Goal: Task Accomplishment & Management: Use online tool/utility

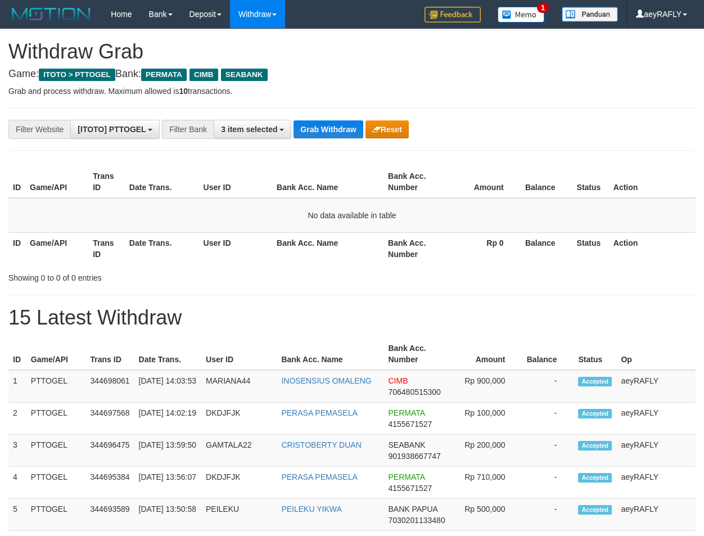
click at [328, 136] on button "Grab Withdraw" at bounding box center [328, 129] width 69 height 18
click at [328, 137] on button "Grab Withdraw" at bounding box center [328, 129] width 69 height 18
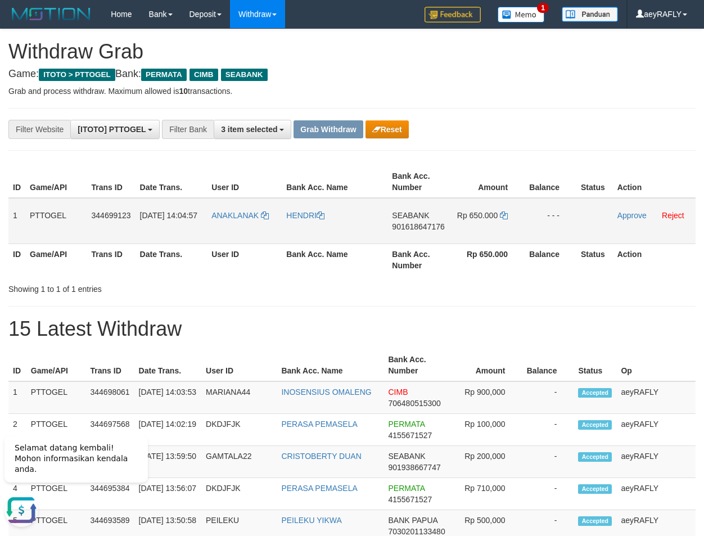
copy tr
drag, startPoint x: 240, startPoint y: 228, endPoint x: 509, endPoint y: 232, distance: 269.4
click at [513, 232] on tr "1 PTTOGEL 344699123 30/09/2025 14:04:57 ANAKLANAK HENDRI SEABANK 901618647176 R…" at bounding box center [351, 221] width 687 height 46
drag, startPoint x: 502, startPoint y: 141, endPoint x: 500, endPoint y: 148, distance: 6.8
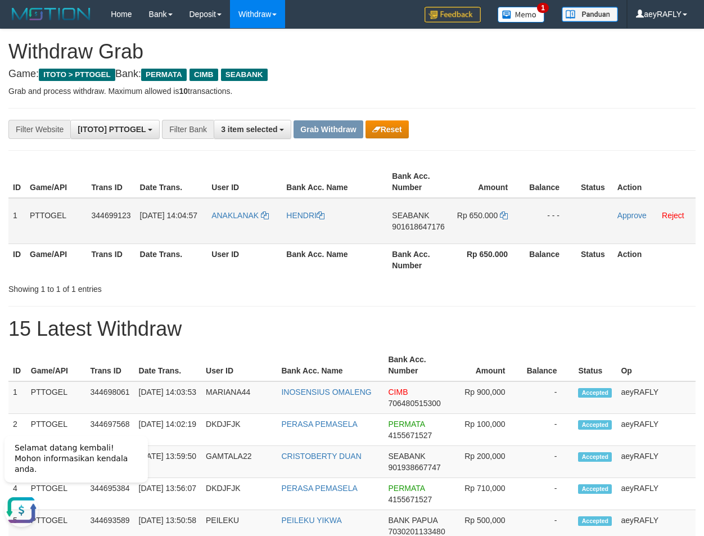
click at [433, 225] on span "901618647176" at bounding box center [418, 226] width 52 height 9
click at [507, 215] on icon at bounding box center [504, 215] width 8 height 8
click at [623, 214] on link "Approve" at bounding box center [631, 215] width 29 height 9
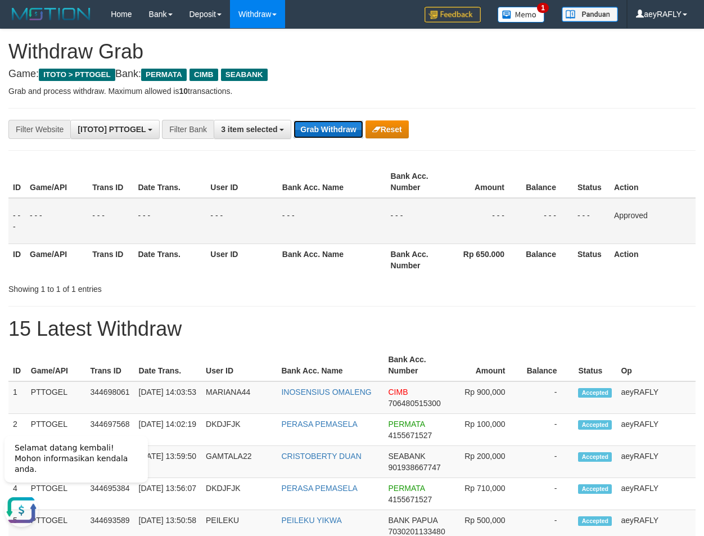
click at [350, 129] on button "Grab Withdraw" at bounding box center [328, 129] width 69 height 18
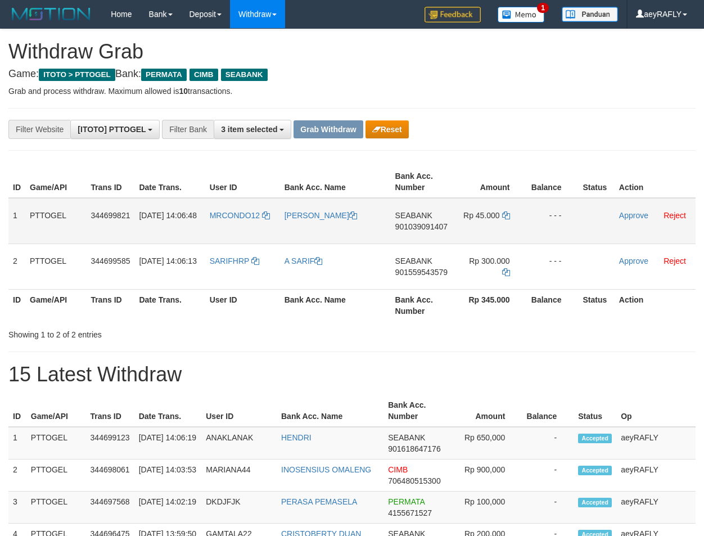
scroll to position [128, 0]
drag, startPoint x: 249, startPoint y: 232, endPoint x: 13, endPoint y: 341, distance: 260.2
click at [479, 265] on tbody "1 PTTOGEL 344699821 30/09/2025 14:06:48 MRCONDO12 FARHAN HIDAYAT SEABANK 901039…" at bounding box center [351, 244] width 687 height 92
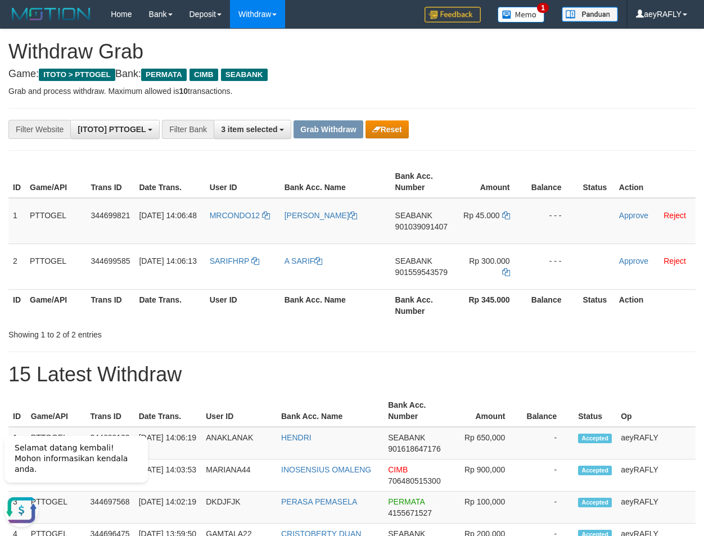
scroll to position [0, 0]
click at [502, 331] on div "Showing 1 to 2 of 2 entries" at bounding box center [352, 332] width 704 height 16
click at [432, 225] on span "901039091407" at bounding box center [421, 226] width 52 height 9
click at [431, 224] on span "901039091407" at bounding box center [421, 226] width 52 height 9
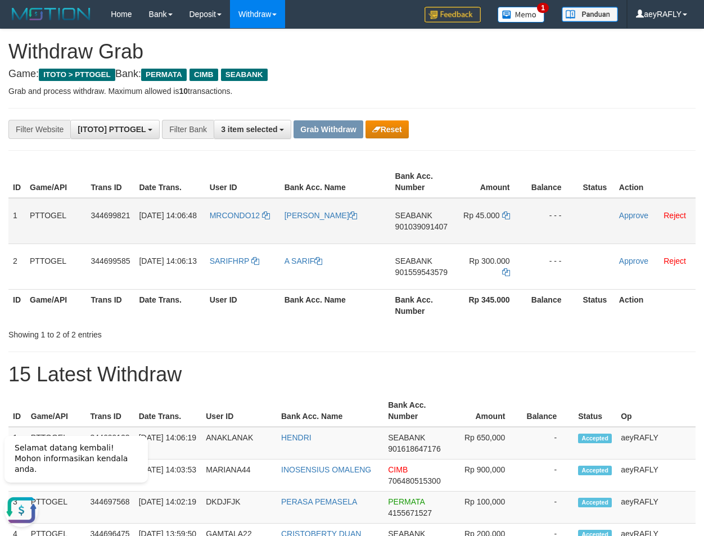
click at [409, 227] on span "901039091407" at bounding box center [421, 226] width 52 height 9
click at [508, 214] on icon at bounding box center [506, 215] width 8 height 8
click at [628, 216] on link "Approve" at bounding box center [633, 215] width 29 height 9
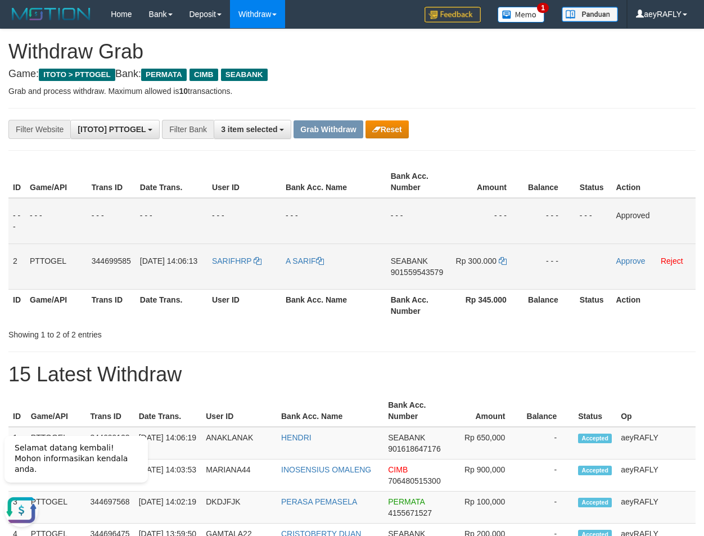
click at [418, 276] on span "901559543579" at bounding box center [417, 272] width 52 height 9
click at [501, 258] on icon at bounding box center [503, 261] width 8 height 8
click at [638, 263] on link "Approve" at bounding box center [630, 260] width 29 height 9
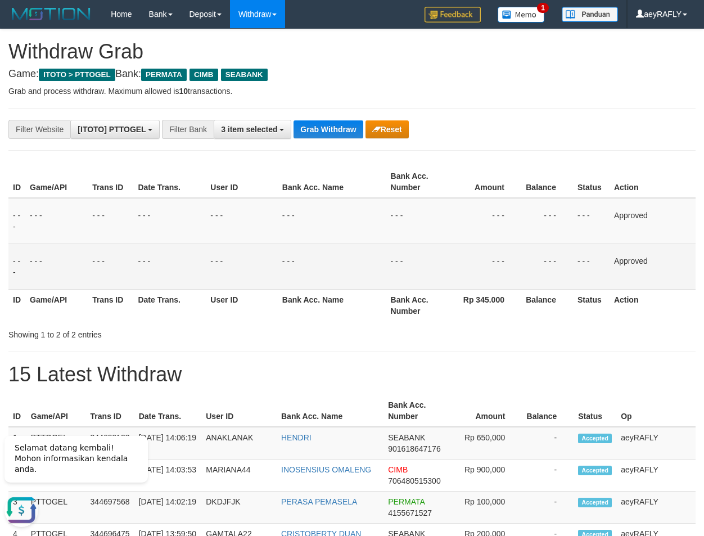
drag, startPoint x: 448, startPoint y: 213, endPoint x: 382, endPoint y: 146, distance: 94.6
click at [443, 210] on tr "- - - - - - - - - - - - - - - - - - - - - - - - - - - - - - Approved" at bounding box center [351, 221] width 687 height 46
click at [261, 124] on button "3 item selected" at bounding box center [253, 129] width 78 height 19
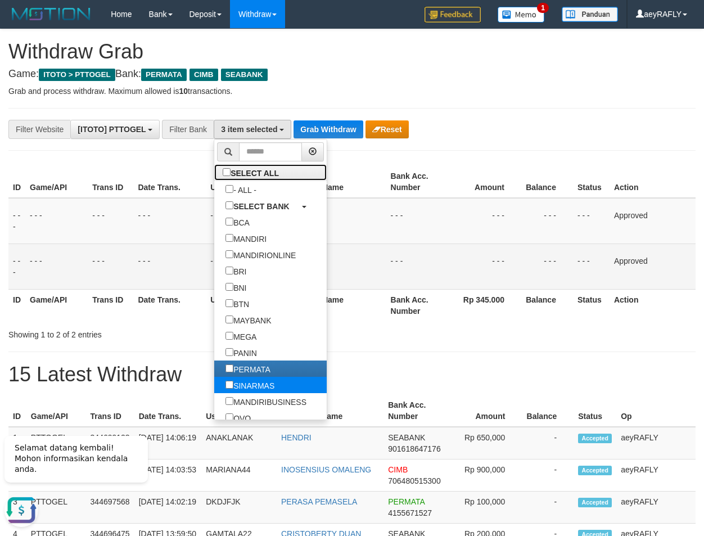
scroll to position [216, 0]
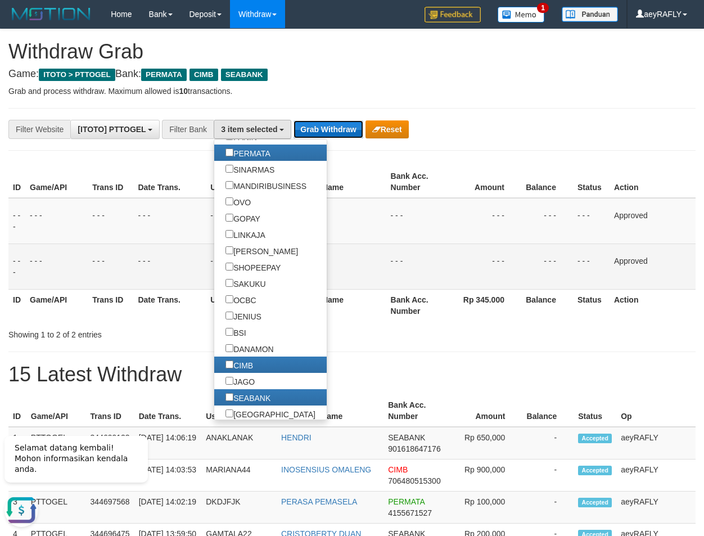
click at [315, 134] on button "Grab Withdraw" at bounding box center [328, 129] width 69 height 18
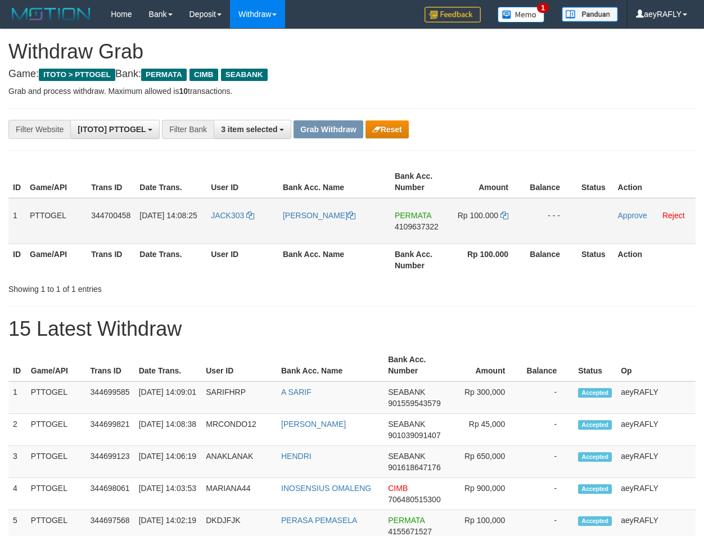
scroll to position [128, 0]
drag, startPoint x: 443, startPoint y: 235, endPoint x: 372, endPoint y: 277, distance: 82.2
click at [470, 236] on tr "1 PTTOGEL 344700458 30/09/2025 14:08:25 JACK303 ASEP SAEPULOH PERMATA 410963732…" at bounding box center [351, 221] width 687 height 46
click at [607, 278] on div "ID Game/API Trans ID Date Trans. User ID Bank Acc. Name Bank Acc. Number Amount…" at bounding box center [352, 221] width 704 height 116
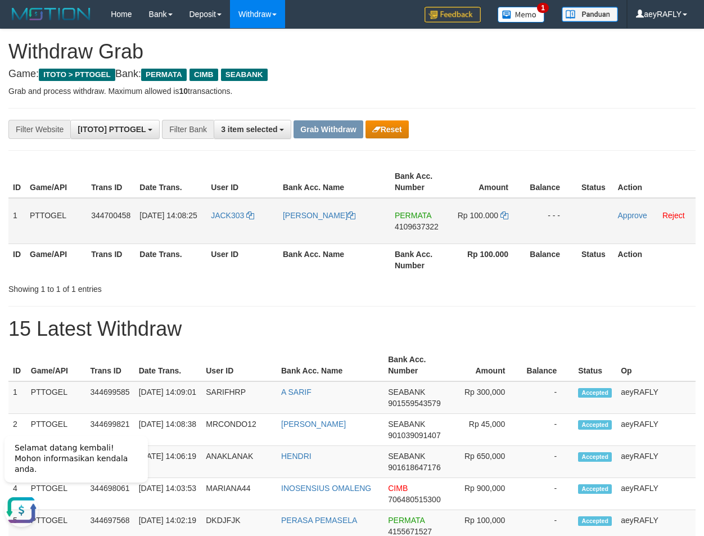
click at [407, 228] on span "4109637322" at bounding box center [417, 226] width 44 height 9
click at [412, 228] on span "4109637322" at bounding box center [417, 226] width 44 height 9
click at [503, 216] on icon at bounding box center [504, 215] width 8 height 8
click at [632, 216] on link "Approve" at bounding box center [632, 215] width 29 height 9
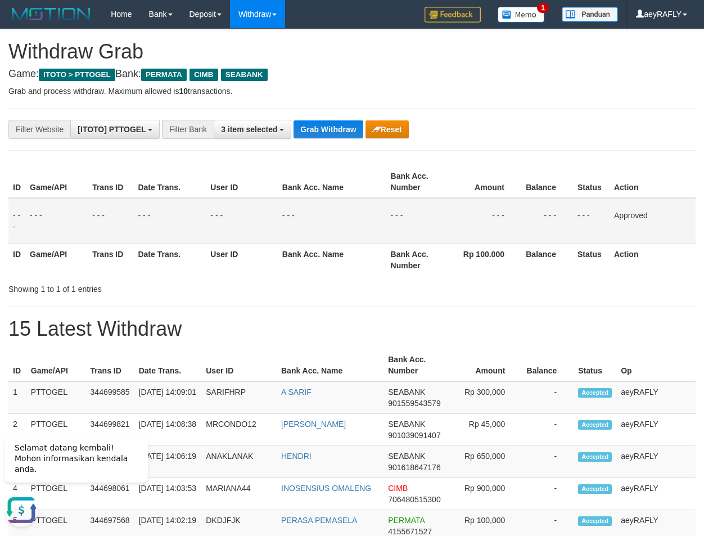
drag, startPoint x: 489, startPoint y: 159, endPoint x: 464, endPoint y: 163, distance: 24.6
drag, startPoint x: 339, startPoint y: 139, endPoint x: 339, endPoint y: 130, distance: 9.0
click at [339, 130] on button "Grab Withdraw" at bounding box center [328, 129] width 69 height 18
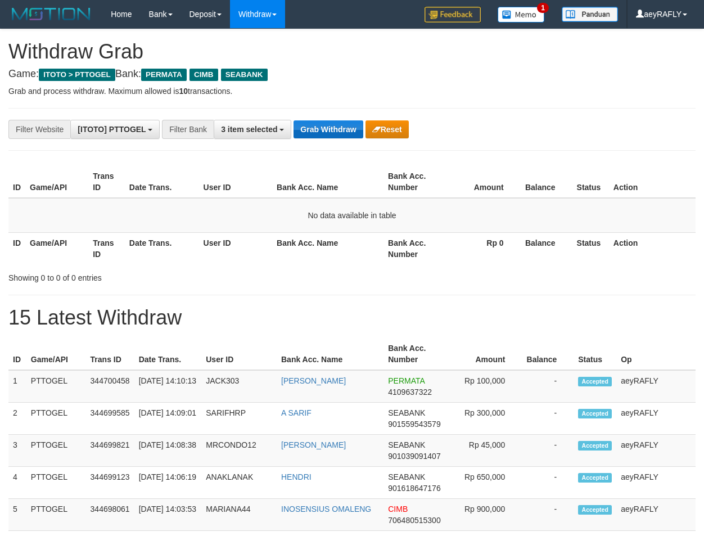
scroll to position [128, 0]
click at [317, 128] on button "Grab Withdraw" at bounding box center [328, 129] width 69 height 18
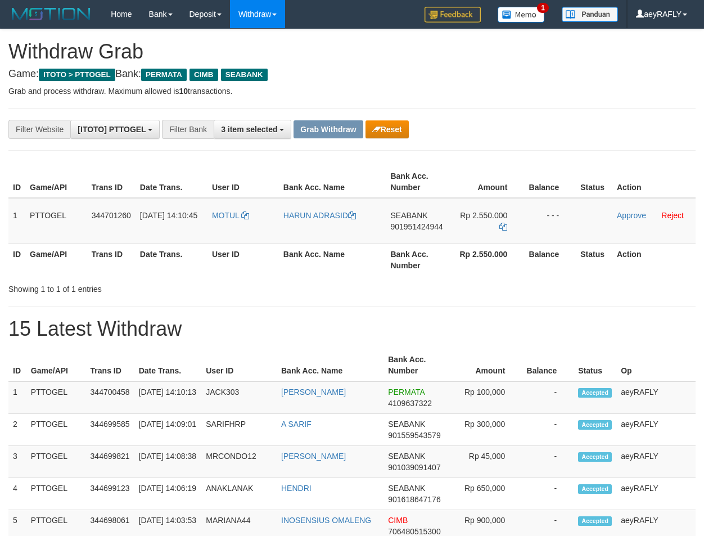
scroll to position [128, 0]
drag, startPoint x: 233, startPoint y: 225, endPoint x: 494, endPoint y: 236, distance: 261.1
click at [494, 236] on tr "1 PTTOGEL 344701260 [DATE] 14:10:45 [GEOGRAPHIC_DATA] HARUN ADRASID SEABANK 901…" at bounding box center [351, 221] width 687 height 46
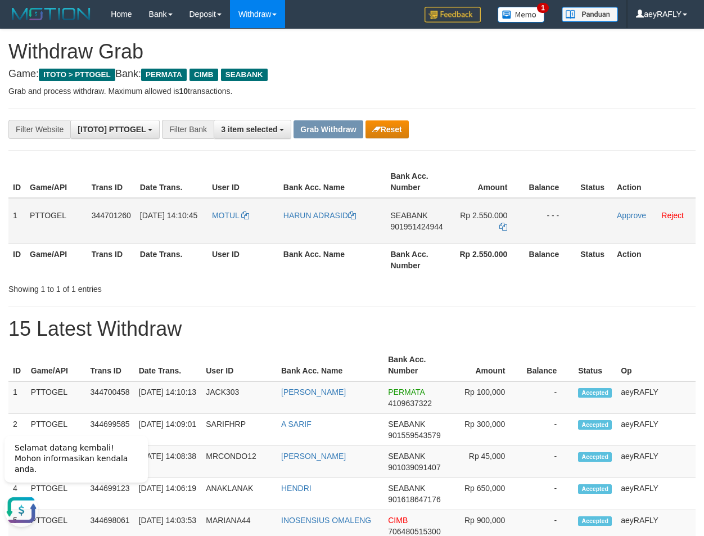
click at [423, 226] on span "901951424944" at bounding box center [416, 226] width 52 height 9
click at [503, 226] on icon at bounding box center [503, 227] width 8 height 8
click at [634, 218] on link "Approve" at bounding box center [631, 215] width 29 height 9
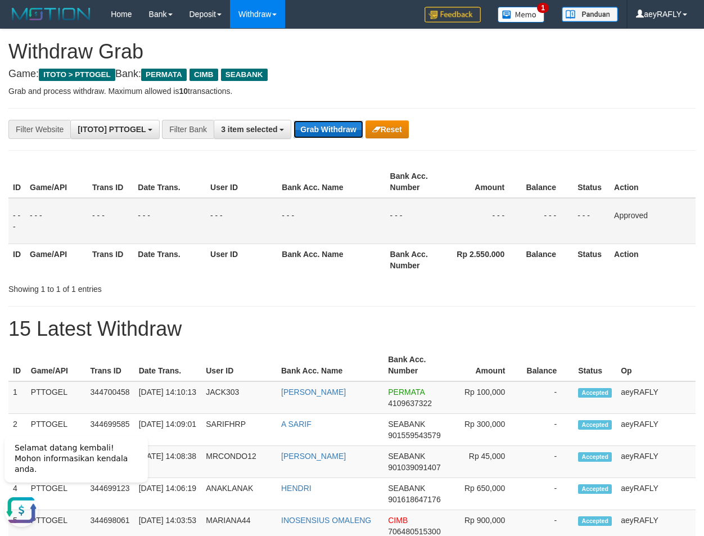
drag, startPoint x: 299, startPoint y: 136, endPoint x: 322, endPoint y: 125, distance: 25.7
click at [305, 132] on button "Grab Withdraw" at bounding box center [328, 129] width 69 height 18
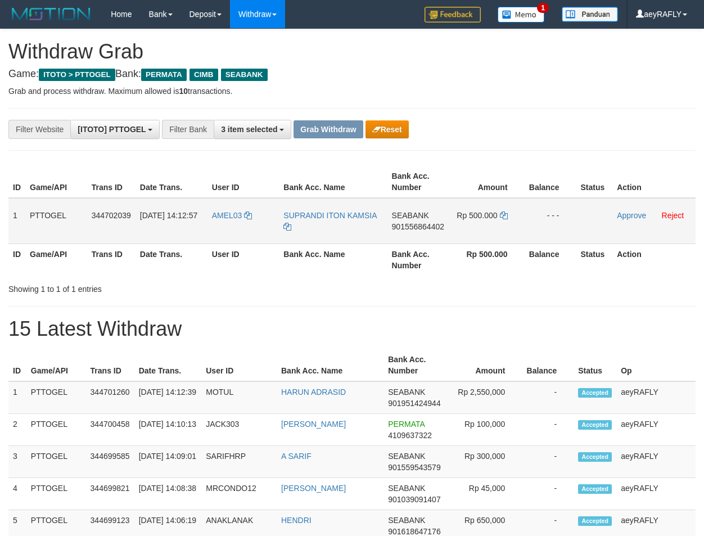
scroll to position [128, 0]
drag, startPoint x: 224, startPoint y: 229, endPoint x: 136, endPoint y: 276, distance: 100.4
click at [472, 219] on tr "1 PTTOGEL 344702039 [DATE] 14:12:57 AMEL03 SUPRANDI ITON KAMSIA SEABANK 9015568…" at bounding box center [351, 221] width 687 height 46
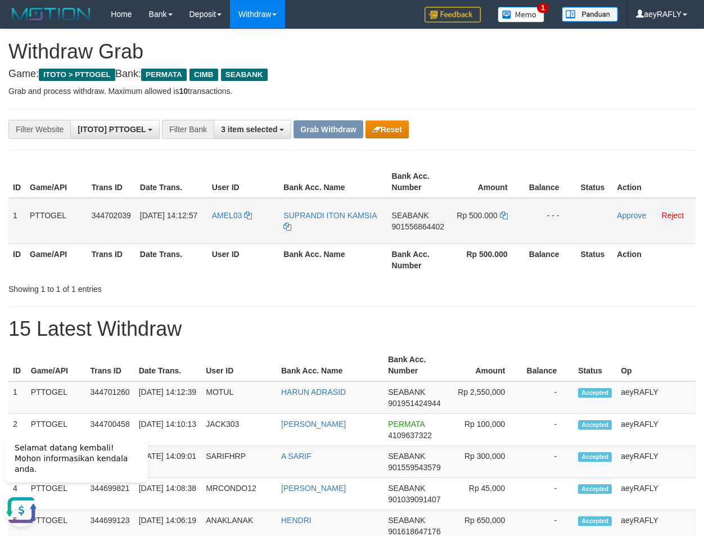
click at [427, 225] on span "901556864402" at bounding box center [418, 226] width 52 height 9
click at [504, 218] on icon at bounding box center [504, 215] width 8 height 8
click at [630, 219] on link "Approve" at bounding box center [631, 215] width 29 height 9
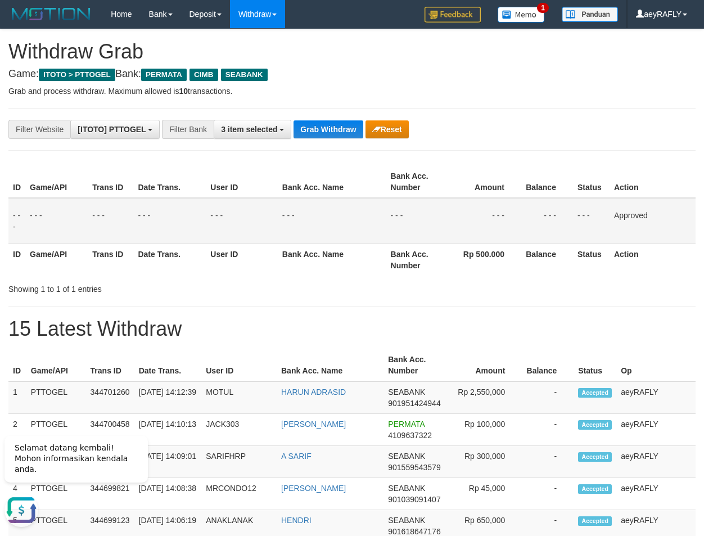
click at [452, 163] on div "ID Game/API Trans ID Date Trans. User ID Bank Acc. Name Bank Acc. Number Amount…" at bounding box center [352, 221] width 704 height 116
click at [328, 127] on button "Grab Withdraw" at bounding box center [328, 129] width 69 height 18
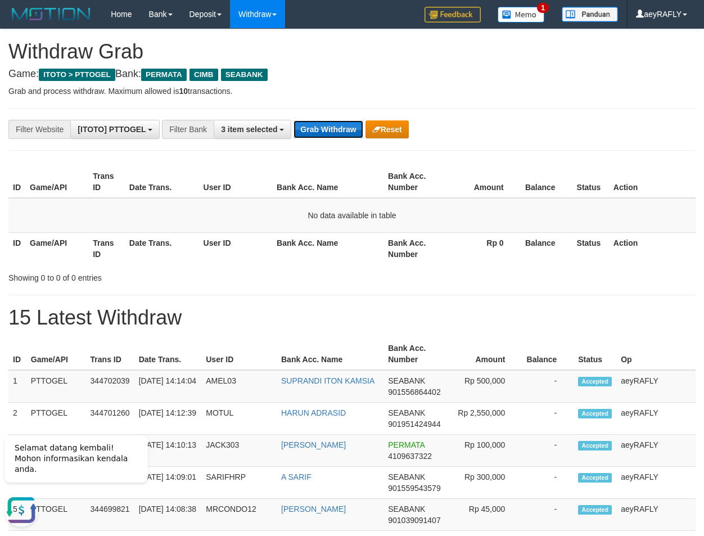
click at [340, 129] on button "Grab Withdraw" at bounding box center [328, 129] width 69 height 18
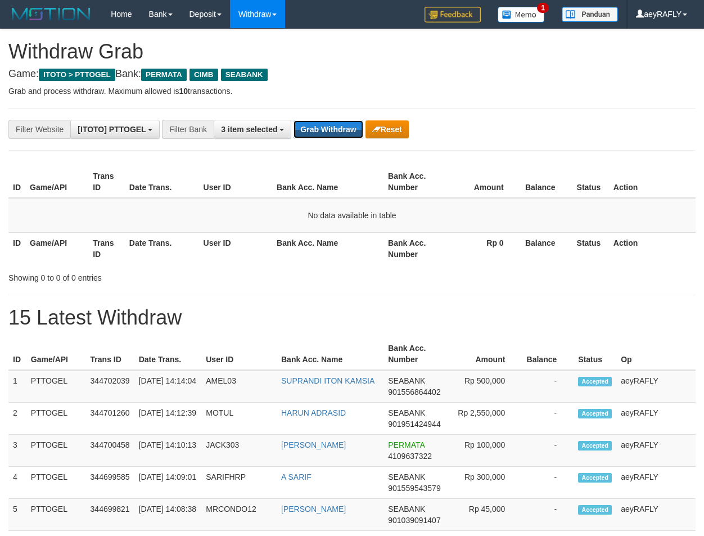
click at [330, 130] on button "Grab Withdraw" at bounding box center [328, 129] width 69 height 18
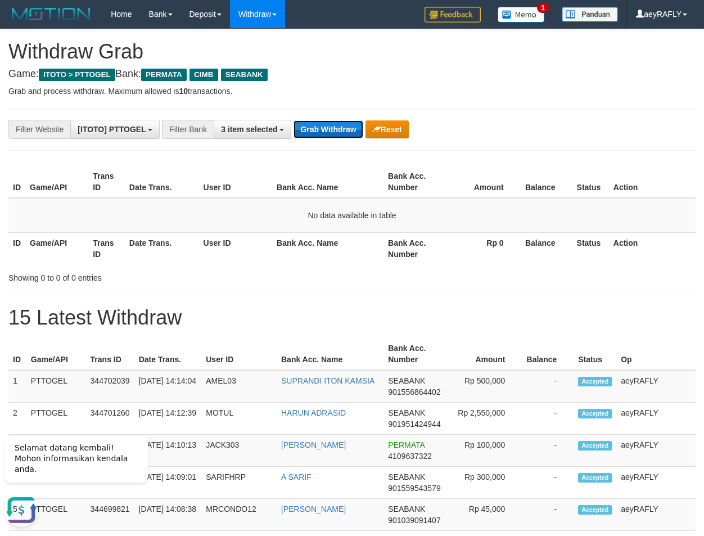
click at [321, 133] on button "Grab Withdraw" at bounding box center [328, 129] width 69 height 18
drag, startPoint x: 319, startPoint y: 133, endPoint x: 358, endPoint y: 132, distance: 38.3
click at [323, 133] on button "Grab Withdraw" at bounding box center [328, 129] width 69 height 18
click at [358, 132] on button "Grab Withdraw" at bounding box center [328, 129] width 69 height 18
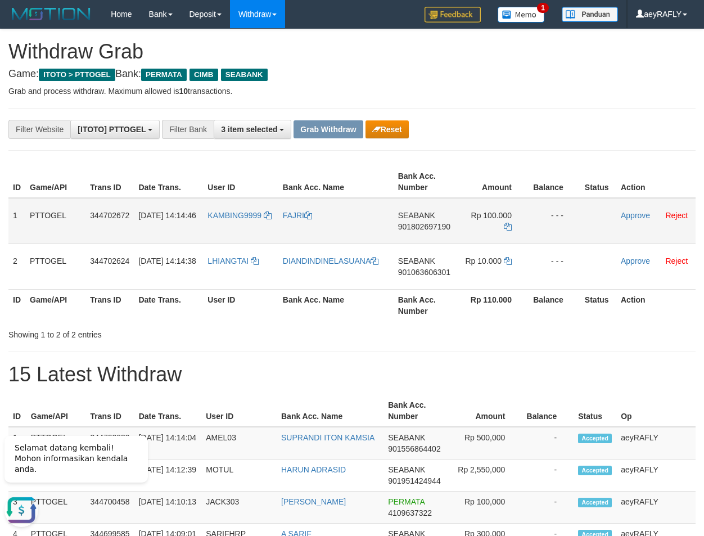
drag, startPoint x: 640, startPoint y: 281, endPoint x: 292, endPoint y: 236, distance: 351.6
click at [491, 278] on tbody "1 PTTOGEL 344702672 30/09/2025 14:14:46 KAMBING9999 FAJRI SEABANK 901802697190 …" at bounding box center [351, 244] width 687 height 92
drag, startPoint x: 583, startPoint y: 114, endPoint x: 547, endPoint y: 146, distance: 47.8
click at [438, 224] on span "901802697190" at bounding box center [424, 226] width 52 height 9
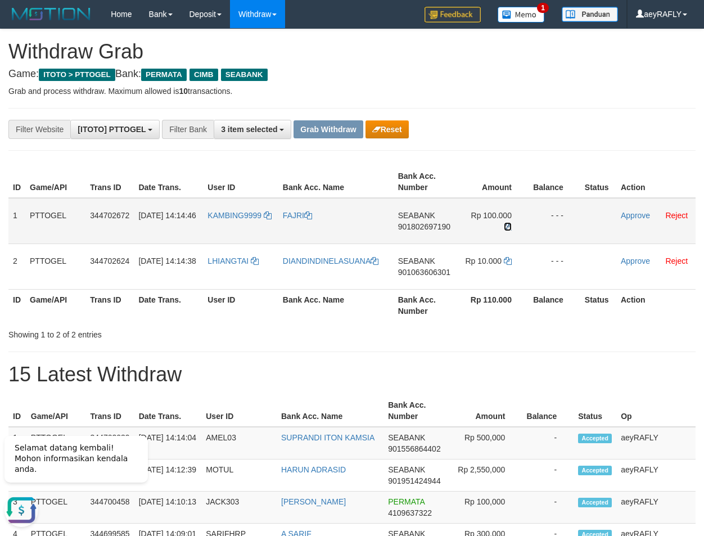
click at [509, 227] on icon at bounding box center [508, 227] width 8 height 8
click at [632, 216] on link "Approve" at bounding box center [635, 215] width 29 height 9
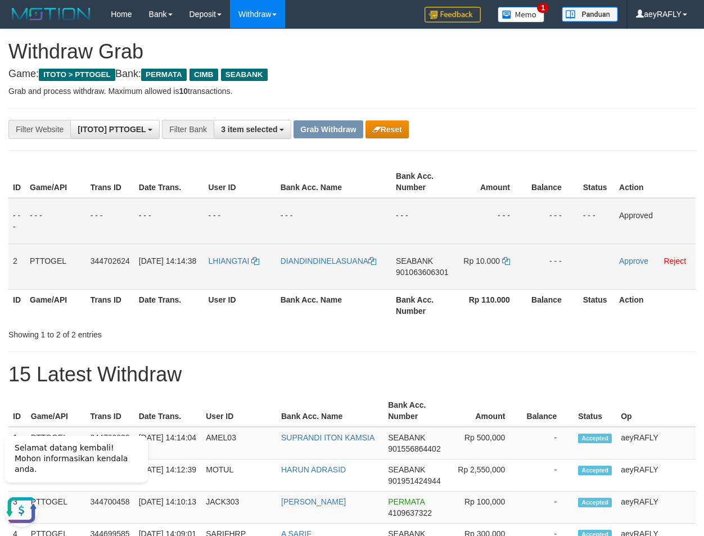
click at [428, 273] on span "901063606301" at bounding box center [422, 272] width 52 height 9
click at [507, 261] on icon at bounding box center [506, 261] width 8 height 8
click at [510, 261] on icon at bounding box center [506, 261] width 8 height 8
click at [637, 258] on link "Approve" at bounding box center [633, 260] width 29 height 9
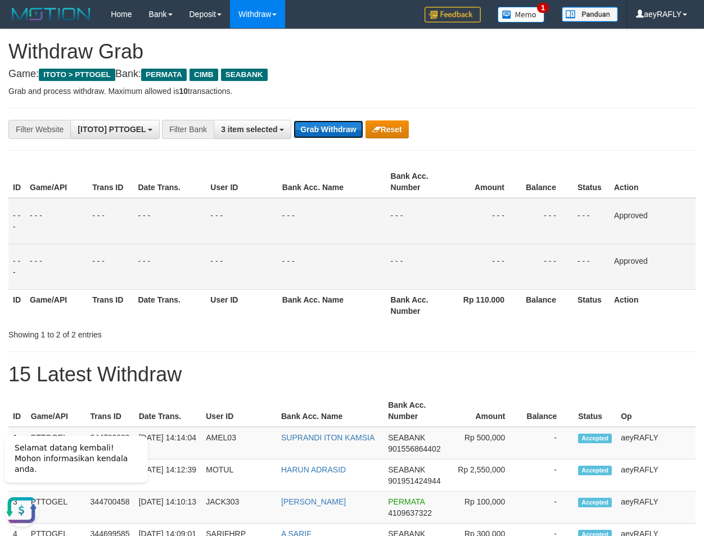
click at [313, 130] on button "Grab Withdraw" at bounding box center [328, 129] width 69 height 18
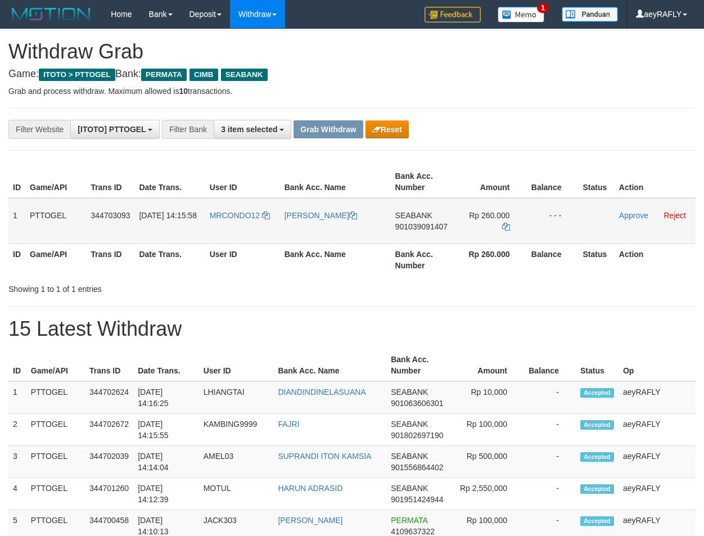
scroll to position [128, 0]
drag, startPoint x: 258, startPoint y: 229, endPoint x: 489, endPoint y: 227, distance: 231.7
click at [489, 227] on tr "1 PTTOGEL 344703093 30/09/2025 14:15:58 MRCONDO12 FARHAN HIDAYAT SEABANK 901039…" at bounding box center [351, 221] width 687 height 46
drag, startPoint x: 551, startPoint y: 278, endPoint x: 461, endPoint y: 245, distance: 95.9
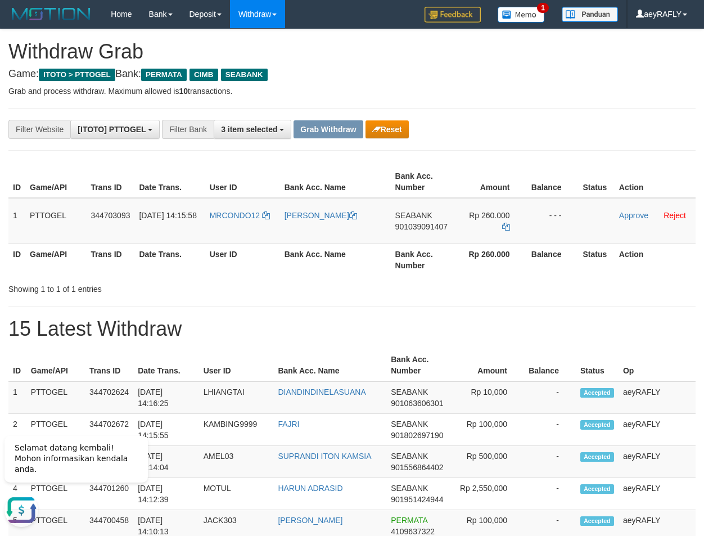
click at [543, 275] on div "ID Game/API Trans ID Date Trans. User ID Bank Acc. Name Bank Acc. Number Amount…" at bounding box center [352, 221] width 704 height 116
click at [436, 228] on span "901039091407" at bounding box center [421, 226] width 52 height 9
click at [504, 223] on icon at bounding box center [506, 227] width 8 height 8
click at [506, 223] on icon at bounding box center [506, 227] width 8 height 8
click at [626, 215] on link "Approve" at bounding box center [633, 215] width 29 height 9
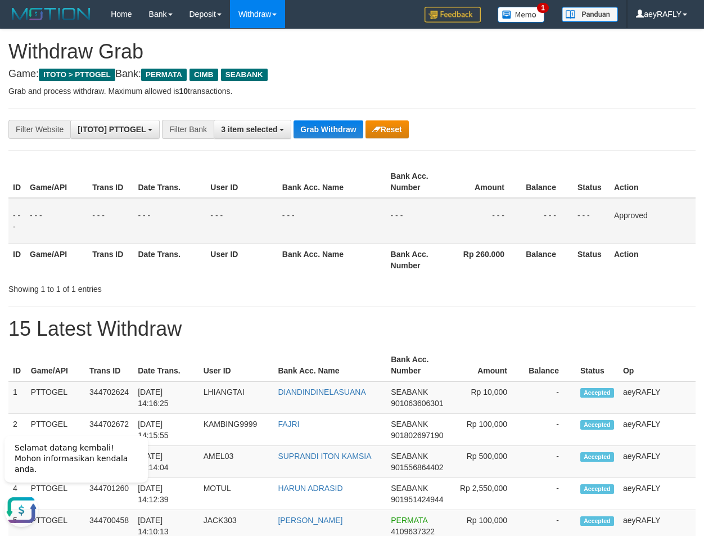
click at [491, 165] on div "ID Game/API Trans ID Date Trans. User ID Bank Acc. Name Bank Acc. Number Amount…" at bounding box center [352, 221] width 704 height 116
drag, startPoint x: 259, startPoint y: 121, endPoint x: 260, endPoint y: 135, distance: 13.6
click at [261, 127] on button "3 item selected" at bounding box center [253, 129] width 78 height 19
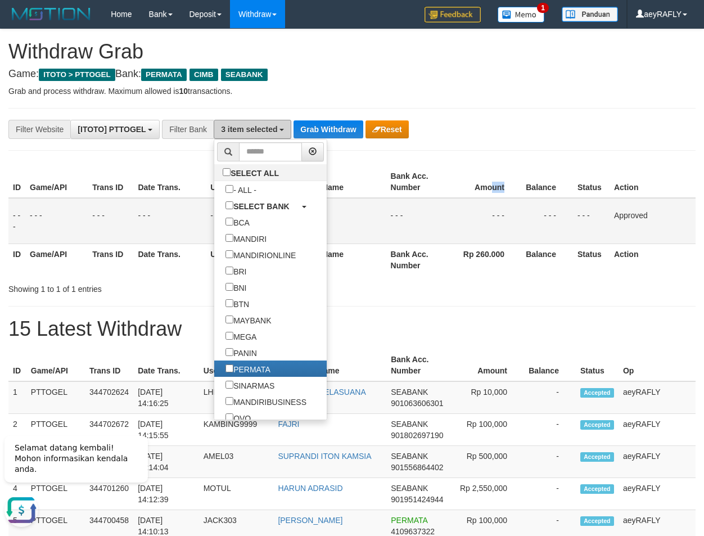
click at [260, 135] on button "3 item selected" at bounding box center [253, 129] width 78 height 19
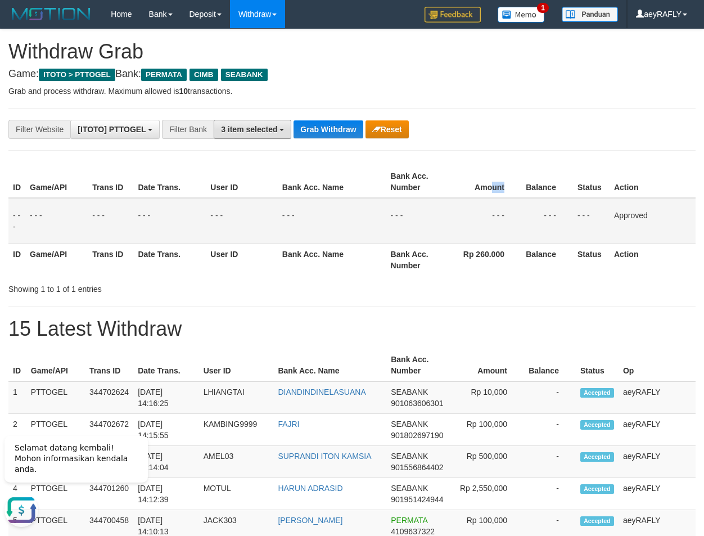
drag, startPoint x: 259, startPoint y: 127, endPoint x: 253, endPoint y: 139, distance: 13.1
click at [259, 127] on span "3 item selected" at bounding box center [249, 129] width 56 height 9
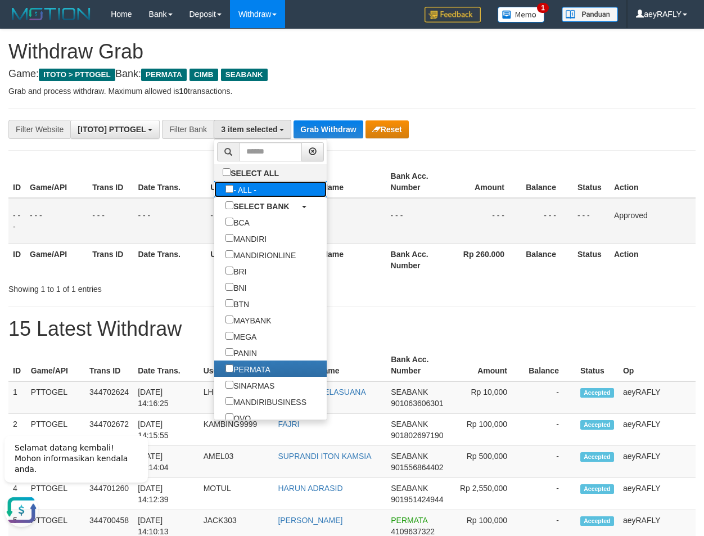
click at [214, 186] on label "- ALL -" at bounding box center [240, 189] width 53 height 16
select select "***"
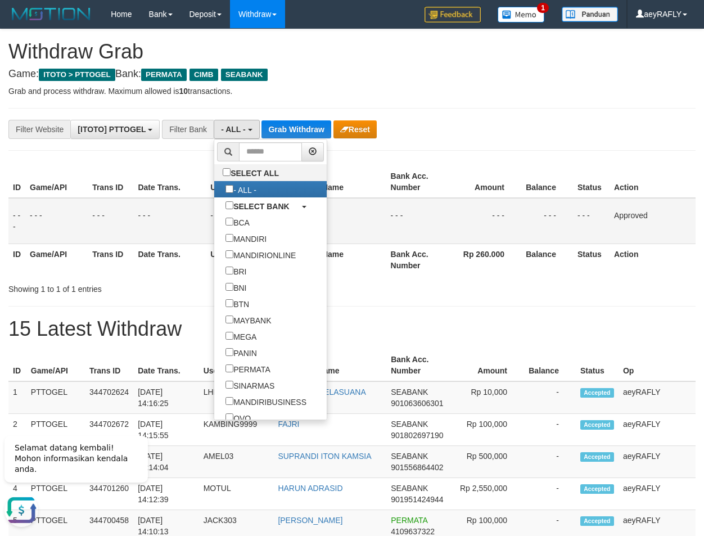
scroll to position [11, 0]
drag, startPoint x: 340, startPoint y: 168, endPoint x: 322, endPoint y: 138, distance: 35.3
click at [340, 164] on div "ID Game/API Trans ID Date Trans. User ID Bank Acc. Name Bank Acc. Number Amount…" at bounding box center [352, 221] width 704 height 116
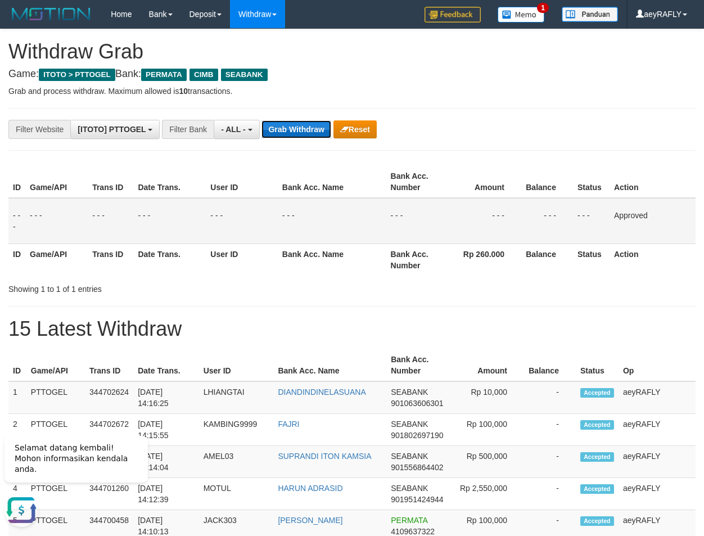
click at [309, 130] on button "Grab Withdraw" at bounding box center [295, 129] width 69 height 18
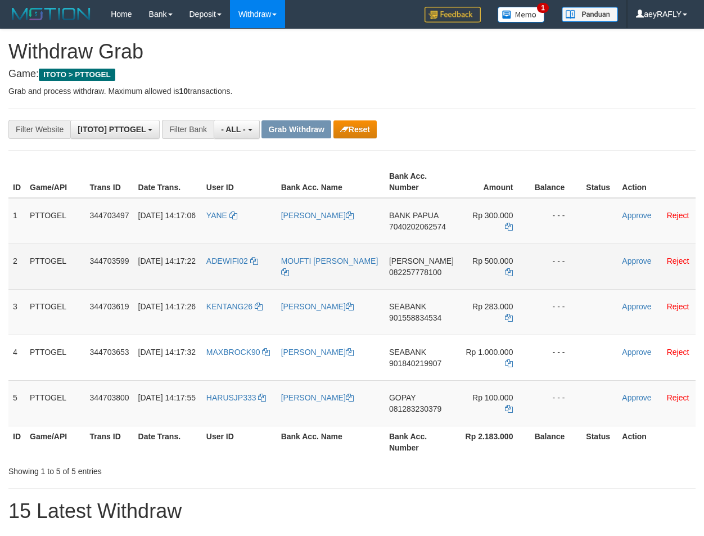
scroll to position [10, 0]
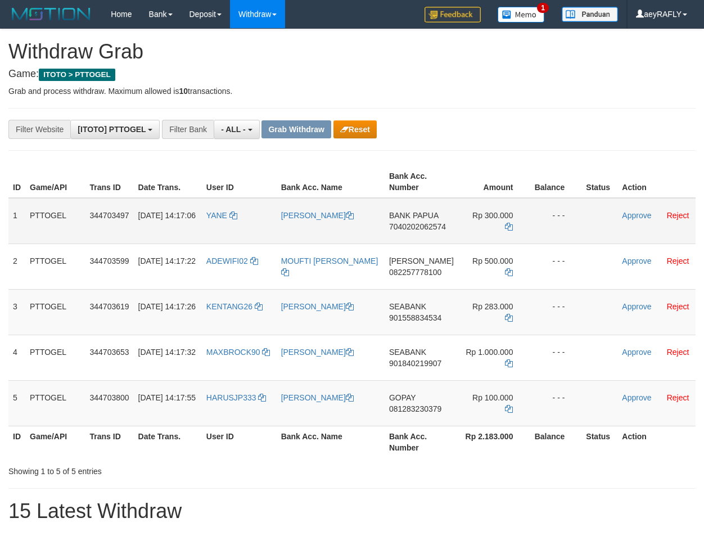
drag, startPoint x: 229, startPoint y: 230, endPoint x: 492, endPoint y: 229, distance: 262.6
click at [492, 229] on tr "1 PTTOGEL 344703497 30/09/2025 14:17:06 YANE BIUS WENDA BANK PAPUA 704020206257…" at bounding box center [351, 221] width 687 height 46
click at [578, 88] on p "Grab and process withdraw. Maximum allowed is 10 transactions." at bounding box center [351, 90] width 687 height 11
click at [416, 230] on span "7040202062574" at bounding box center [417, 226] width 57 height 9
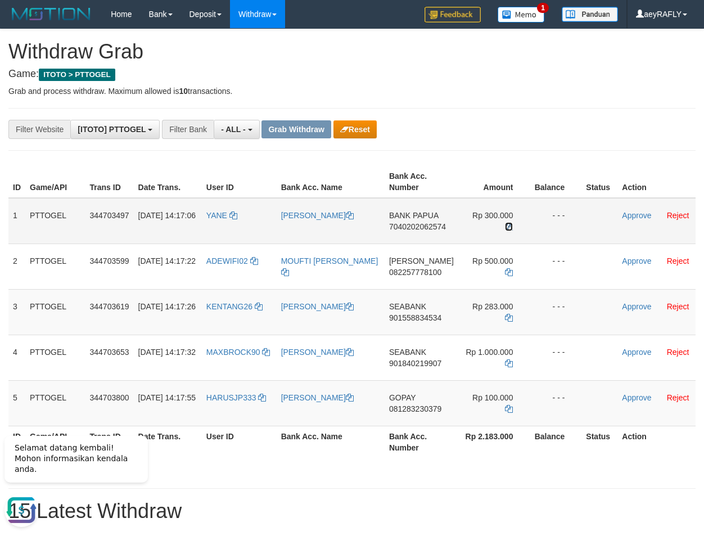
click at [510, 223] on icon at bounding box center [509, 227] width 8 height 8
click at [635, 215] on link "Approve" at bounding box center [636, 215] width 29 height 9
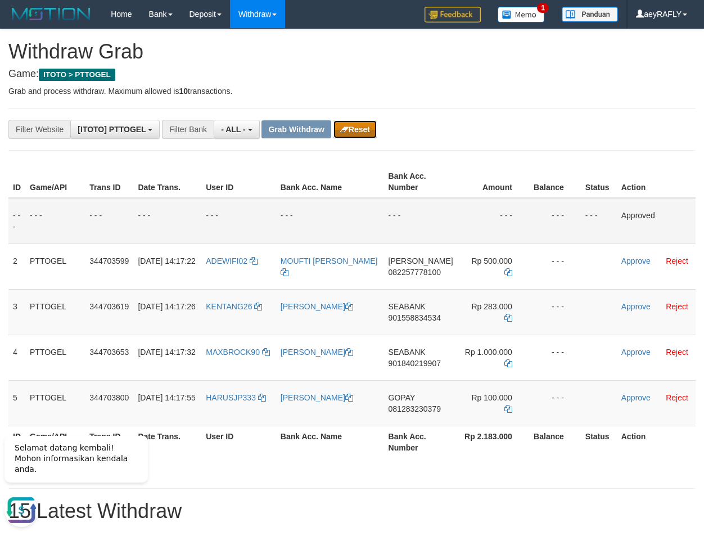
click at [364, 125] on button "Reset" at bounding box center [354, 129] width 43 height 18
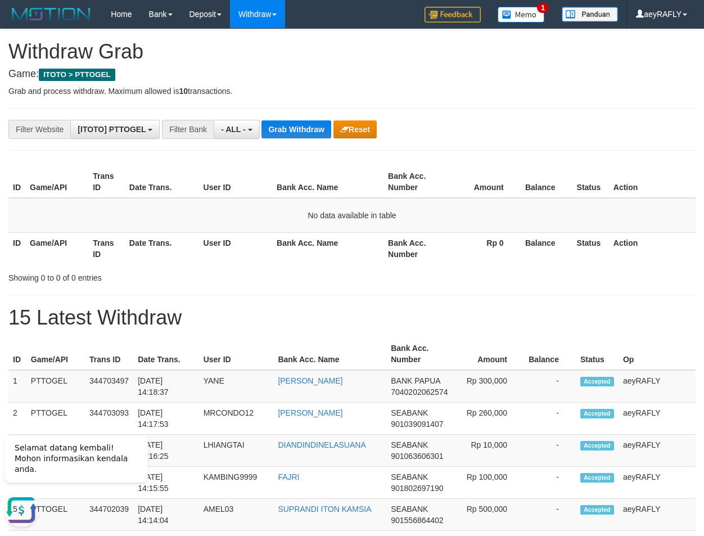
click at [245, 129] on span "- ALL -" at bounding box center [233, 129] width 25 height 9
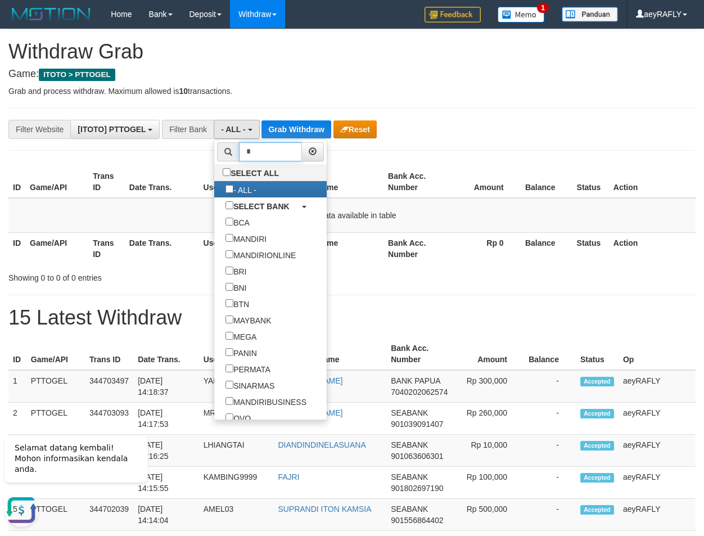
click at [239, 155] on input "*" at bounding box center [270, 151] width 63 height 19
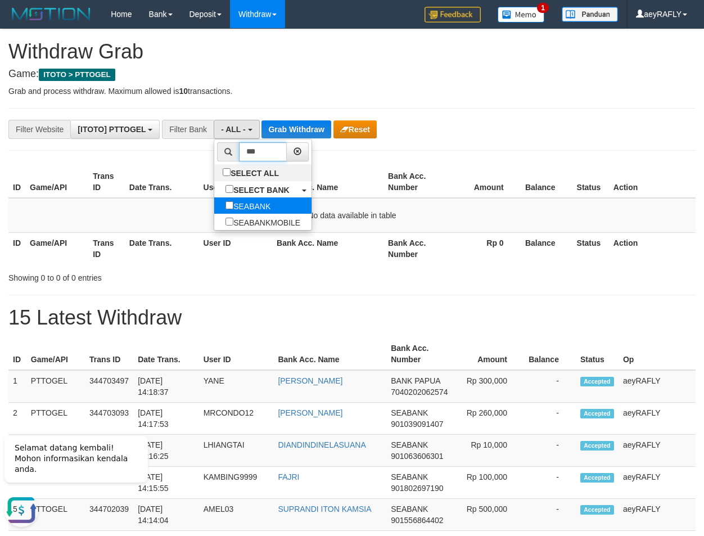
type input "***"
click at [214, 213] on label "SEABANK" at bounding box center [247, 205] width 67 height 16
select select "*******"
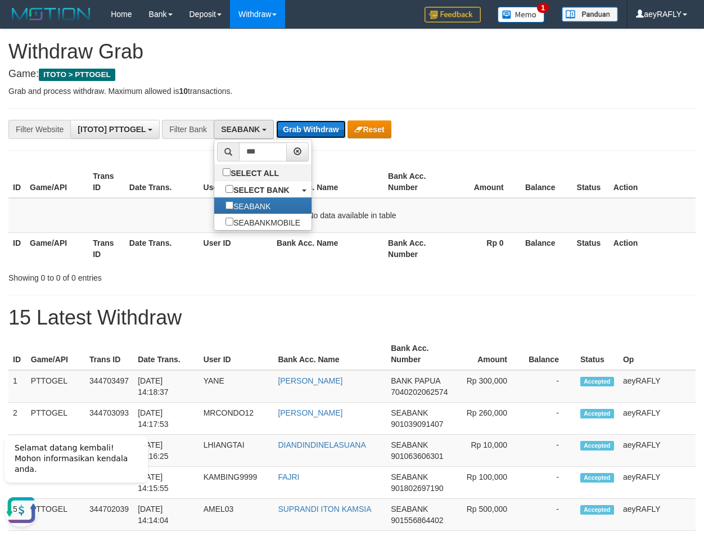
click at [310, 133] on button "Grab Withdraw" at bounding box center [310, 129] width 69 height 18
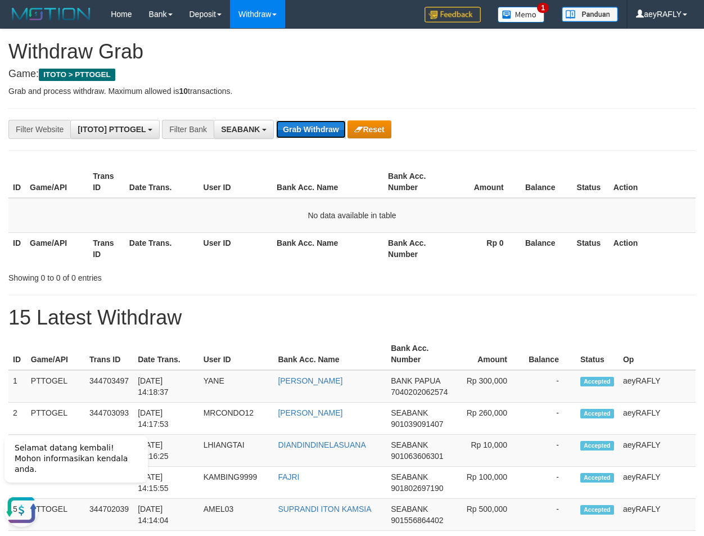
click at [310, 133] on button "Grab Withdraw" at bounding box center [310, 129] width 69 height 18
drag, startPoint x: 310, startPoint y: 133, endPoint x: 292, endPoint y: 148, distance: 23.9
click at [310, 133] on button "Grab Withdraw" at bounding box center [310, 129] width 69 height 18
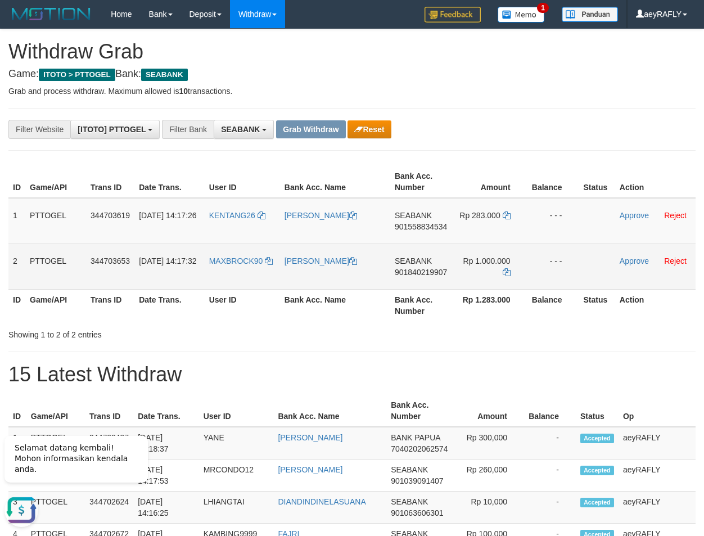
copy tr
drag, startPoint x: 255, startPoint y: 236, endPoint x: 470, endPoint y: 260, distance: 215.5
click at [470, 260] on tbody "1 PTTOGEL 344703619 [DATE] 14:17:26 KENTANG26 ANDRI DWIYANA SEABANK 90155883453…" at bounding box center [351, 244] width 687 height 92
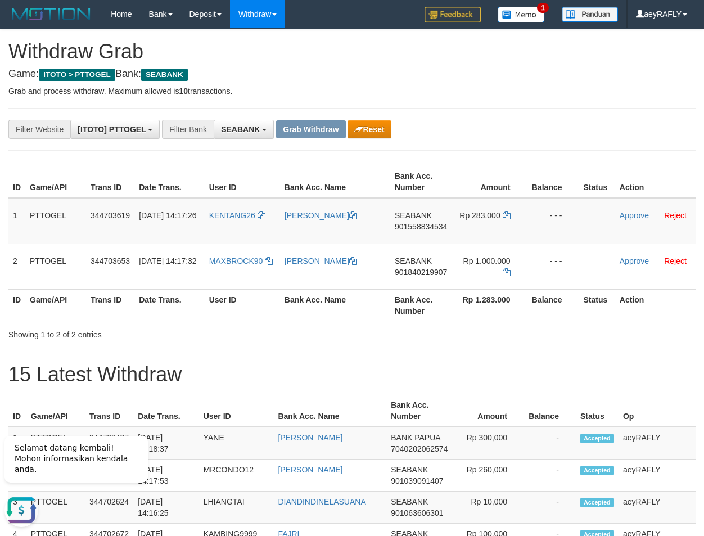
click at [542, 308] on th "Balance" at bounding box center [553, 305] width 52 height 32
click at [404, 222] on span "901558834534" at bounding box center [421, 226] width 52 height 9
click at [414, 230] on span "901558834534" at bounding box center [421, 226] width 52 height 9
click at [427, 228] on span "901558834534" at bounding box center [421, 226] width 52 height 9
click at [503, 215] on icon at bounding box center [507, 215] width 8 height 8
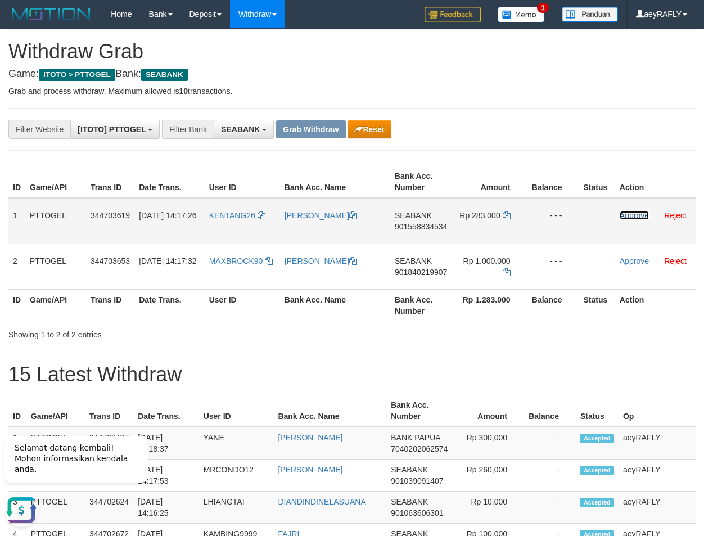
click at [624, 214] on link "Approve" at bounding box center [634, 215] width 29 height 9
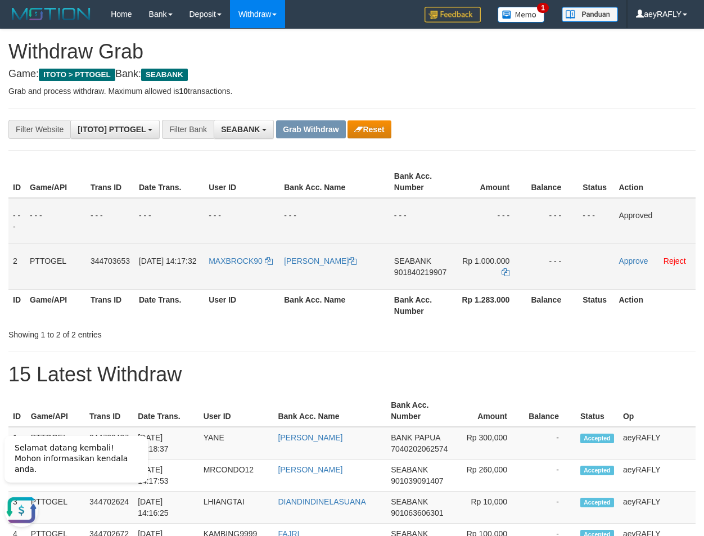
click at [413, 275] on span "901840219907" at bounding box center [420, 272] width 52 height 9
click at [431, 274] on span "901840219907" at bounding box center [420, 272] width 52 height 9
click at [506, 271] on icon at bounding box center [506, 272] width 8 height 8
click at [640, 262] on link "Approve" at bounding box center [633, 260] width 29 height 9
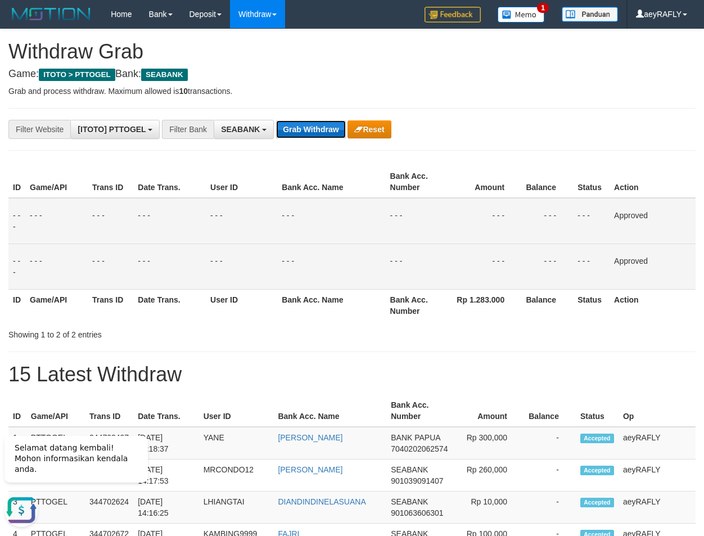
click at [318, 127] on button "Grab Withdraw" at bounding box center [310, 129] width 69 height 18
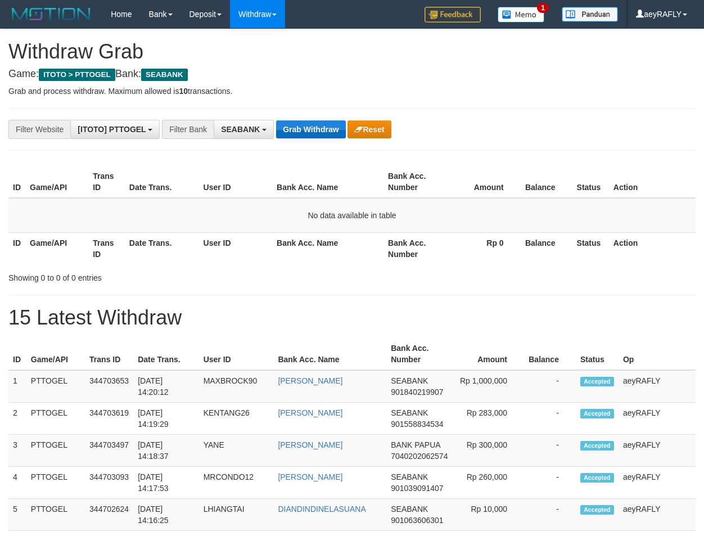
scroll to position [305, 0]
click at [321, 131] on button "Grab Withdraw" at bounding box center [310, 129] width 69 height 18
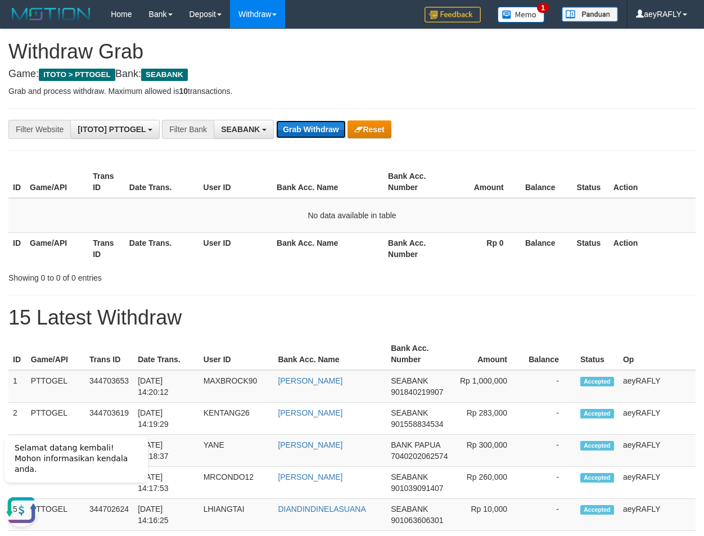
click at [318, 129] on button "Grab Withdraw" at bounding box center [310, 129] width 69 height 18
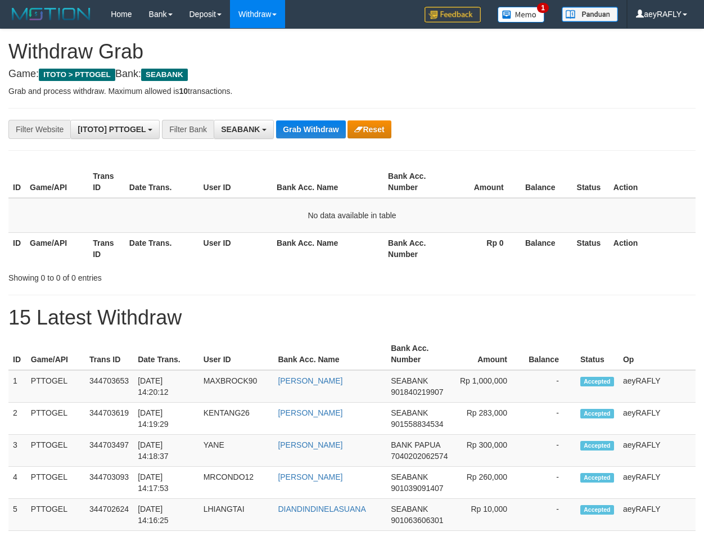
click at [318, 129] on button "Grab Withdraw" at bounding box center [310, 129] width 69 height 18
click at [314, 125] on button "Grab Withdraw" at bounding box center [310, 129] width 69 height 18
select select "*******"
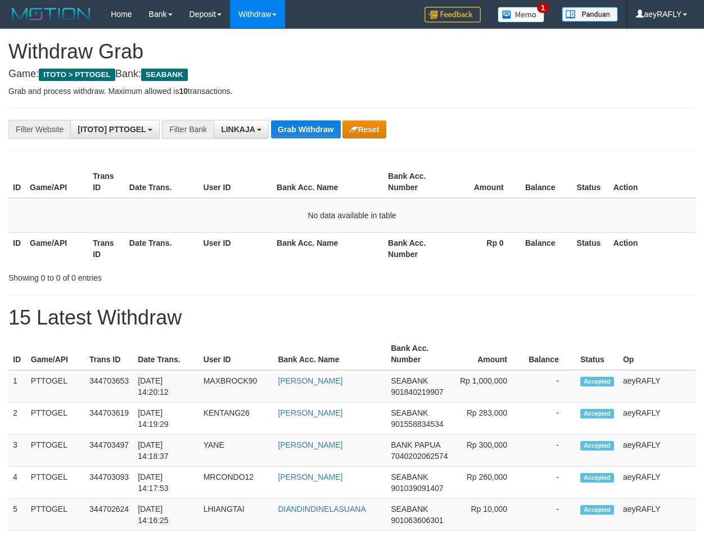
scroll to position [187, 0]
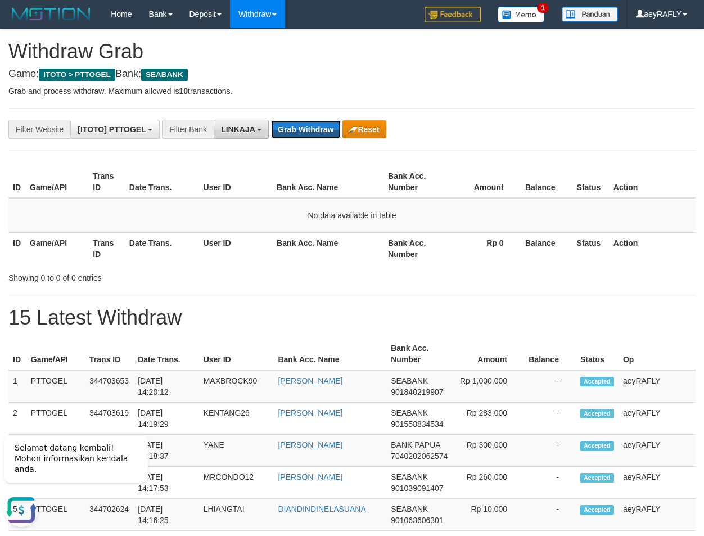
scroll to position [0, 0]
click at [256, 123] on button "LINKAJA" at bounding box center [241, 129] width 55 height 19
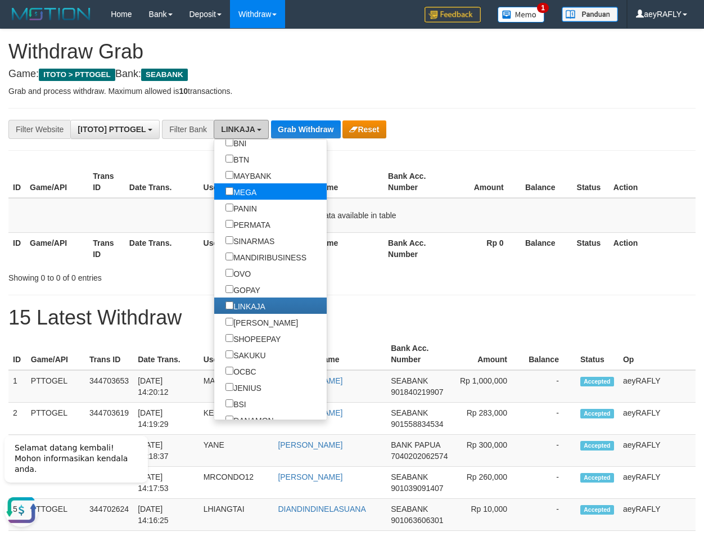
scroll to position [180, 0]
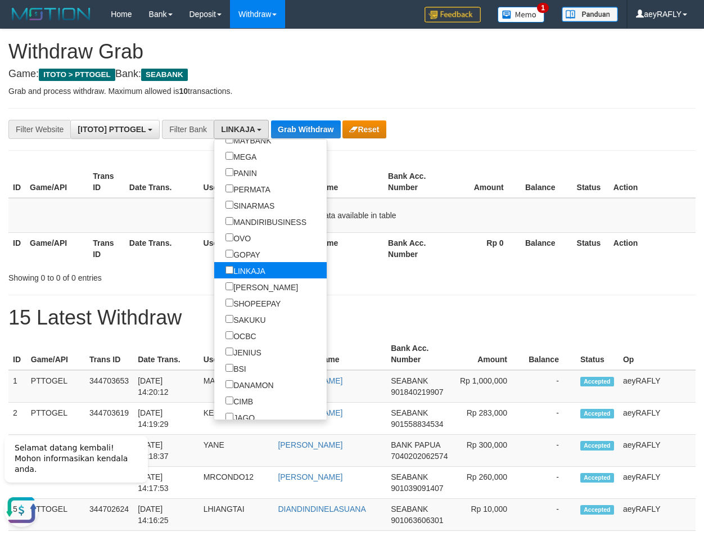
click at [214, 274] on label "LINKAJA" at bounding box center [245, 270] width 62 height 16
select select
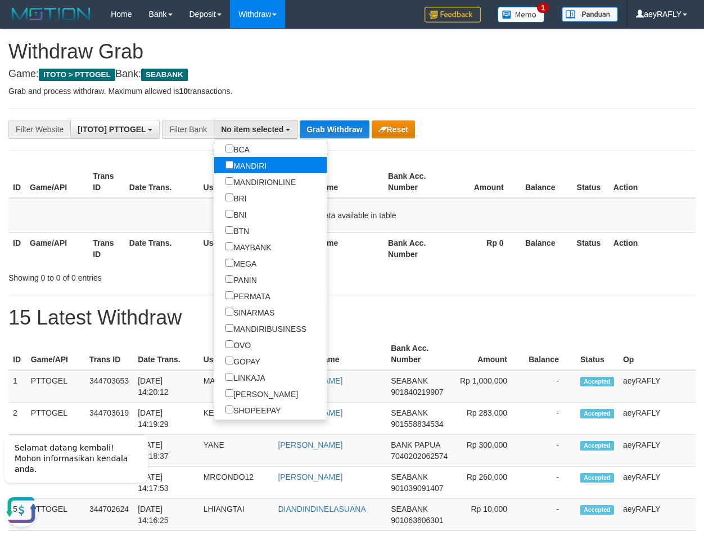
scroll to position [0, 0]
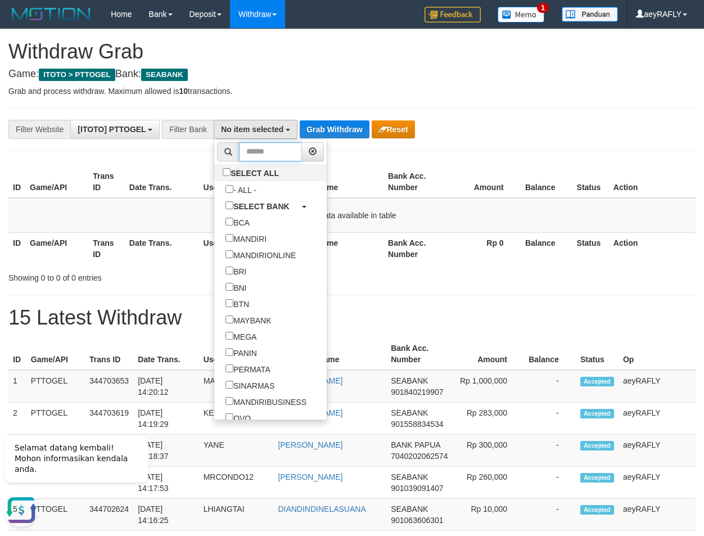
click at [239, 155] on input "text" at bounding box center [270, 151] width 63 height 19
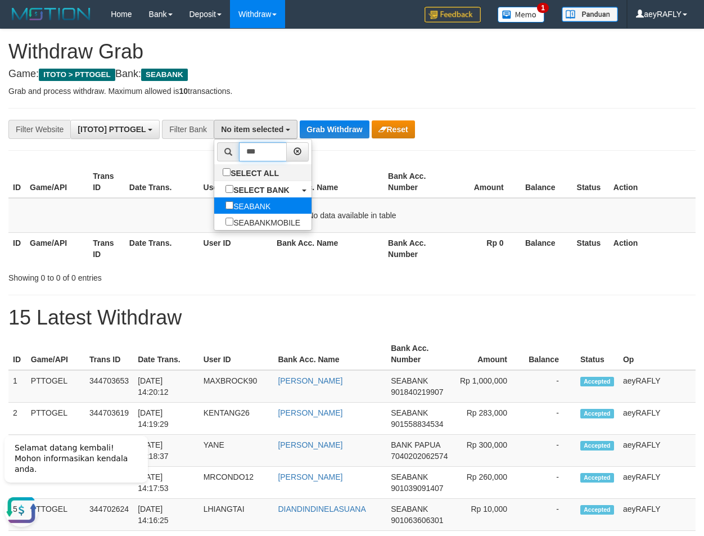
type input "***"
click at [214, 199] on label "SEABANK" at bounding box center [247, 205] width 67 height 16
select select "*******"
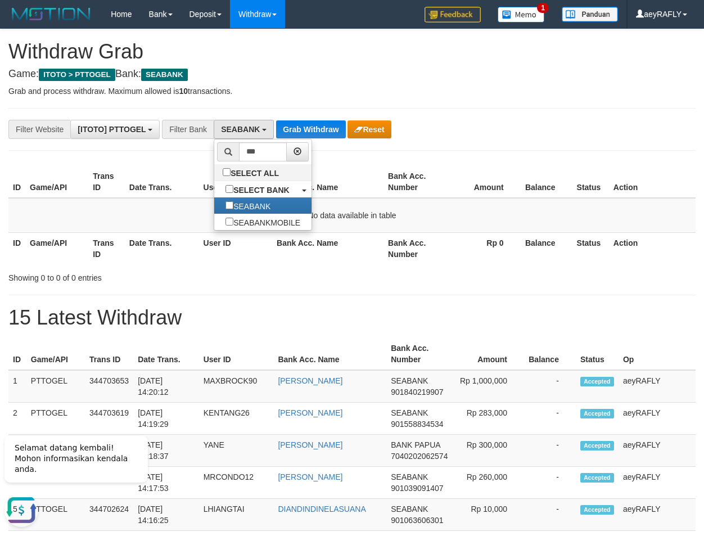
click at [365, 172] on th "Bank Acc. Name" at bounding box center [327, 182] width 111 height 32
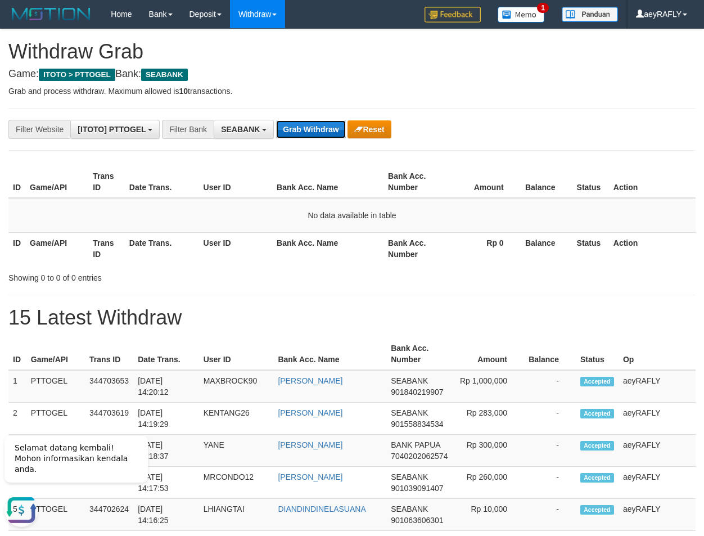
click at [333, 128] on button "Grab Withdraw" at bounding box center [310, 129] width 69 height 18
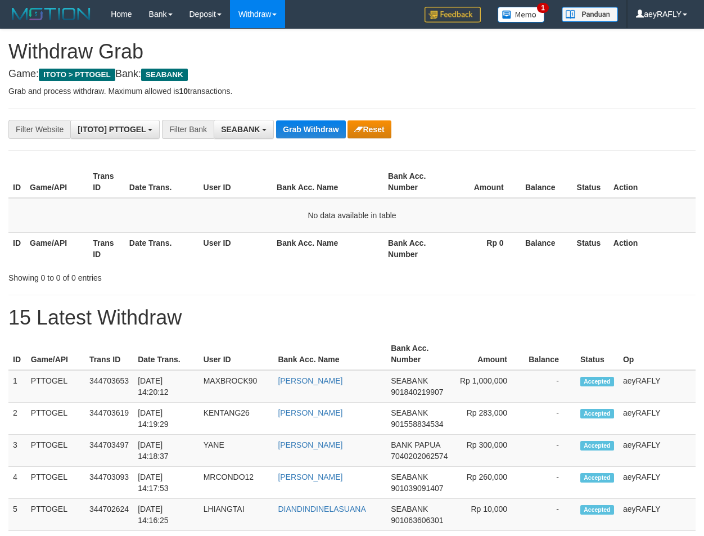
scroll to position [305, 0]
click at [329, 131] on button "Grab Withdraw" at bounding box center [310, 129] width 69 height 18
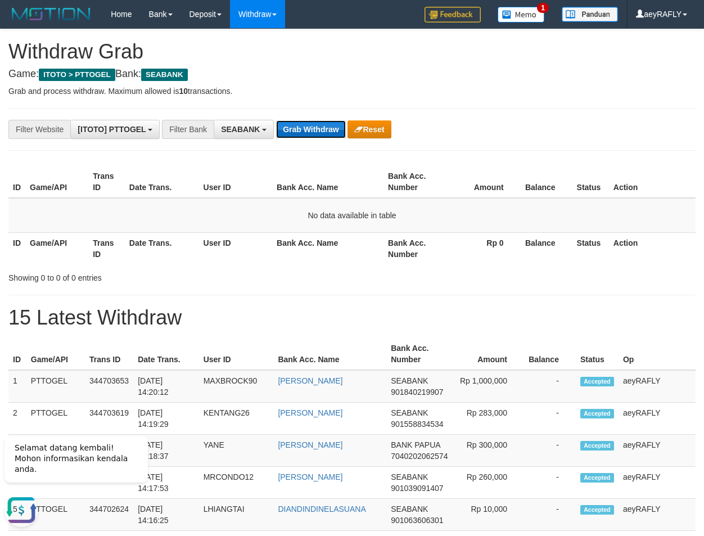
scroll to position [0, 0]
click at [329, 131] on button "Grab Withdraw" at bounding box center [310, 129] width 69 height 18
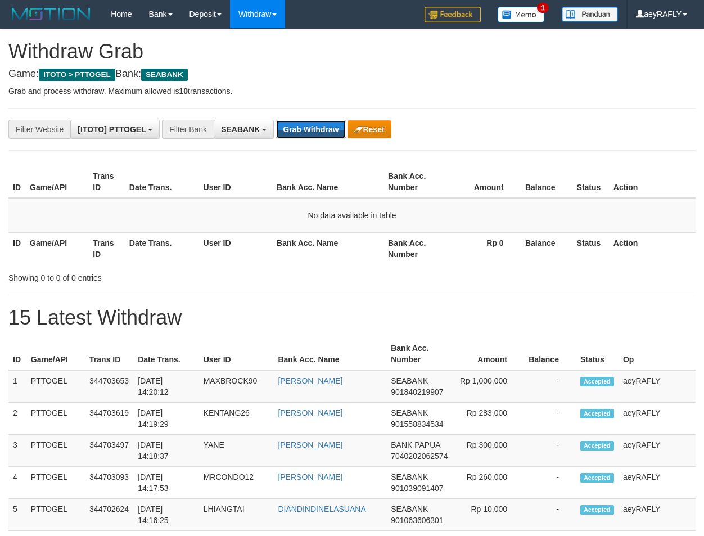
click at [329, 131] on button "Grab Withdraw" at bounding box center [310, 129] width 69 height 18
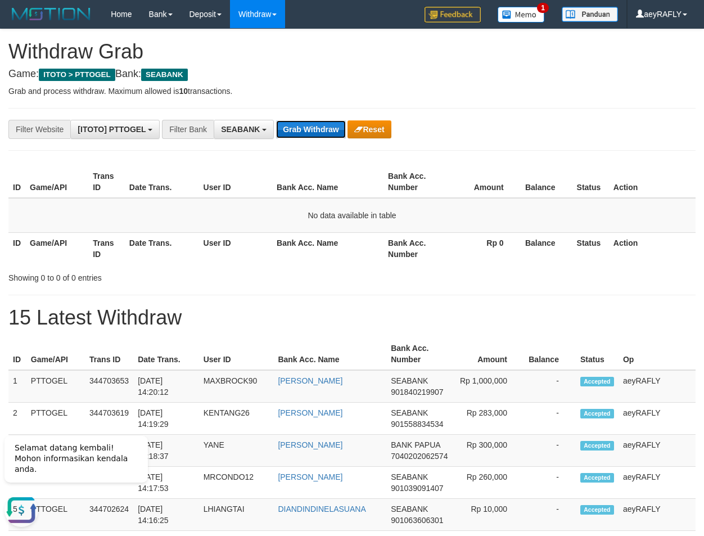
click at [319, 134] on button "Grab Withdraw" at bounding box center [310, 129] width 69 height 18
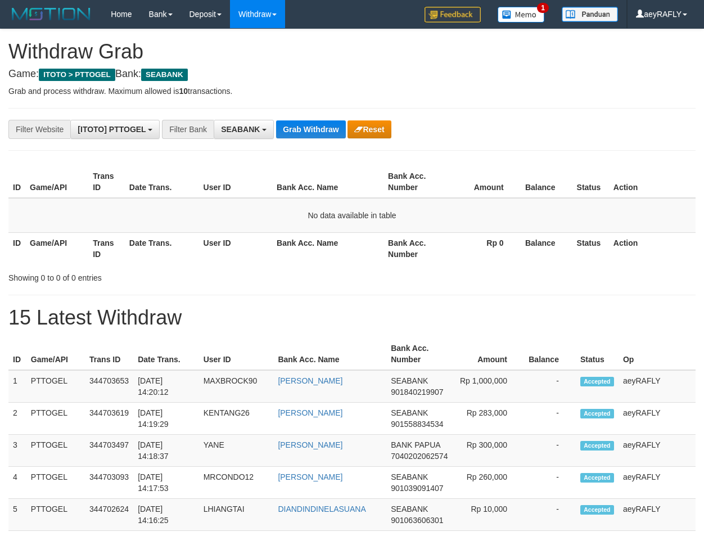
click at [319, 134] on button "Grab Withdraw" at bounding box center [310, 129] width 69 height 18
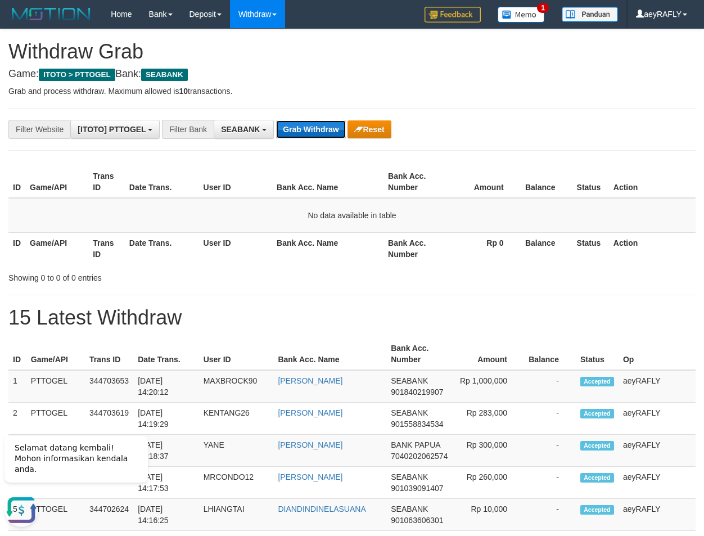
click at [318, 127] on button "Grab Withdraw" at bounding box center [310, 129] width 69 height 18
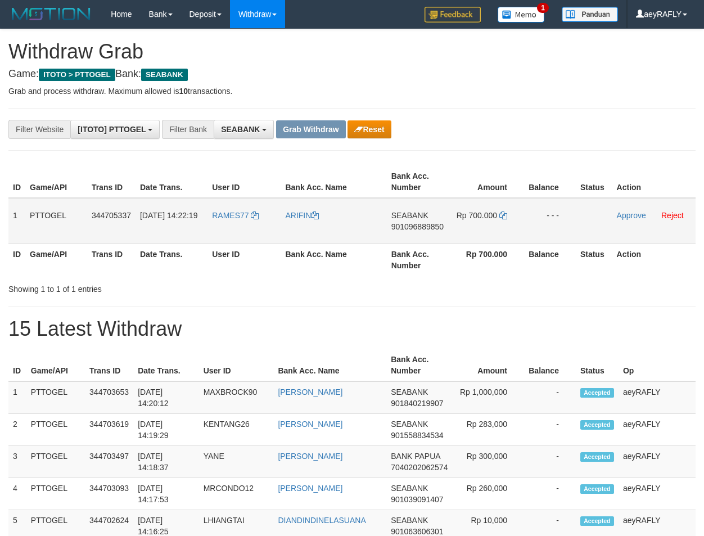
scroll to position [305, 0]
drag, startPoint x: 214, startPoint y: 231, endPoint x: 467, endPoint y: 229, distance: 252.5
click at [467, 229] on tr "1 PTTOGEL 344705337 30/09/2025 14:22:19 RAMES77 ARIFIN SEABANK 901096889850 Rp …" at bounding box center [351, 221] width 687 height 46
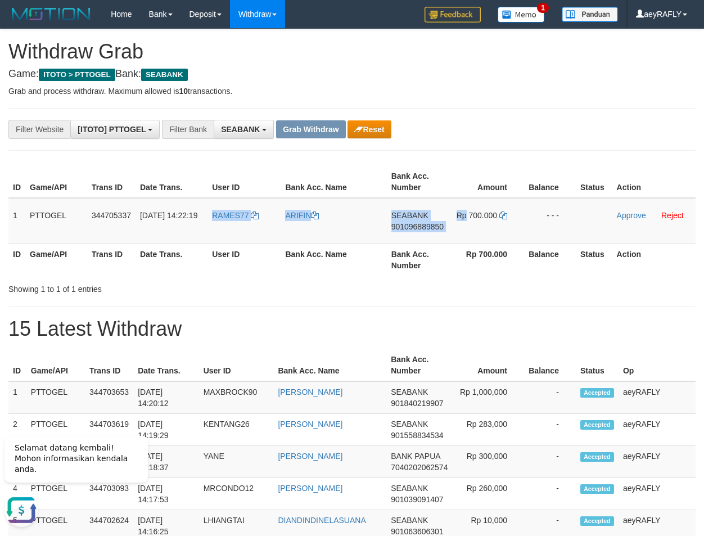
scroll to position [0, 0]
drag, startPoint x: 413, startPoint y: 288, endPoint x: 402, endPoint y: 288, distance: 10.7
click at [408, 291] on div "Showing 1 to 1 of 1 entries" at bounding box center [352, 287] width 704 height 16
drag, startPoint x: 276, startPoint y: 228, endPoint x: 494, endPoint y: 231, distance: 217.6
click at [494, 231] on tr "1 PTTOGEL 344705337 30/09/2025 14:22:19 RAMES77 ARIFIN SEABANK 901096889850 Rp …" at bounding box center [351, 221] width 687 height 46
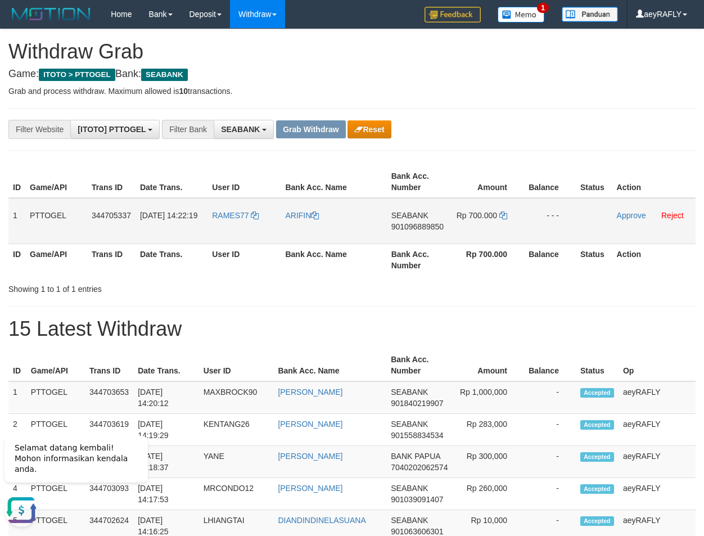
copy tr
click at [507, 285] on div "Showing 1 to 1 of 1 entries" at bounding box center [352, 287] width 704 height 16
click at [422, 229] on span "901096889850" at bounding box center [417, 226] width 52 height 9
click at [503, 212] on icon at bounding box center [503, 215] width 8 height 8
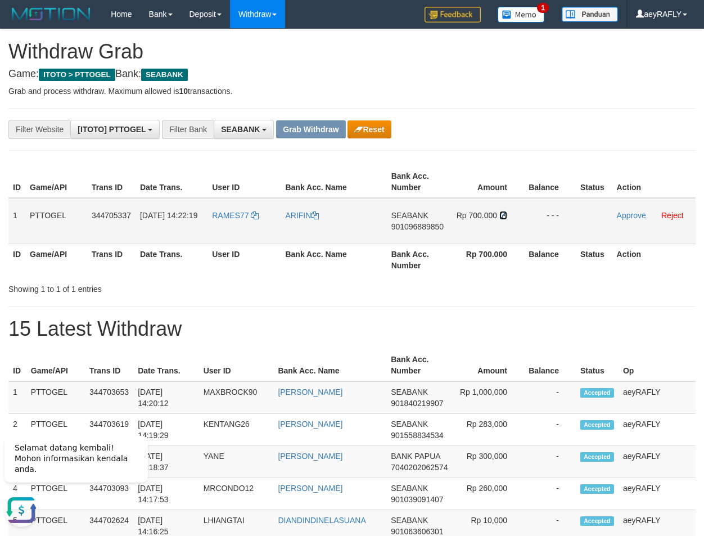
click at [503, 212] on icon at bounding box center [503, 215] width 8 height 8
click at [639, 215] on link "Approve" at bounding box center [631, 215] width 29 height 9
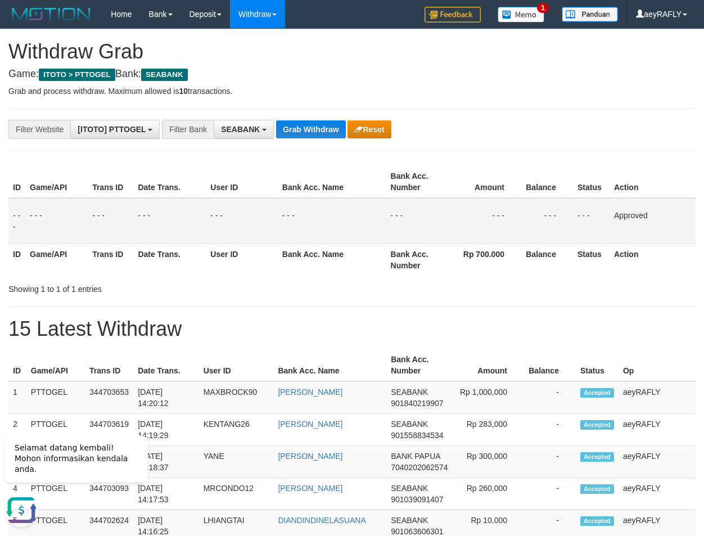
drag, startPoint x: 664, startPoint y: 199, endPoint x: 618, endPoint y: 203, distance: 46.3
click at [644, 205] on td "Approved" at bounding box center [653, 221] width 86 height 46
click at [330, 130] on button "Grab Withdraw" at bounding box center [310, 129] width 69 height 18
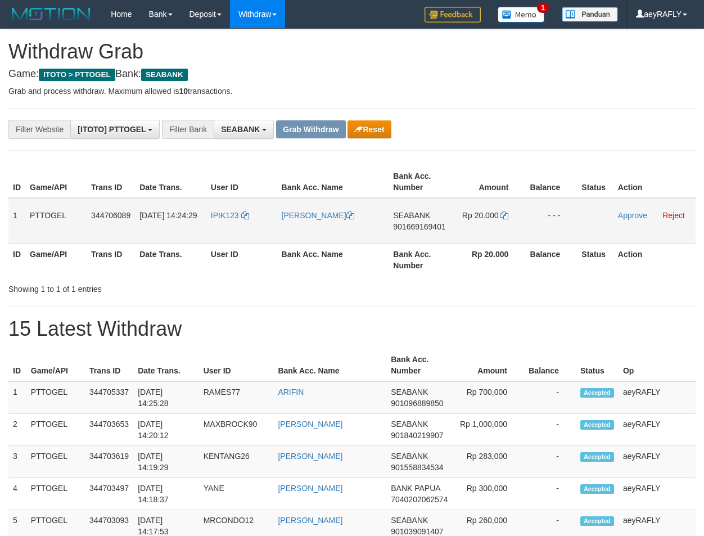
scroll to position [305, 0]
drag, startPoint x: 253, startPoint y: 229, endPoint x: 376, endPoint y: 242, distance: 123.8
click at [499, 230] on tr "1 PTTOGEL 344706089 30/09/2025 14:24:29 IPIK123 SITI ROHMAH SEABANK 90166916940…" at bounding box center [351, 221] width 687 height 46
drag, startPoint x: 620, startPoint y: 109, endPoint x: 590, endPoint y: 127, distance: 34.8
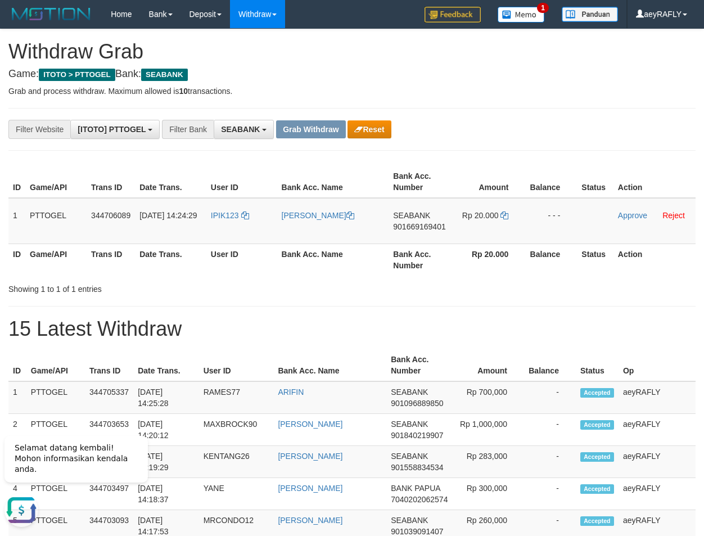
click at [422, 225] on span "901669169401" at bounding box center [419, 226] width 52 height 9
click at [505, 213] on icon at bounding box center [504, 215] width 8 height 8
click at [646, 218] on link "Approve" at bounding box center [632, 215] width 29 height 9
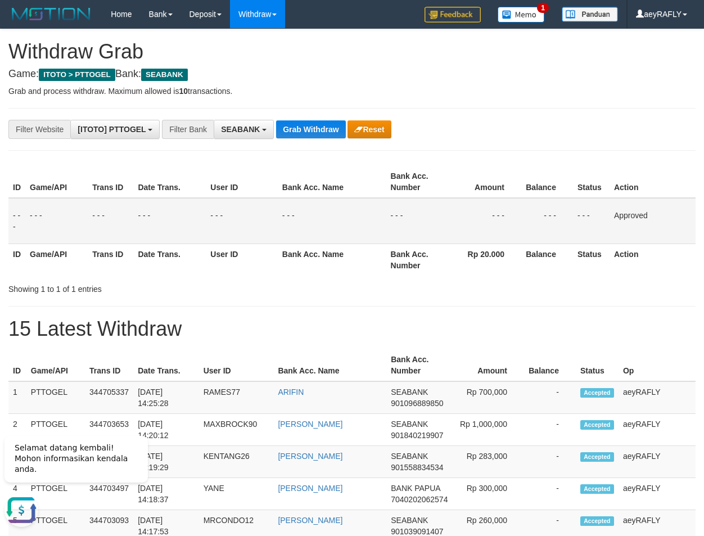
click at [459, 187] on th "Amount" at bounding box center [485, 182] width 74 height 32
click at [299, 128] on button "Grab Withdraw" at bounding box center [310, 129] width 69 height 18
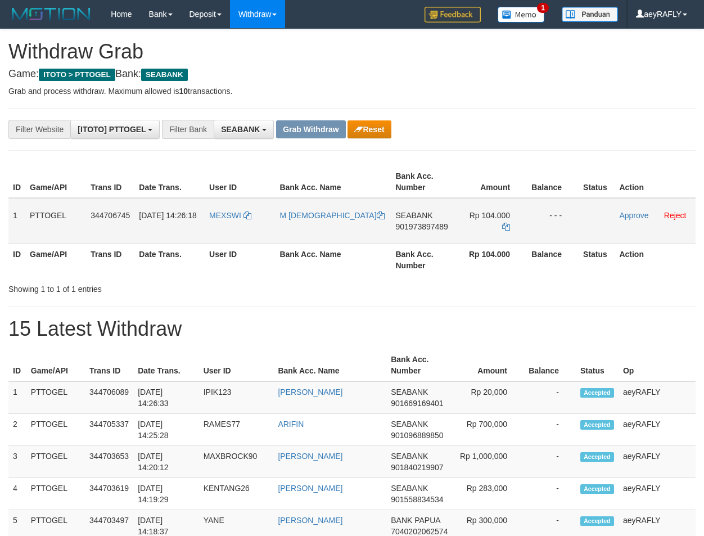
scroll to position [305, 0]
drag, startPoint x: 238, startPoint y: 234, endPoint x: 413, endPoint y: 221, distance: 174.8
click at [514, 229] on tr "1 PTTOGEL 344706745 30/09/2025 14:26:18 MEXSWI M HANAFI SEABANK 901973897489 Rp…" at bounding box center [351, 221] width 687 height 46
drag, startPoint x: 522, startPoint y: 127, endPoint x: 448, endPoint y: 213, distance: 113.6
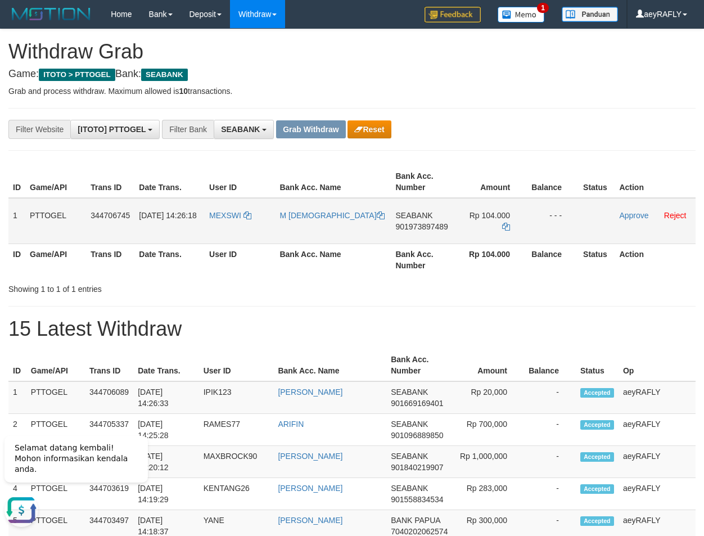
click at [520, 128] on div "**********" at bounding box center [293, 129] width 587 height 19
click at [425, 228] on span "901973897489" at bounding box center [421, 226] width 52 height 9
click at [506, 223] on icon at bounding box center [506, 227] width 8 height 8
click at [623, 215] on link "Approve" at bounding box center [633, 215] width 29 height 9
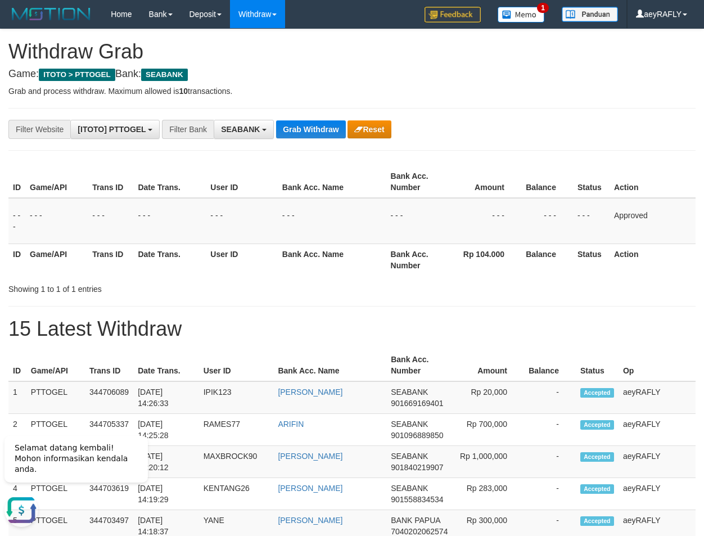
drag, startPoint x: 479, startPoint y: 215, endPoint x: 343, endPoint y: 143, distance: 153.5
click at [475, 213] on td "- - -" at bounding box center [485, 221] width 74 height 46
click at [304, 126] on button "Grab Withdraw" at bounding box center [310, 129] width 69 height 18
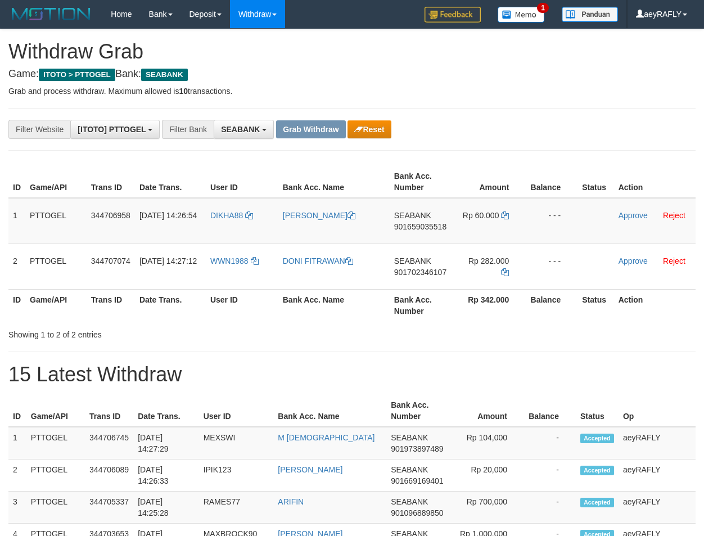
scroll to position [305, 0]
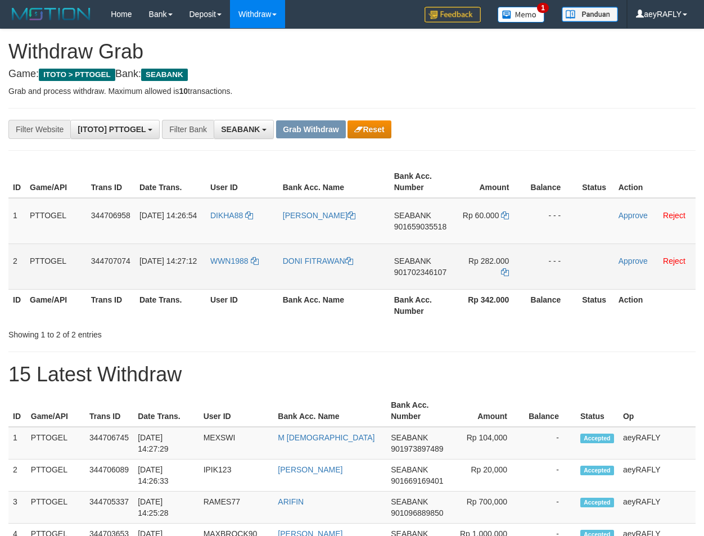
drag, startPoint x: 222, startPoint y: 227, endPoint x: 500, endPoint y: 271, distance: 281.9
click at [500, 271] on tbody "1 PTTOGEL 344706958 [DATE] 14:26:54 DIKHA88 [PERSON_NAME] SEABANK 901659035518 …" at bounding box center [351, 244] width 687 height 92
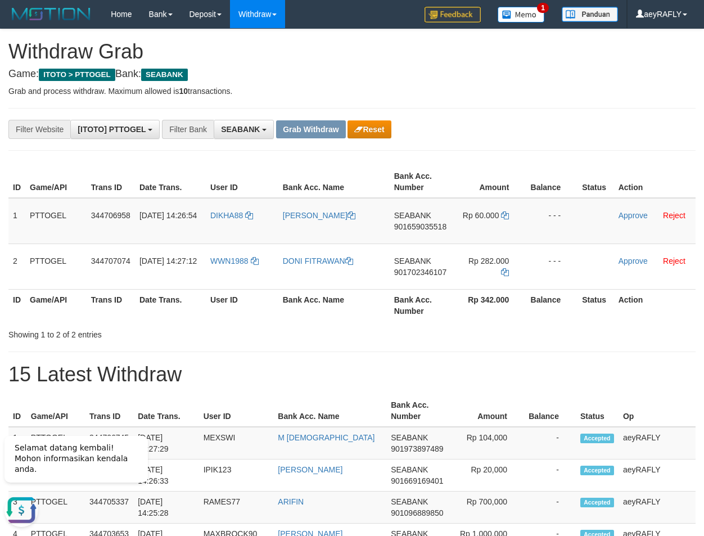
scroll to position [0, 0]
drag, startPoint x: 634, startPoint y: 106, endPoint x: 449, endPoint y: 189, distance: 202.4
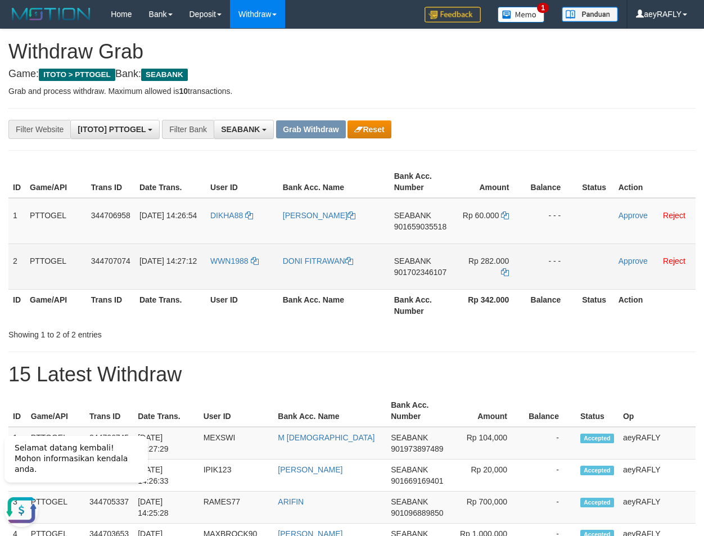
drag, startPoint x: 428, startPoint y: 229, endPoint x: 331, endPoint y: 273, distance: 107.2
click at [428, 229] on span "901659035518" at bounding box center [420, 226] width 52 height 9
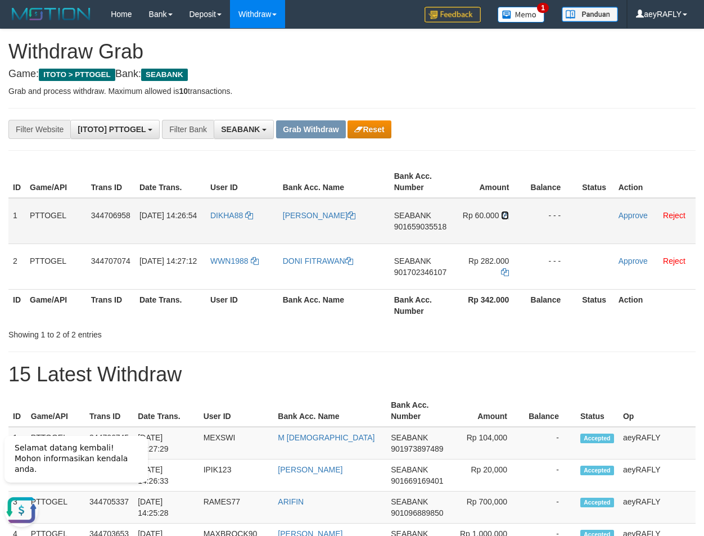
click at [506, 215] on icon at bounding box center [505, 215] width 8 height 8
click at [504, 214] on icon at bounding box center [505, 215] width 8 height 8
click at [641, 214] on link "Approve" at bounding box center [633, 215] width 29 height 9
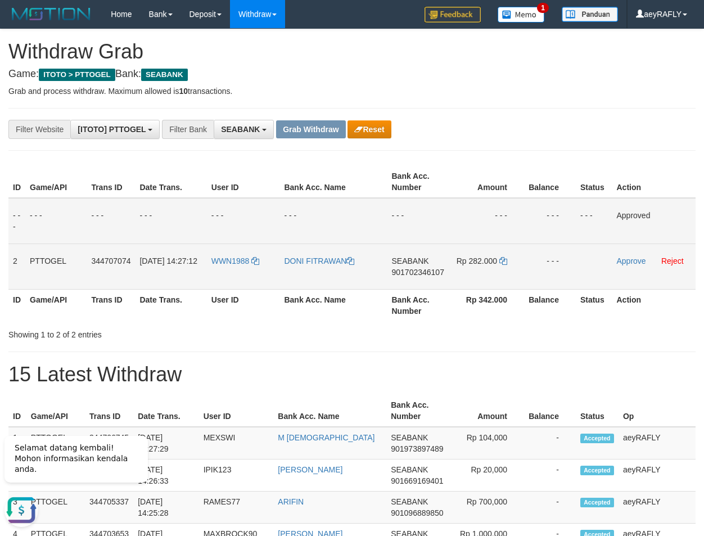
click at [407, 272] on span "901702346107" at bounding box center [417, 272] width 52 height 9
click at [500, 264] on icon at bounding box center [503, 261] width 8 height 8
click at [502, 263] on icon at bounding box center [503, 261] width 8 height 8
click at [628, 261] on link "Approve" at bounding box center [631, 260] width 29 height 9
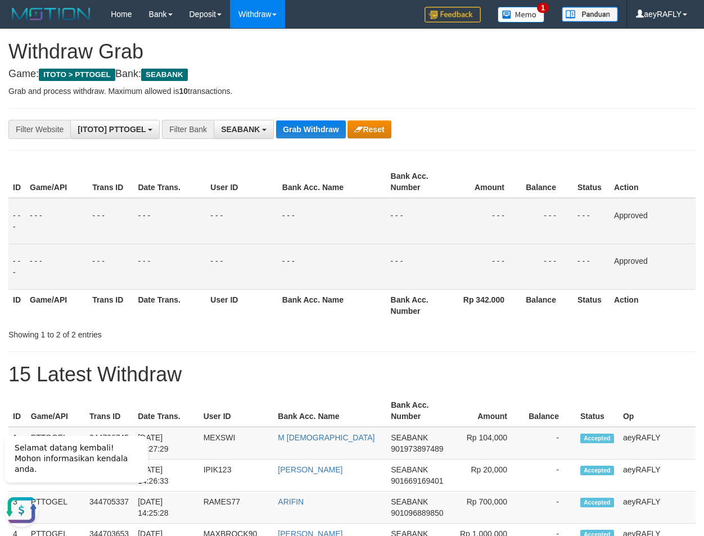
drag, startPoint x: 516, startPoint y: 342, endPoint x: 488, endPoint y: 323, distance: 34.0
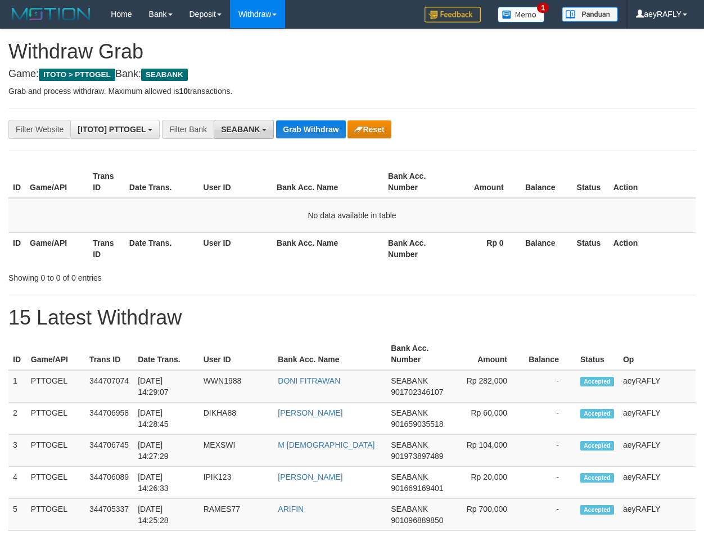
scroll to position [305, 0]
click at [288, 132] on button "Grab Withdraw" at bounding box center [310, 129] width 69 height 18
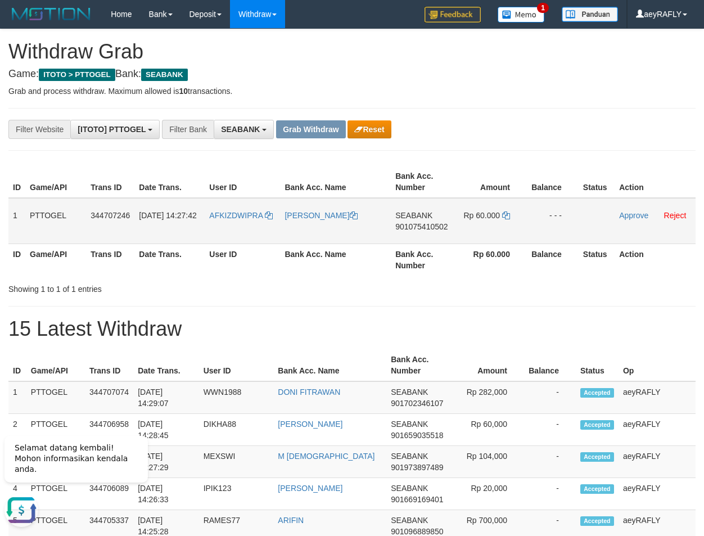
drag, startPoint x: 556, startPoint y: 292, endPoint x: 418, endPoint y: 237, distance: 148.6
click at [535, 288] on div "Showing 1 to 1 of 1 entries" at bounding box center [352, 287] width 704 height 16
drag, startPoint x: 255, startPoint y: 236, endPoint x: 485, endPoint y: 224, distance: 229.8
click at [485, 224] on tr "1 PTTOGEL 344707246 30/09/2025 14:27:42 AFKIZDWIPRA DEDI IRAWAN SEABANK 9010754…" at bounding box center [351, 221] width 687 height 46
copy tr
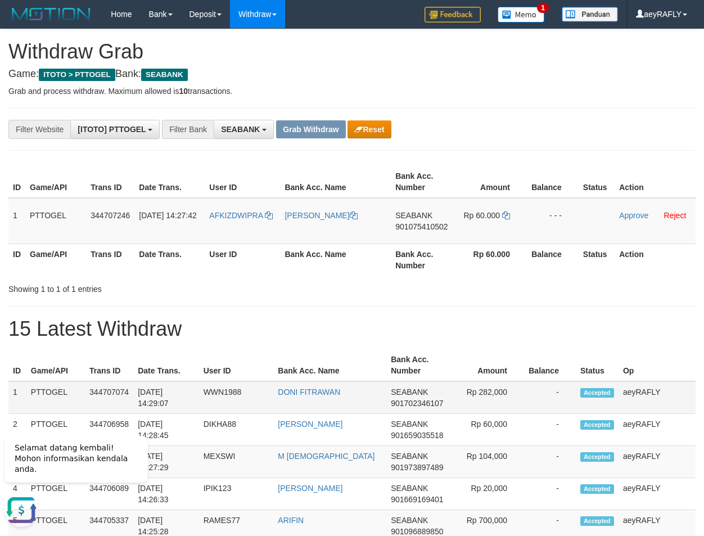
drag, startPoint x: 522, startPoint y: 319, endPoint x: 445, endPoint y: 385, distance: 101.7
click at [521, 319] on h1 "15 Latest Withdraw" at bounding box center [351, 329] width 687 height 22
click at [424, 404] on span "901702346107" at bounding box center [417, 403] width 52 height 9
drag, startPoint x: 330, startPoint y: 240, endPoint x: 472, endPoint y: 247, distance: 143.0
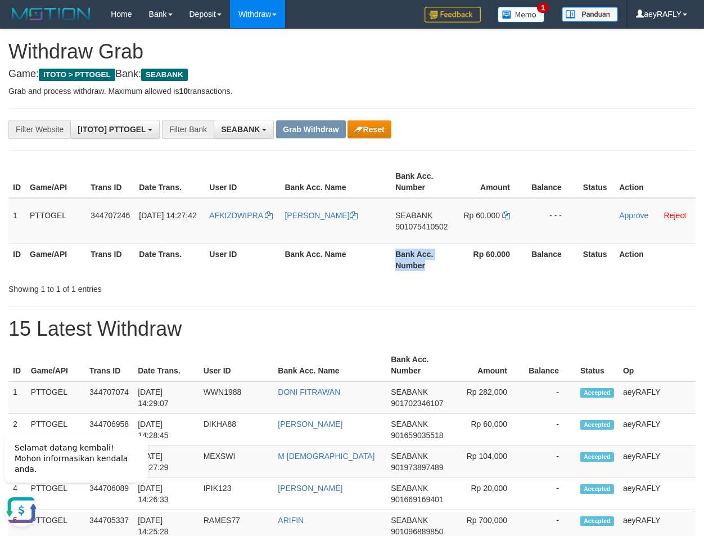
click at [472, 247] on table "ID Game/API Trans ID Date Trans. User ID Bank Acc. Name Bank Acc. Number Amount…" at bounding box center [351, 221] width 687 height 110
drag, startPoint x: 575, startPoint y: 96, endPoint x: 482, endPoint y: 154, distance: 109.4
copy tr
drag, startPoint x: 333, startPoint y: 233, endPoint x: 389, endPoint y: 238, distance: 55.9
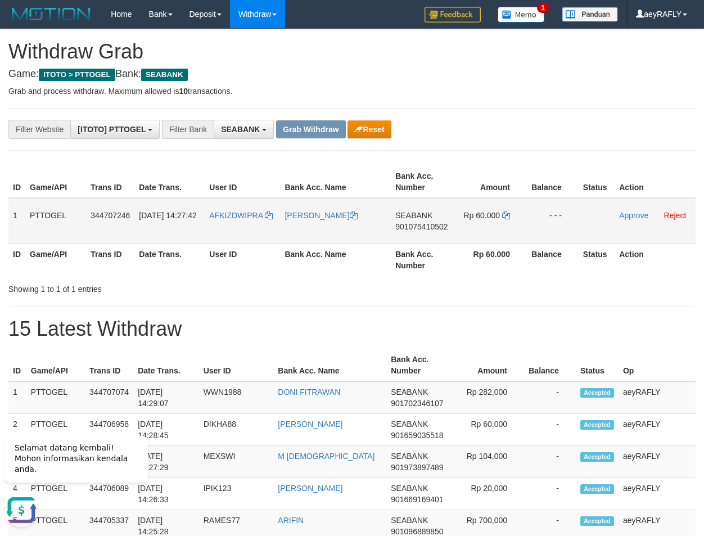
click at [415, 234] on tr "1 PTTOGEL 344707246 30/09/2025 14:27:42 AFKIZDWIPRA DEDI IRAWAN SEABANK 9010754…" at bounding box center [351, 221] width 687 height 46
copy tr
drag, startPoint x: 455, startPoint y: 308, endPoint x: 345, endPoint y: 281, distance: 113.5
copy tr
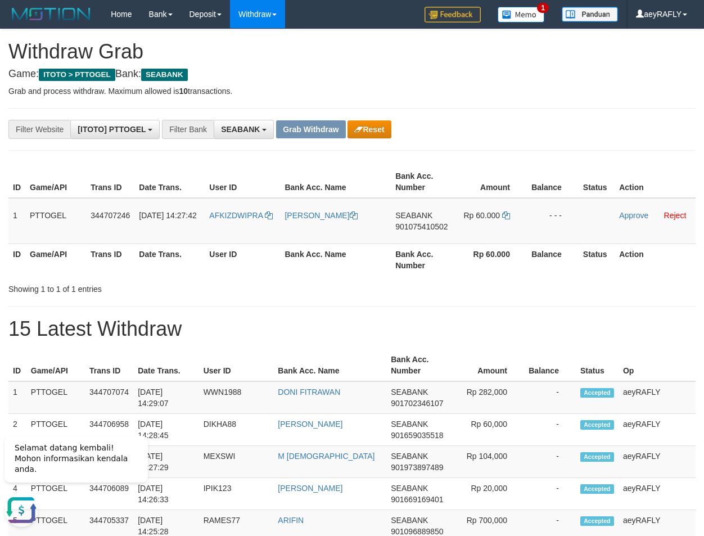
drag, startPoint x: 435, startPoint y: 227, endPoint x: 362, endPoint y: 254, distance: 77.6
click at [447, 232] on tr "1 PTTOGEL 344707246 30/09/2025 14:27:42 AFKIZDWIPRA DEDI IRAWAN SEABANK 9010754…" at bounding box center [351, 221] width 687 height 46
copy tr
drag, startPoint x: 565, startPoint y: 317, endPoint x: 402, endPoint y: 276, distance: 168.8
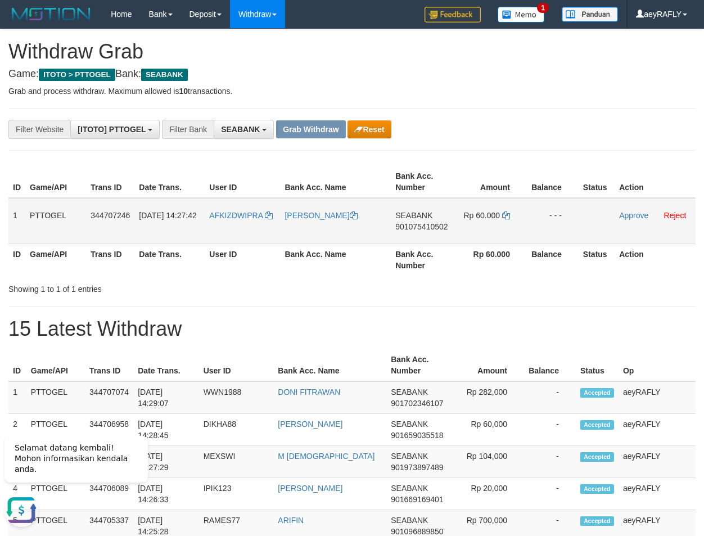
copy tr
drag, startPoint x: 230, startPoint y: 233, endPoint x: 503, endPoint y: 211, distance: 274.2
click at [512, 209] on tr "1 PTTOGEL 344707246 30/09/2025 14:27:42 AFKIZDWIPRA DEDI IRAWAN SEABANK 9010754…" at bounding box center [351, 221] width 687 height 46
drag, startPoint x: 485, startPoint y: 272, endPoint x: 395, endPoint y: 207, distance: 110.8
click at [473, 262] on th "Rp 60.000" at bounding box center [490, 259] width 71 height 32
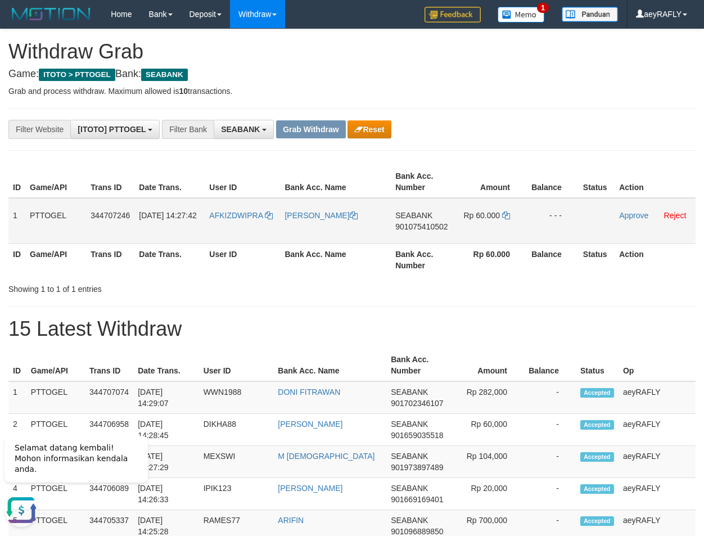
click at [410, 226] on span "901075410502" at bounding box center [421, 226] width 52 height 9
click at [502, 215] on icon at bounding box center [506, 215] width 8 height 8
click at [636, 214] on link "Approve" at bounding box center [633, 215] width 29 height 9
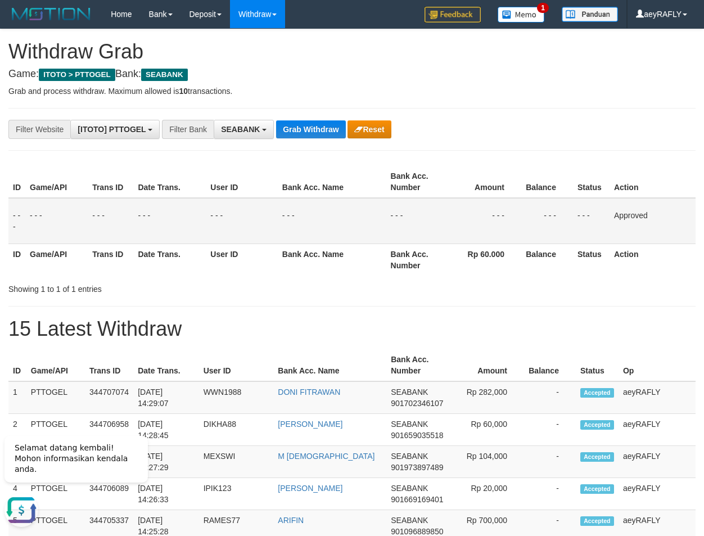
click at [648, 179] on th "Action" at bounding box center [653, 182] width 86 height 32
click at [300, 129] on button "Grab Withdraw" at bounding box center [310, 129] width 69 height 18
drag, startPoint x: 300, startPoint y: 129, endPoint x: 295, endPoint y: 130, distance: 5.7
click at [300, 130] on button "Grab Withdraw" at bounding box center [310, 129] width 69 height 18
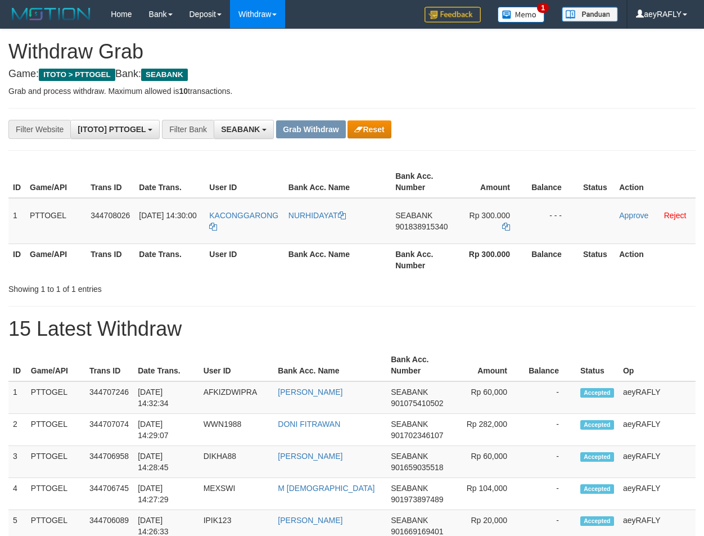
scroll to position [305, 0]
drag, startPoint x: 254, startPoint y: 240, endPoint x: 489, endPoint y: 233, distance: 235.7
click at [489, 233] on tr "1 PTTOGEL 344708026 30/09/2025 14:30:00 KACONGGARONG NURHIDAYAT SEABANK 9018389…" at bounding box center [351, 221] width 687 height 46
click at [413, 229] on span "901838915340" at bounding box center [421, 226] width 52 height 9
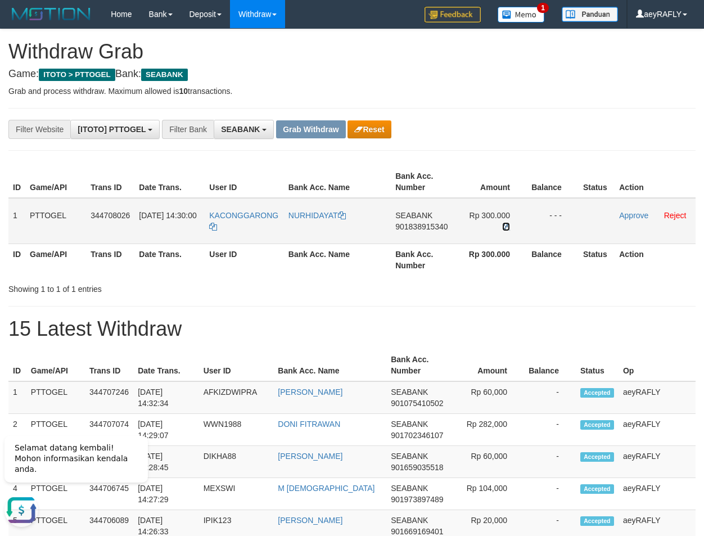
click at [508, 227] on icon at bounding box center [506, 227] width 8 height 8
click at [634, 218] on link "Approve" at bounding box center [633, 215] width 29 height 9
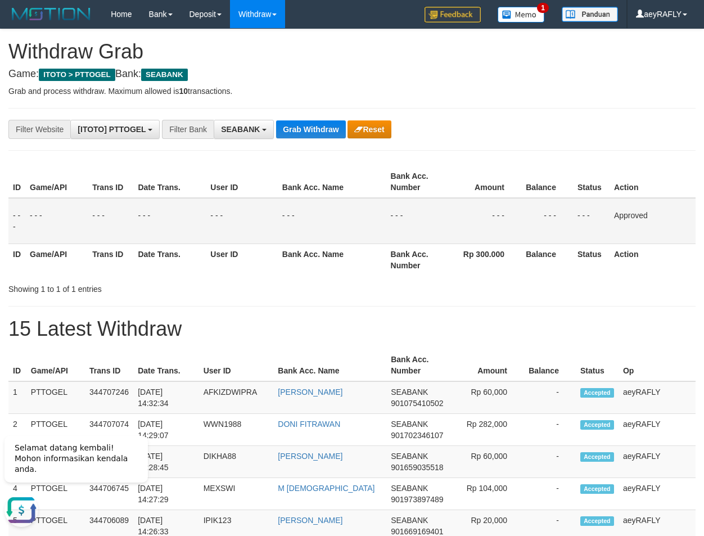
click at [640, 183] on th "Action" at bounding box center [653, 182] width 86 height 32
click at [292, 123] on button "Grab Withdraw" at bounding box center [310, 129] width 69 height 18
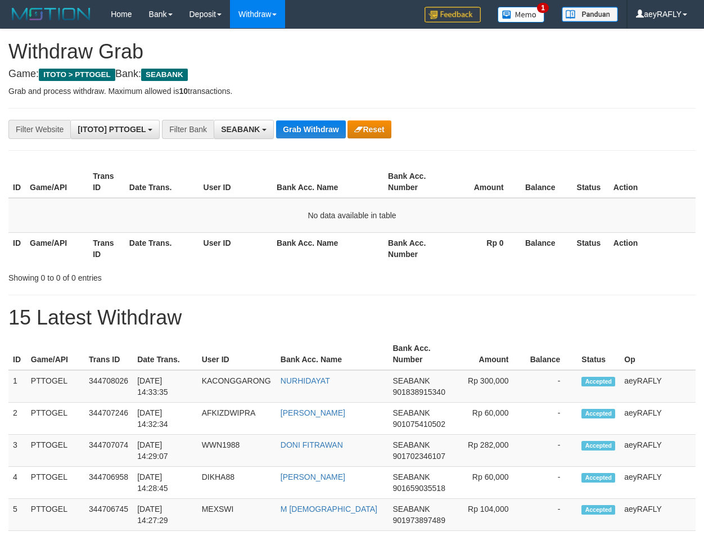
click at [294, 127] on button "Grab Withdraw" at bounding box center [310, 129] width 69 height 18
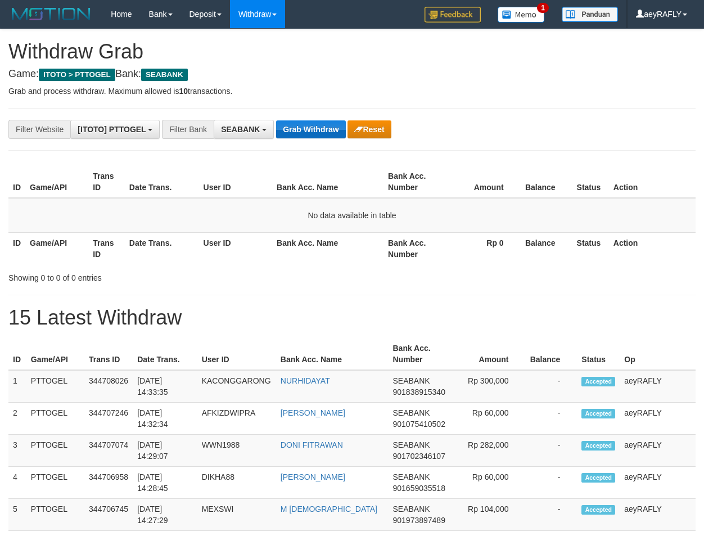
click at [296, 128] on button "Grab Withdraw" at bounding box center [310, 129] width 69 height 18
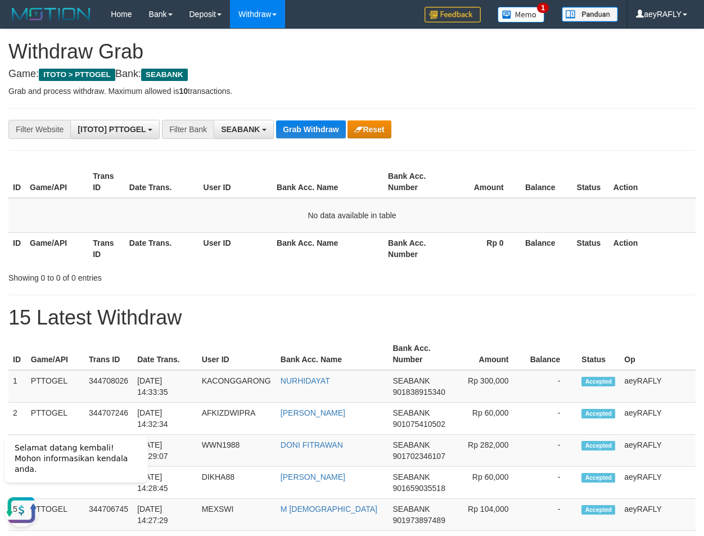
click at [296, 128] on button "Grab Withdraw" at bounding box center [310, 129] width 69 height 18
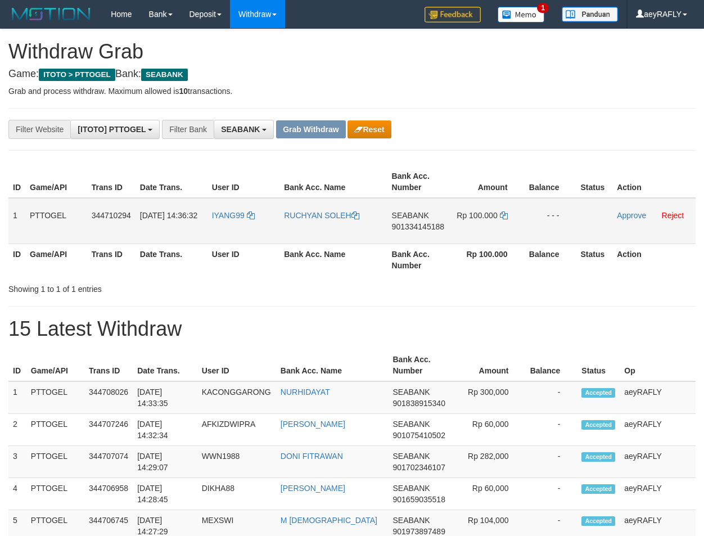
scroll to position [305, 0]
click at [256, 243] on td "IYANG99" at bounding box center [244, 221] width 73 height 46
drag, startPoint x: 241, startPoint y: 232, endPoint x: 210, endPoint y: 300, distance: 74.5
click at [496, 220] on tr "1 PTTOGEL 344710294 [DATE] 14:36:32 IYANG99 RUCHYAN SOLEH SEABANK 901334145188 …" at bounding box center [351, 221] width 687 height 46
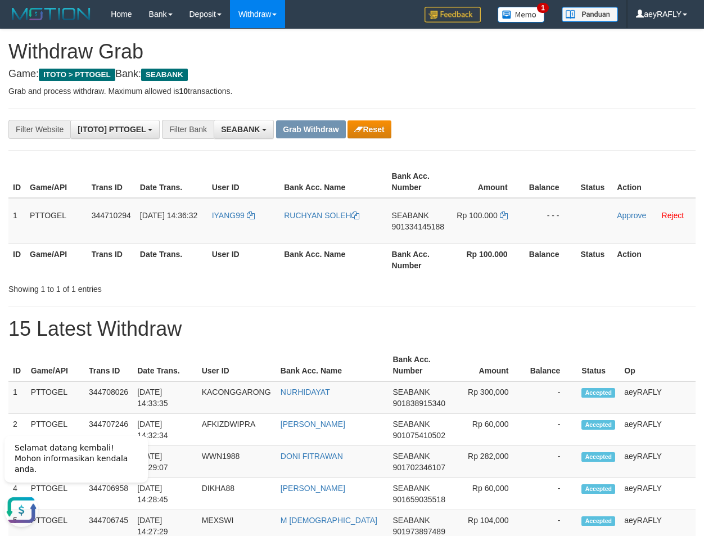
copy tr
drag, startPoint x: 450, startPoint y: 120, endPoint x: 446, endPoint y: 139, distance: 18.9
click at [426, 225] on span "901334145188" at bounding box center [418, 226] width 52 height 9
click at [503, 219] on icon at bounding box center [504, 215] width 8 height 8
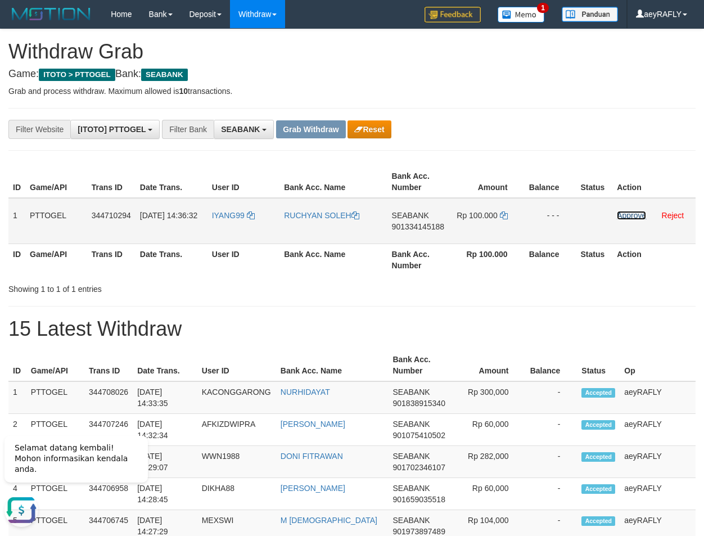
click at [621, 214] on link "Approve" at bounding box center [631, 215] width 29 height 9
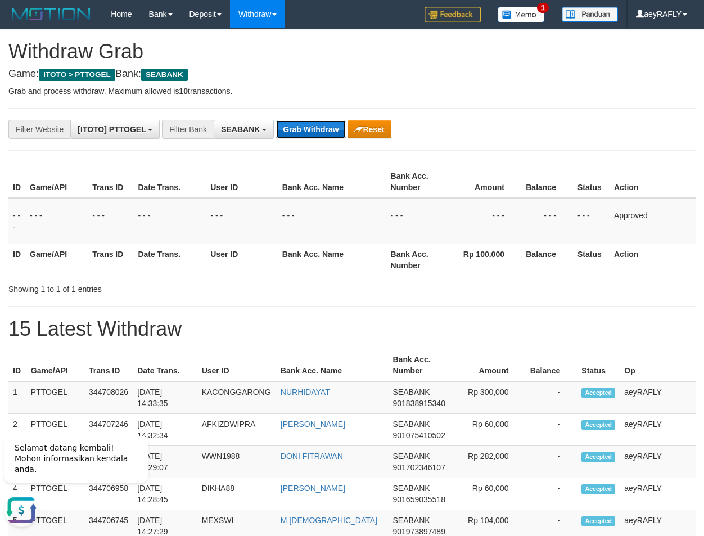
click at [297, 124] on button "Grab Withdraw" at bounding box center [310, 129] width 69 height 18
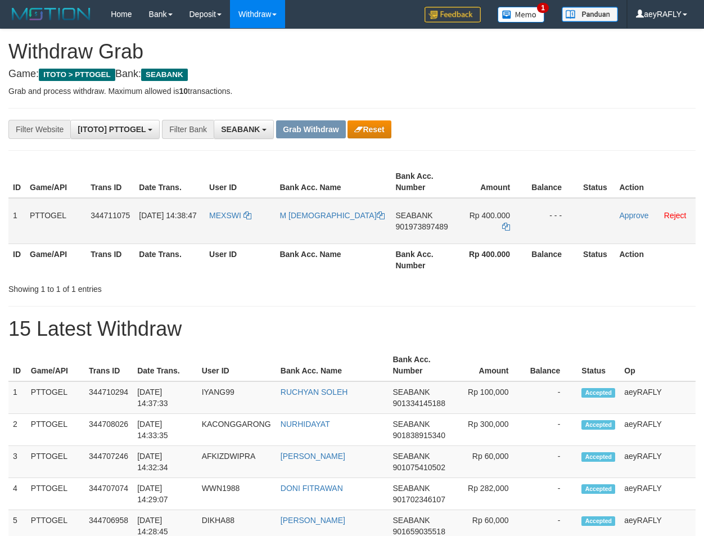
scroll to position [305, 0]
drag, startPoint x: 241, startPoint y: 239, endPoint x: 475, endPoint y: 236, distance: 234.0
click at [475, 236] on tr "1 PTTOGEL 344711075 [DATE] 14:38:47 MEXSWI M HANAFI SEABANK 901973897489 Rp 400…" at bounding box center [351, 221] width 687 height 46
drag, startPoint x: 516, startPoint y: 312, endPoint x: 407, endPoint y: 259, distance: 121.0
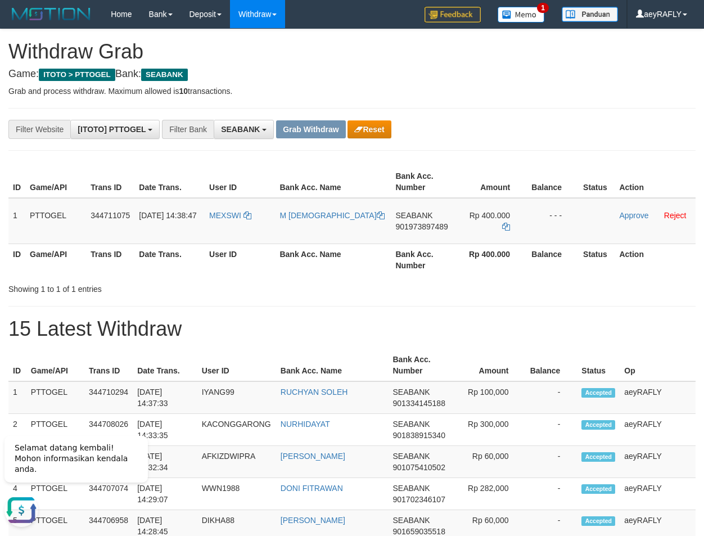
click at [414, 227] on span "901973897489" at bounding box center [421, 226] width 52 height 9
click at [418, 231] on td "SEABANK 901973897489" at bounding box center [423, 221] width 64 height 46
click at [503, 223] on icon at bounding box center [506, 227] width 8 height 8
click at [619, 218] on link "Approve" at bounding box center [633, 215] width 29 height 9
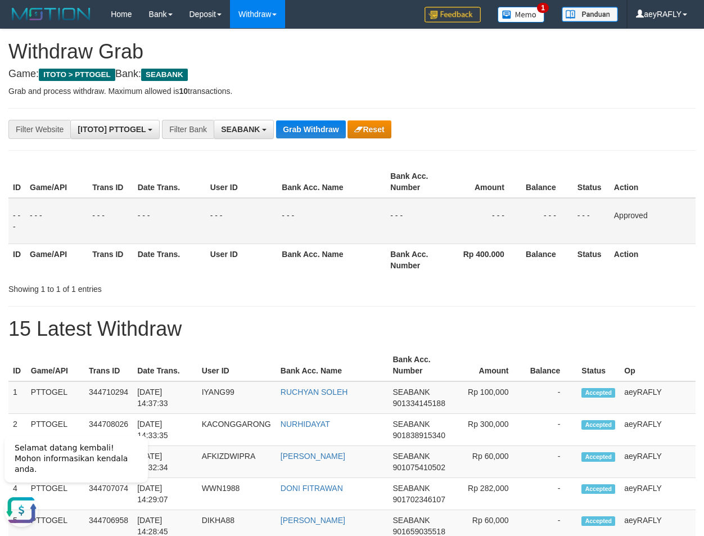
click at [500, 186] on th "Amount" at bounding box center [485, 182] width 74 height 32
click at [317, 132] on button "Grab Withdraw" at bounding box center [310, 129] width 69 height 18
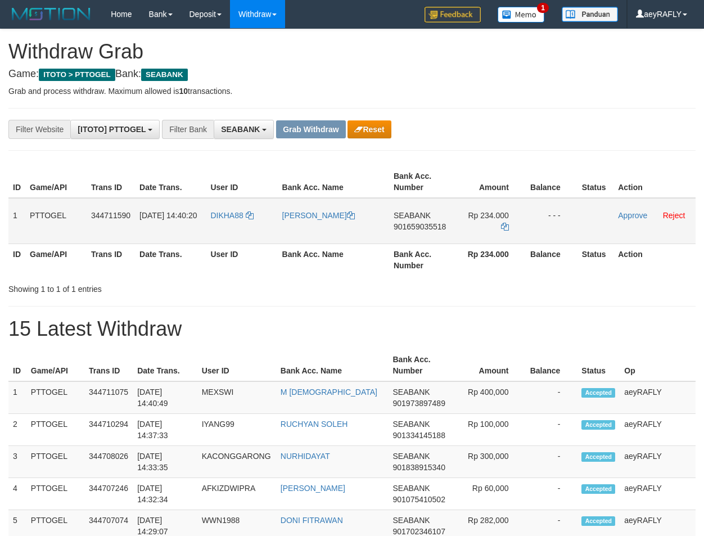
scroll to position [305, 0]
drag, startPoint x: 238, startPoint y: 229, endPoint x: 506, endPoint y: 229, distance: 267.1
click at [506, 229] on tr "1 PTTOGEL 344711590 30/09/2025 14:40:20 DIKHA88 YANTO SURYANA SEABANK 901659035…" at bounding box center [351, 221] width 687 height 46
drag, startPoint x: 544, startPoint y: 118, endPoint x: 453, endPoint y: 159, distance: 99.7
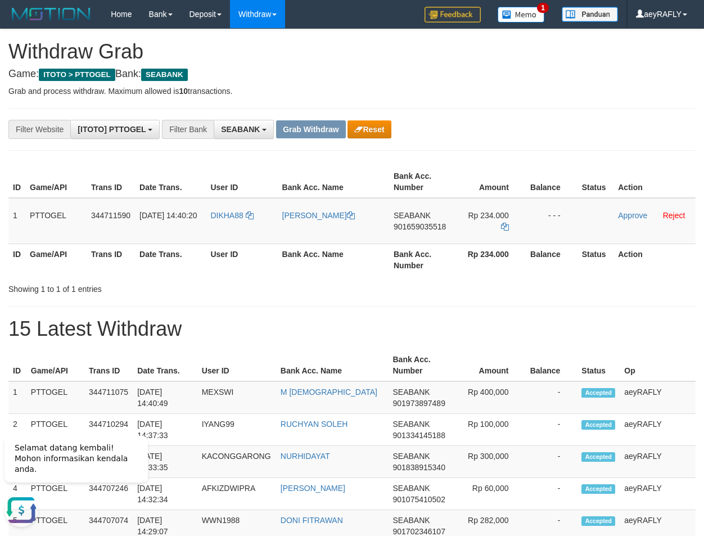
click at [416, 227] on span "901659035518" at bounding box center [420, 226] width 52 height 9
click at [504, 223] on icon at bounding box center [505, 227] width 8 height 8
click at [630, 215] on link "Approve" at bounding box center [632, 215] width 29 height 9
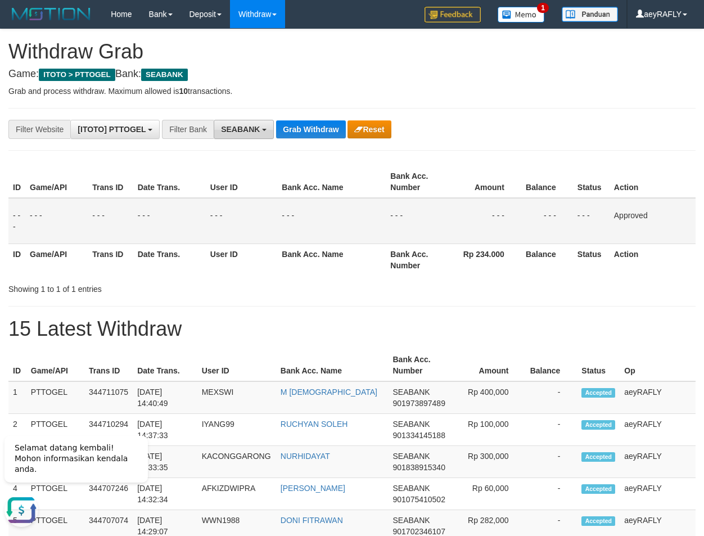
click at [227, 130] on span "SEABANK" at bounding box center [240, 129] width 39 height 9
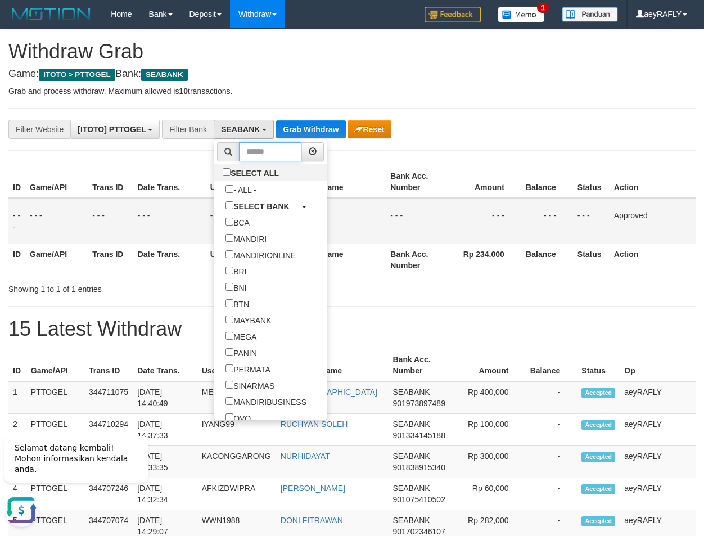
click at [239, 150] on input "text" at bounding box center [270, 151] width 63 height 19
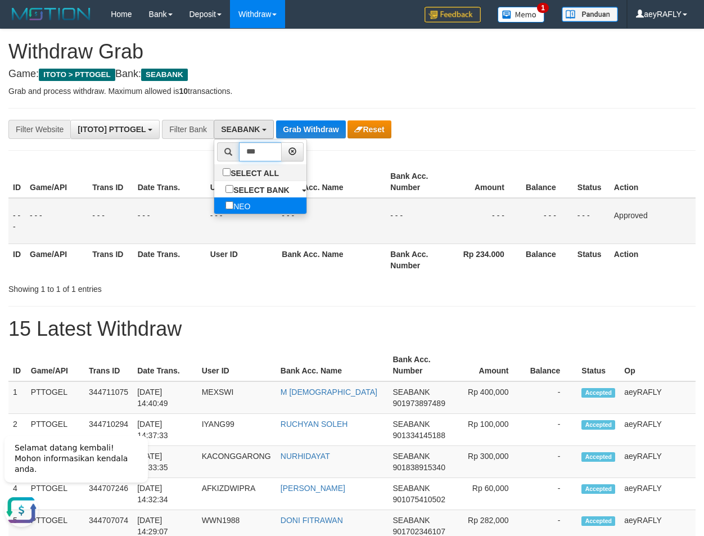
type input "***"
click at [214, 206] on label "NEO" at bounding box center [237, 205] width 47 height 16
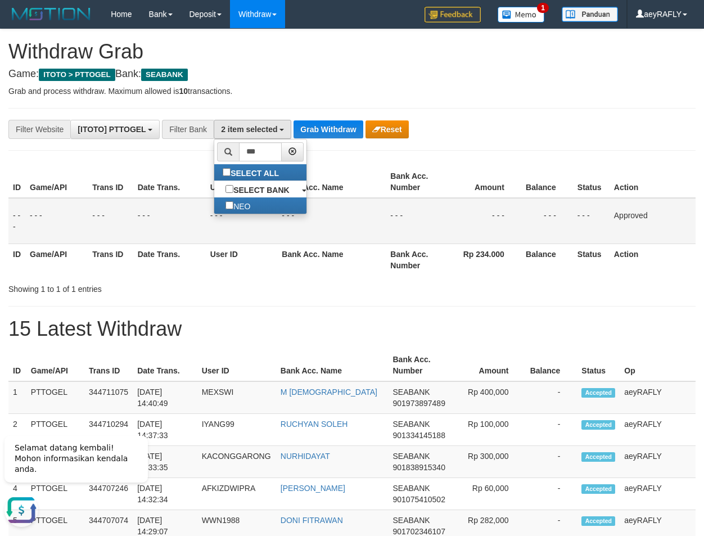
scroll to position [328, 0]
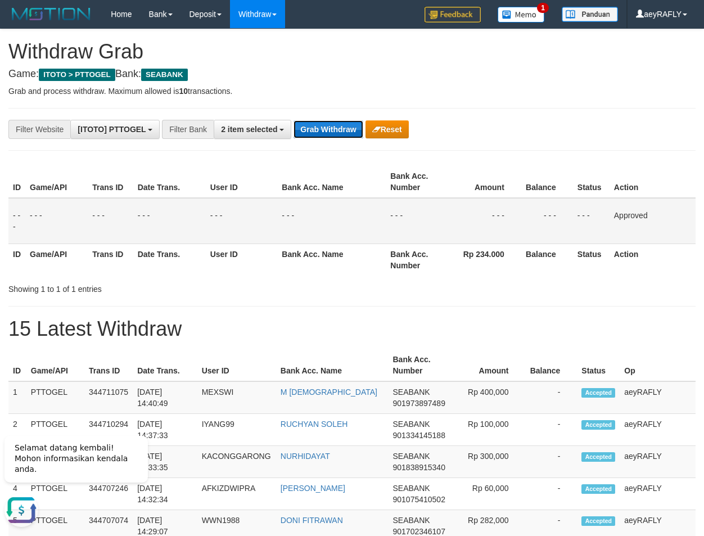
click at [324, 124] on button "Grab Withdraw" at bounding box center [328, 129] width 69 height 18
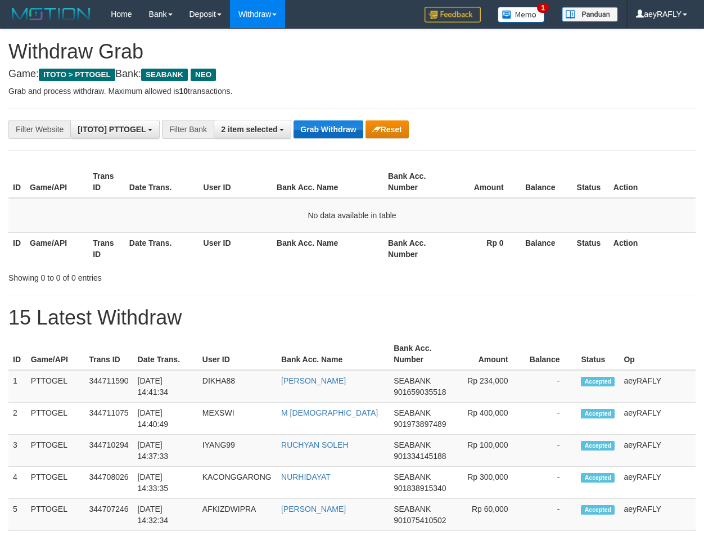
scroll to position [305, 0]
click at [256, 131] on span "2 item selected" at bounding box center [249, 129] width 56 height 9
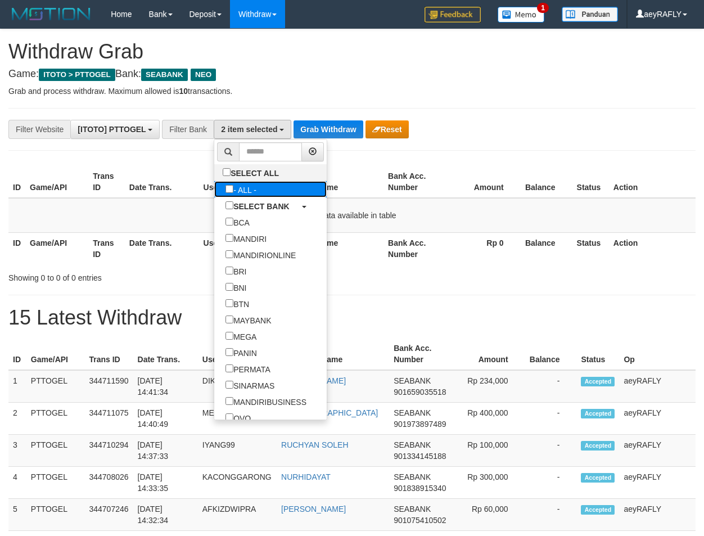
click at [214, 183] on label "- ALL -" at bounding box center [240, 189] width 53 height 16
select select "***"
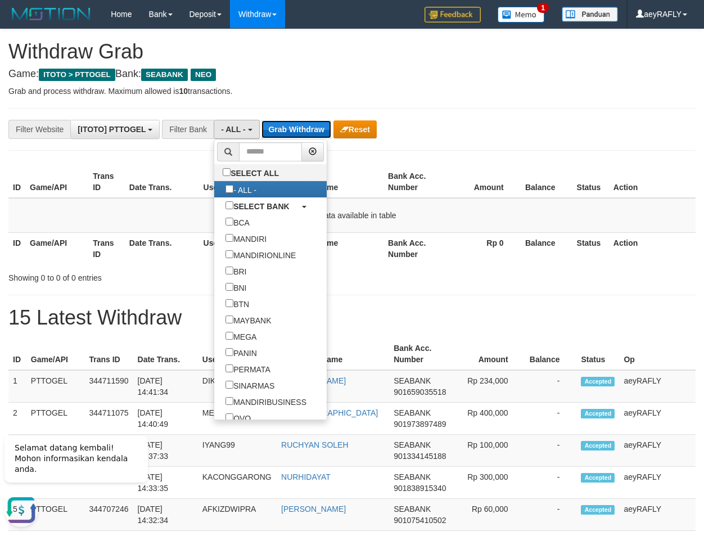
scroll to position [0, 0]
click at [314, 135] on button "Grab Withdraw" at bounding box center [295, 129] width 69 height 18
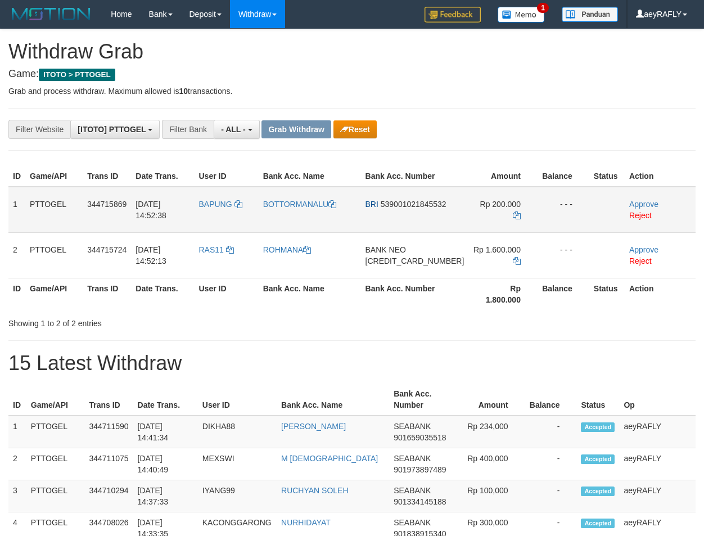
scroll to position [10, 0]
drag, startPoint x: 342, startPoint y: 273, endPoint x: 380, endPoint y: 281, distance: 37.9
click at [472, 273] on tr "2 PTTOGEL 344715724 [DATE] 14:52:13 RAS11 [GEOGRAPHIC_DATA] BANK NEO [CREDIT_CA…" at bounding box center [351, 255] width 687 height 46
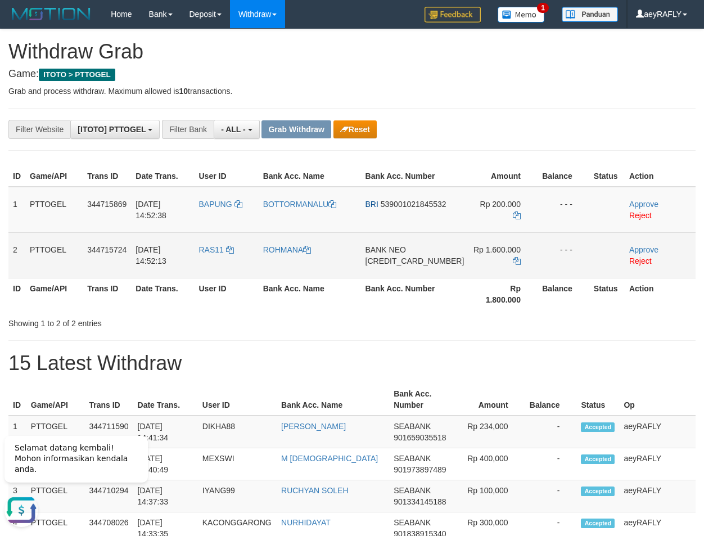
click at [422, 264] on span "[CREDIT_CARD_NUMBER]" at bounding box center [415, 260] width 99 height 9
click at [432, 263] on span "[CREDIT_CARD_NUMBER]" at bounding box center [415, 260] width 99 height 9
click at [513, 260] on icon at bounding box center [517, 261] width 8 height 8
click at [633, 251] on link "Approve" at bounding box center [643, 249] width 29 height 9
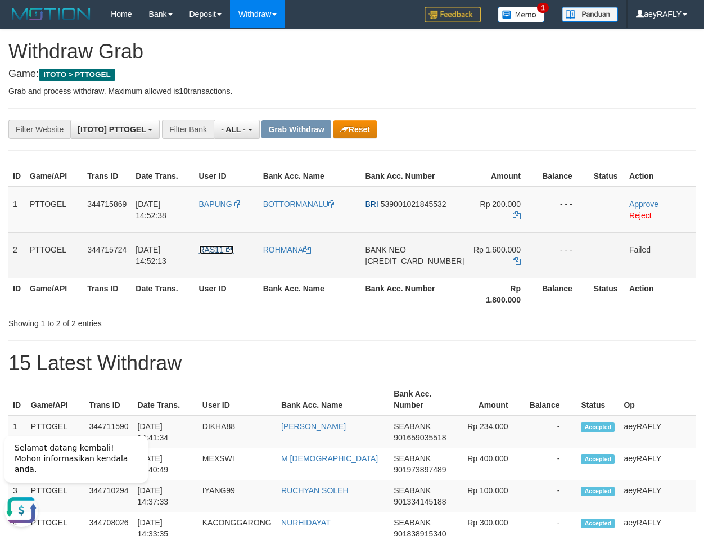
click at [234, 249] on icon at bounding box center [230, 250] width 8 height 8
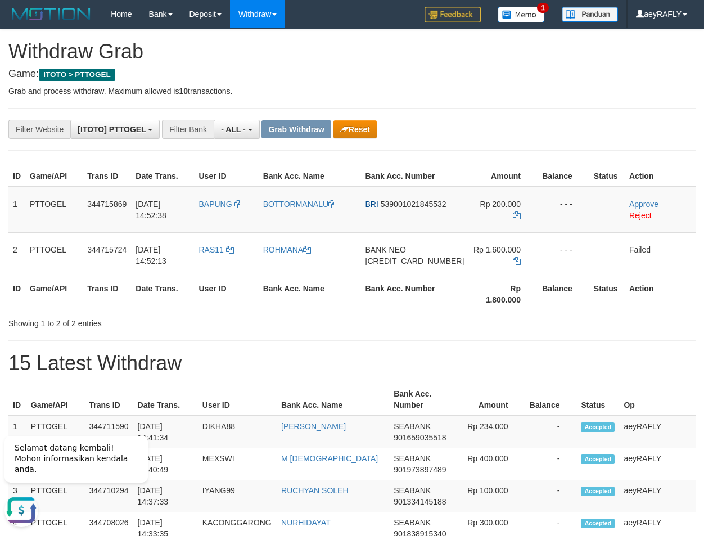
click at [551, 294] on th "Balance" at bounding box center [564, 294] width 52 height 32
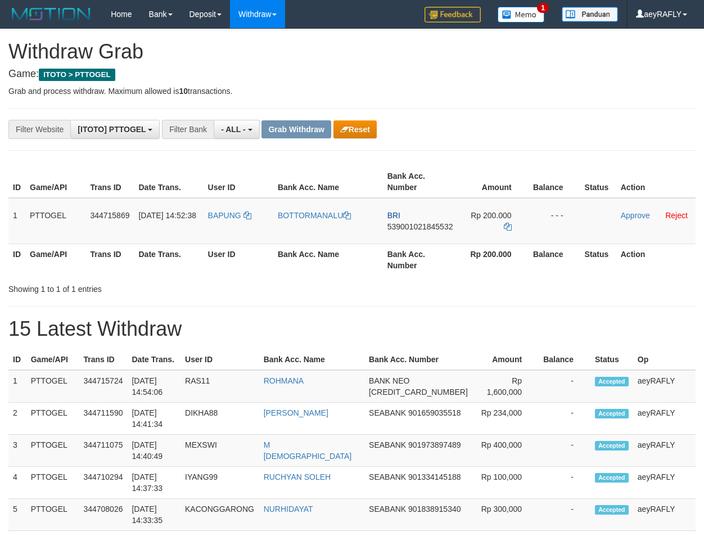
scroll to position [10, 0]
click at [368, 130] on button "Reset" at bounding box center [354, 129] width 43 height 18
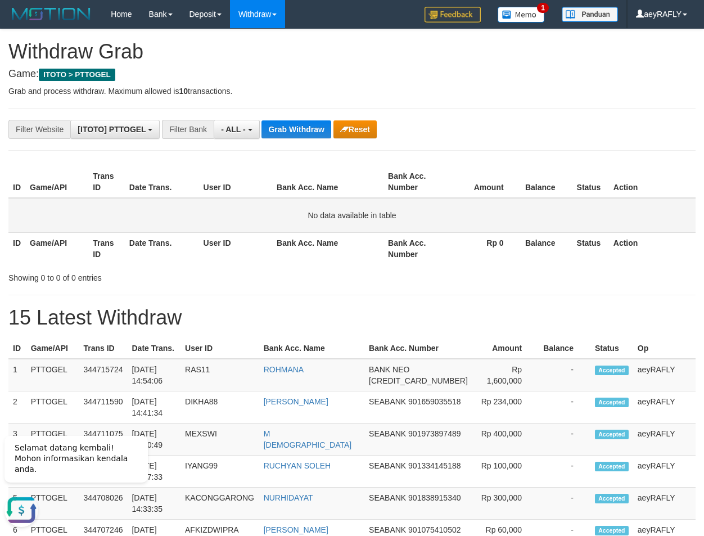
drag, startPoint x: 493, startPoint y: 260, endPoint x: 453, endPoint y: 216, distance: 60.1
click at [489, 251] on th "Rp 0" at bounding box center [483, 248] width 75 height 32
drag, startPoint x: 301, startPoint y: 125, endPoint x: 267, endPoint y: 233, distance: 113.5
click at [286, 135] on button "Grab Withdraw" at bounding box center [295, 129] width 69 height 18
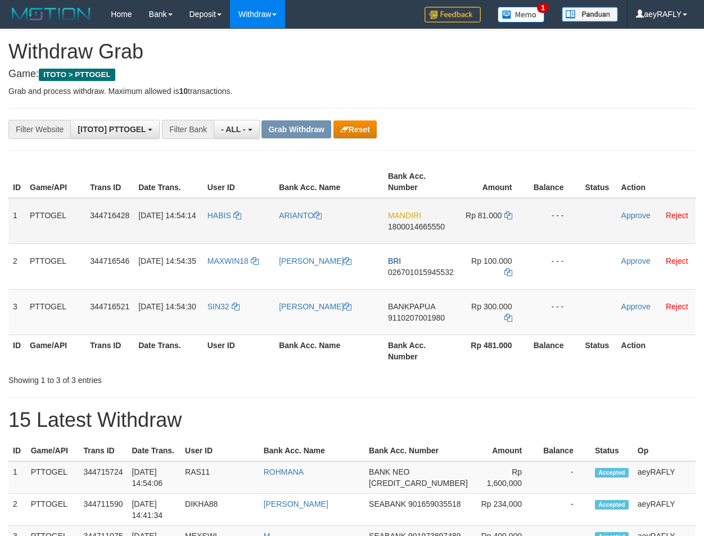
scroll to position [10, 0]
drag, startPoint x: 218, startPoint y: 312, endPoint x: 470, endPoint y: 322, distance: 252.1
click at [470, 322] on tr "3 PTTOGEL 344716521 30/09/2025 14:54:30 SIN32 EDDYSON THOM ANSEK BANKPAPUA 9110…" at bounding box center [351, 312] width 687 height 46
click at [420, 314] on span "9110207001980" at bounding box center [416, 317] width 57 height 9
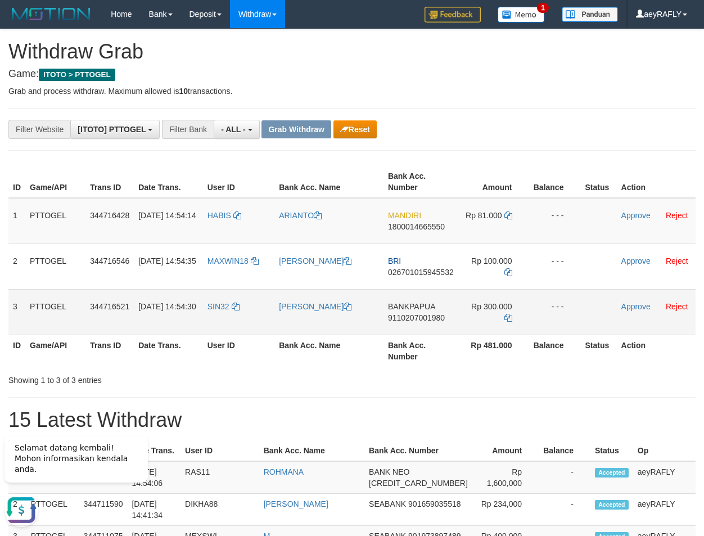
click at [421, 316] on span "9110207001980" at bounding box center [416, 317] width 57 height 9
click at [509, 315] on icon at bounding box center [508, 318] width 8 height 8
click at [633, 308] on link "Approve" at bounding box center [635, 306] width 29 height 9
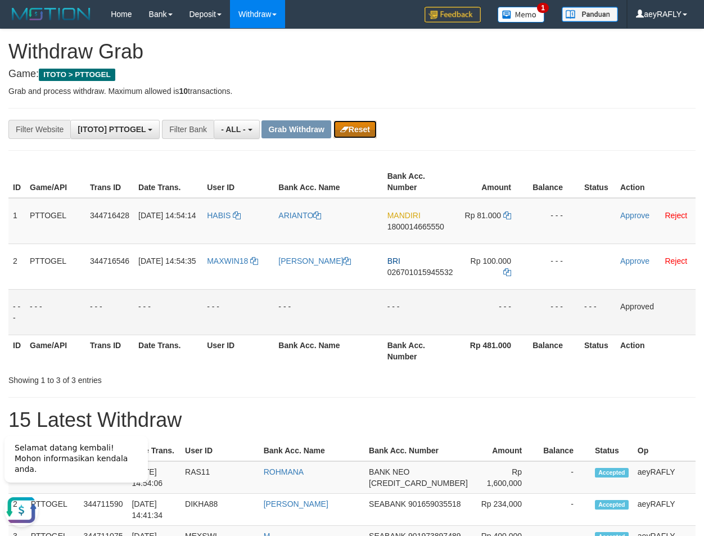
click at [369, 136] on button "Reset" at bounding box center [354, 129] width 43 height 18
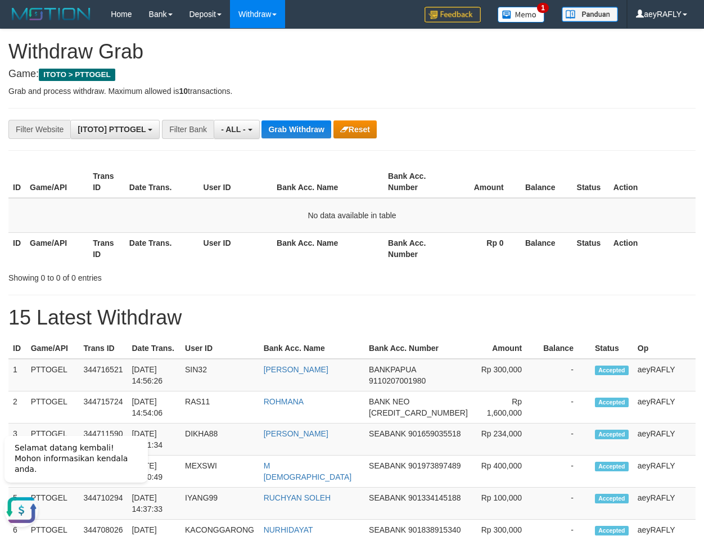
drag, startPoint x: 543, startPoint y: 222, endPoint x: 339, endPoint y: 170, distance: 209.9
click at [537, 218] on td "No data available in table" at bounding box center [351, 215] width 687 height 35
click at [237, 135] on button "- ALL -" at bounding box center [237, 129] width 46 height 19
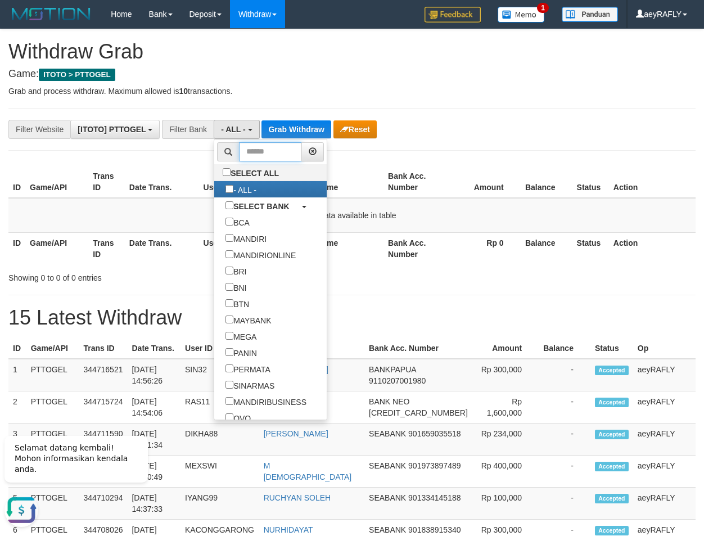
click at [239, 151] on input "text" at bounding box center [270, 151] width 63 height 19
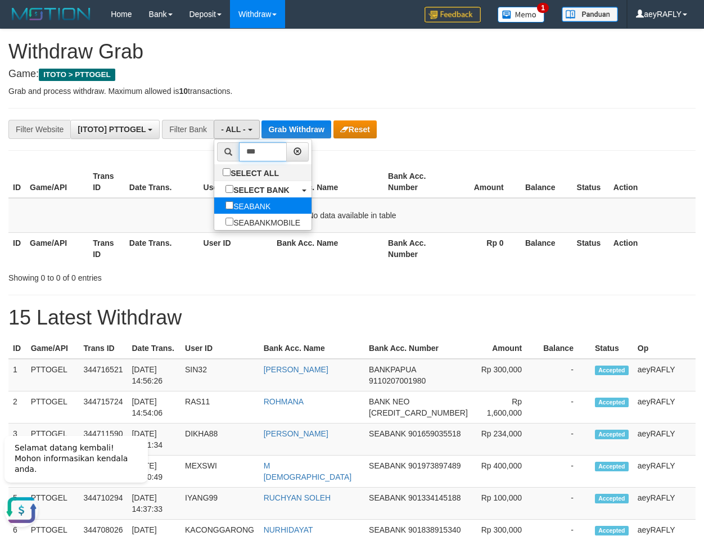
type input "***"
click at [214, 197] on label "SEABANK" at bounding box center [247, 205] width 67 height 16
select select "*******"
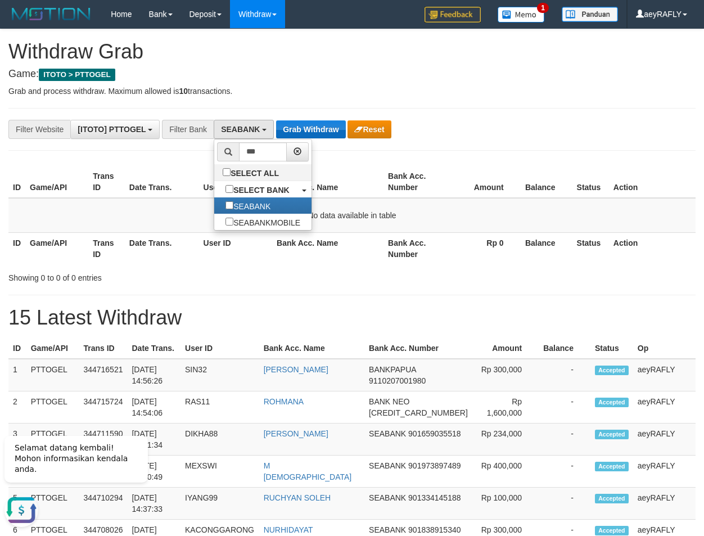
drag, startPoint x: 324, startPoint y: 172, endPoint x: 322, endPoint y: 138, distance: 33.8
click at [324, 171] on th "Bank Acc. Name" at bounding box center [327, 182] width 111 height 32
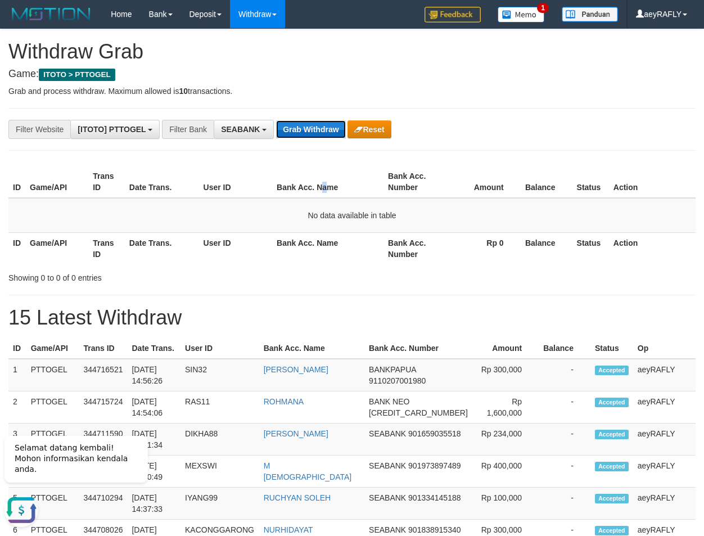
click at [321, 133] on button "Grab Withdraw" at bounding box center [310, 129] width 69 height 18
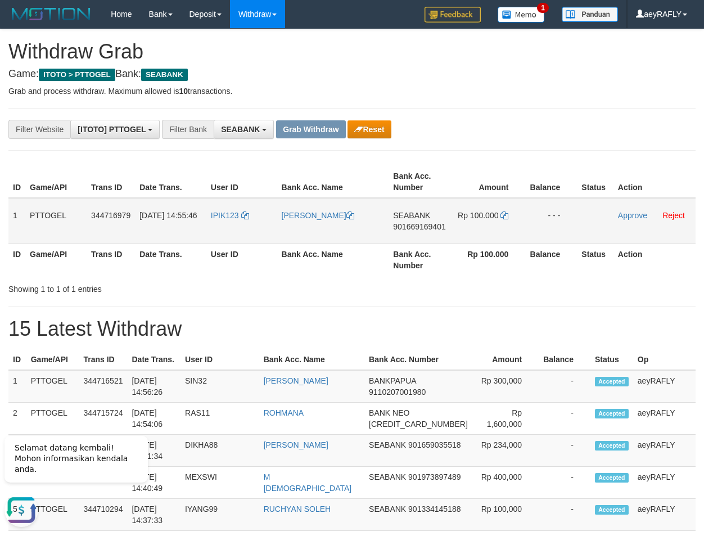
drag, startPoint x: 238, startPoint y: 230, endPoint x: 479, endPoint y: 225, distance: 240.7
click at [479, 225] on tr "1 PTTOGEL 344716979 30/09/2025 14:55:46 IPIK123 SITI ROHMAH SEABANK 90166916940…" at bounding box center [351, 221] width 687 height 46
drag, startPoint x: 544, startPoint y: 283, endPoint x: 515, endPoint y: 275, distance: 30.4
click at [535, 280] on div "Showing 1 to 1 of 1 entries" at bounding box center [352, 287] width 704 height 16
click at [420, 229] on span "901669169401" at bounding box center [419, 226] width 52 height 9
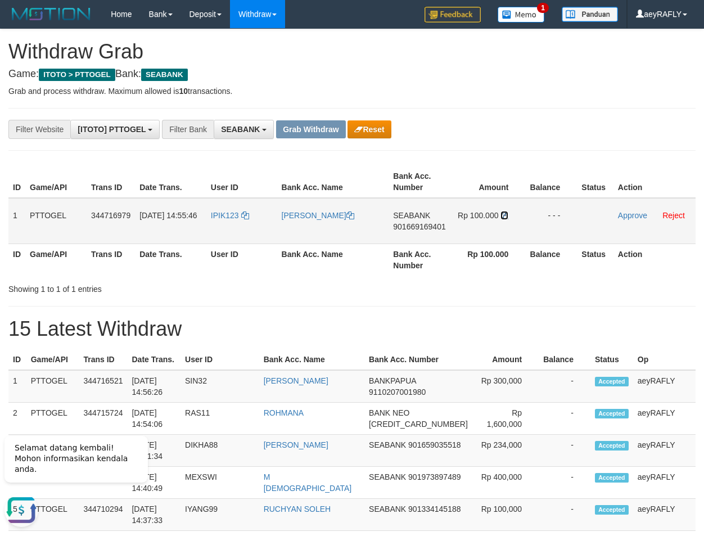
click at [506, 213] on icon at bounding box center [504, 215] width 8 height 8
click at [629, 215] on link "Approve" at bounding box center [632, 215] width 29 height 9
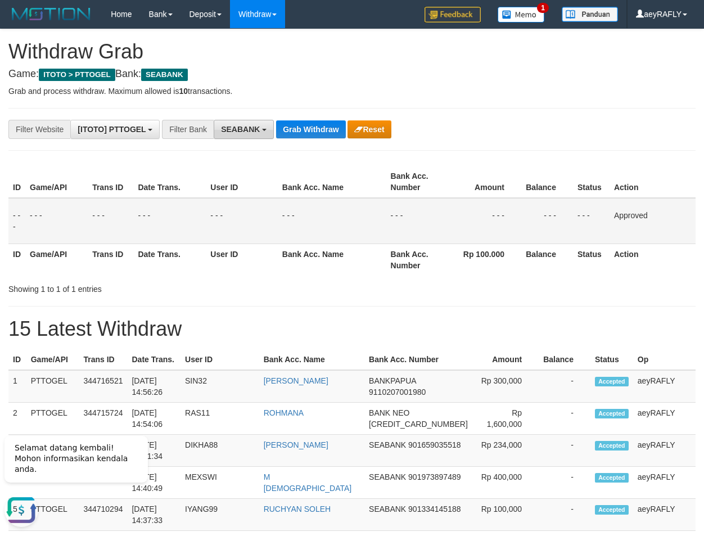
click at [251, 133] on span "SEABANK" at bounding box center [240, 129] width 39 height 9
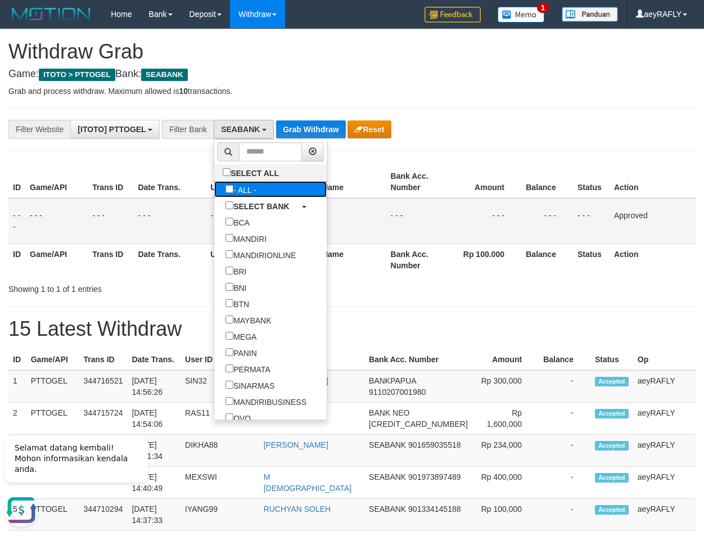
drag, startPoint x: 197, startPoint y: 187, endPoint x: 181, endPoint y: 193, distance: 18.2
click at [214, 193] on label "- ALL -" at bounding box center [240, 189] width 53 height 16
click at [214, 190] on label "- ALL -" at bounding box center [240, 189] width 53 height 16
select select "***"
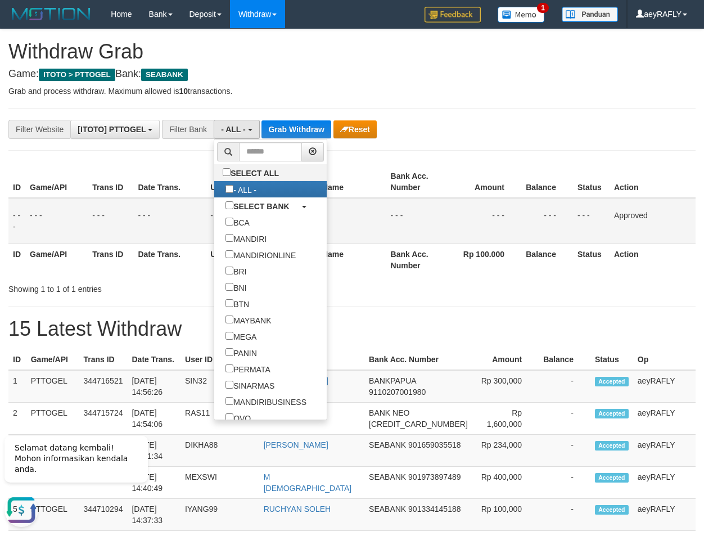
drag, startPoint x: 328, startPoint y: 175, endPoint x: 316, endPoint y: 139, distance: 38.1
click at [328, 170] on th "Bank Acc. Name" at bounding box center [332, 182] width 109 height 32
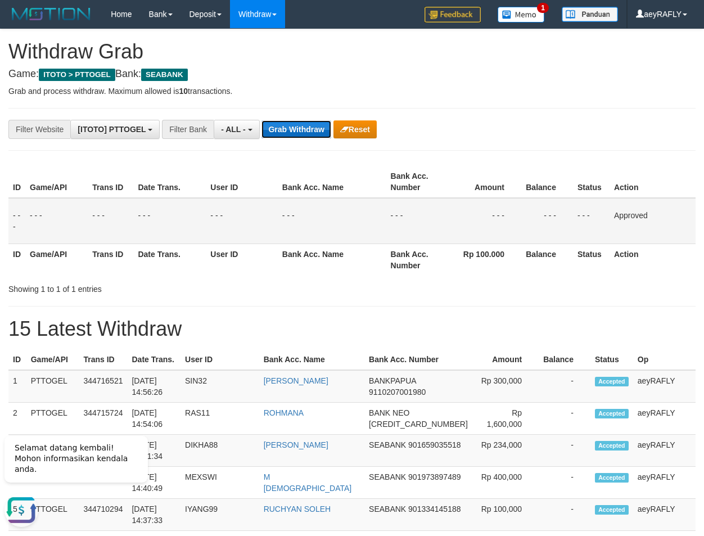
click at [316, 137] on button "Grab Withdraw" at bounding box center [295, 129] width 69 height 18
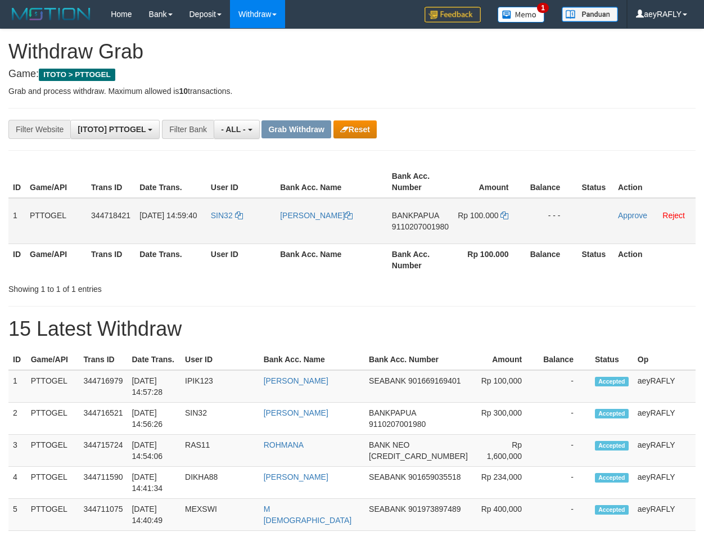
scroll to position [10, 0]
drag, startPoint x: 239, startPoint y: 231, endPoint x: 502, endPoint y: 231, distance: 262.6
click at [502, 231] on tr "1 PTTOGEL 344718421 [DATE] 14:59:40 SIN32 [PERSON_NAME] BANKPAPUA 9110207001980…" at bounding box center [351, 221] width 687 height 46
drag, startPoint x: 522, startPoint y: 148, endPoint x: 448, endPoint y: 222, distance: 105.0
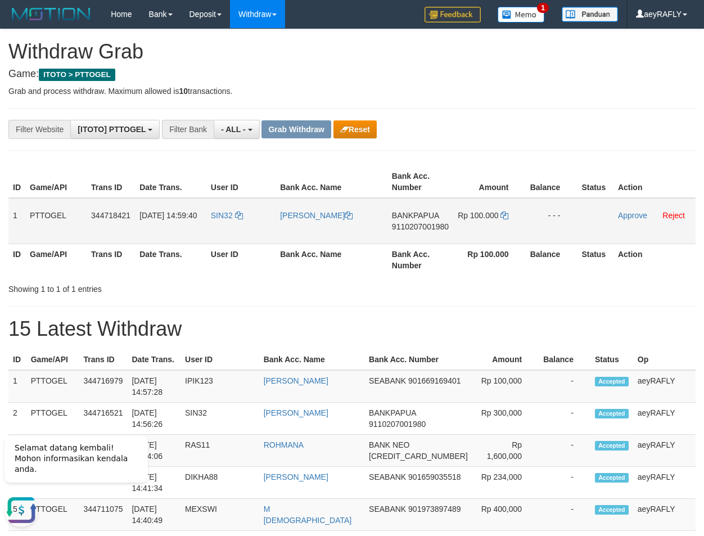
click at [428, 229] on span "9110207001980" at bounding box center [420, 226] width 57 height 9
click at [503, 215] on icon at bounding box center [504, 215] width 8 height 8
click at [622, 214] on link "Approve" at bounding box center [632, 215] width 29 height 9
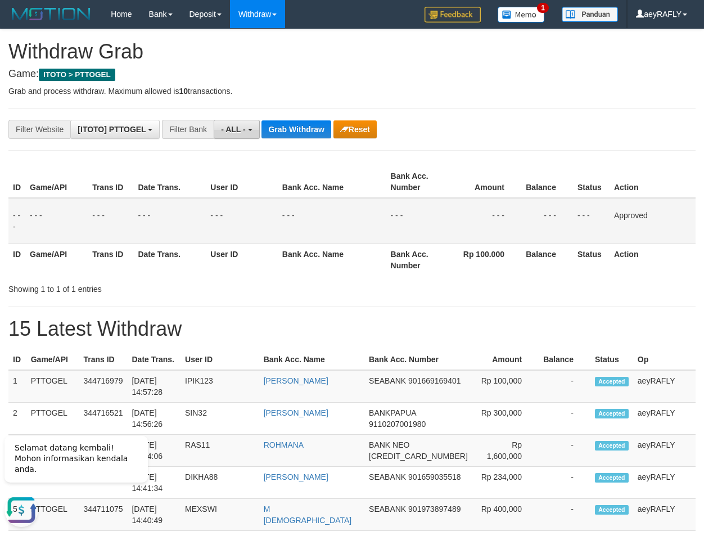
click at [243, 128] on span "- ALL -" at bounding box center [233, 129] width 25 height 9
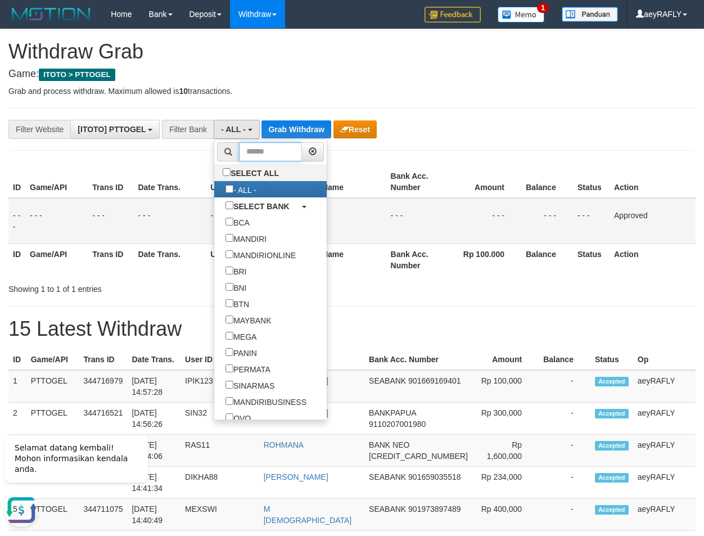
click at [239, 148] on input "text" at bounding box center [270, 151] width 63 height 19
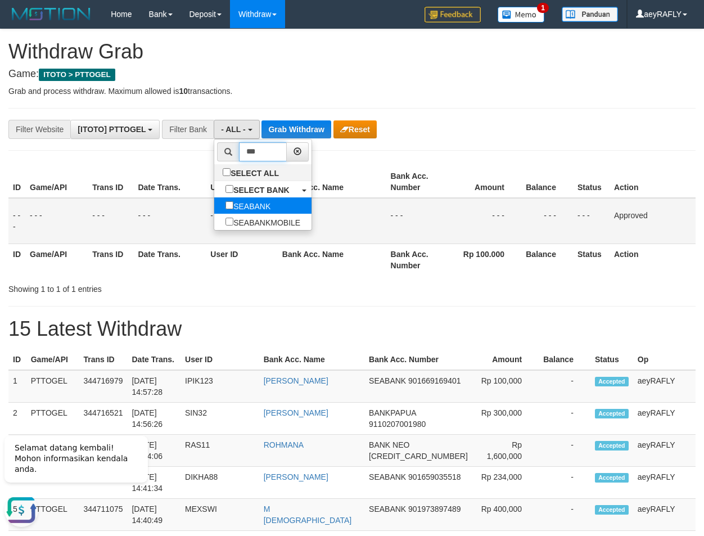
type input "***"
click at [214, 202] on label "SEABANK" at bounding box center [247, 205] width 67 height 16
select select "*******"
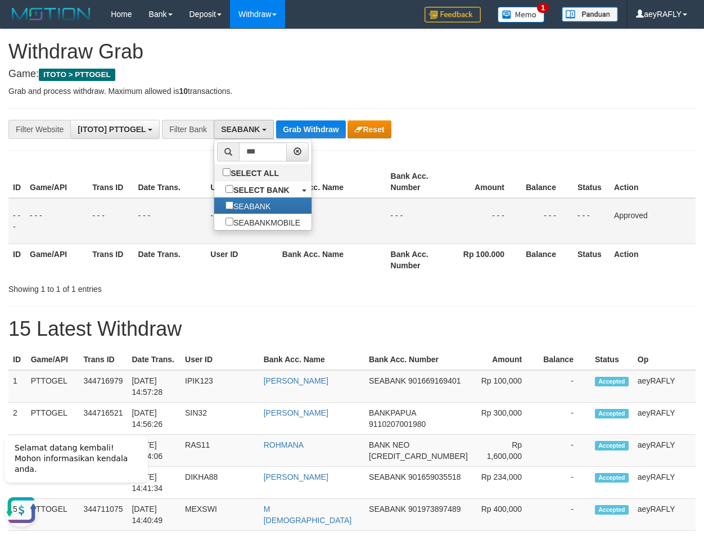
click at [363, 178] on th "Bank Acc. Name" at bounding box center [332, 182] width 109 height 32
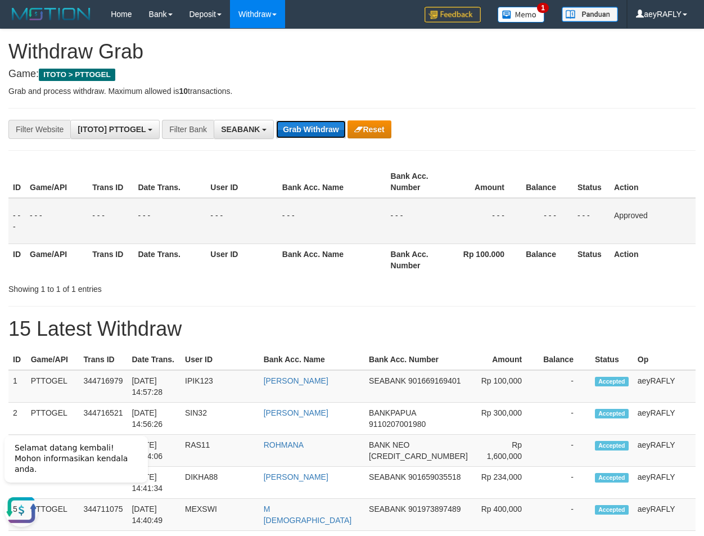
click at [332, 125] on button "Grab Withdraw" at bounding box center [310, 129] width 69 height 18
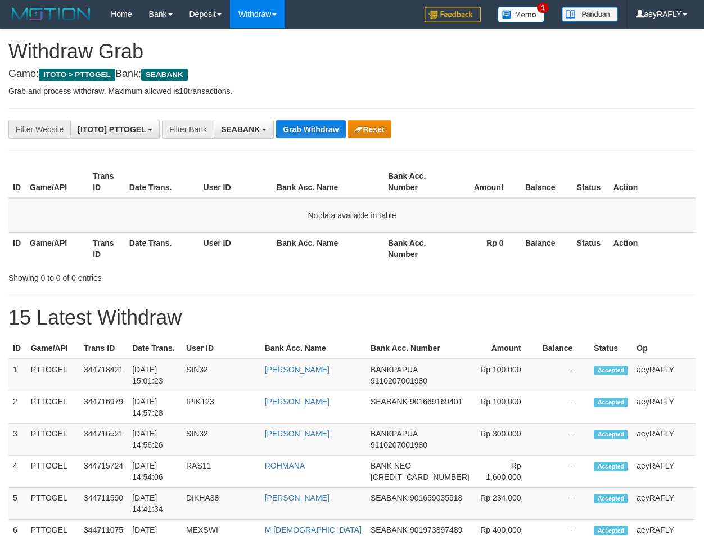
scroll to position [305, 0]
click at [315, 125] on button "Grab Withdraw" at bounding box center [310, 129] width 69 height 18
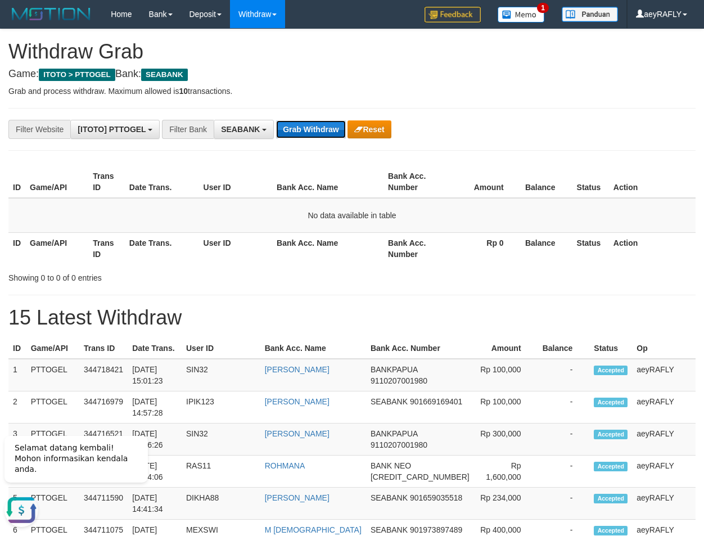
scroll to position [0, 0]
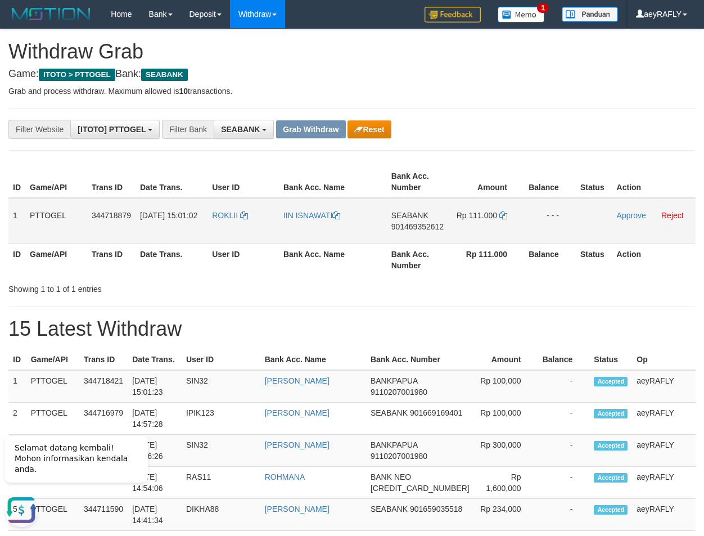
drag, startPoint x: 242, startPoint y: 227, endPoint x: 509, endPoint y: 210, distance: 267.6
click at [509, 210] on tr "1 PTTOGEL 344718879 [DATE] 15:01:02 ROKLII IIN ISNAWATI SEABANK 901469352612 Rp…" at bounding box center [351, 221] width 687 height 46
click at [421, 226] on span "901469352612" at bounding box center [417, 226] width 52 height 9
click at [504, 216] on icon at bounding box center [503, 215] width 8 height 8
click at [632, 212] on link "Approve" at bounding box center [631, 215] width 29 height 9
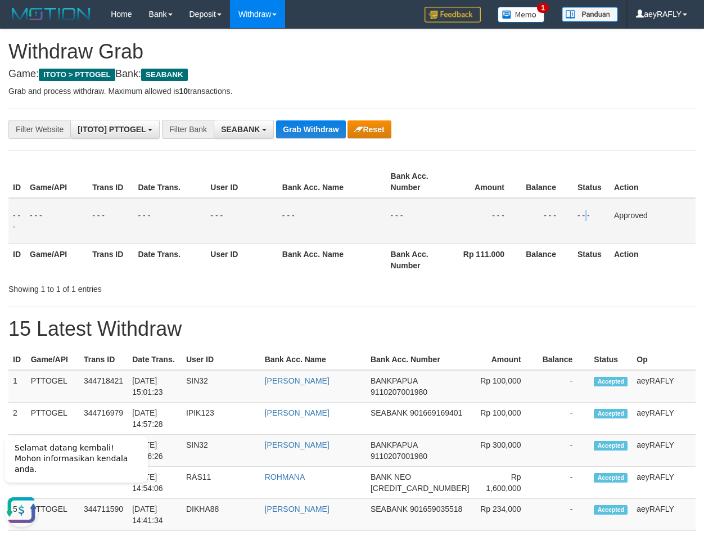
click at [585, 229] on td "- - -" at bounding box center [591, 221] width 37 height 46
click at [294, 130] on button "Grab Withdraw" at bounding box center [310, 129] width 69 height 18
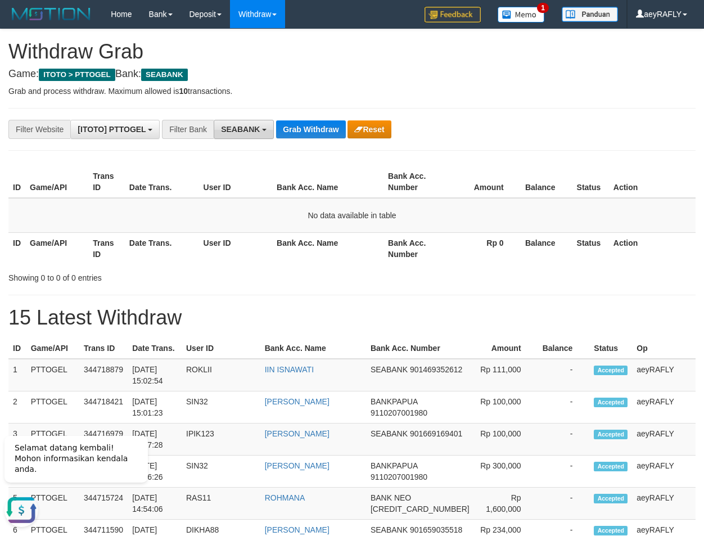
click at [249, 123] on button "SEABANK" at bounding box center [244, 129] width 60 height 19
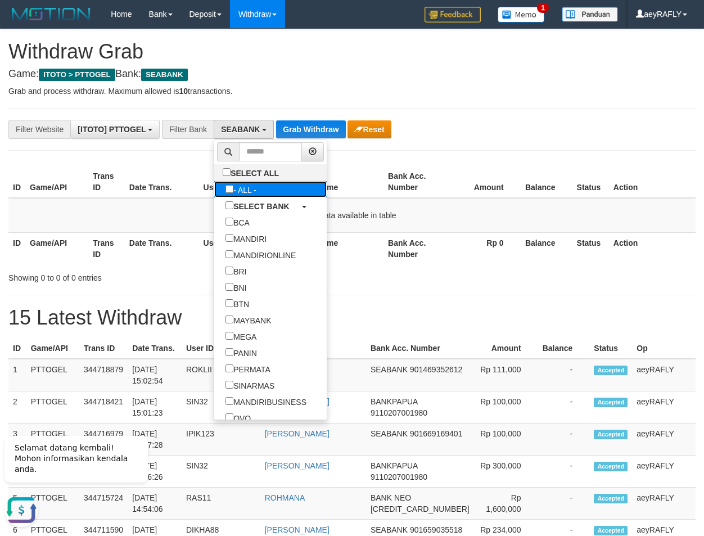
click at [214, 187] on label "- ALL -" at bounding box center [240, 189] width 53 height 16
select select "***"
click at [338, 193] on th "Bank Acc. Name" at bounding box center [327, 182] width 111 height 32
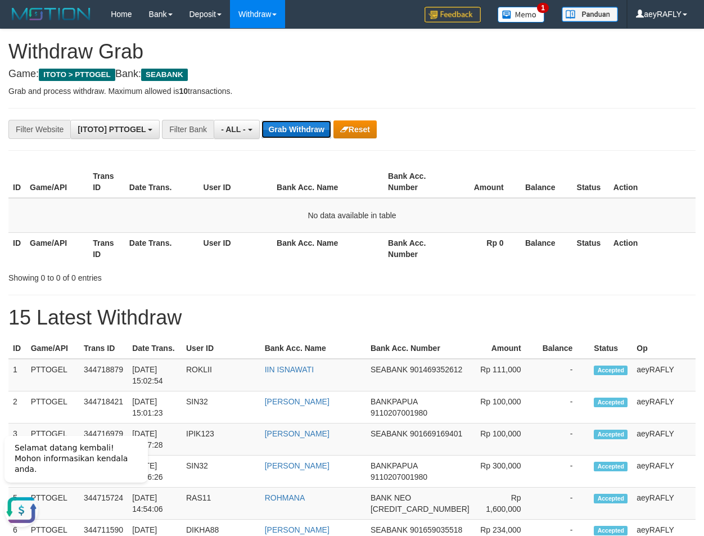
click at [324, 133] on button "Grab Withdraw" at bounding box center [295, 129] width 69 height 18
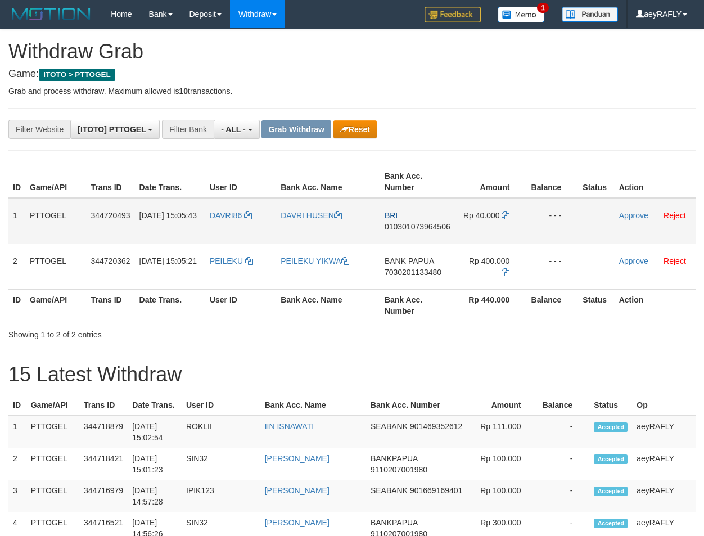
scroll to position [10, 0]
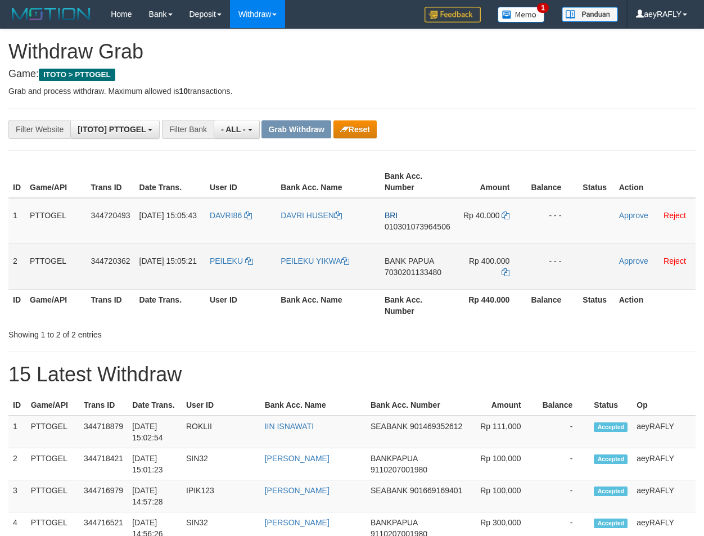
drag, startPoint x: 240, startPoint y: 270, endPoint x: 490, endPoint y: 259, distance: 250.5
click at [498, 257] on tr "2 PTTOGEL 344720362 [DATE] 15:05:21 [GEOGRAPHIC_DATA] PEILEKU YIKWA BANK PAPUA …" at bounding box center [351, 266] width 687 height 46
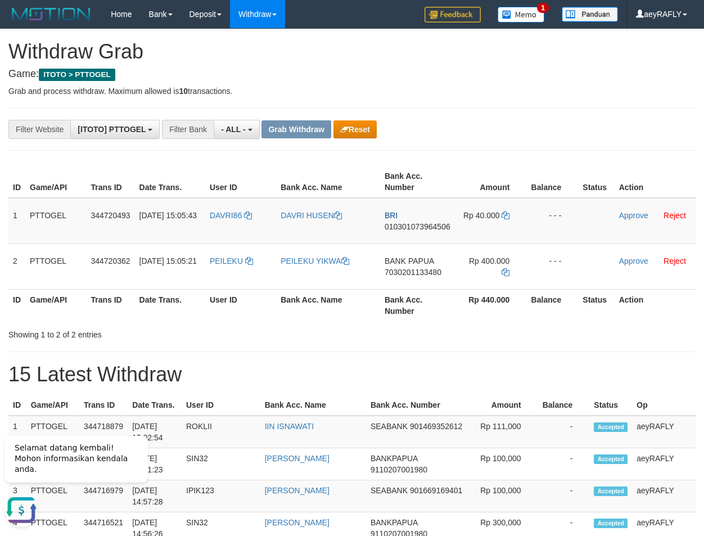
scroll to position [0, 0]
drag, startPoint x: 523, startPoint y: 133, endPoint x: 511, endPoint y: 152, distance: 22.8
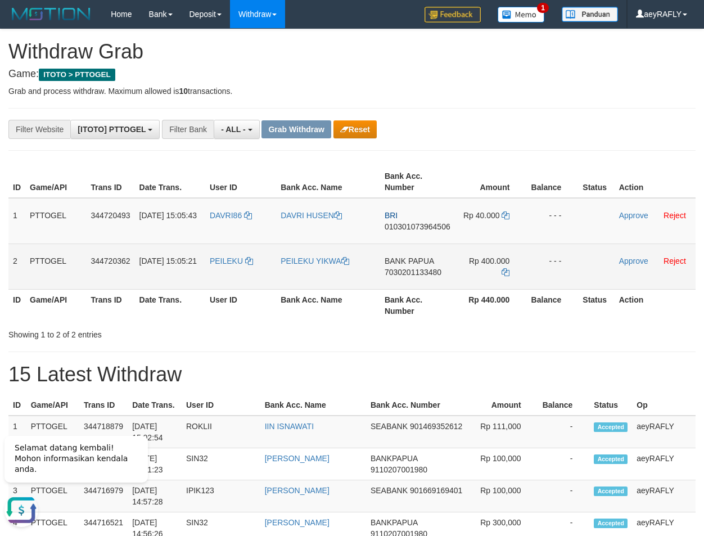
click at [422, 272] on span "7030201133480" at bounding box center [413, 272] width 57 height 9
click at [506, 275] on icon at bounding box center [506, 272] width 8 height 8
click at [626, 259] on link "Approve" at bounding box center [633, 260] width 29 height 9
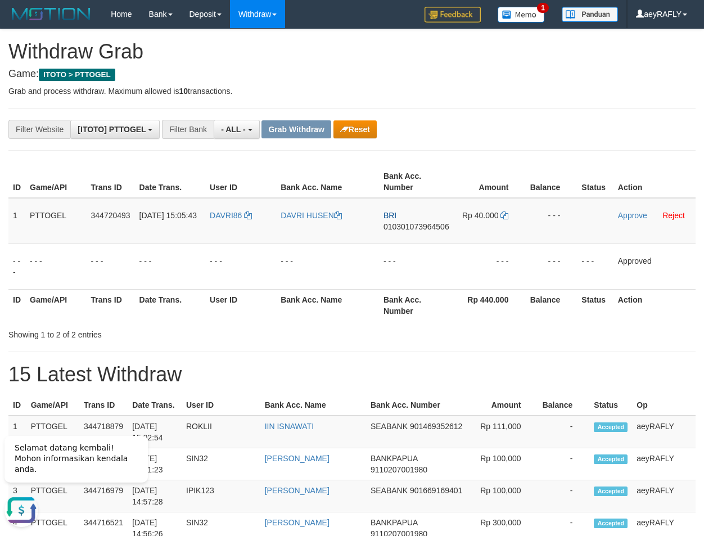
drag, startPoint x: 556, startPoint y: 268, endPoint x: 421, endPoint y: 169, distance: 167.4
click at [536, 259] on td "- - -" at bounding box center [551, 266] width 52 height 46
click at [371, 129] on button "Reset" at bounding box center [354, 129] width 43 height 18
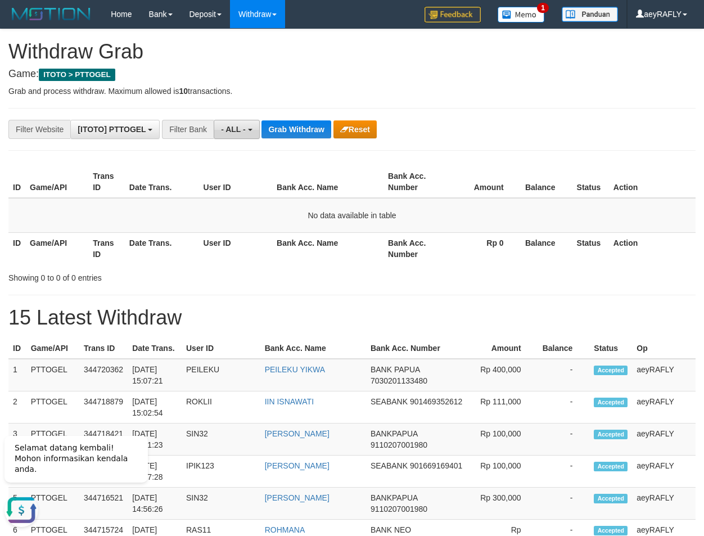
click at [238, 133] on span "- ALL -" at bounding box center [233, 129] width 25 height 9
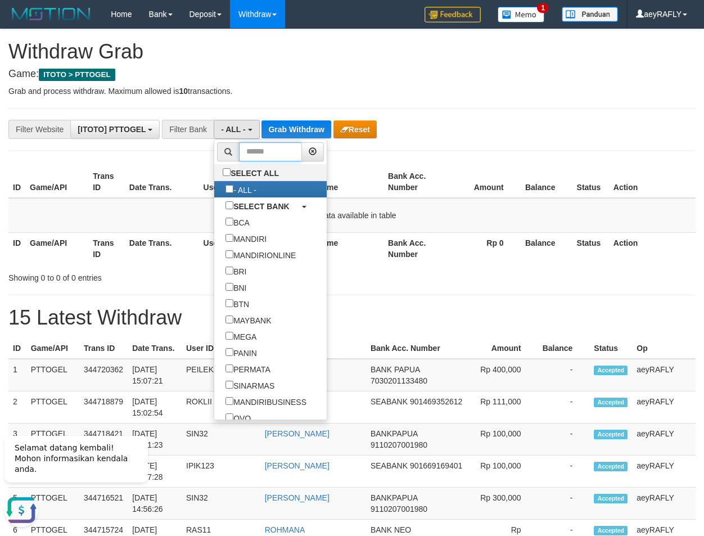
click at [239, 151] on input "text" at bounding box center [270, 151] width 63 height 19
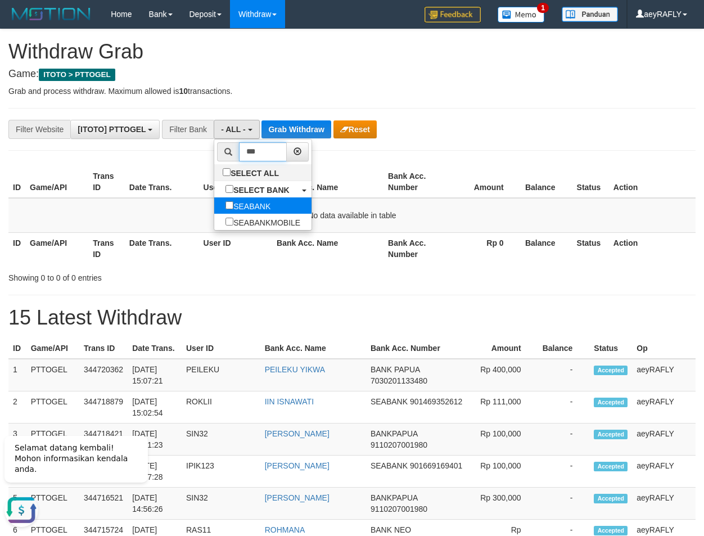
type input "***"
click at [214, 206] on label "SEABANK" at bounding box center [247, 205] width 67 height 16
select select "*******"
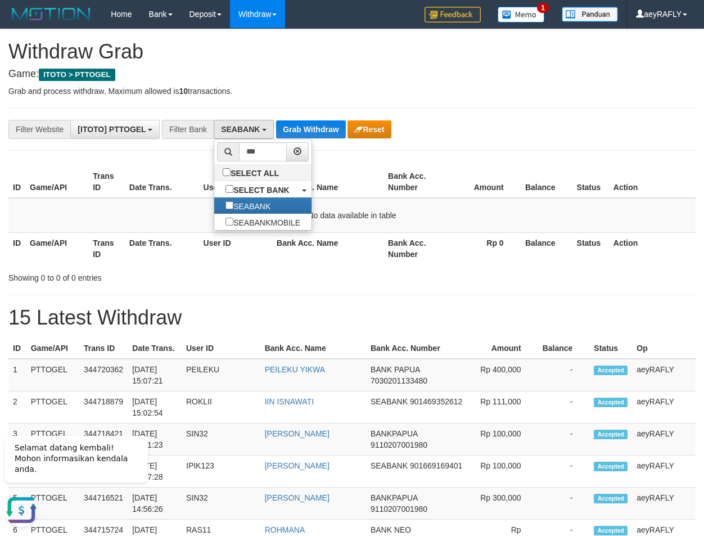
scroll to position [305, 0]
drag, startPoint x: 393, startPoint y: 186, endPoint x: 368, endPoint y: 155, distance: 38.8
click at [388, 178] on th "Bank Acc. Number" at bounding box center [415, 182] width 62 height 32
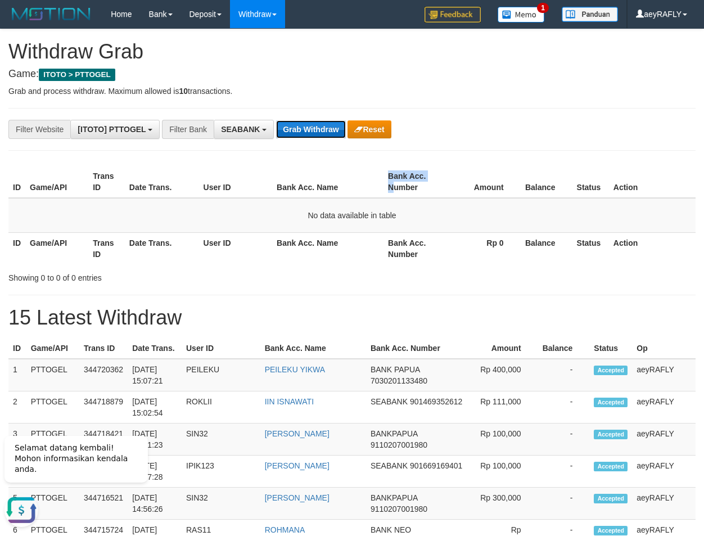
click at [309, 135] on button "Grab Withdraw" at bounding box center [310, 129] width 69 height 18
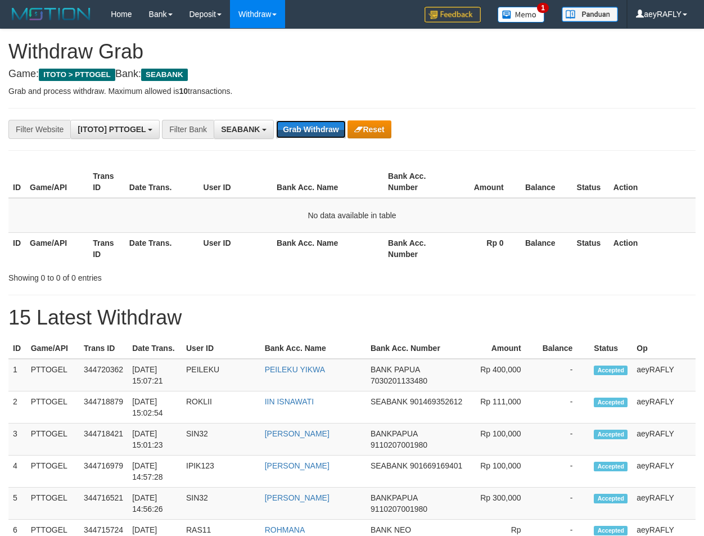
click at [312, 127] on button "Grab Withdraw" at bounding box center [310, 129] width 69 height 18
click at [312, 125] on button "Grab Withdraw" at bounding box center [310, 129] width 69 height 18
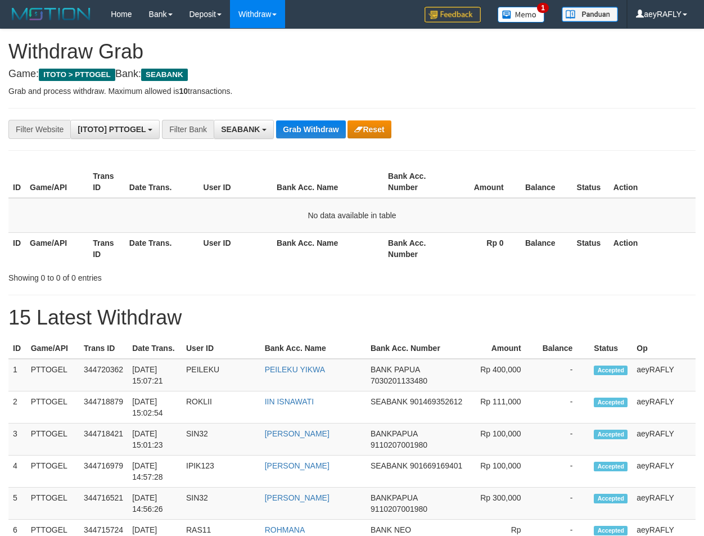
scroll to position [305, 0]
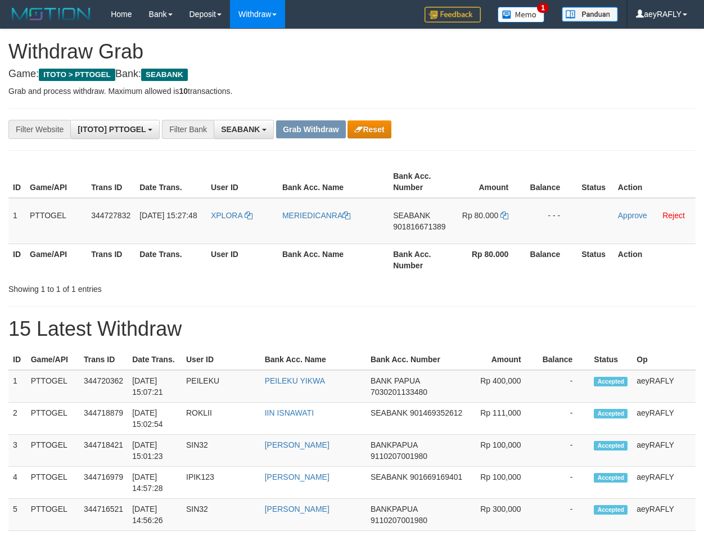
scroll to position [305, 0]
drag, startPoint x: 209, startPoint y: 226, endPoint x: 486, endPoint y: 226, distance: 277.2
click at [486, 226] on tr "1 PTTOGEL 344727832 30/09/2025 15:27:48 XPLORA MERIEDICANRA SEABANK 90181667138…" at bounding box center [351, 221] width 687 height 46
click at [524, 127] on div "**********" at bounding box center [293, 129] width 587 height 19
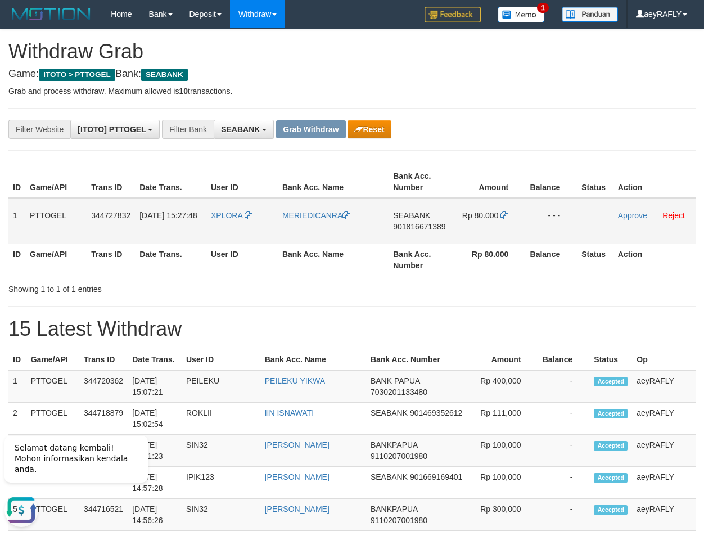
click at [416, 225] on span "901816671389" at bounding box center [419, 226] width 52 height 9
click at [498, 217] on span "Rp 80.000" at bounding box center [480, 215] width 37 height 9
click at [507, 216] on icon at bounding box center [504, 215] width 8 height 8
click at [621, 213] on link "Approve" at bounding box center [632, 215] width 29 height 9
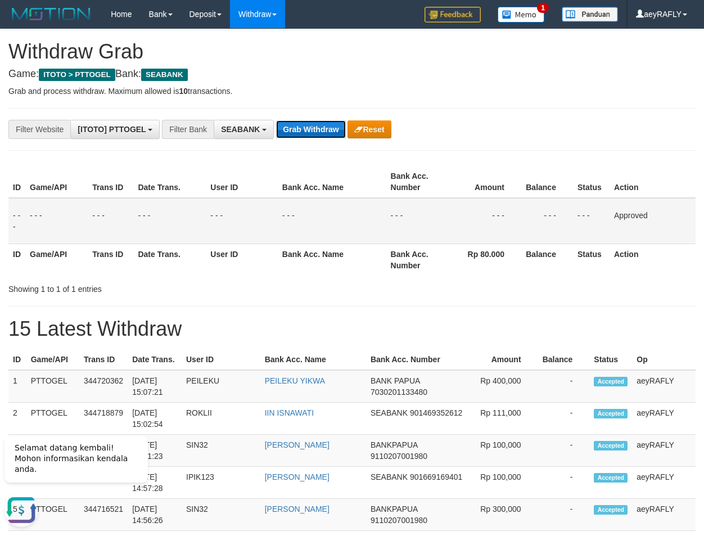
click at [322, 130] on button "Grab Withdraw" at bounding box center [310, 129] width 69 height 18
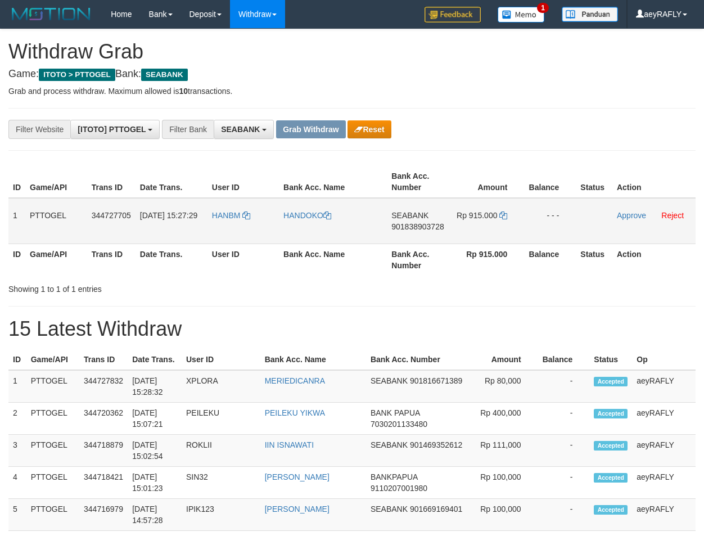
scroll to position [305, 0]
drag, startPoint x: 249, startPoint y: 233, endPoint x: 431, endPoint y: 223, distance: 182.5
click at [431, 223] on tr "1 PTTOGEL 344727705 30/09/2025 15:27:29 HANBM HANDOKO SEABANK 901838903728 Rp 9…" at bounding box center [351, 221] width 687 height 46
click at [346, 250] on th "Bank Acc. Name" at bounding box center [333, 259] width 108 height 32
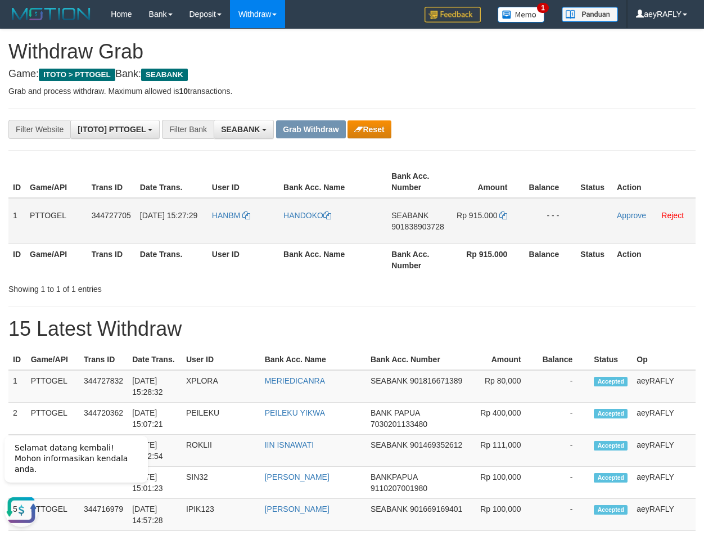
drag, startPoint x: 317, startPoint y: 228, endPoint x: 350, endPoint y: 286, distance: 66.3
click at [497, 227] on tr "1 PTTOGEL 344727705 30/09/2025 15:27:29 HANBM HANDOKO SEABANK 901838903728 Rp 9…" at bounding box center [351, 221] width 687 height 46
drag, startPoint x: 350, startPoint y: 286, endPoint x: 277, endPoint y: 254, distance: 80.3
click at [344, 285] on div "Showing 1 to 1 of 1 entries" at bounding box center [352, 287] width 704 height 16
copy tr
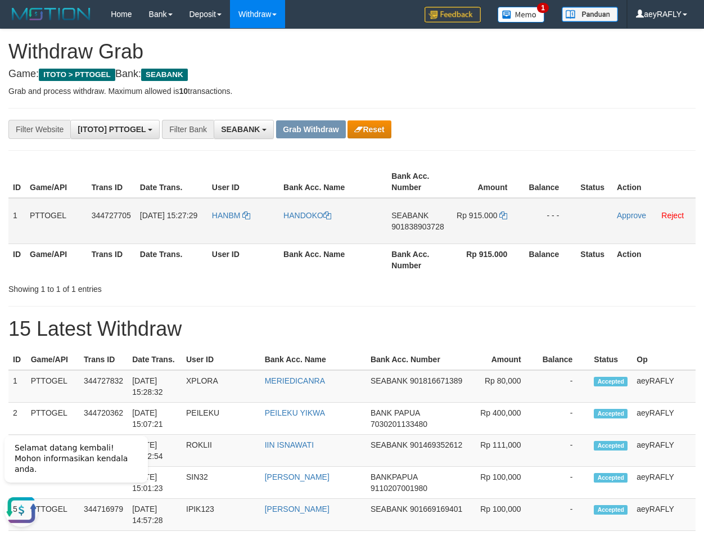
drag, startPoint x: 245, startPoint y: 236, endPoint x: 199, endPoint y: 287, distance: 68.9
click at [476, 237] on tr "1 PTTOGEL 344727705 30/09/2025 15:27:29 HANBM HANDOKO SEABANK 901838903728 Rp 9…" at bounding box center [351, 221] width 687 height 46
drag, startPoint x: 512, startPoint y: 281, endPoint x: 423, endPoint y: 270, distance: 89.5
click at [508, 281] on div "Showing 1 to 1 of 1 entries" at bounding box center [352, 287] width 704 height 16
click at [423, 227] on span "901838903728" at bounding box center [417, 226] width 52 height 9
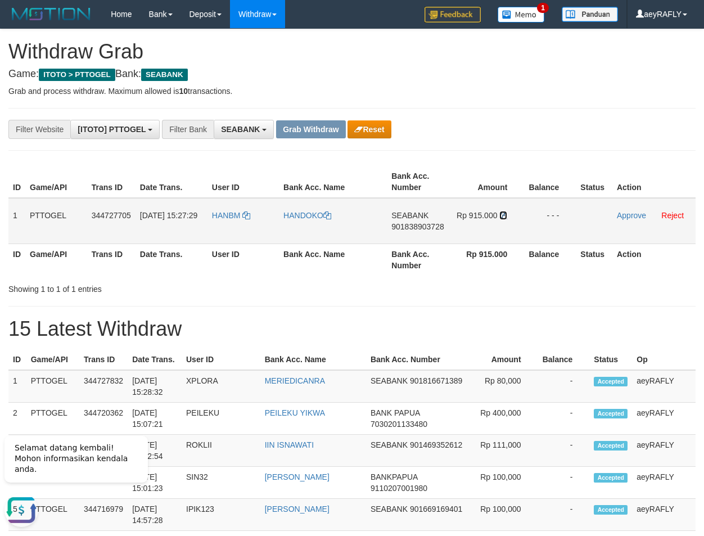
click at [507, 214] on icon at bounding box center [503, 215] width 8 height 8
click at [628, 215] on link "Approve" at bounding box center [631, 215] width 29 height 9
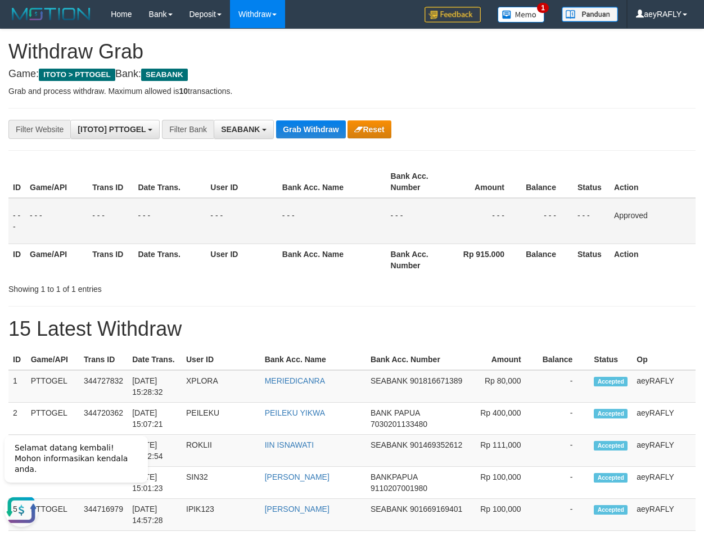
drag, startPoint x: 538, startPoint y: 192, endPoint x: 529, endPoint y: 195, distance: 9.4
click at [535, 193] on th "Balance" at bounding box center [547, 182] width 52 height 32
click at [325, 131] on button "Grab Withdraw" at bounding box center [310, 129] width 69 height 18
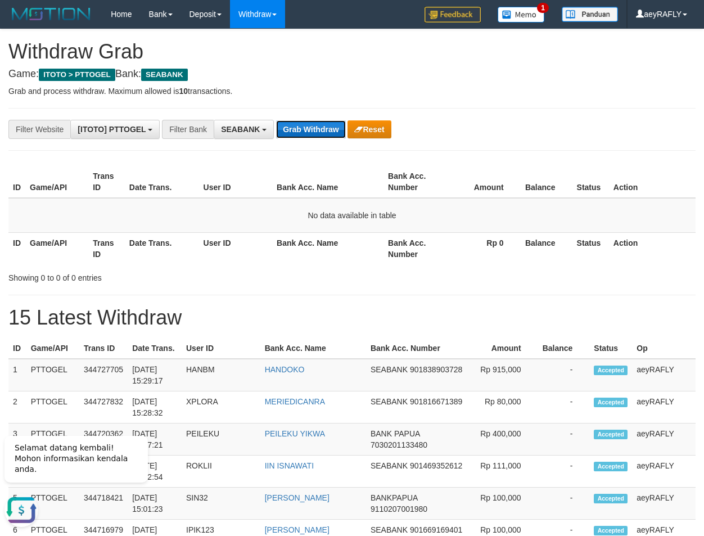
drag, startPoint x: 335, startPoint y: 137, endPoint x: 324, endPoint y: 133, distance: 10.9
click at [327, 137] on button "Grab Withdraw" at bounding box center [310, 129] width 69 height 18
click at [322, 138] on div "**********" at bounding box center [293, 129] width 587 height 19
click at [300, 132] on button "Grab Withdraw" at bounding box center [310, 129] width 69 height 18
click at [287, 121] on button "Grab Withdraw" at bounding box center [310, 129] width 69 height 18
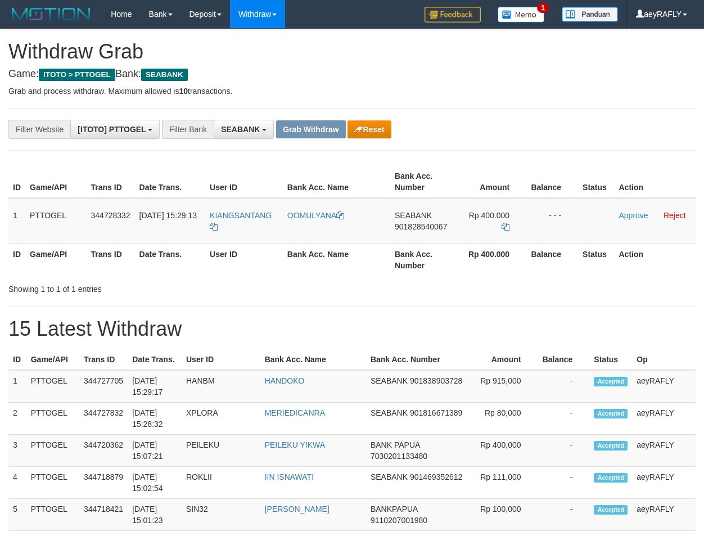
scroll to position [305, 0]
drag, startPoint x: 249, startPoint y: 234, endPoint x: 483, endPoint y: 227, distance: 234.6
click at [483, 227] on tr "1 PTTOGEL 344728332 [DATE] 15:29:13 [GEOGRAPHIC_DATA] [GEOGRAPHIC_DATA] SEABANK…" at bounding box center [351, 221] width 687 height 46
drag, startPoint x: 540, startPoint y: 111, endPoint x: 457, endPoint y: 175, distance: 105.0
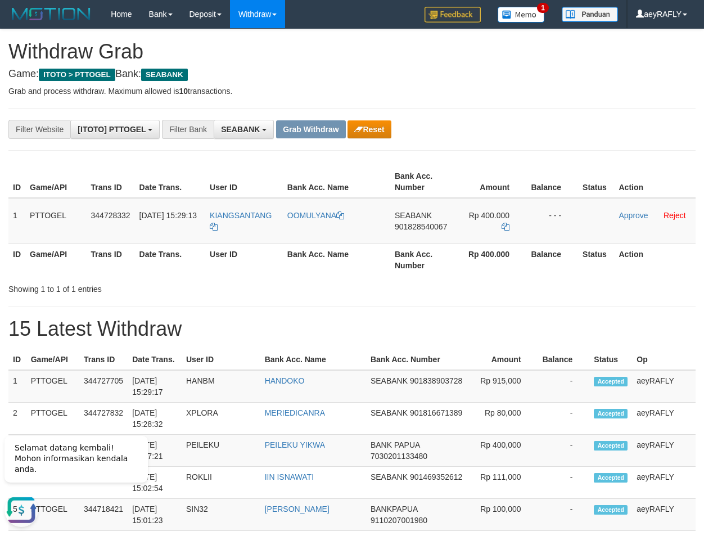
click at [411, 227] on span "901828540067" at bounding box center [421, 226] width 52 height 9
click at [509, 223] on icon at bounding box center [506, 227] width 8 height 8
click at [639, 218] on link "Approve" at bounding box center [633, 215] width 29 height 9
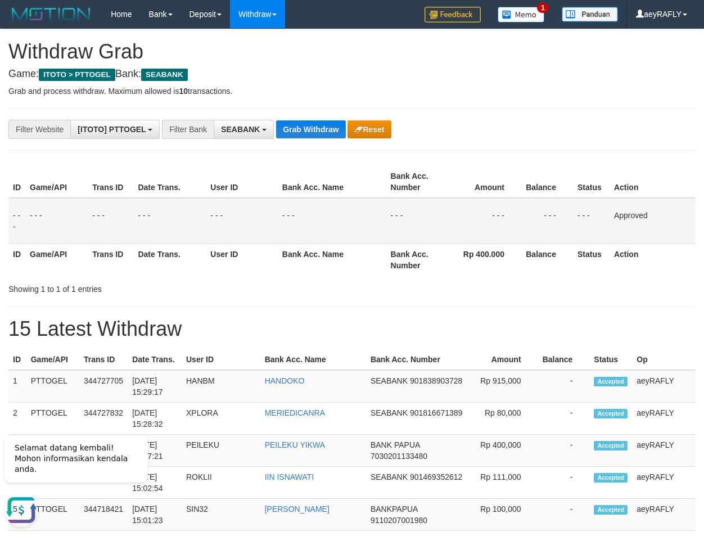
click at [315, 132] on button "Grab Withdraw" at bounding box center [310, 129] width 69 height 18
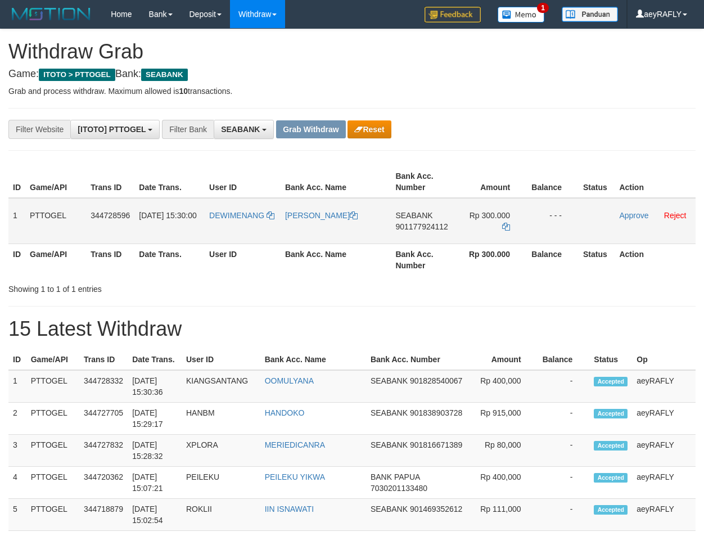
scroll to position [305, 0]
drag, startPoint x: 253, startPoint y: 233, endPoint x: 502, endPoint y: 233, distance: 248.6
click at [502, 233] on tr "1 PTTOGEL 344728596 [DATE] 15:30:00 [GEOGRAPHIC_DATA] [PERSON_NAME] SEABANK 901…" at bounding box center [351, 221] width 687 height 46
click at [460, 354] on th "Bank Acc. Number" at bounding box center [420, 359] width 108 height 21
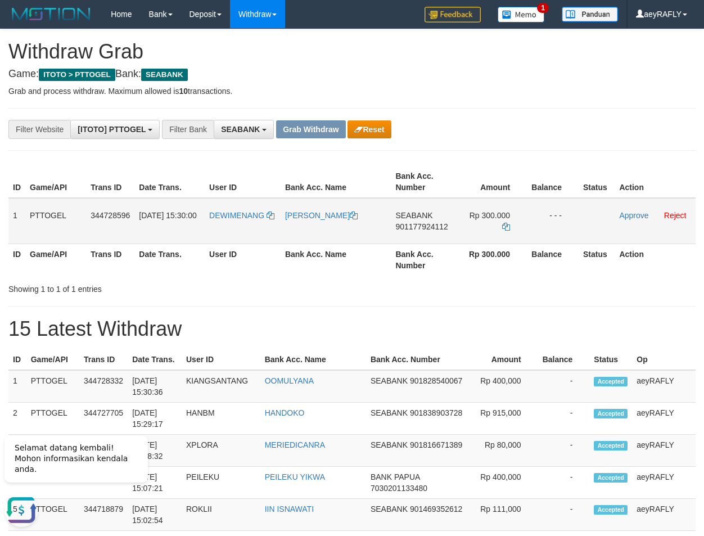
drag, startPoint x: 415, startPoint y: 228, endPoint x: 146, endPoint y: 237, distance: 268.9
click at [415, 229] on span "901177924112" at bounding box center [421, 226] width 52 height 9
click at [432, 322] on h1 "15 Latest Withdraw" at bounding box center [351, 329] width 687 height 22
click at [414, 231] on span "901177924112" at bounding box center [421, 226] width 52 height 9
click at [505, 226] on icon at bounding box center [506, 227] width 8 height 8
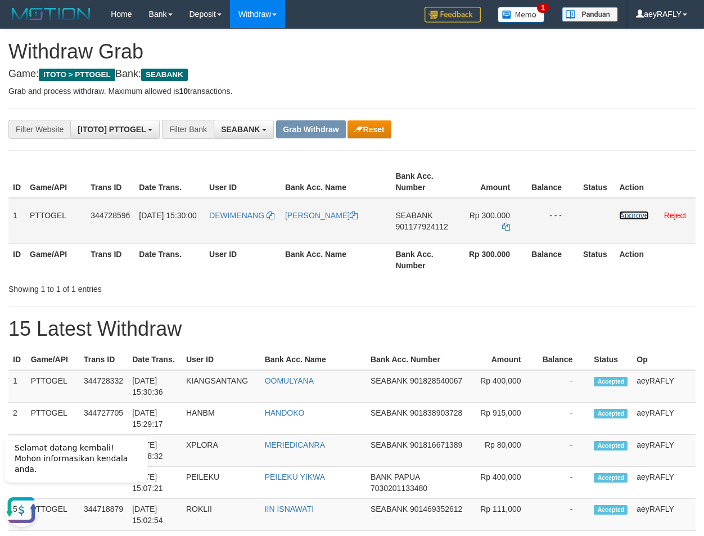
click at [642, 215] on link "Approve" at bounding box center [633, 215] width 29 height 9
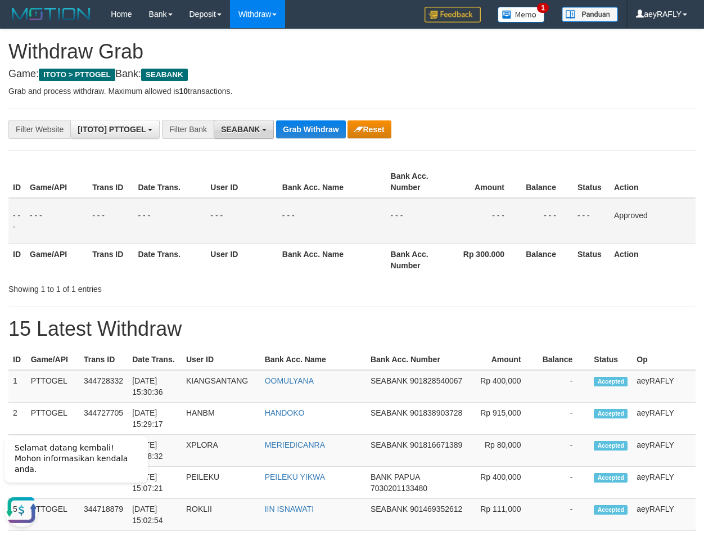
click at [249, 124] on button "SEABANK" at bounding box center [244, 129] width 60 height 19
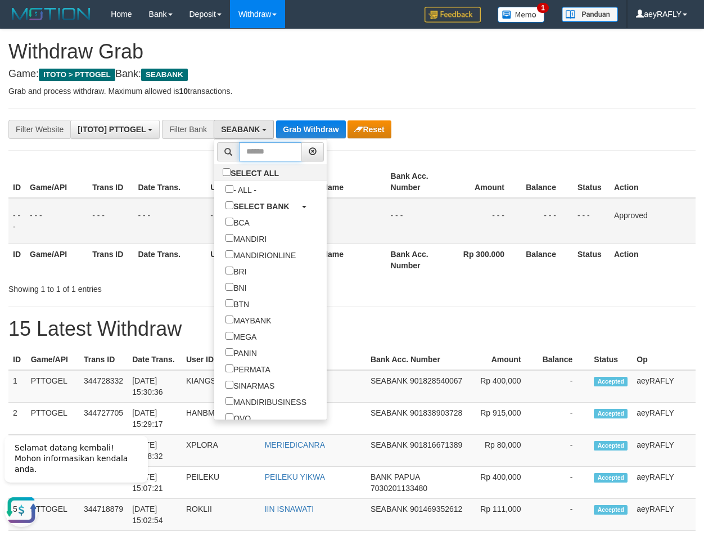
click at [239, 156] on input "text" at bounding box center [270, 151] width 63 height 19
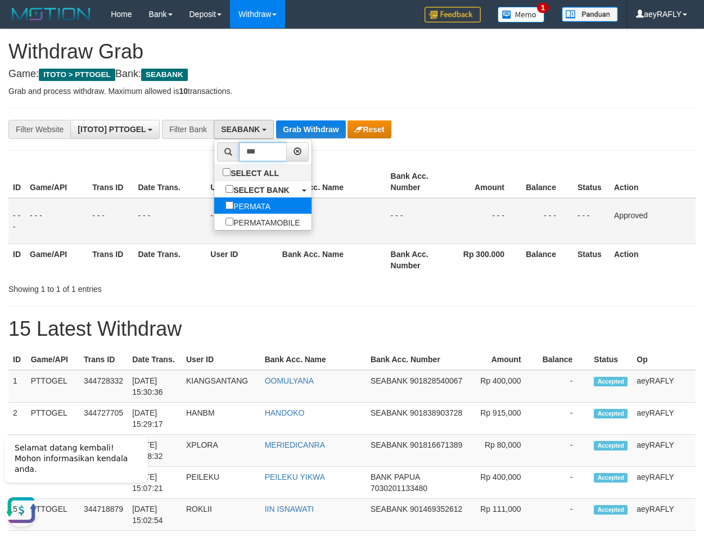
type input "***"
click at [214, 204] on label "PERMATA" at bounding box center [247, 205] width 67 height 16
select select "*******"
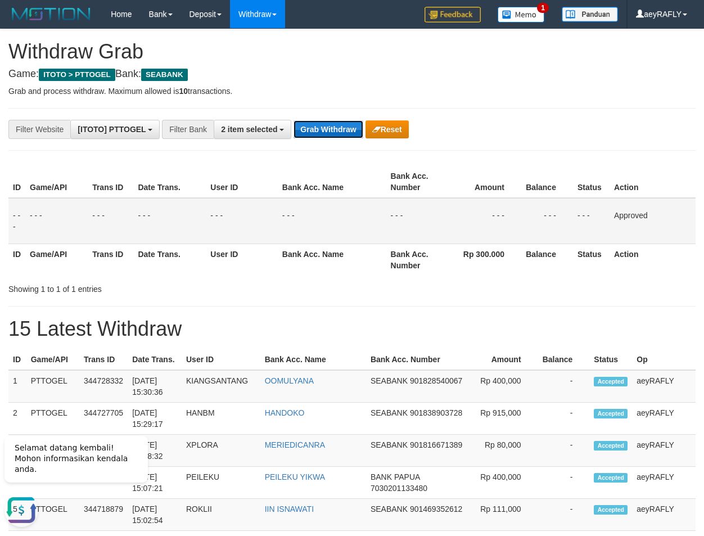
click at [342, 133] on button "Grab Withdraw" at bounding box center [328, 129] width 69 height 18
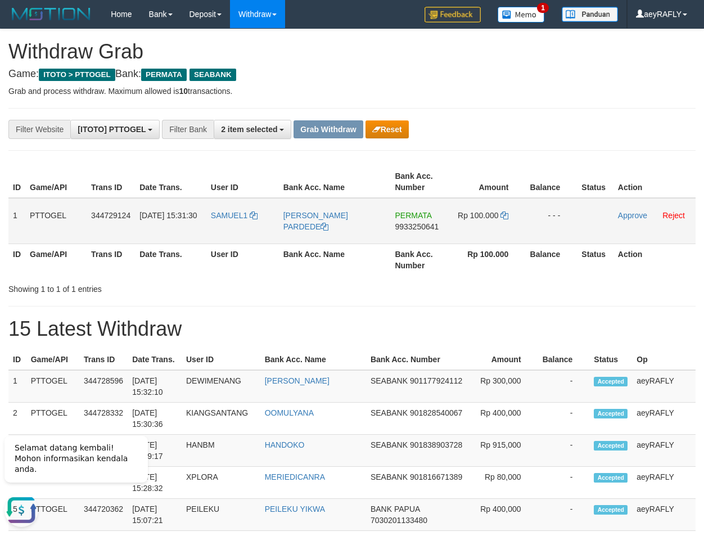
drag, startPoint x: 225, startPoint y: 237, endPoint x: 503, endPoint y: 227, distance: 278.5
click at [503, 227] on tr "1 PTTOGEL 344729124 [DATE] 15:31:30 SAMUEL1 [PERSON_NAME] PERMATA 9933250641 Rp…" at bounding box center [351, 221] width 687 height 46
click at [417, 227] on span "9933250641" at bounding box center [417, 226] width 44 height 9
click at [507, 215] on icon at bounding box center [504, 215] width 8 height 8
click at [630, 216] on link "Approve" at bounding box center [632, 215] width 29 height 9
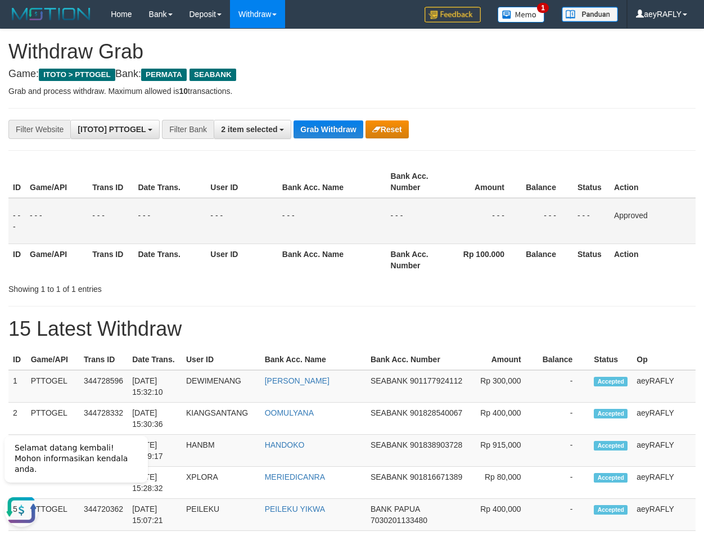
drag, startPoint x: 617, startPoint y: 166, endPoint x: 535, endPoint y: 160, distance: 82.9
click at [610, 166] on th "Action" at bounding box center [653, 182] width 86 height 32
click at [345, 129] on button "Grab Withdraw" at bounding box center [328, 129] width 69 height 18
click at [345, 131] on button "Grab Withdraw" at bounding box center [328, 129] width 69 height 18
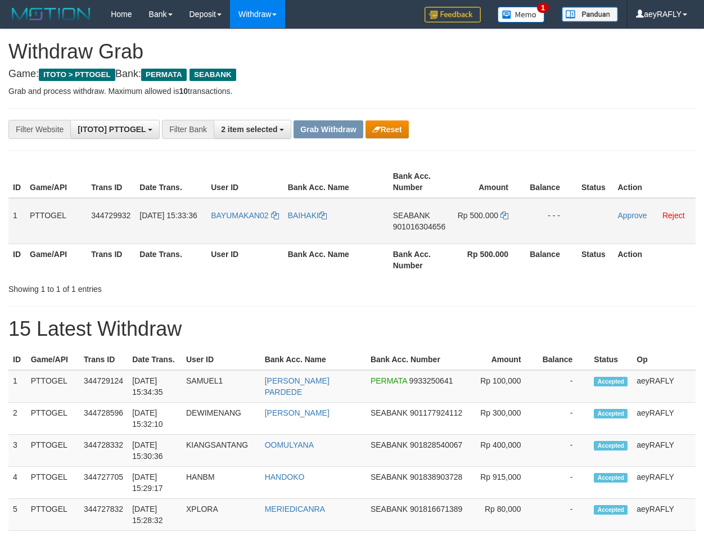
scroll to position [128, 0]
drag, startPoint x: 229, startPoint y: 230, endPoint x: 494, endPoint y: 228, distance: 264.3
click at [494, 228] on tr "1 PTTOGEL 344729932 30/09/2025 15:33:36 BAYUMAKAN02 BAIHAKI SEABANK 90101630465…" at bounding box center [351, 221] width 687 height 46
click at [515, 166] on th "Amount" at bounding box center [489, 182] width 73 height 32
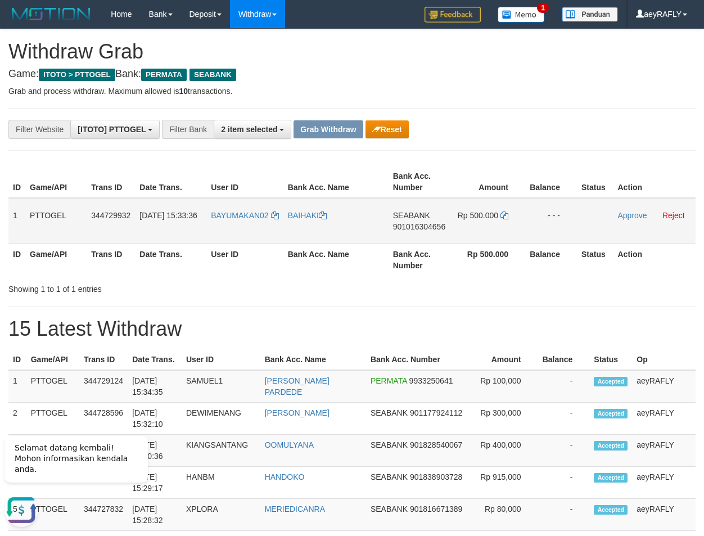
drag, startPoint x: 420, startPoint y: 227, endPoint x: 16, endPoint y: 227, distance: 404.3
click at [420, 227] on span "901016304656" at bounding box center [419, 226] width 52 height 9
click at [504, 217] on icon at bounding box center [504, 215] width 8 height 8
click at [635, 219] on link "Approve" at bounding box center [632, 215] width 29 height 9
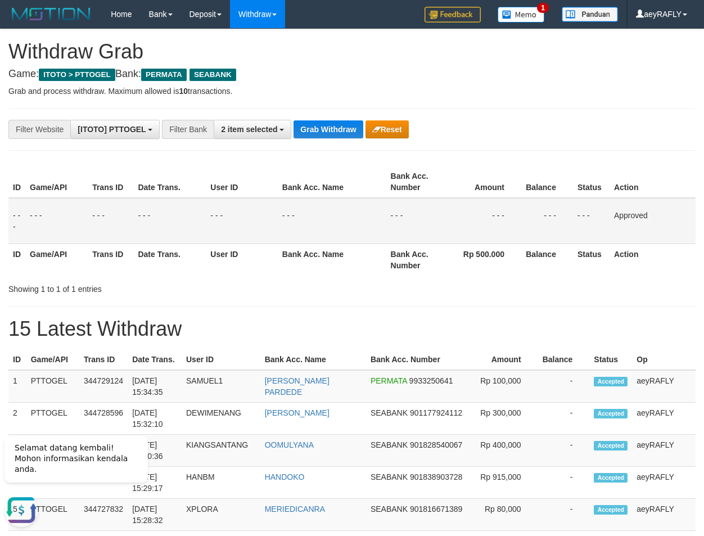
click at [334, 130] on button "Grab Withdraw" at bounding box center [328, 129] width 69 height 18
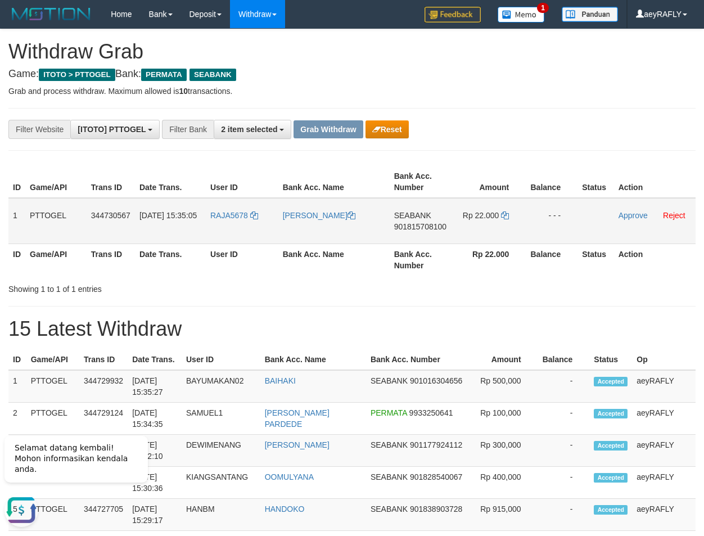
drag, startPoint x: 225, startPoint y: 227, endPoint x: 472, endPoint y: 238, distance: 246.5
click at [472, 238] on tr "1 PTTOGEL 344730567 [DATE] 15:35:05 RAJA5678 JUA RIYAH SEABANK 901815708100 Rp …" at bounding box center [351, 221] width 687 height 46
click at [422, 226] on span "901815708100" at bounding box center [420, 226] width 52 height 9
click at [409, 227] on span "901815708100" at bounding box center [420, 226] width 52 height 9
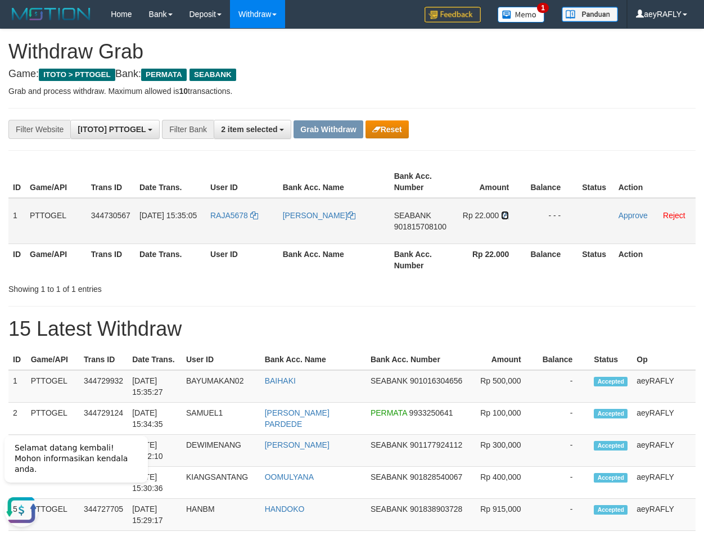
click at [504, 215] on icon at bounding box center [505, 215] width 8 height 8
click at [643, 216] on link "Approve" at bounding box center [633, 215] width 29 height 9
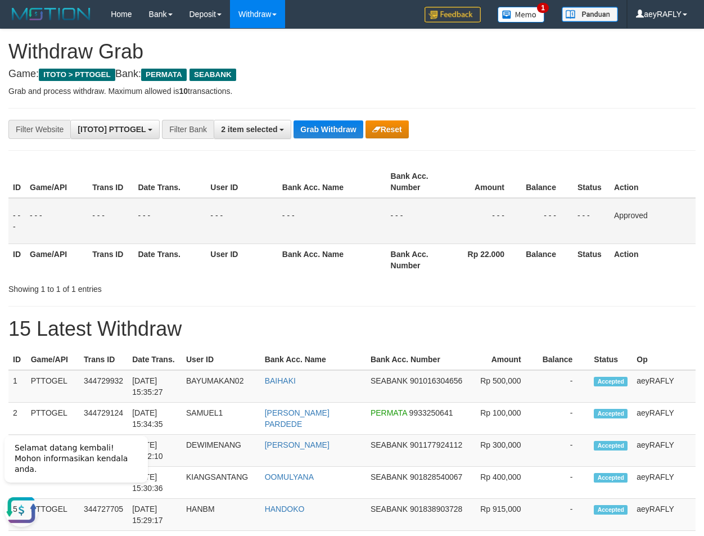
click at [602, 216] on td "- - -" at bounding box center [591, 221] width 37 height 46
click at [340, 127] on button "Grab Withdraw" at bounding box center [328, 129] width 69 height 18
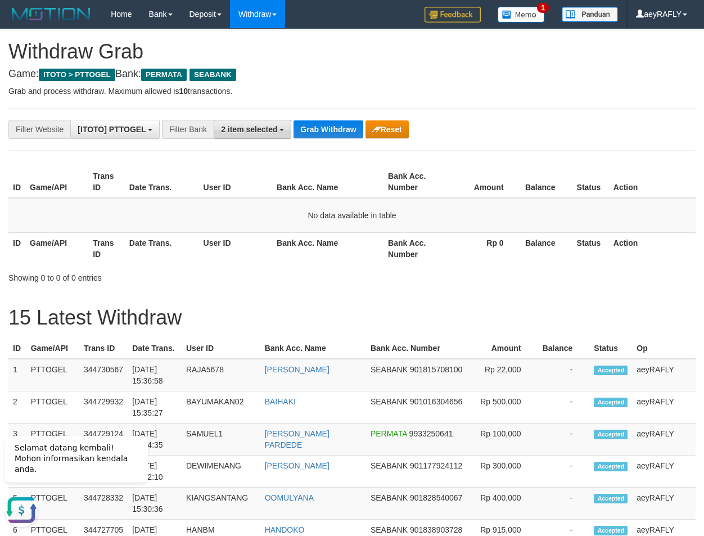
click at [274, 125] on span "2 item selected" at bounding box center [249, 129] width 56 height 9
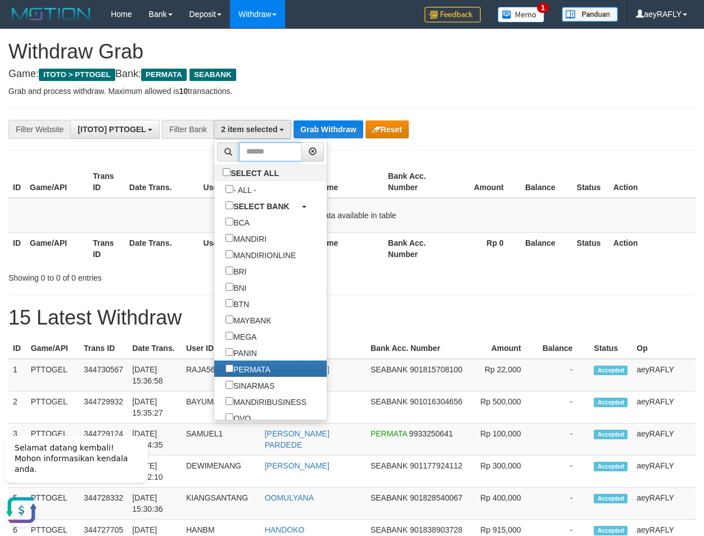
click at [239, 151] on input "text" at bounding box center [270, 151] width 63 height 19
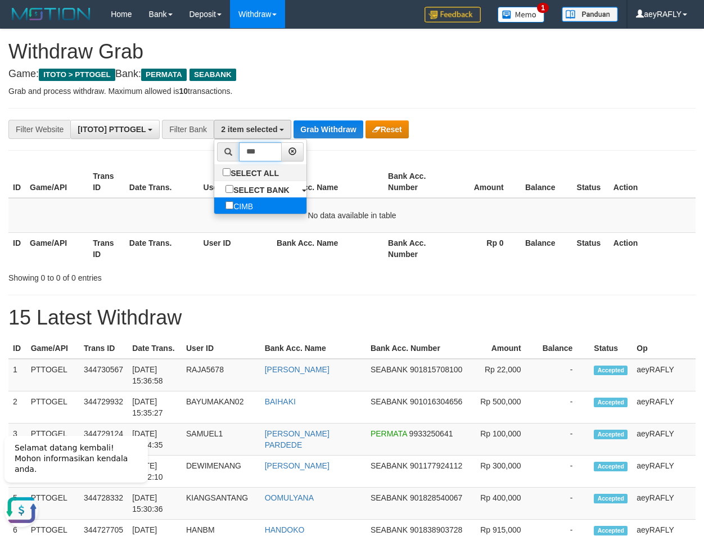
type input "***"
click at [214, 206] on label "CIMB" at bounding box center [239, 205] width 50 height 16
drag, startPoint x: 385, startPoint y: 164, endPoint x: 333, endPoint y: 147, distance: 54.2
click at [382, 164] on div "ID Game/API Trans ID Date Trans. User ID Bank Acc. Name Bank Acc. Number Amount…" at bounding box center [352, 215] width 704 height 105
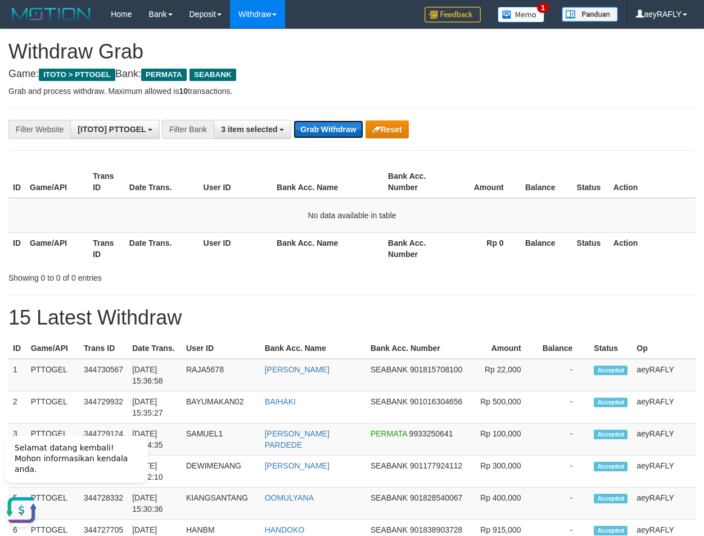
click at [327, 135] on button "Grab Withdraw" at bounding box center [328, 129] width 69 height 18
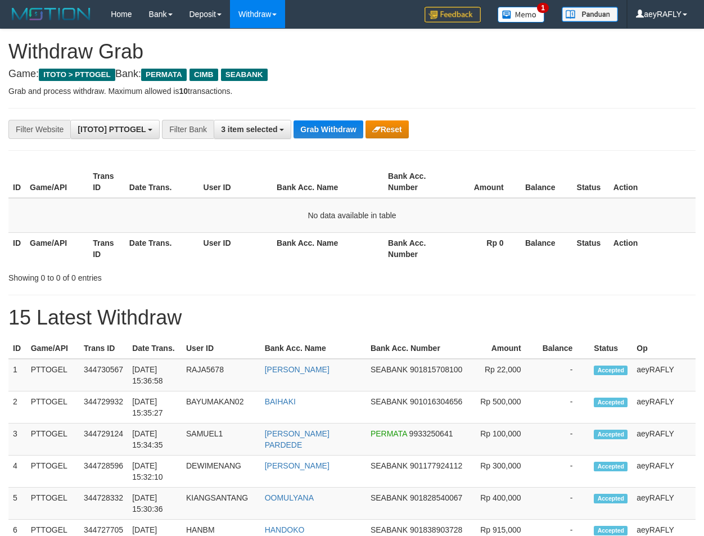
scroll to position [128, 0]
click at [337, 129] on button "Grab Withdraw" at bounding box center [328, 129] width 69 height 18
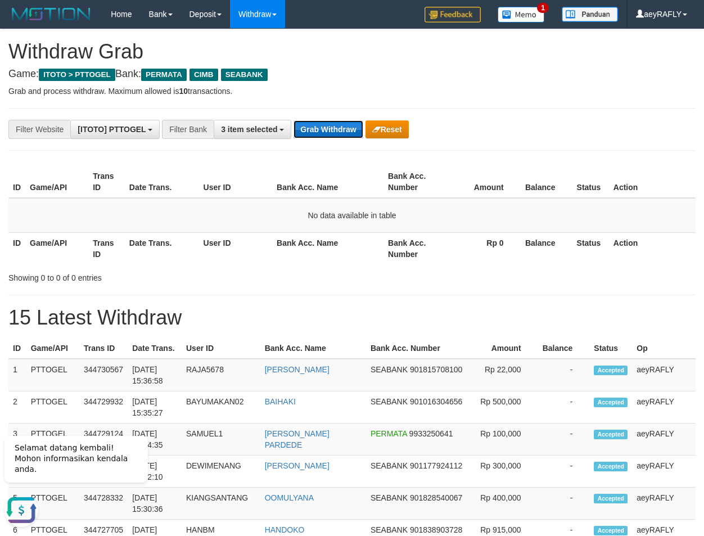
click at [306, 133] on button "Grab Withdraw" at bounding box center [328, 129] width 69 height 18
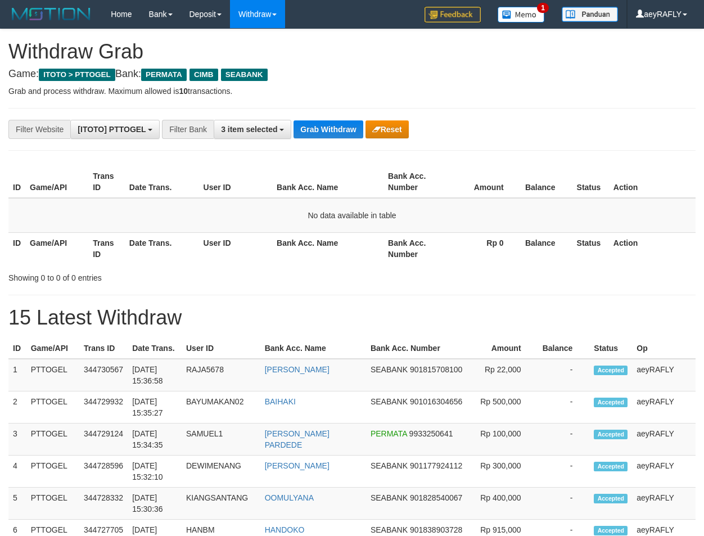
click at [306, 133] on button "Grab Withdraw" at bounding box center [328, 129] width 69 height 18
click at [305, 130] on button "Grab Withdraw" at bounding box center [328, 129] width 69 height 18
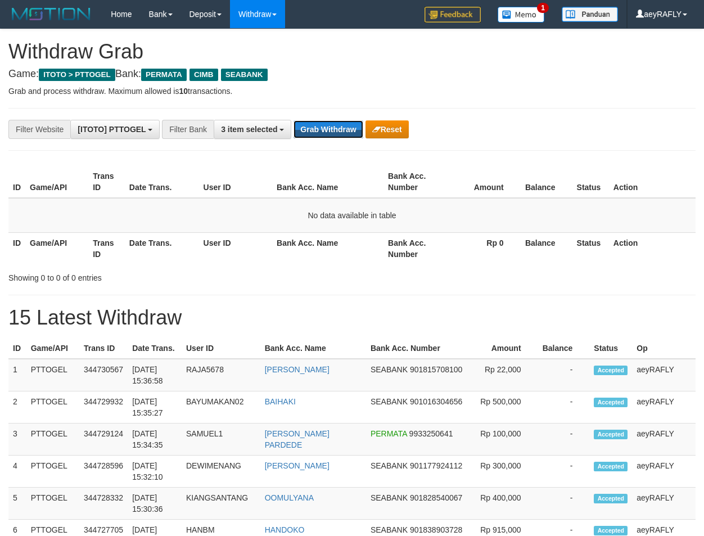
click at [304, 129] on button "Grab Withdraw" at bounding box center [328, 129] width 69 height 18
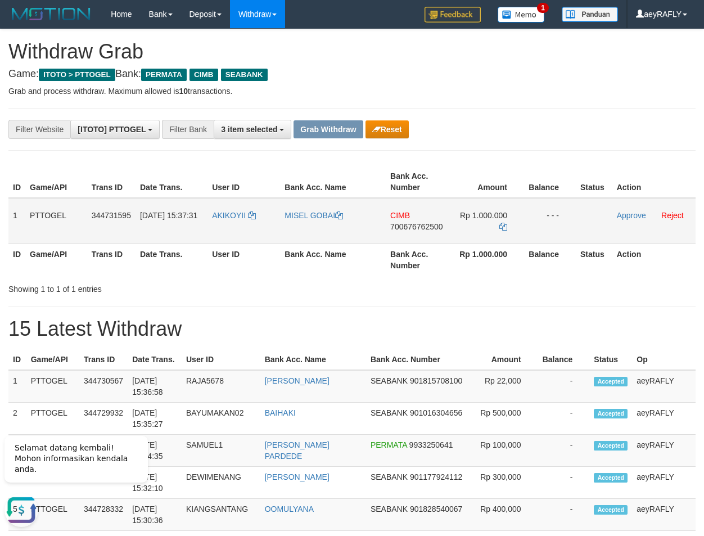
drag, startPoint x: 220, startPoint y: 234, endPoint x: 515, endPoint y: 231, distance: 294.1
click at [515, 231] on tr "1 PTTOGEL 344731595 30/09/2025 15:37:31 AKIKOYII MISEL GOBAI CIMB 700676762500 …" at bounding box center [351, 221] width 687 height 46
drag, startPoint x: 543, startPoint y: 114, endPoint x: 444, endPoint y: 197, distance: 129.7
click at [435, 229] on span "700676762500" at bounding box center [416, 226] width 52 height 9
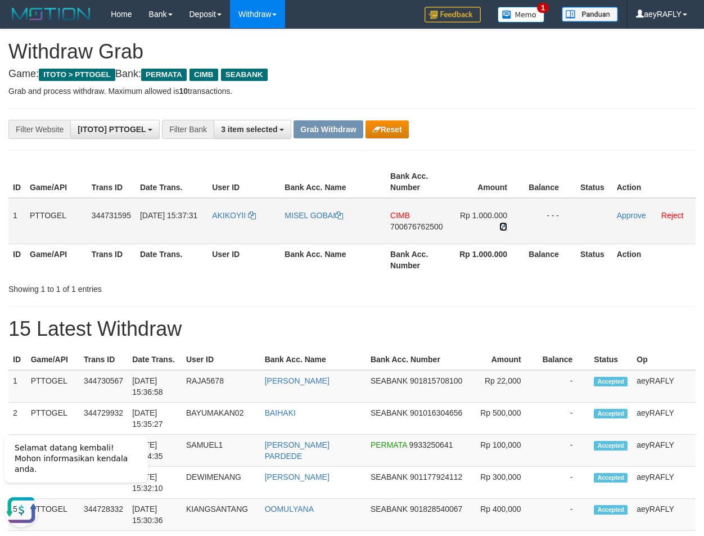
click at [507, 228] on icon at bounding box center [503, 227] width 8 height 8
click at [503, 222] on link at bounding box center [503, 226] width 8 height 9
click at [638, 218] on link "Approve" at bounding box center [631, 215] width 29 height 9
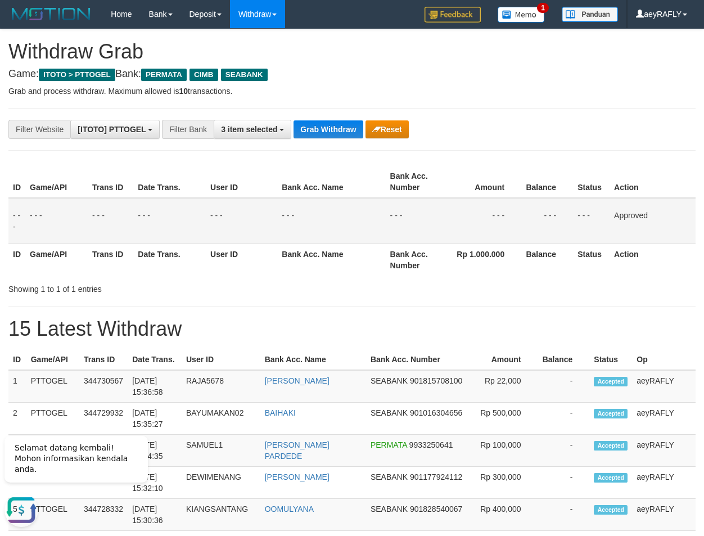
click at [528, 285] on div "Showing 1 to 1 of 1 entries" at bounding box center [352, 287] width 704 height 16
click at [323, 134] on button "Grab Withdraw" at bounding box center [328, 129] width 69 height 18
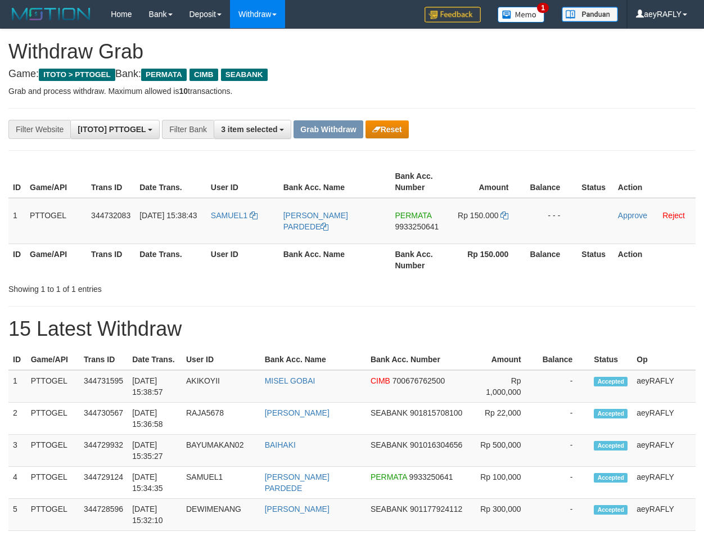
scroll to position [128, 0]
drag, startPoint x: 233, startPoint y: 233, endPoint x: 482, endPoint y: 220, distance: 250.0
click at [482, 220] on tr "1 PTTOGEL 344732083 30/09/2025 15:38:43 SAMUEL1 SAMUEL HASIHOLAN PARDEDE PERMAT…" at bounding box center [351, 221] width 687 height 46
click at [477, 272] on th "Rp 150.000" at bounding box center [489, 259] width 72 height 32
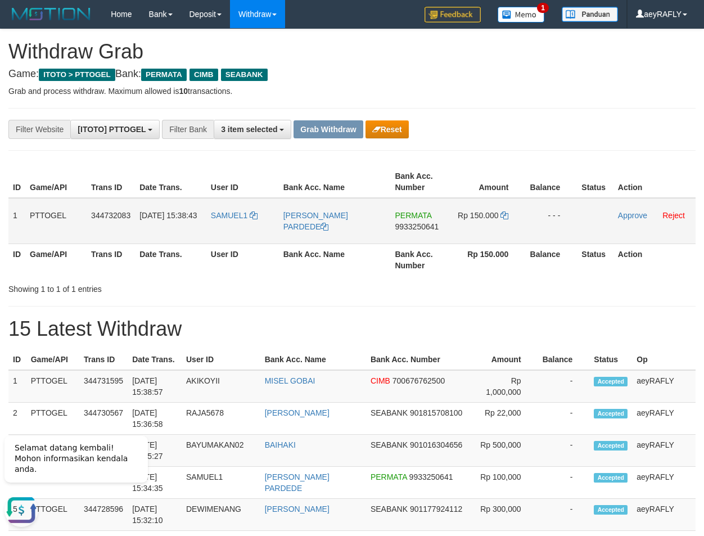
click at [422, 227] on span "9933250641" at bounding box center [417, 226] width 44 height 9
click at [504, 216] on icon at bounding box center [504, 215] width 8 height 8
click at [643, 213] on link "Approve" at bounding box center [632, 215] width 29 height 9
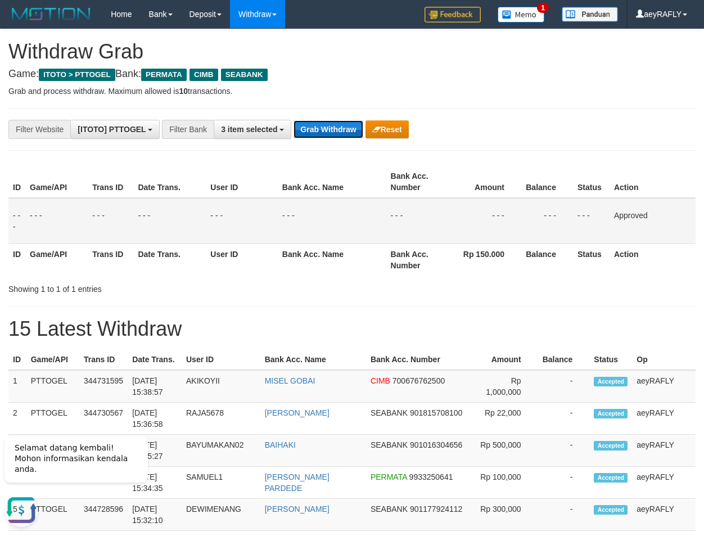
click at [319, 128] on button "Grab Withdraw" at bounding box center [328, 129] width 69 height 18
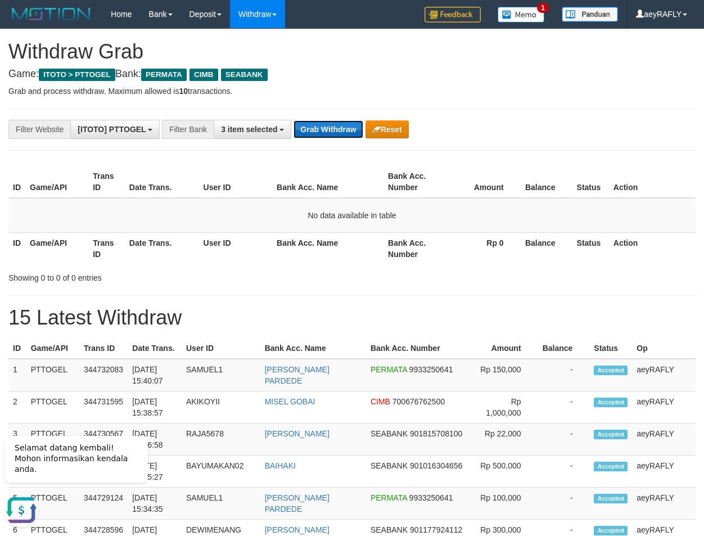
click at [304, 129] on button "Grab Withdraw" at bounding box center [328, 129] width 69 height 18
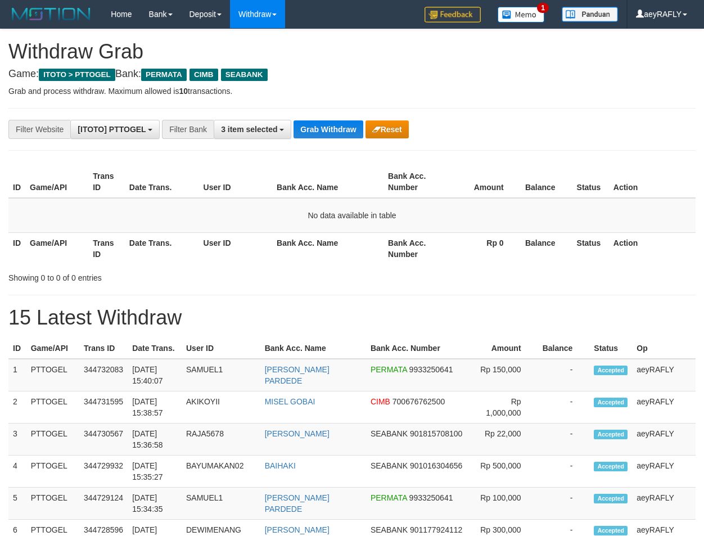
scroll to position [128, 0]
click at [332, 134] on button "Grab Withdraw" at bounding box center [328, 129] width 69 height 18
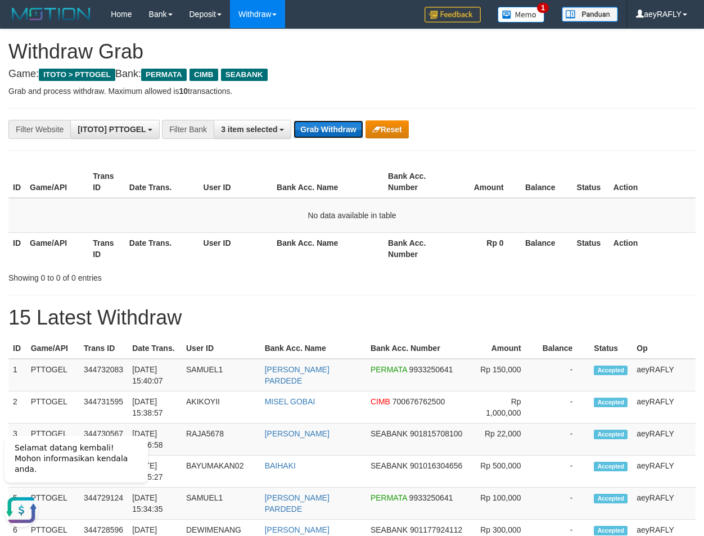
click at [322, 129] on button "Grab Withdraw" at bounding box center [328, 129] width 69 height 18
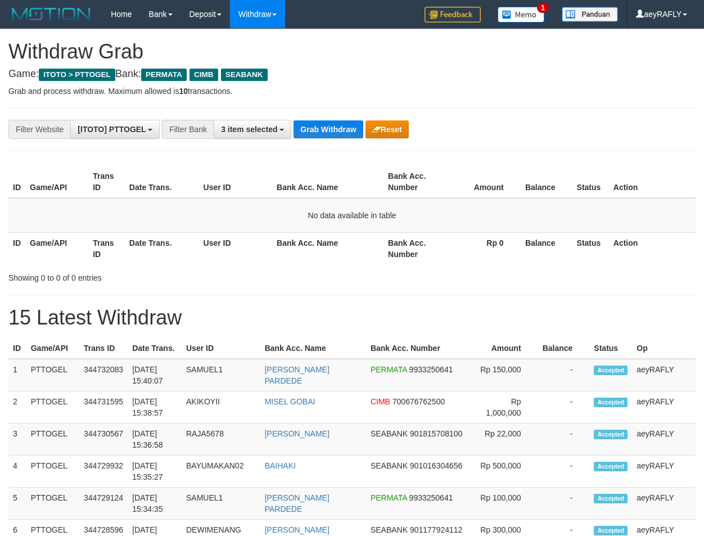
scroll to position [128, 0]
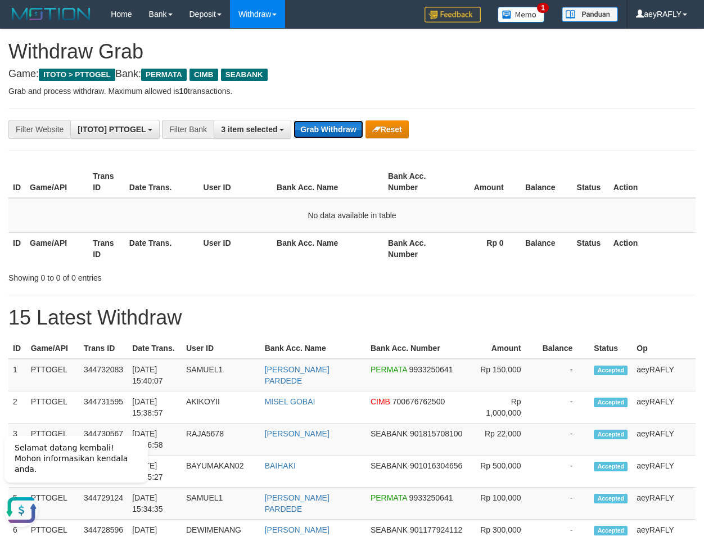
click at [344, 133] on button "Grab Withdraw" at bounding box center [328, 129] width 69 height 18
click at [331, 122] on button "Grab Withdraw" at bounding box center [328, 129] width 69 height 18
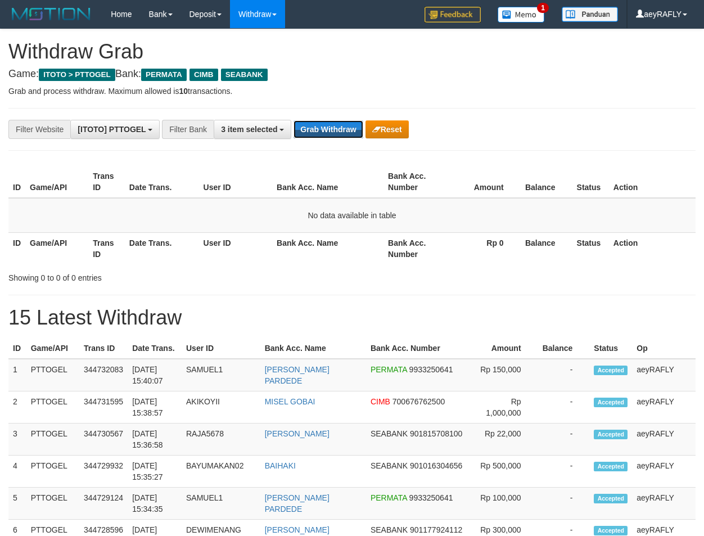
scroll to position [128, 0]
click at [333, 125] on button "Grab Withdraw" at bounding box center [328, 129] width 69 height 18
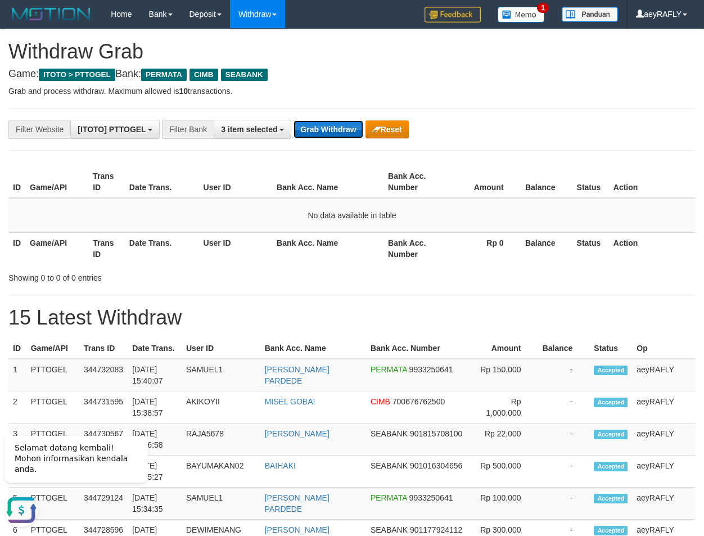
click at [324, 136] on button "Grab Withdraw" at bounding box center [328, 129] width 69 height 18
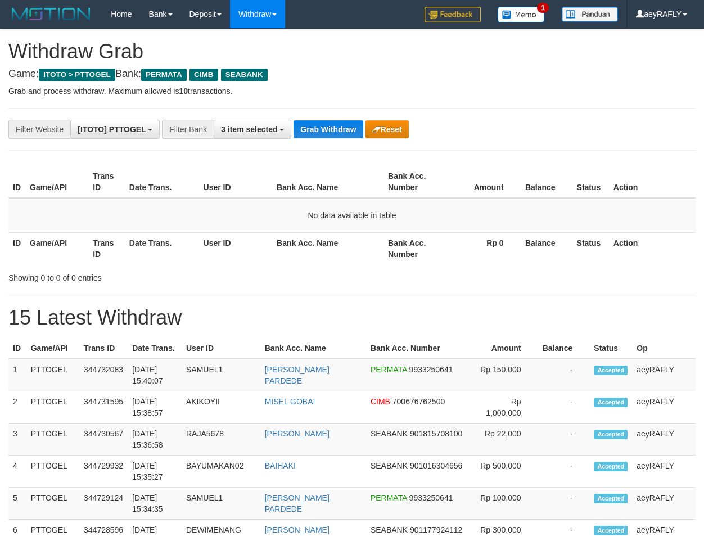
scroll to position [128, 0]
click at [323, 129] on button "Grab Withdraw" at bounding box center [328, 129] width 69 height 18
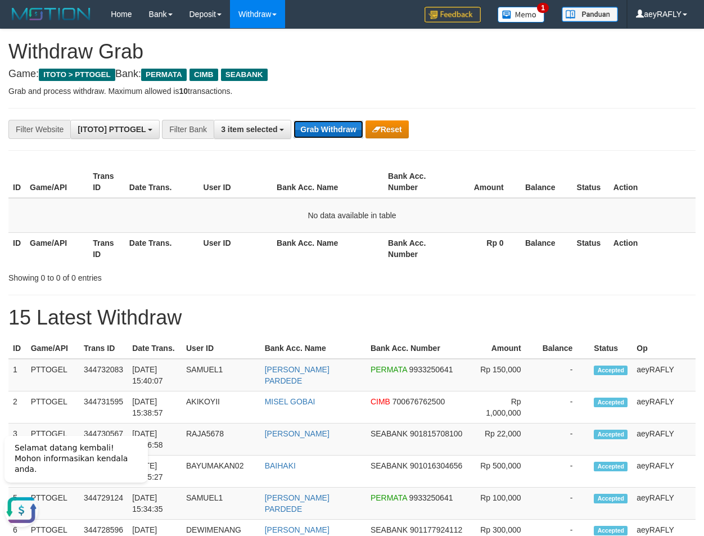
click at [319, 123] on button "Grab Withdraw" at bounding box center [328, 129] width 69 height 18
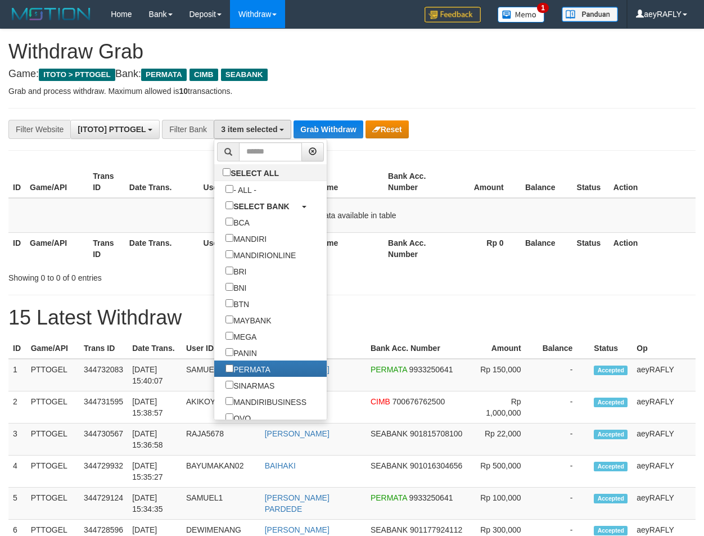
scroll to position [128, 0]
click at [239, 143] on input "text" at bounding box center [270, 151] width 63 height 19
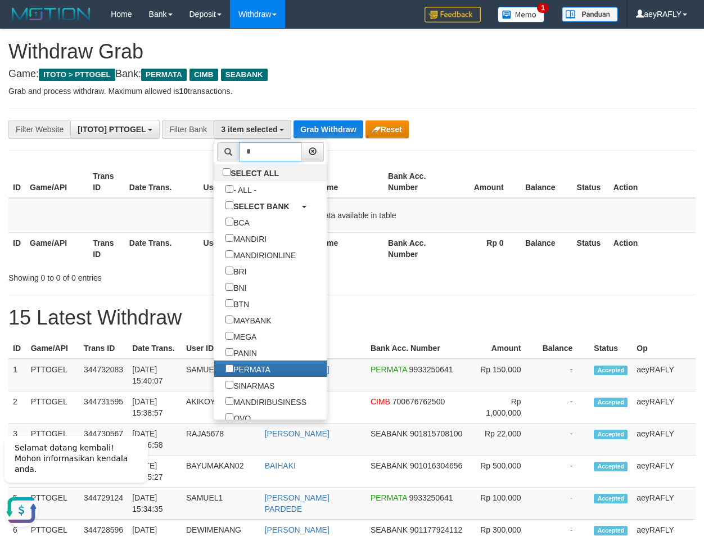
scroll to position [0, 0]
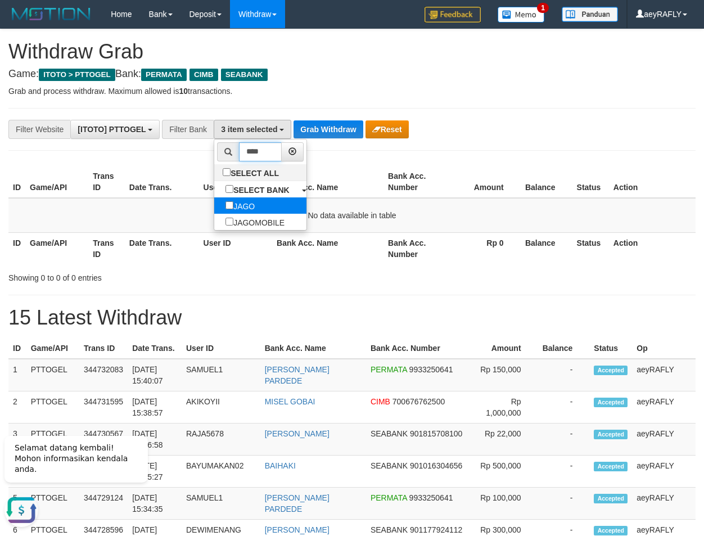
type input "****"
click at [224, 205] on link "JAGO" at bounding box center [260, 205] width 92 height 16
click at [214, 210] on label "JAGO" at bounding box center [240, 205] width 52 height 16
drag, startPoint x: 366, startPoint y: 181, endPoint x: 333, endPoint y: 151, distance: 44.2
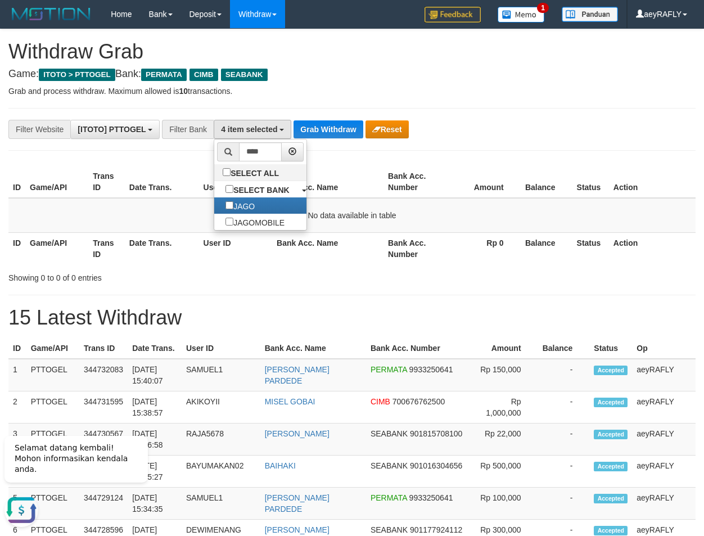
click at [359, 176] on th "Bank Acc. Name" at bounding box center [327, 182] width 111 height 32
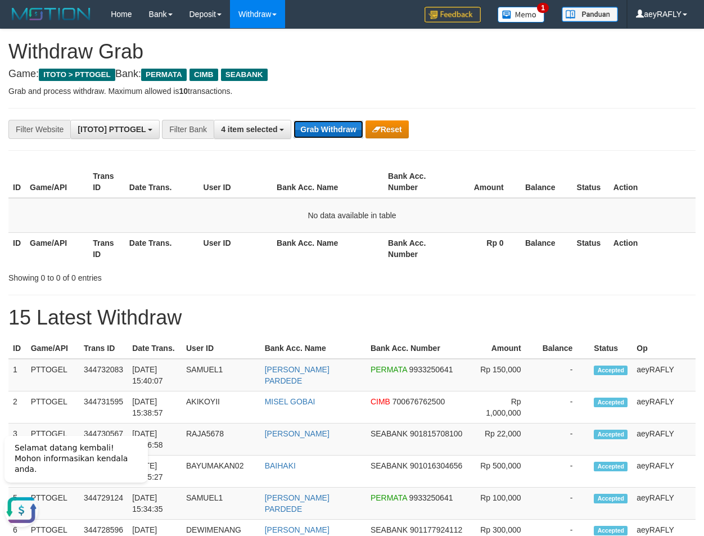
click at [329, 131] on button "Grab Withdraw" at bounding box center [328, 129] width 69 height 18
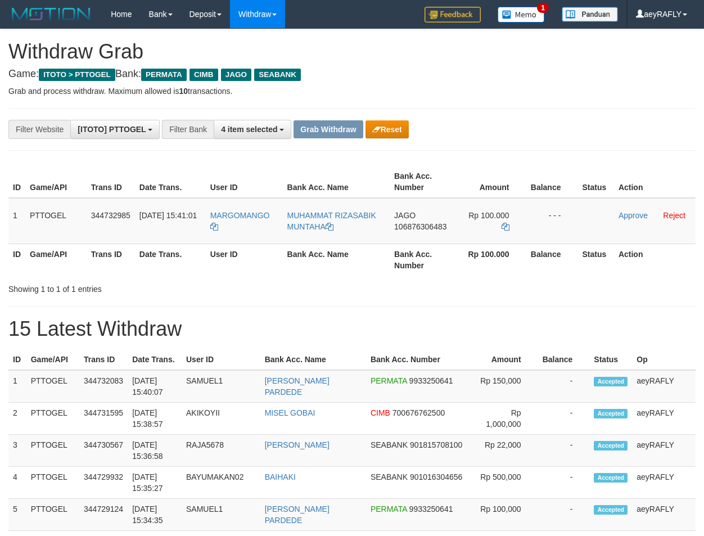
scroll to position [128, 0]
drag, startPoint x: 249, startPoint y: 238, endPoint x: 293, endPoint y: 278, distance: 59.7
click at [463, 228] on tr "1 PTTOGEL 344732985 30/09/2025 15:41:01 MARGOMANGO MUHAMMAT RIZASABIK MUNTAHA J…" at bounding box center [351, 221] width 687 height 46
drag, startPoint x: 514, startPoint y: 146, endPoint x: 506, endPoint y: 155, distance: 12.4
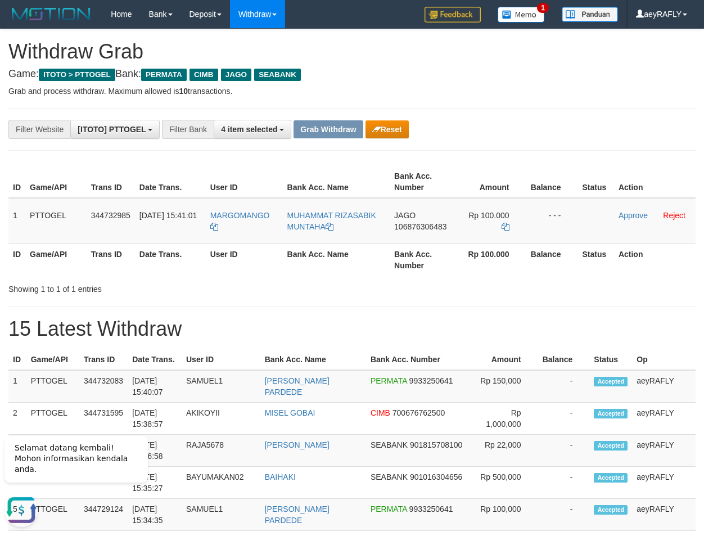
drag, startPoint x: 425, startPoint y: 225, endPoint x: 407, endPoint y: 225, distance: 18.6
click at [425, 225] on span "106876306483" at bounding box center [420, 226] width 52 height 9
click at [403, 215] on span "JAGO" at bounding box center [404, 215] width 21 height 9
drag, startPoint x: 417, startPoint y: 228, endPoint x: 404, endPoint y: 219, distance: 15.8
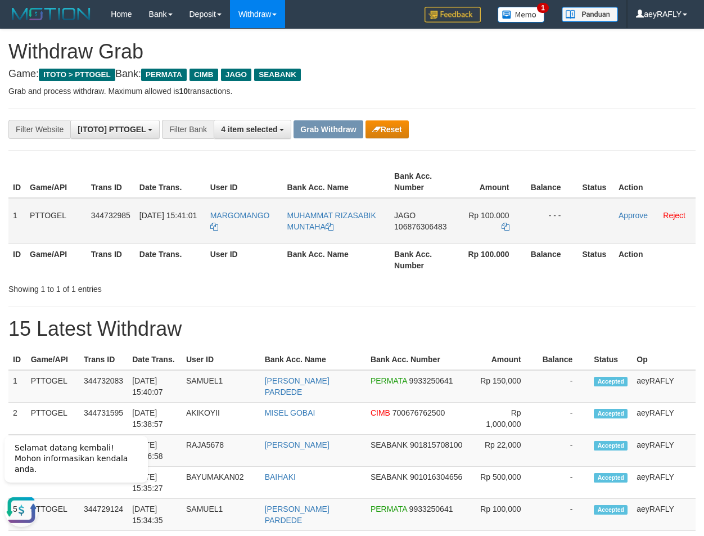
click at [415, 223] on span "106876306483" at bounding box center [420, 226] width 52 height 9
click at [504, 229] on icon at bounding box center [506, 227] width 8 height 8
click at [642, 215] on link "Approve" at bounding box center [633, 215] width 29 height 9
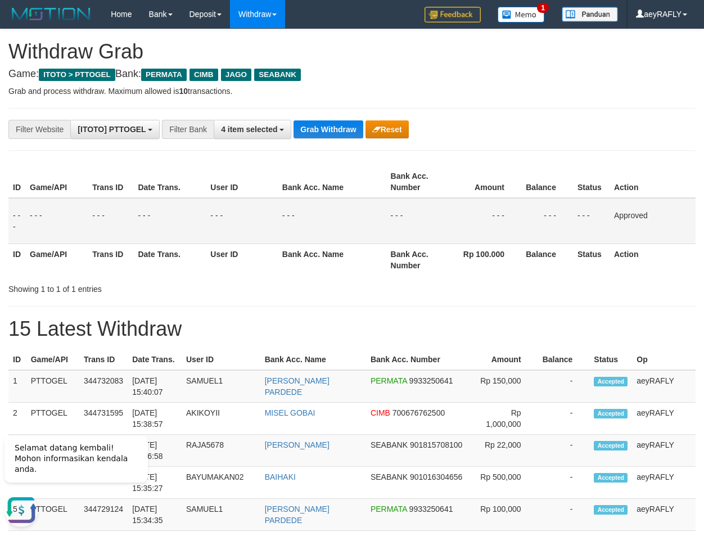
drag, startPoint x: 470, startPoint y: 174, endPoint x: 421, endPoint y: 168, distance: 49.2
click at [457, 174] on th "Amount" at bounding box center [485, 182] width 74 height 32
click at [337, 131] on button "Grab Withdraw" at bounding box center [328, 129] width 69 height 18
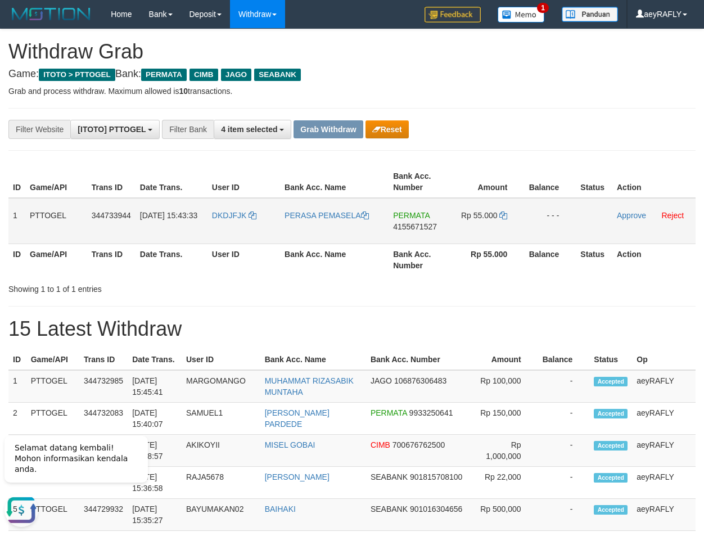
drag, startPoint x: 252, startPoint y: 237, endPoint x: 477, endPoint y: 236, distance: 224.9
click at [477, 236] on tr "1 PTTOGEL 344733944 30/09/2025 15:43:33 DKDJFJK PERASA PEMASELA PERMATA 4155671…" at bounding box center [351, 221] width 687 height 46
click at [430, 230] on span "4155671527" at bounding box center [415, 226] width 44 height 9
click at [507, 214] on icon at bounding box center [503, 215] width 8 height 8
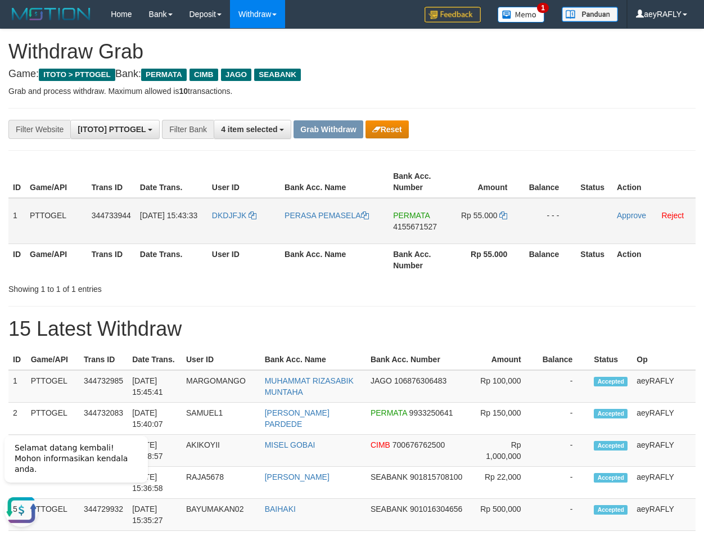
click at [640, 222] on td "Approve Reject" at bounding box center [653, 221] width 83 height 46
click at [630, 218] on link "Approve" at bounding box center [631, 215] width 29 height 9
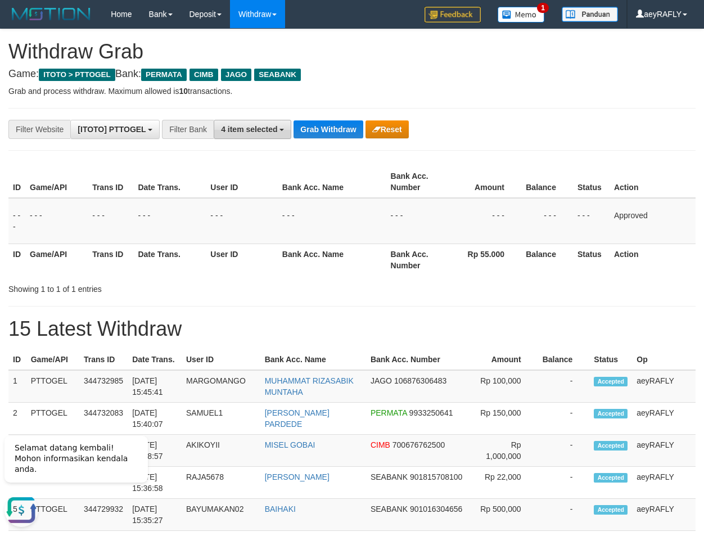
click at [290, 128] on button "4 item selected" at bounding box center [253, 129] width 78 height 19
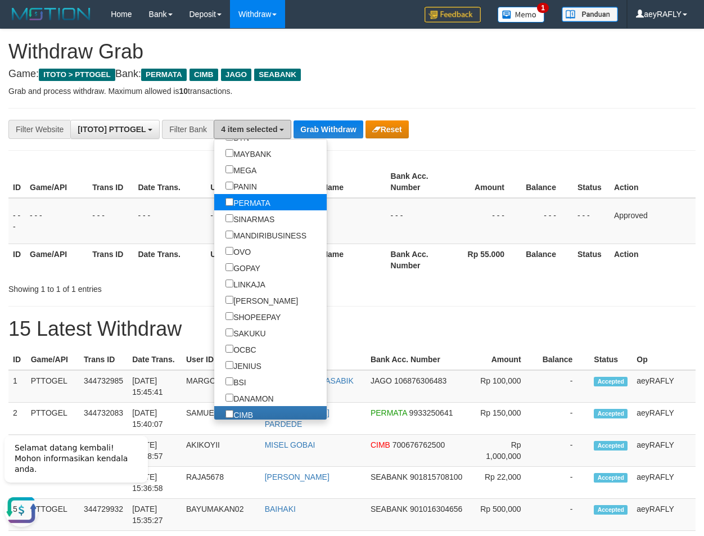
scroll to position [180, 0]
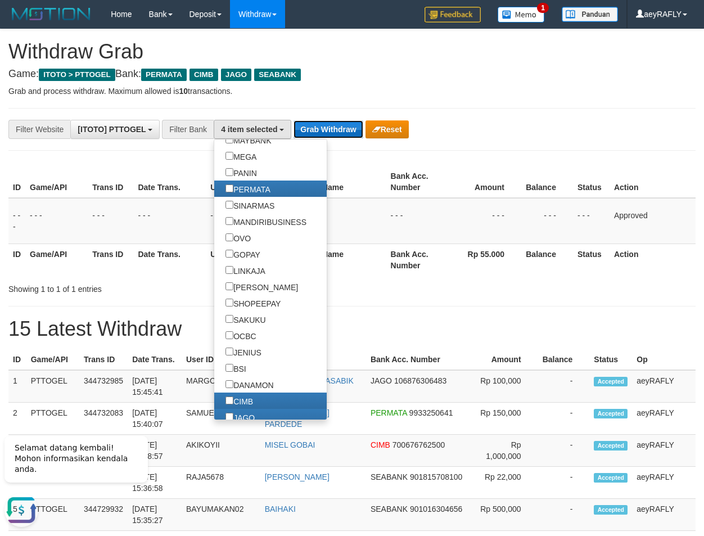
click at [318, 123] on button "Grab Withdraw" at bounding box center [328, 129] width 69 height 18
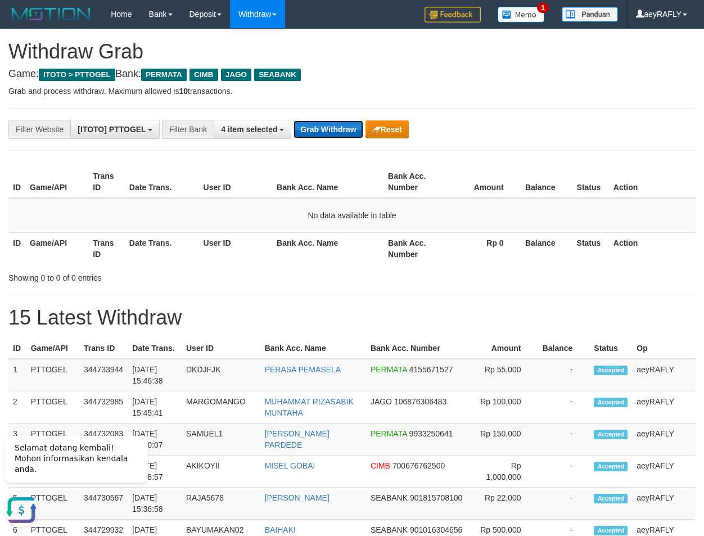
click at [328, 128] on button "Grab Withdraw" at bounding box center [328, 129] width 69 height 18
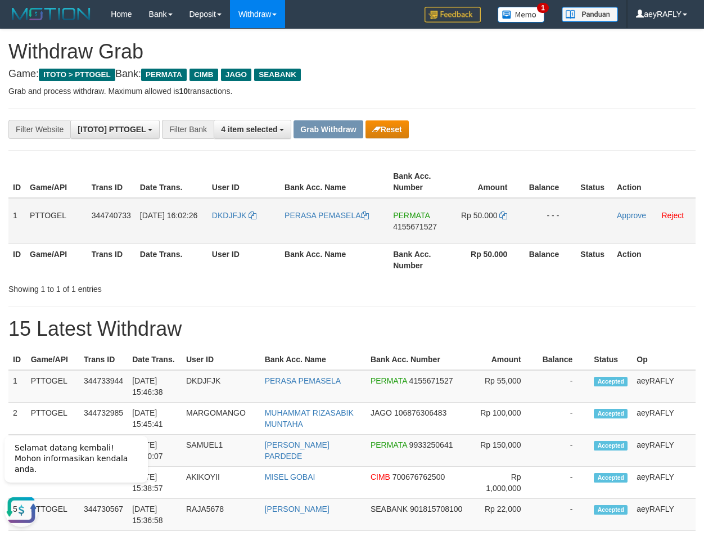
drag, startPoint x: 229, startPoint y: 224, endPoint x: 466, endPoint y: 237, distance: 237.1
click at [466, 237] on tr "1 PTTOGEL 344740733 [DATE] 16:02:26 DKDJFJK PERASA PEMASELA PERMATA 4155671527 …" at bounding box center [351, 221] width 687 height 46
drag, startPoint x: 548, startPoint y: 88, endPoint x: 536, endPoint y: 103, distance: 19.2
click at [544, 92] on p "Grab and process withdraw. Maximum allowed is 10 transactions." at bounding box center [351, 90] width 687 height 11
click at [412, 230] on span "4155671527" at bounding box center [415, 226] width 44 height 9
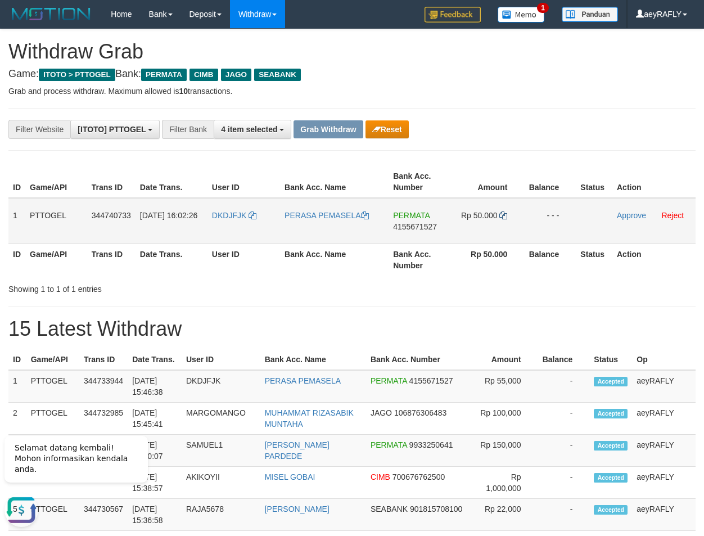
drag, startPoint x: 499, startPoint y: 218, endPoint x: 504, endPoint y: 214, distance: 6.4
click at [504, 214] on td "Rp 50.000" at bounding box center [488, 221] width 73 height 46
click at [504, 214] on icon at bounding box center [503, 215] width 8 height 8
click at [503, 214] on icon at bounding box center [503, 215] width 8 height 8
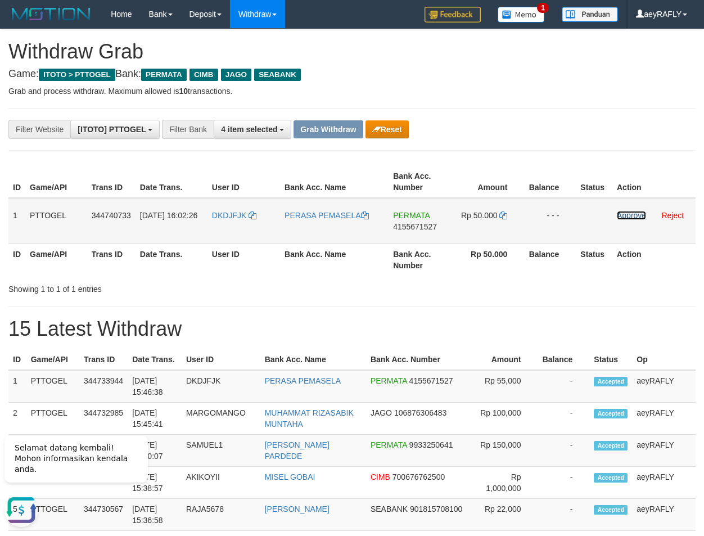
click at [630, 217] on link "Approve" at bounding box center [631, 215] width 29 height 9
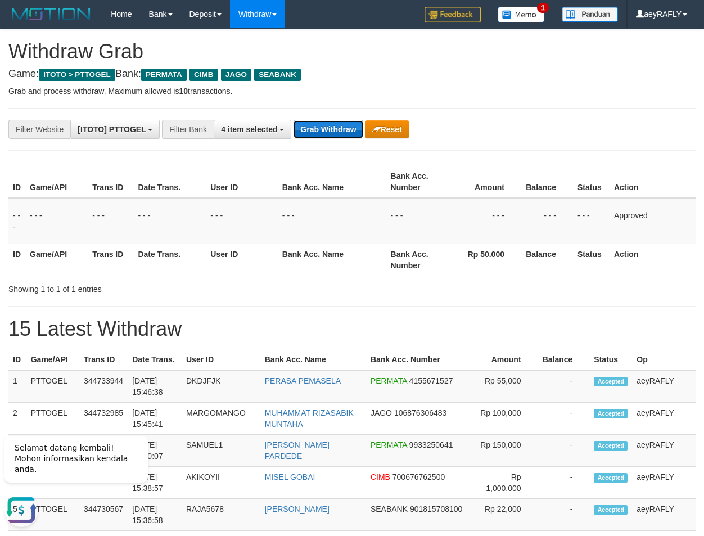
click at [311, 132] on button "Grab Withdraw" at bounding box center [328, 129] width 69 height 18
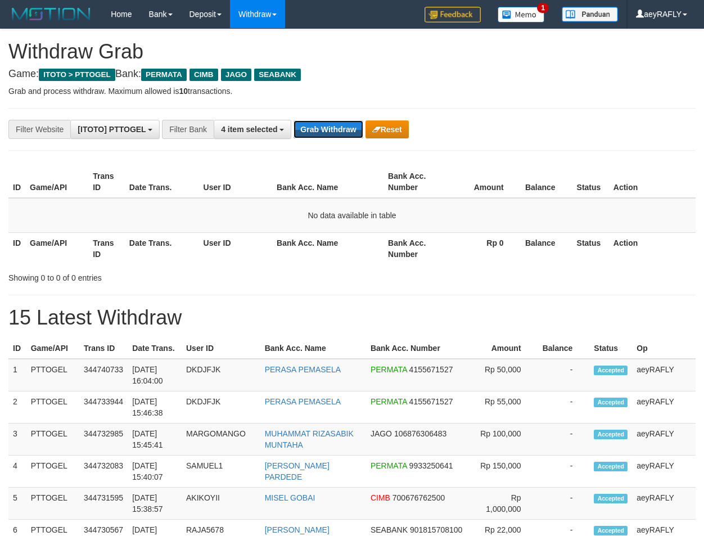
scroll to position [128, 0]
click at [305, 132] on button "Grab Withdraw" at bounding box center [328, 129] width 69 height 18
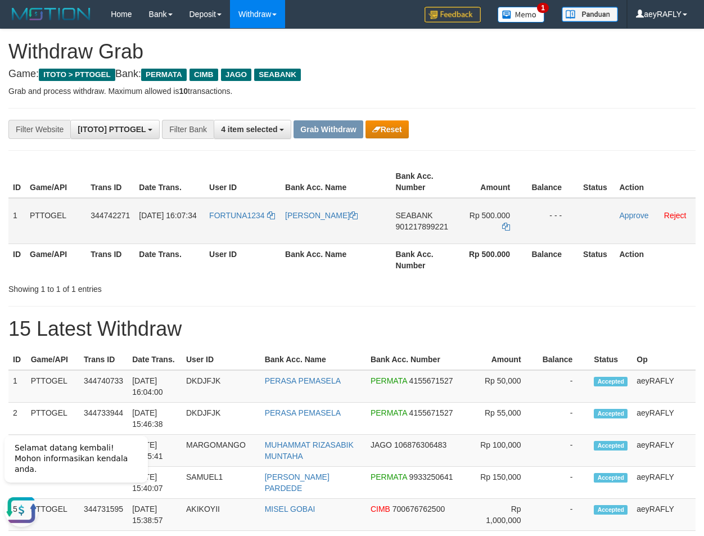
drag, startPoint x: 251, startPoint y: 234, endPoint x: 498, endPoint y: 234, distance: 246.3
click at [498, 234] on tr "1 PTTOGEL 344742271 30/09/2025 16:07:34 FORTUNA1234 YOSE FERNANDO SEABANK 90121…" at bounding box center [351, 221] width 687 height 46
click at [428, 228] on span "901217899221" at bounding box center [422, 226] width 52 height 9
click at [507, 228] on icon at bounding box center [506, 227] width 8 height 8
drag, startPoint x: 630, startPoint y: 205, endPoint x: 632, endPoint y: 211, distance: 6.4
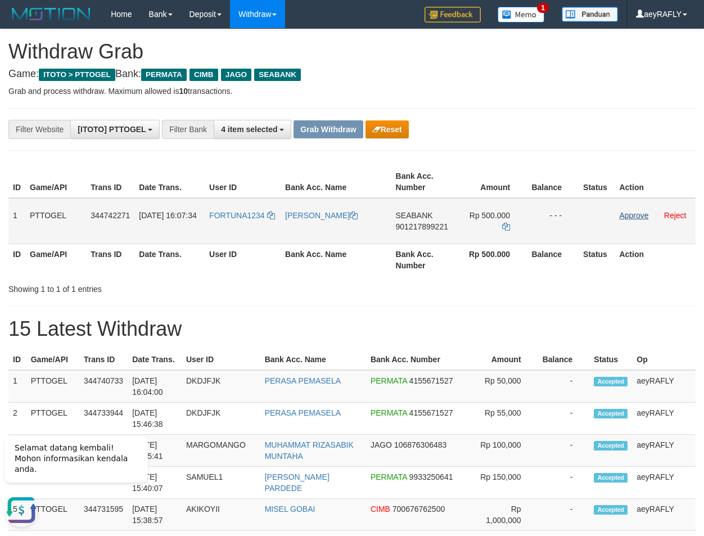
click at [631, 206] on td "Approve Reject" at bounding box center [655, 221] width 81 height 46
click at [632, 214] on link "Approve" at bounding box center [633, 215] width 29 height 9
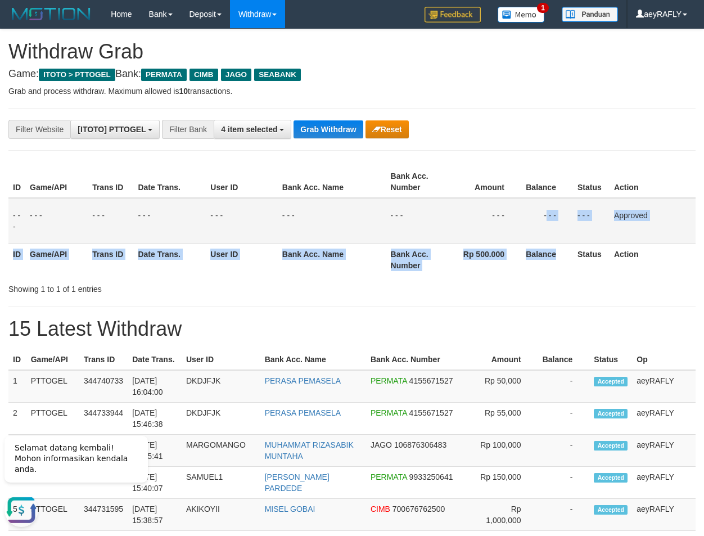
drag, startPoint x: 564, startPoint y: 256, endPoint x: 531, endPoint y: 229, distance: 42.0
click at [540, 235] on table "ID Game/API Trans ID Date Trans. User ID Bank Acc. Name Bank Acc. Number Amount…" at bounding box center [351, 221] width 687 height 110
click at [339, 136] on button "Grab Withdraw" at bounding box center [328, 129] width 69 height 18
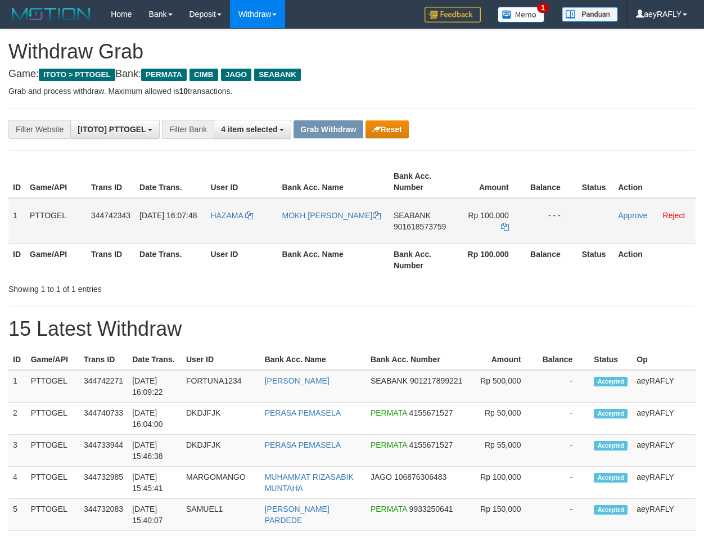
scroll to position [128, 0]
drag, startPoint x: 242, startPoint y: 237, endPoint x: 486, endPoint y: 224, distance: 244.4
click at [507, 223] on tr "1 PTTOGEL 344742343 30/09/2025 16:07:48 HAZAMA MOKH HENDRA WIJAYANTO SEABANK 90…" at bounding box center [351, 221] width 687 height 46
drag, startPoint x: 427, startPoint y: 134, endPoint x: 434, endPoint y: 141, distance: 9.9
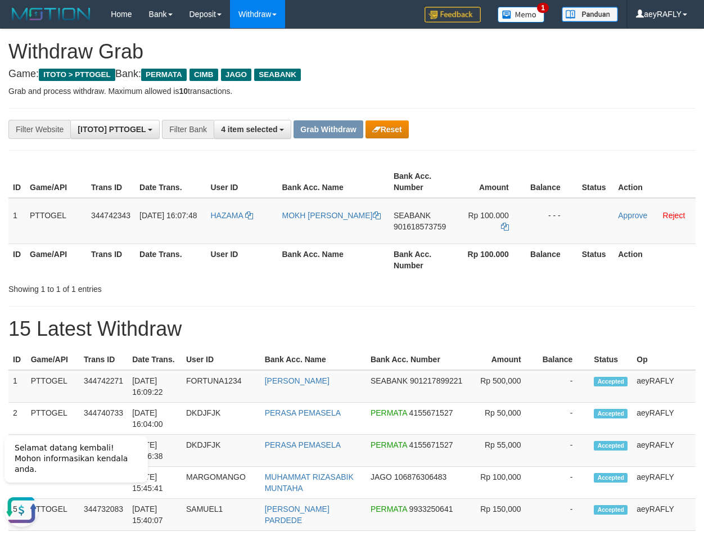
click at [408, 227] on span "901618573759" at bounding box center [420, 226] width 52 height 9
click at [503, 223] on icon at bounding box center [505, 227] width 8 height 8
click at [625, 211] on link "Approve" at bounding box center [632, 215] width 29 height 9
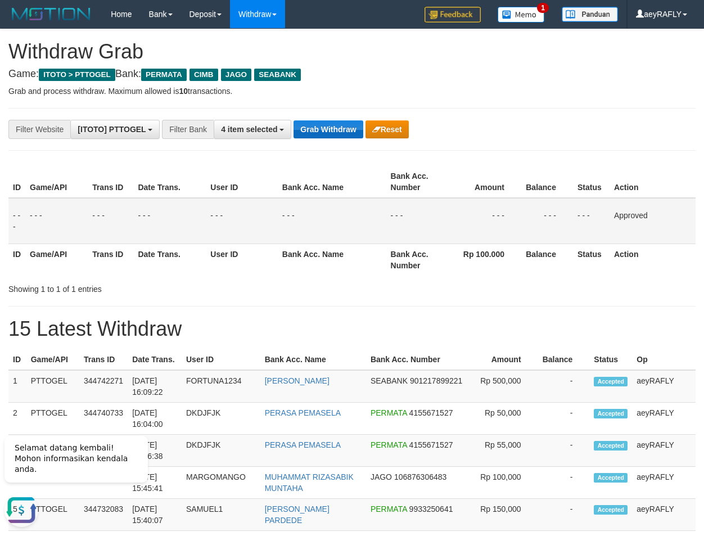
drag, startPoint x: 592, startPoint y: 146, endPoint x: 315, endPoint y: 132, distance: 276.5
click at [309, 124] on button "Grab Withdraw" at bounding box center [328, 129] width 69 height 18
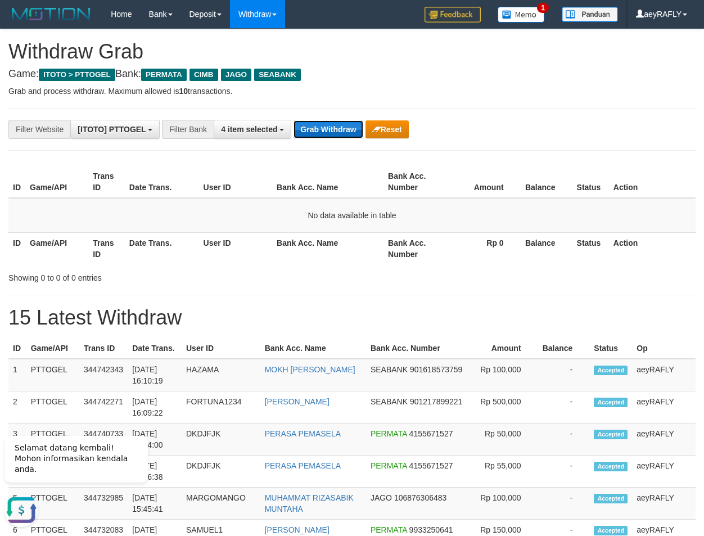
click at [310, 132] on button "Grab Withdraw" at bounding box center [328, 129] width 69 height 18
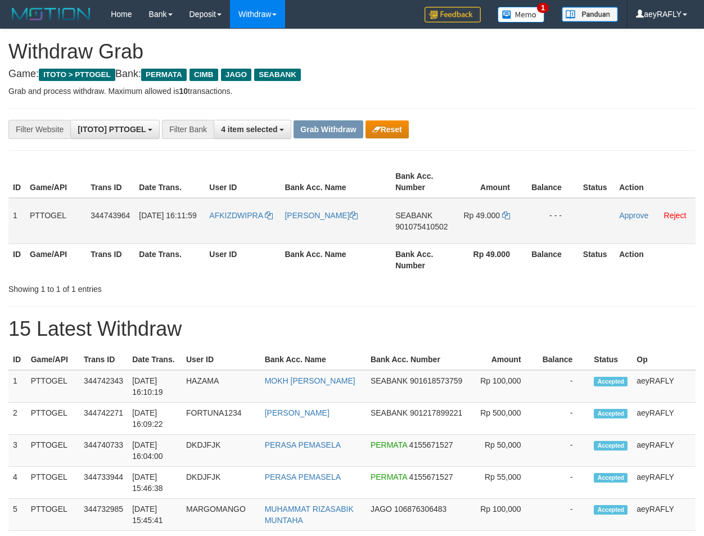
scroll to position [128, 0]
drag, startPoint x: 223, startPoint y: 234, endPoint x: 255, endPoint y: 268, distance: 46.9
click at [521, 216] on tr "1 PTTOGEL 344743964 [DATE] 16:11:59 AFKIZDWIPRA [PERSON_NAME][GEOGRAPHIC_DATA] …" at bounding box center [351, 221] width 687 height 46
drag, startPoint x: 563, startPoint y: 287, endPoint x: 545, endPoint y: 275, distance: 21.1
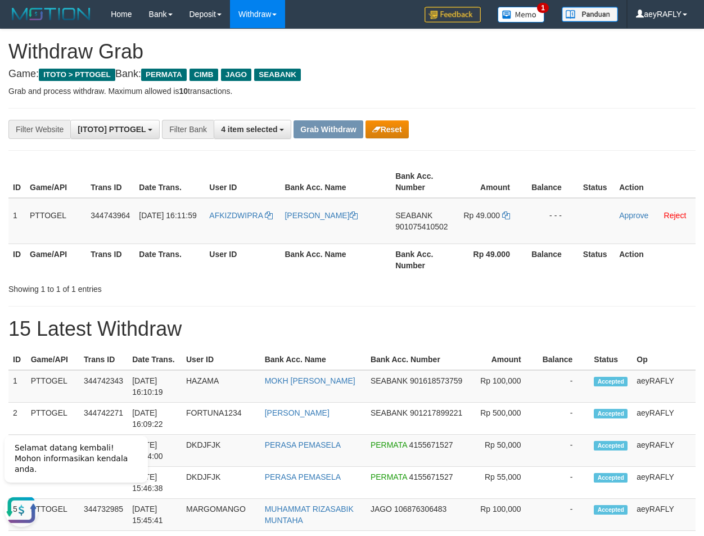
click at [561, 284] on div "Showing 1 to 1 of 1 entries" at bounding box center [352, 287] width 704 height 16
click at [426, 230] on span "901075410502" at bounding box center [421, 226] width 52 height 9
click at [503, 214] on icon at bounding box center [506, 215] width 8 height 8
click at [623, 217] on link "Approve" at bounding box center [633, 215] width 29 height 9
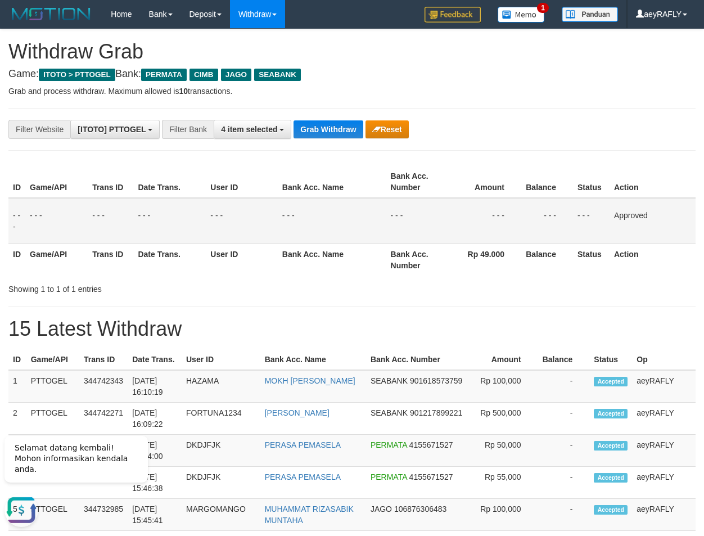
click at [321, 120] on div "**********" at bounding box center [293, 129] width 587 height 19
drag, startPoint x: 321, startPoint y: 120, endPoint x: 328, endPoint y: 145, distance: 26.3
click at [321, 121] on div "**********" at bounding box center [293, 129] width 587 height 19
click at [326, 130] on button "Grab Withdraw" at bounding box center [328, 129] width 69 height 18
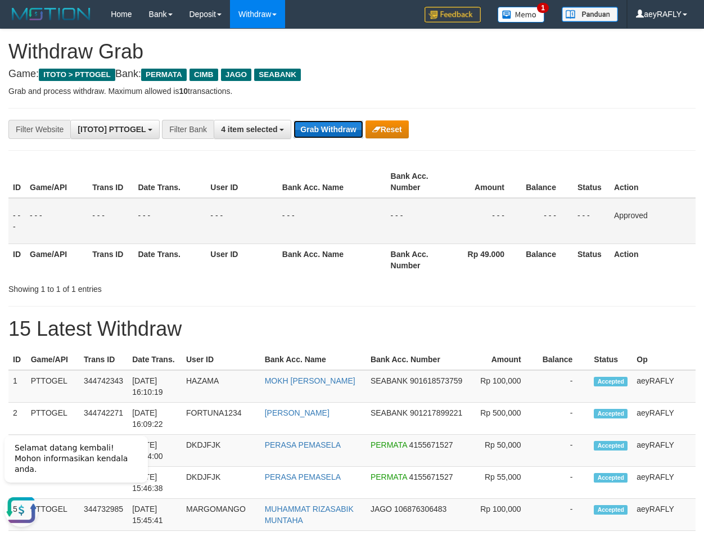
click at [326, 130] on button "Grab Withdraw" at bounding box center [328, 129] width 69 height 18
click at [326, 129] on button "Grab Withdraw" at bounding box center [328, 129] width 69 height 18
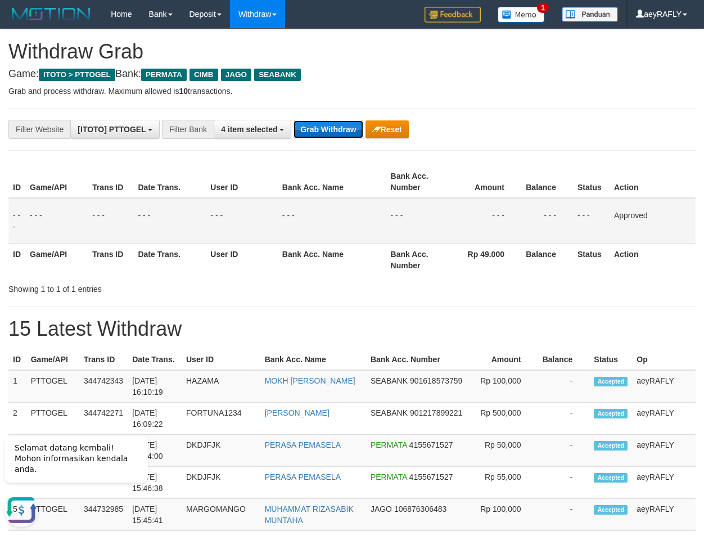
click at [326, 129] on button "Grab Withdraw" at bounding box center [328, 129] width 69 height 18
click at [327, 129] on button "Grab Withdraw" at bounding box center [328, 129] width 69 height 18
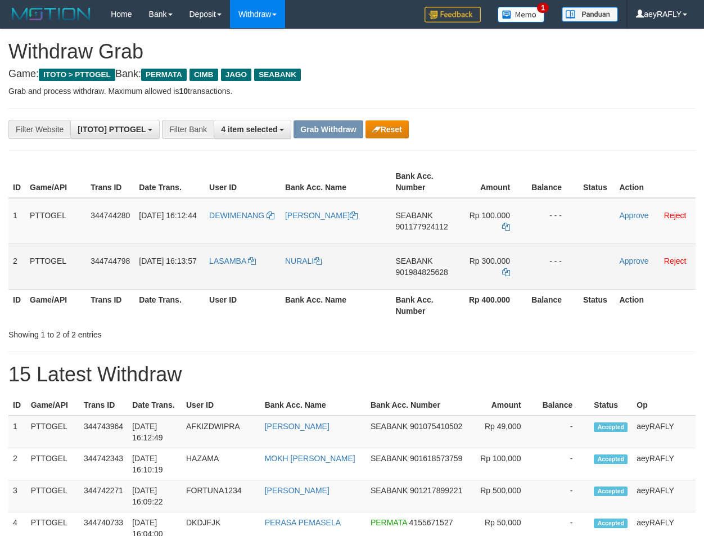
scroll to position [128, 0]
drag, startPoint x: 404, startPoint y: 229, endPoint x: 501, endPoint y: 272, distance: 105.7
click at [501, 272] on tbody "1 PTTOGEL 344744280 30/09/2025 16:12:44 DEWIMENANG DEWI ANGGRAINI SEABANK 90117…" at bounding box center [351, 244] width 687 height 92
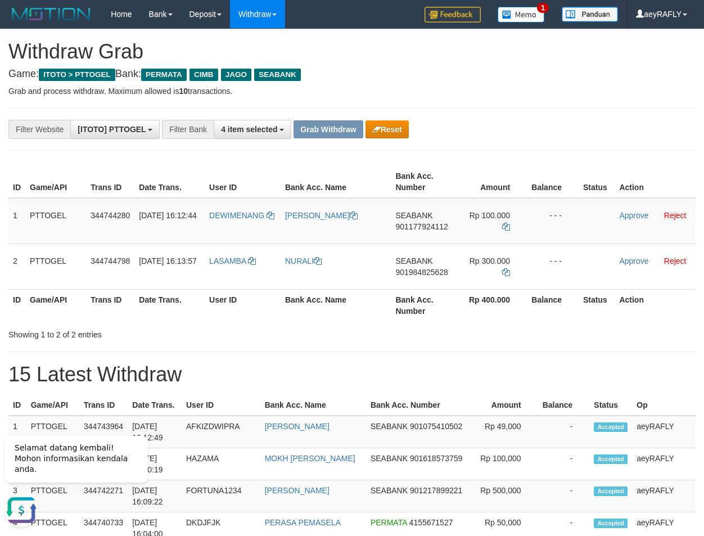
scroll to position [0, 0]
click at [409, 225] on span "901177924112" at bounding box center [421, 226] width 52 height 9
click at [503, 227] on icon at bounding box center [506, 227] width 8 height 8
click at [639, 215] on link "Approve" at bounding box center [633, 215] width 29 height 9
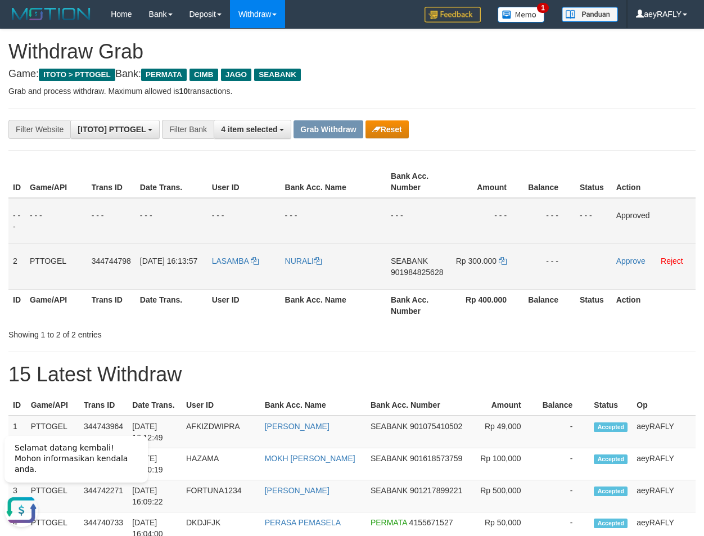
click at [422, 271] on span "901984825628" at bounding box center [417, 272] width 52 height 9
click at [500, 258] on icon at bounding box center [503, 261] width 8 height 8
click at [642, 263] on link "Approve" at bounding box center [630, 260] width 29 height 9
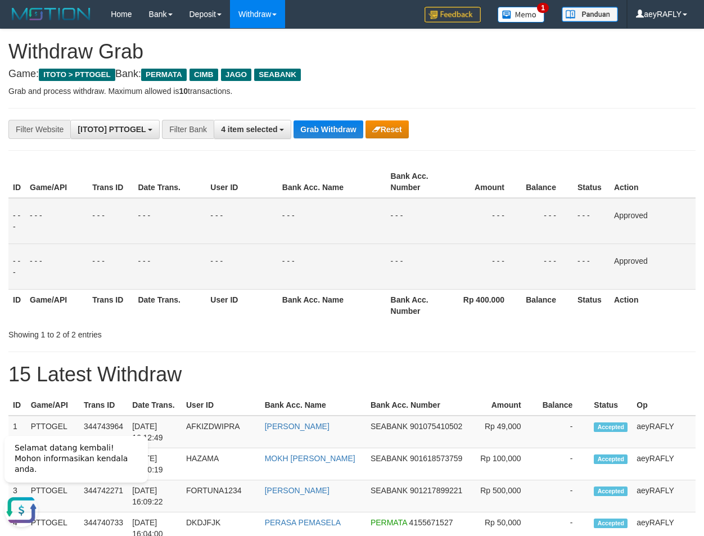
click at [448, 328] on div "Showing 1 to 2 of 2 entries" at bounding box center [352, 332] width 704 height 16
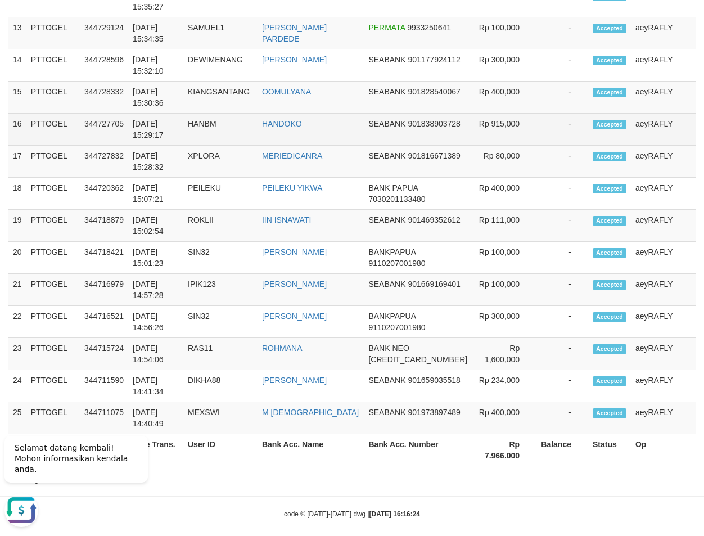
scroll to position [688, 0]
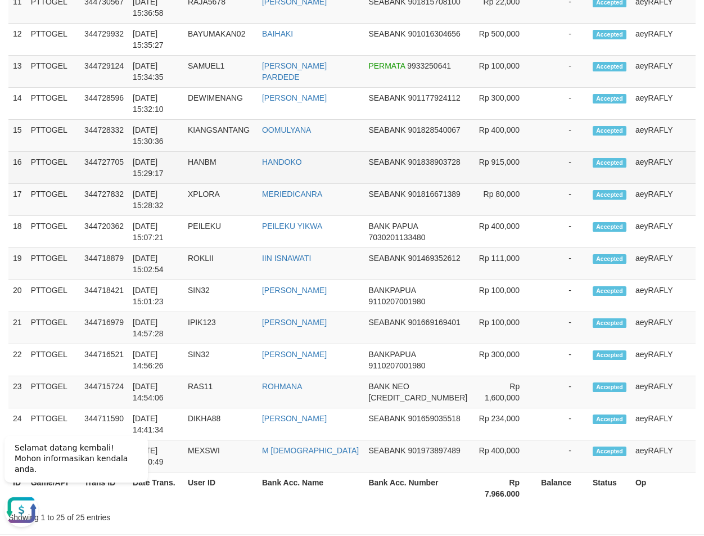
click at [477, 170] on td "Rp 915,000" at bounding box center [504, 168] width 65 height 32
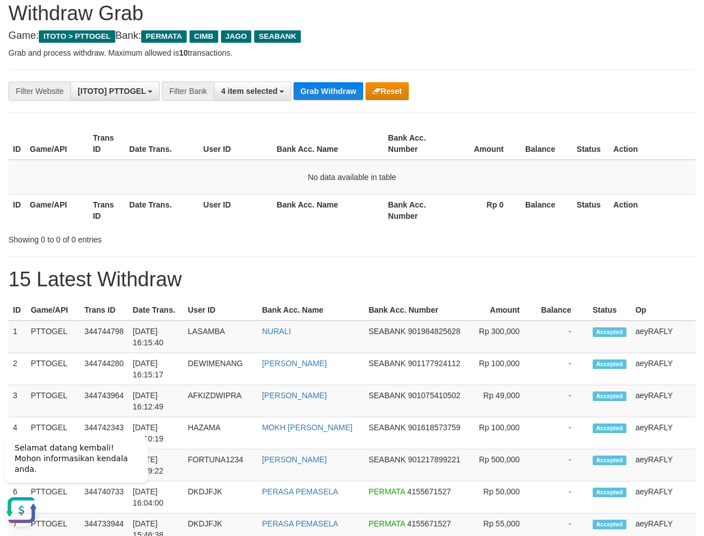
scroll to position [0, 0]
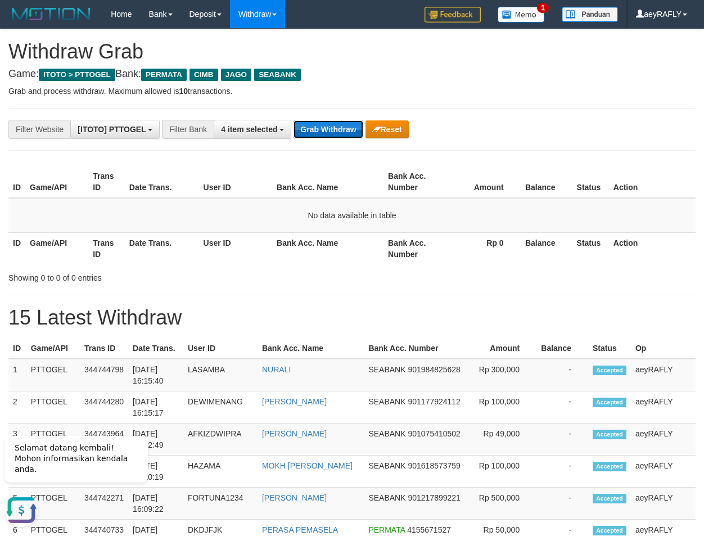
click at [320, 133] on button "Grab Withdraw" at bounding box center [328, 129] width 69 height 18
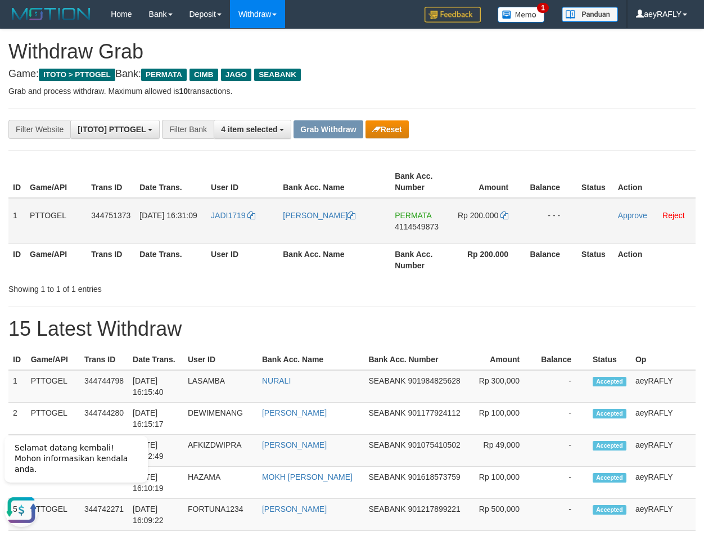
drag, startPoint x: 220, startPoint y: 224, endPoint x: 498, endPoint y: 234, distance: 278.0
click at [513, 233] on tr "1 PTTOGEL 344751373 [DATE] 16:31:09 JADI1719 [PERSON_NAME] PERMATA 4114549873 R…" at bounding box center [351, 221] width 687 height 46
drag, startPoint x: 495, startPoint y: 139, endPoint x: 420, endPoint y: 223, distance: 113.1
click at [409, 225] on span "4114549873" at bounding box center [417, 226] width 44 height 9
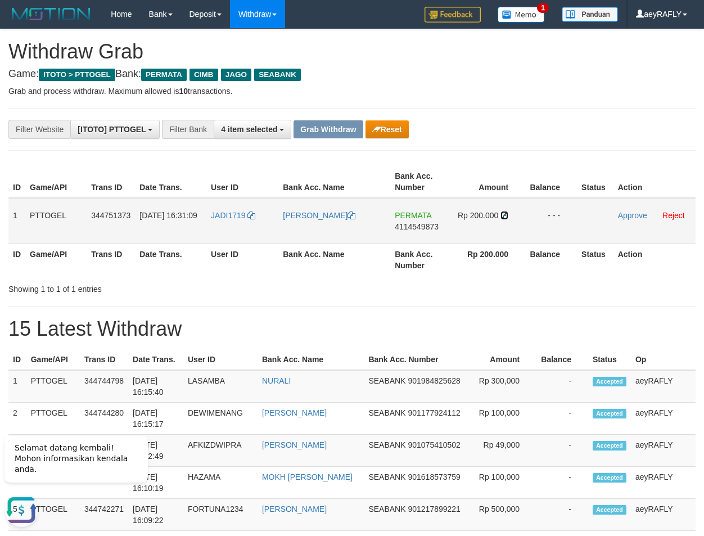
click at [504, 215] on icon at bounding box center [504, 215] width 8 height 8
click at [625, 216] on link "Approve" at bounding box center [632, 215] width 29 height 9
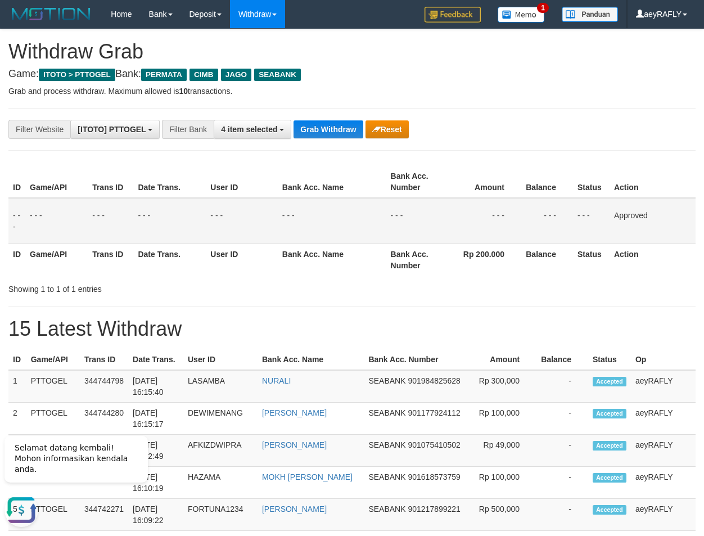
click at [499, 189] on th "Amount" at bounding box center [485, 182] width 74 height 32
drag, startPoint x: 568, startPoint y: 177, endPoint x: 434, endPoint y: 133, distance: 140.7
click at [562, 173] on th "Balance" at bounding box center [547, 182] width 52 height 32
click at [342, 129] on button "Grab Withdraw" at bounding box center [328, 129] width 69 height 18
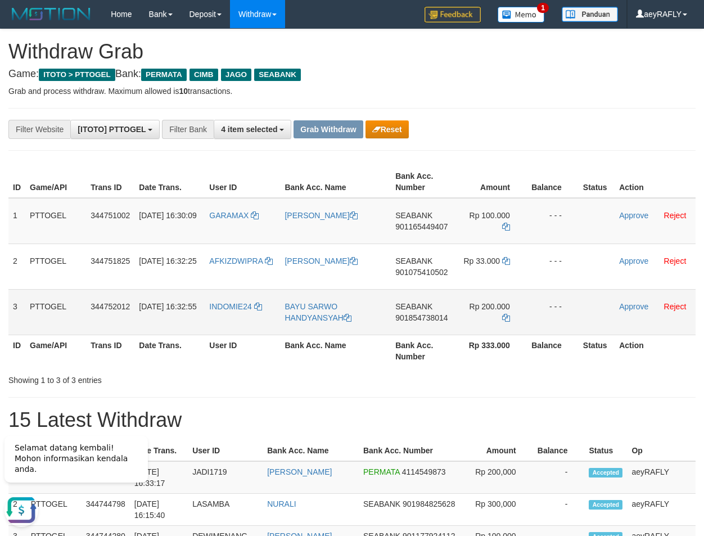
drag, startPoint x: 328, startPoint y: 226, endPoint x: 501, endPoint y: 317, distance: 195.7
click at [501, 317] on tbody "1 PTTOGEL 344751002 [DATE] 16:30:09 GARAMAX [PERSON_NAME] SEABANK 901165449407 …" at bounding box center [351, 266] width 687 height 137
click at [397, 128] on button "Reset" at bounding box center [387, 129] width 43 height 18
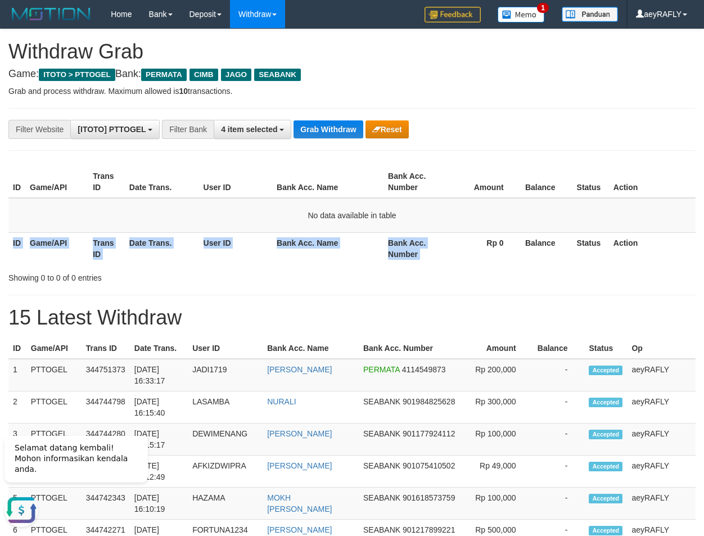
drag, startPoint x: 473, startPoint y: 234, endPoint x: 373, endPoint y: 139, distance: 138.4
click at [457, 223] on table "ID Game/API Trans ID Date Trans. User ID Bank Acc. Name Bank Acc. Number Amount…" at bounding box center [351, 215] width 687 height 98
click at [350, 129] on button "Grab Withdraw" at bounding box center [328, 129] width 69 height 18
drag, startPoint x: 350, startPoint y: 129, endPoint x: 343, endPoint y: 120, distance: 11.6
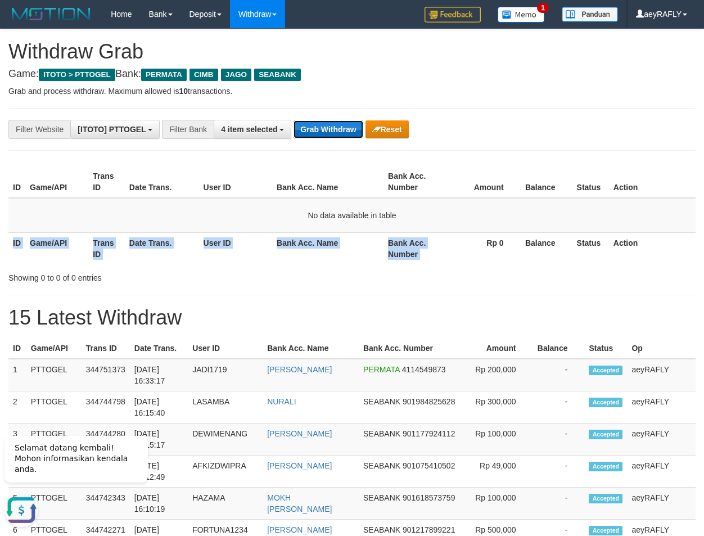
click at [341, 123] on button "Grab Withdraw" at bounding box center [328, 129] width 69 height 18
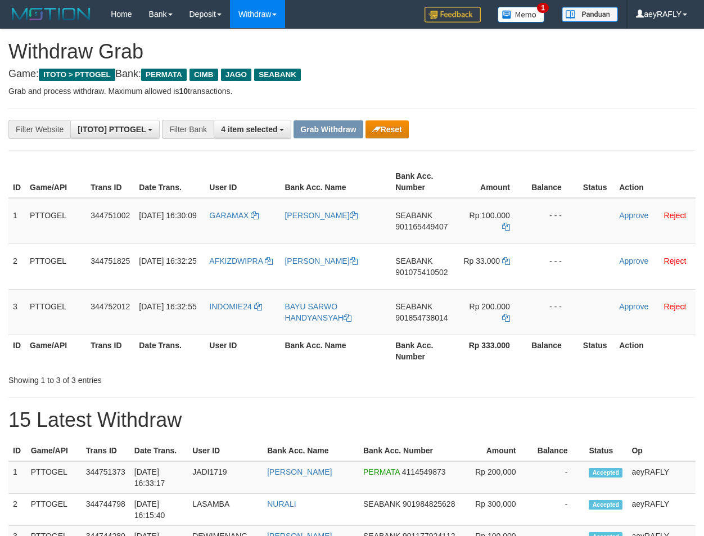
scroll to position [128, 0]
drag, startPoint x: 256, startPoint y: 234, endPoint x: 477, endPoint y: 310, distance: 234.4
click at [477, 310] on tbody "1 PTTOGEL 344751002 [DATE] 16:30:09 GARAMAX [PERSON_NAME] SEABANK 901165449407 …" at bounding box center [351, 266] width 687 height 137
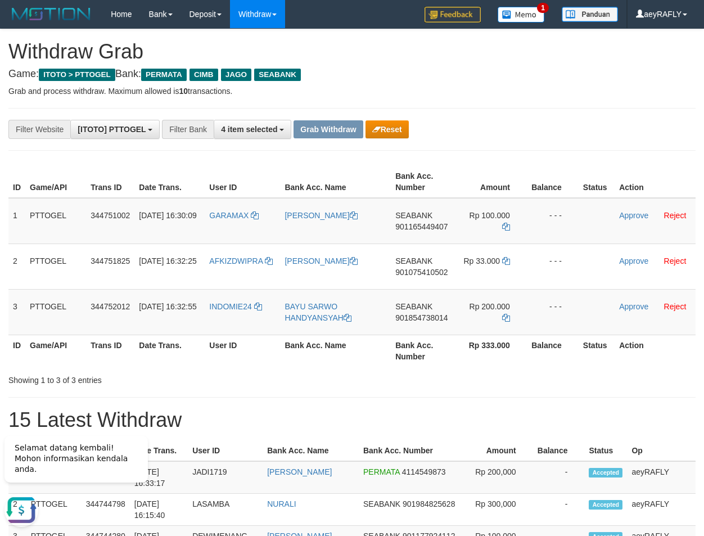
scroll to position [0, 0]
click at [414, 226] on span "901165449407" at bounding box center [421, 226] width 52 height 9
click at [503, 229] on icon at bounding box center [506, 227] width 8 height 8
click at [639, 216] on link "Approve" at bounding box center [633, 215] width 29 height 9
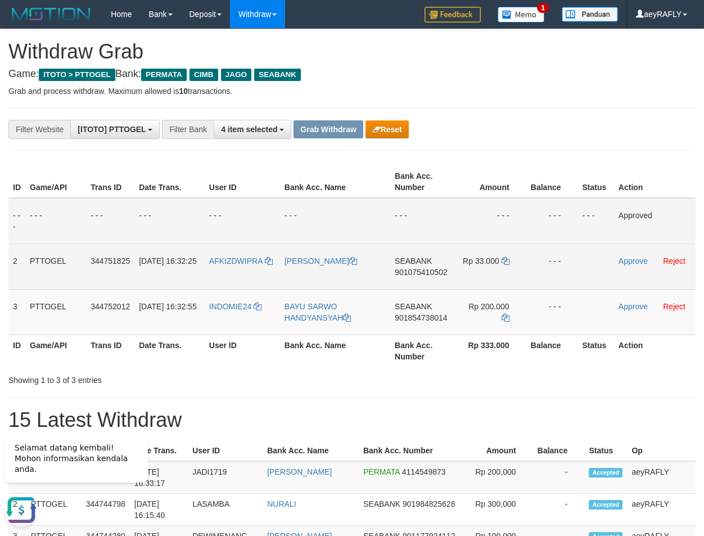
click at [418, 269] on span "901075410502" at bounding box center [421, 272] width 52 height 9
click at [508, 263] on icon at bounding box center [506, 261] width 8 height 8
click at [632, 261] on link "Approve" at bounding box center [633, 260] width 29 height 9
click at [417, 319] on span "901854738014" at bounding box center [419, 317] width 52 height 9
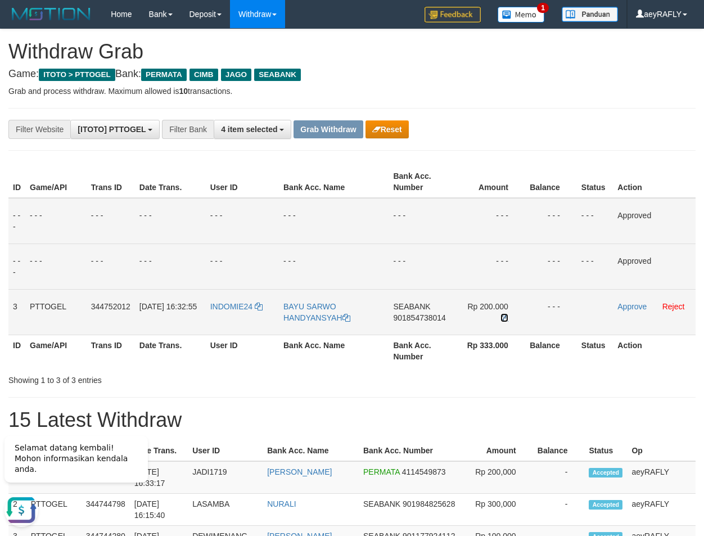
click at [507, 317] on icon at bounding box center [504, 318] width 8 height 8
click at [637, 306] on link "Approve" at bounding box center [631, 306] width 29 height 9
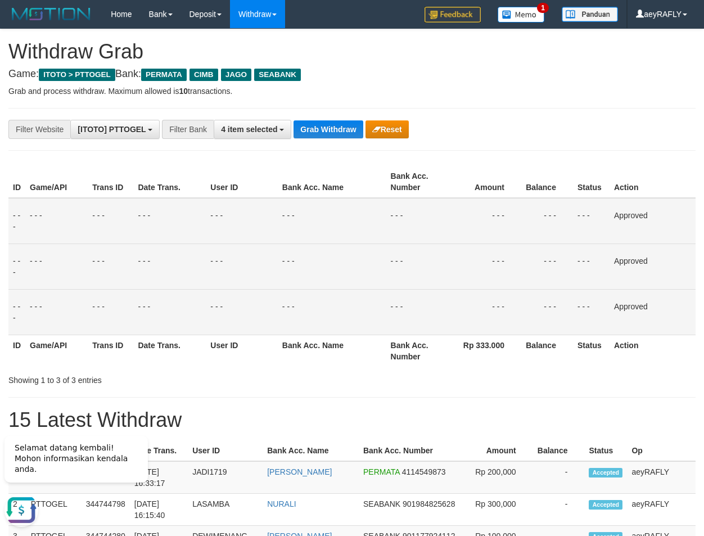
drag, startPoint x: 455, startPoint y: 187, endPoint x: 453, endPoint y: 179, distance: 8.4
click at [453, 179] on th "Amount" at bounding box center [485, 182] width 74 height 32
click at [328, 129] on button "Grab Withdraw" at bounding box center [328, 129] width 69 height 18
click at [331, 127] on button "Grab Withdraw" at bounding box center [328, 129] width 69 height 18
click at [332, 125] on button "Grab Withdraw" at bounding box center [328, 129] width 69 height 18
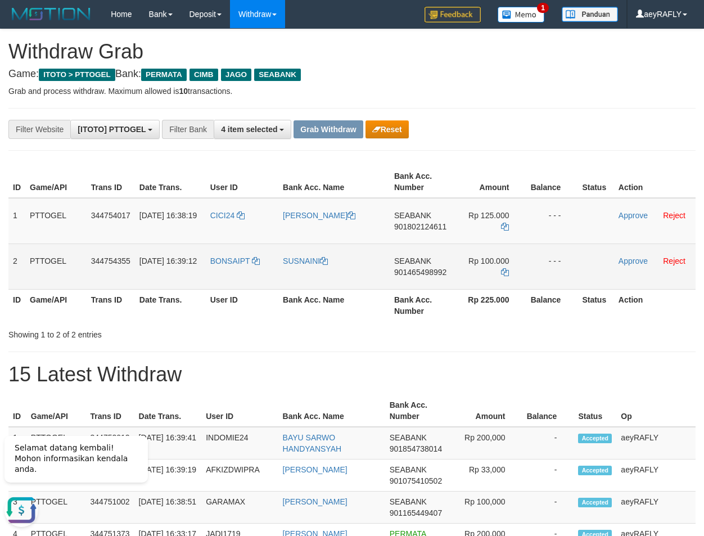
drag, startPoint x: 243, startPoint y: 231, endPoint x: 486, endPoint y: 267, distance: 245.5
click at [486, 267] on tbody "1 PTTOGEL 344754017 30/09/2025 16:38:19 CICI24 TONI ANDIKA SAPUTRA SEABANK 9018…" at bounding box center [351, 244] width 687 height 92
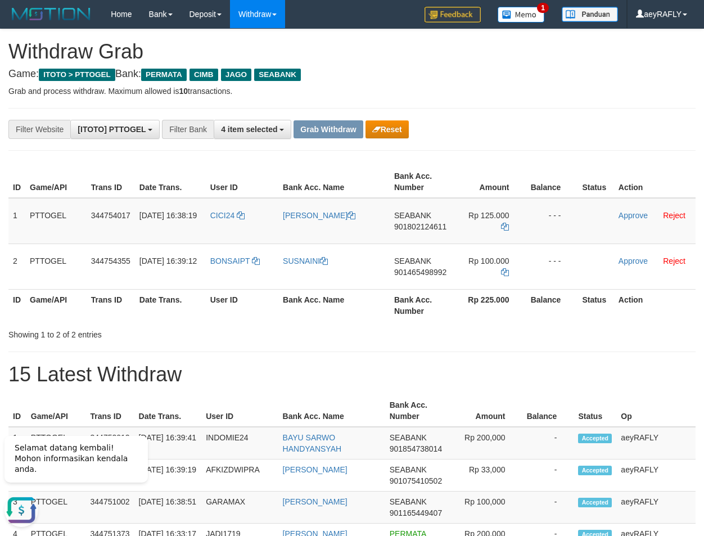
click at [420, 228] on span "901802124611" at bounding box center [420, 226] width 52 height 9
click at [418, 230] on span "901802124611" at bounding box center [420, 226] width 52 height 9
click at [505, 210] on td "Rp 125.000" at bounding box center [490, 221] width 72 height 46
click at [501, 223] on icon at bounding box center [505, 227] width 8 height 8
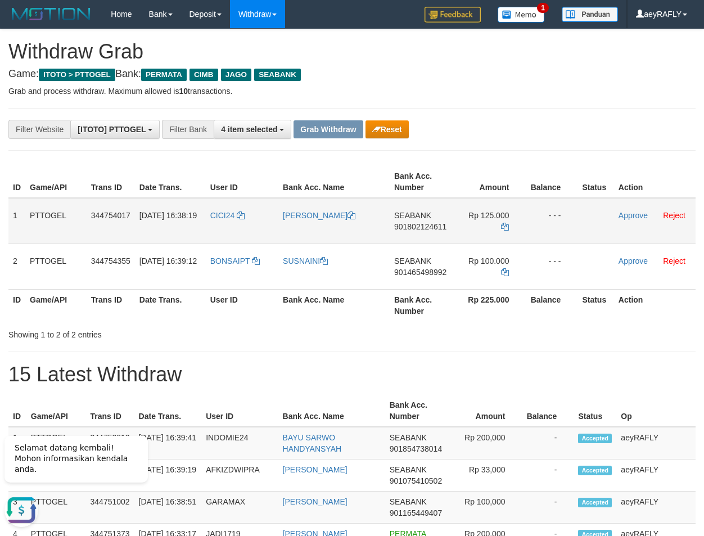
click at [627, 209] on td "Approve Reject" at bounding box center [655, 221] width 82 height 46
click at [632, 215] on link "Approve" at bounding box center [633, 215] width 29 height 9
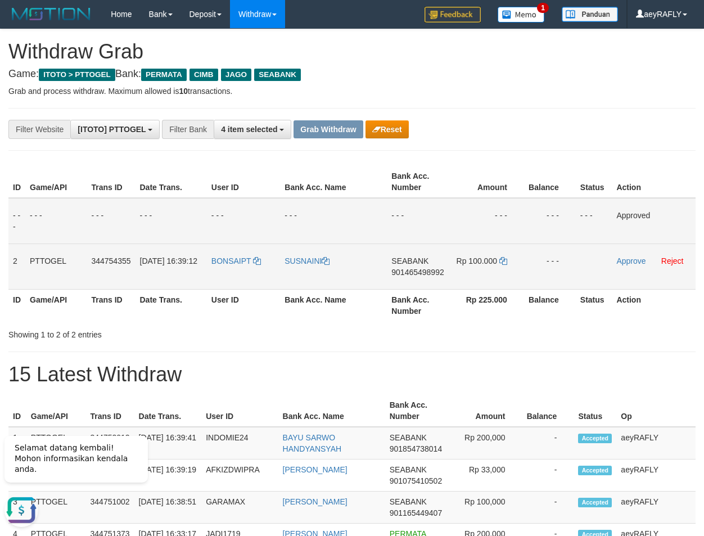
click at [426, 271] on span "901465498992" at bounding box center [417, 272] width 52 height 9
click at [501, 258] on icon at bounding box center [503, 261] width 8 height 8
click at [630, 262] on link "Approve" at bounding box center [630, 260] width 29 height 9
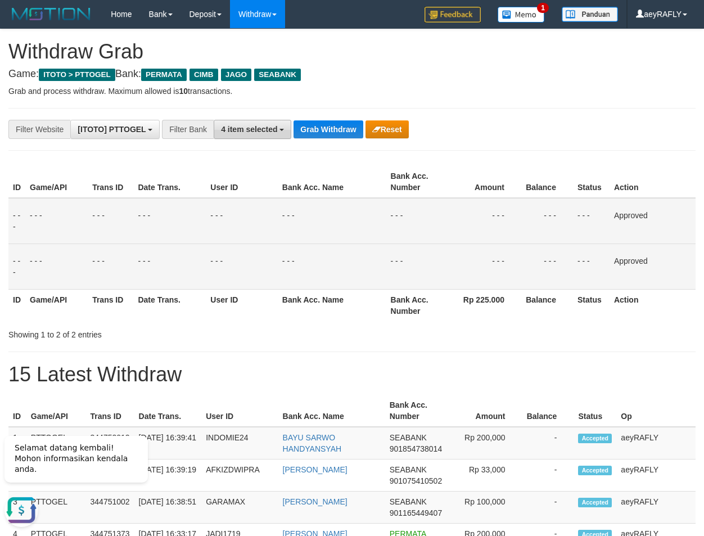
click at [245, 127] on span "4 item selected" at bounding box center [249, 129] width 56 height 9
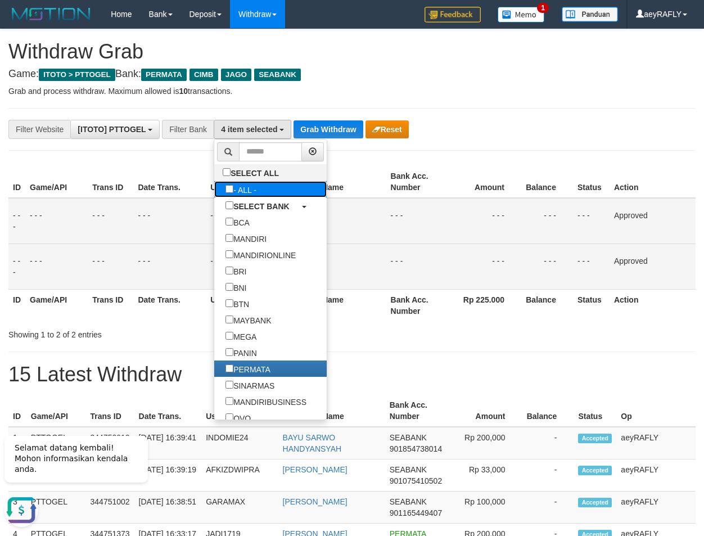
click at [214, 190] on label "- ALL -" at bounding box center [240, 189] width 53 height 16
select select "***"
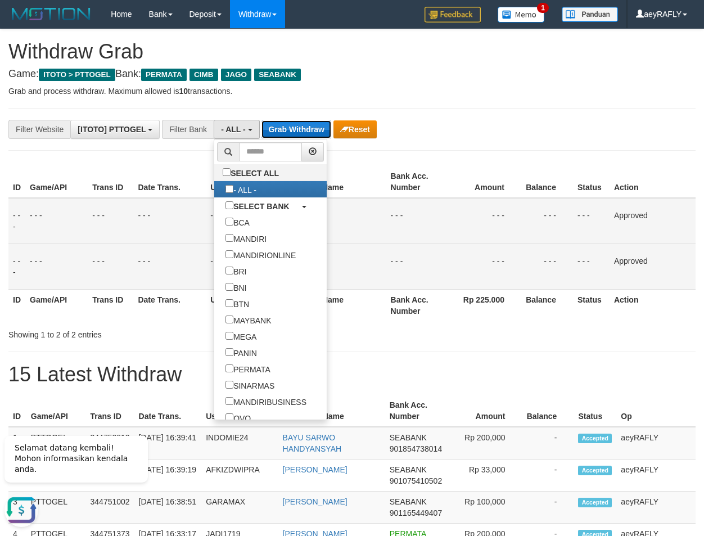
click at [301, 131] on button "Grab Withdraw" at bounding box center [295, 129] width 69 height 18
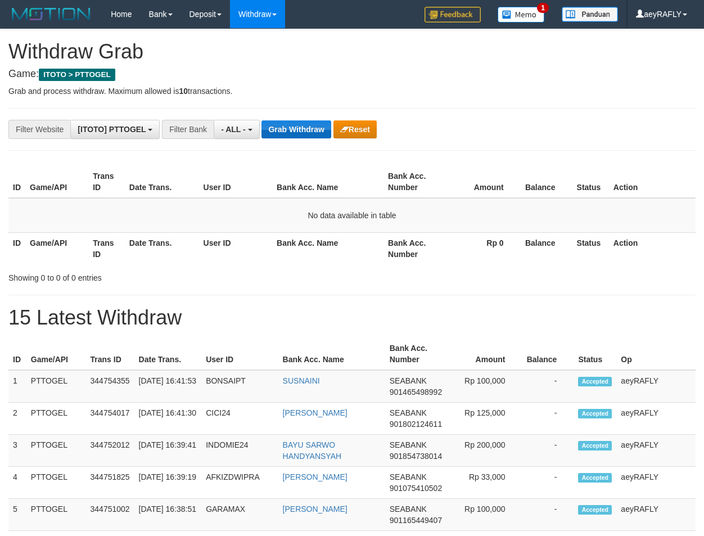
scroll to position [10, 0]
click at [258, 128] on button "- ALL -" at bounding box center [237, 129] width 46 height 19
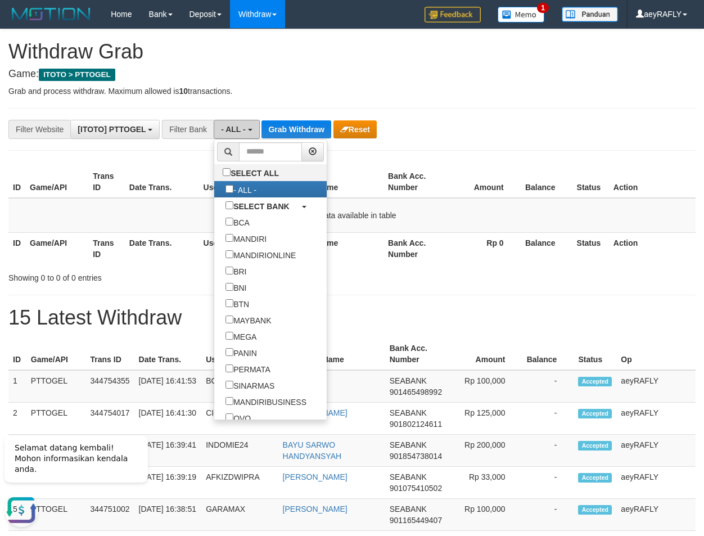
scroll to position [0, 0]
click at [239, 150] on input "text" at bounding box center [270, 151] width 63 height 19
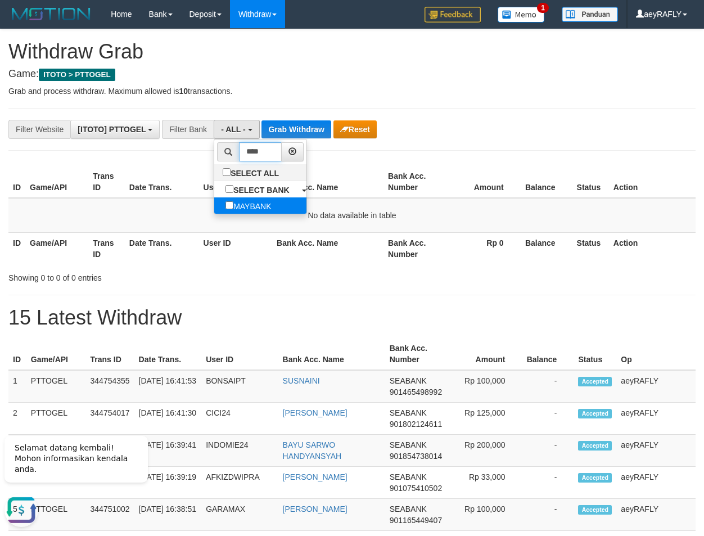
type input "****"
click at [214, 210] on label "MAYBANK" at bounding box center [248, 205] width 68 height 16
select select "*******"
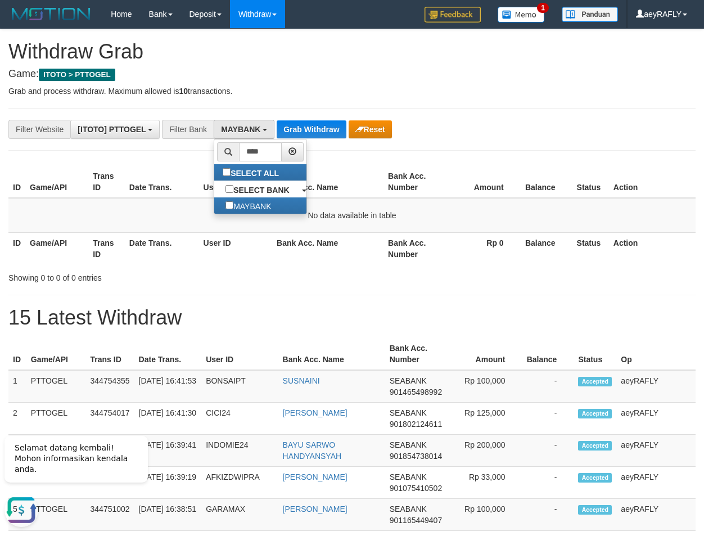
scroll to position [92, 0]
click at [304, 134] on button "Grab Withdraw" at bounding box center [311, 129] width 69 height 18
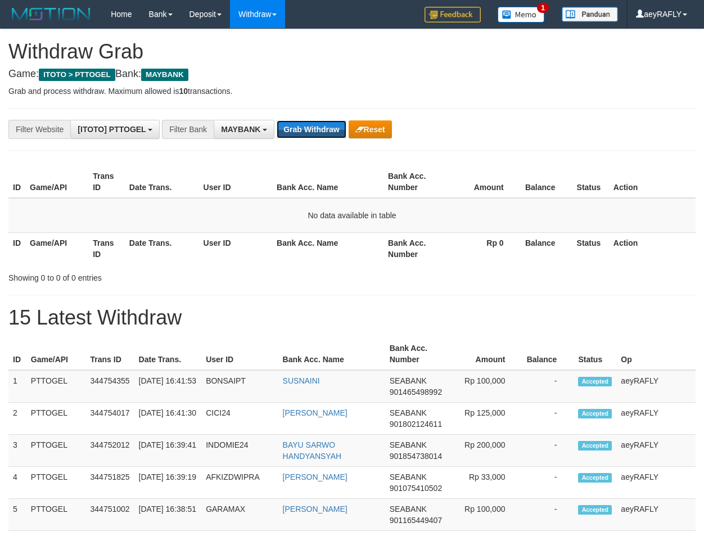
click at [307, 129] on button "Grab Withdraw" at bounding box center [311, 129] width 69 height 18
click at [305, 127] on button "Grab Withdraw" at bounding box center [311, 129] width 69 height 18
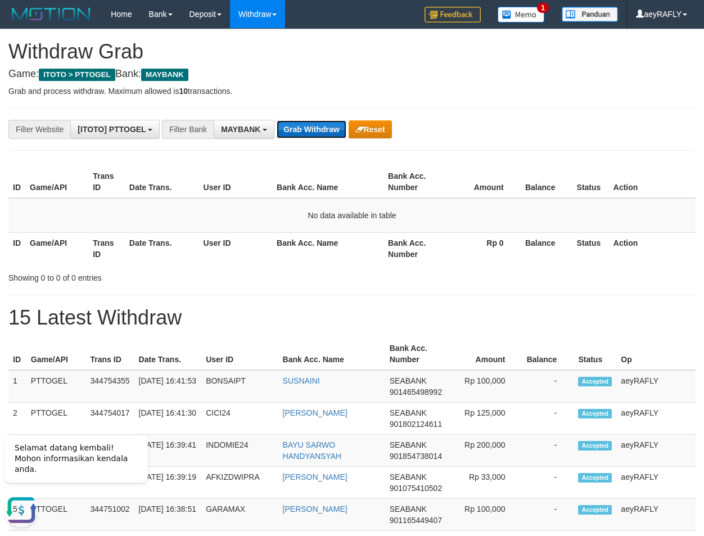
click at [296, 121] on button "Grab Withdraw" at bounding box center [311, 129] width 69 height 18
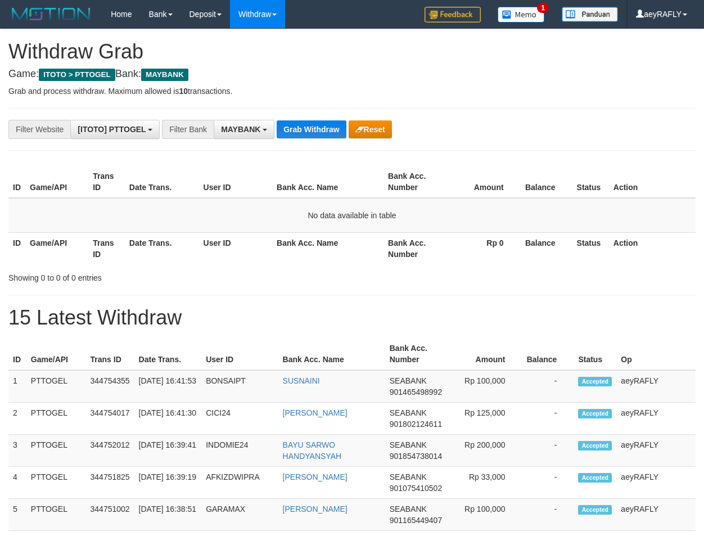
click at [296, 121] on button "Grab Withdraw" at bounding box center [311, 129] width 69 height 18
click at [257, 129] on span "MAYBANK" at bounding box center [240, 129] width 39 height 9
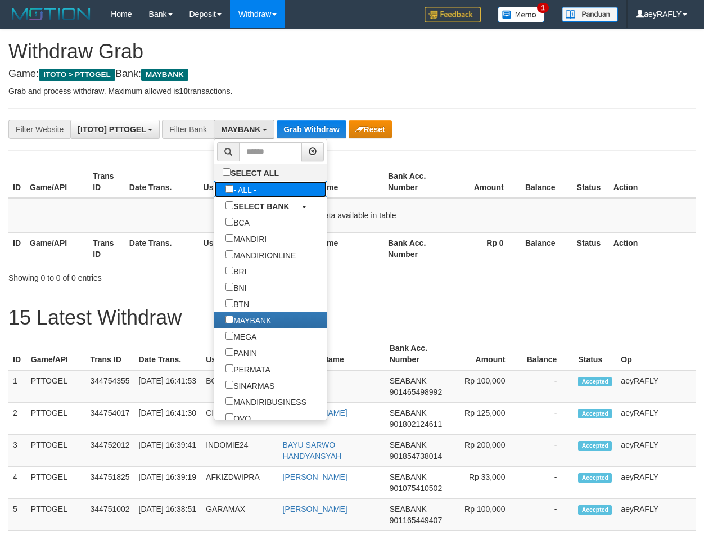
click at [214, 183] on label "- ALL -" at bounding box center [240, 189] width 53 height 16
select select "***"
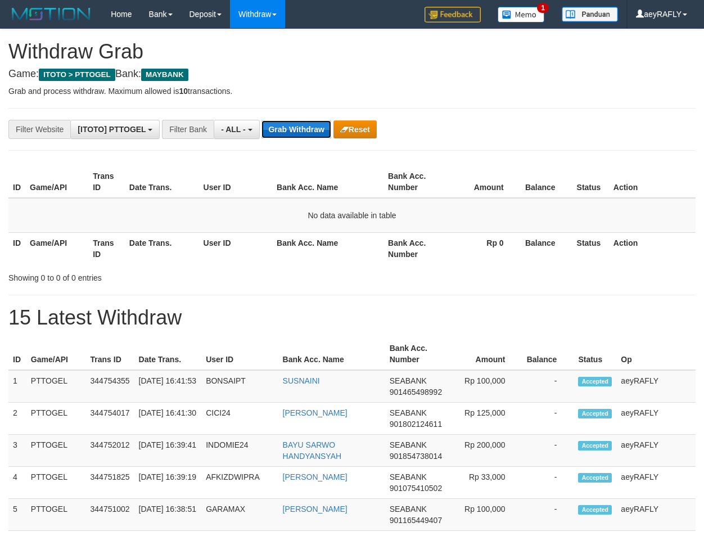
click at [312, 129] on button "Grab Withdraw" at bounding box center [295, 129] width 69 height 18
click at [306, 133] on button "Grab Withdraw" at bounding box center [295, 129] width 69 height 18
click at [304, 133] on button "Grab Withdraw" at bounding box center [295, 129] width 69 height 18
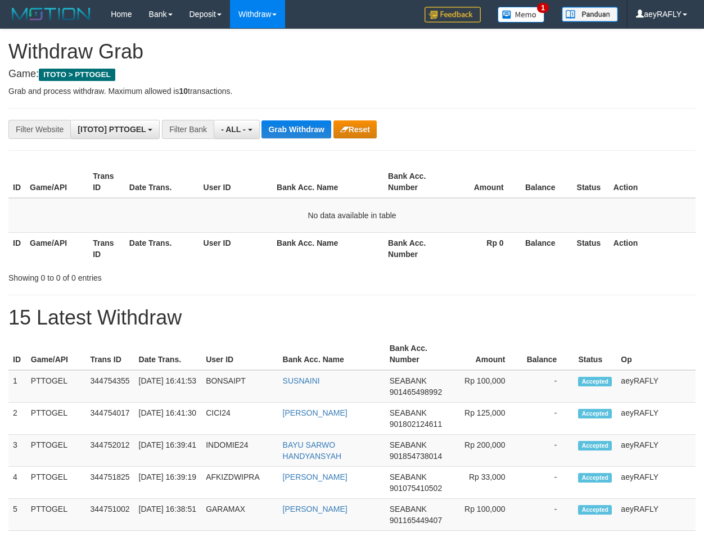
click at [304, 133] on button "Grab Withdraw" at bounding box center [295, 129] width 69 height 18
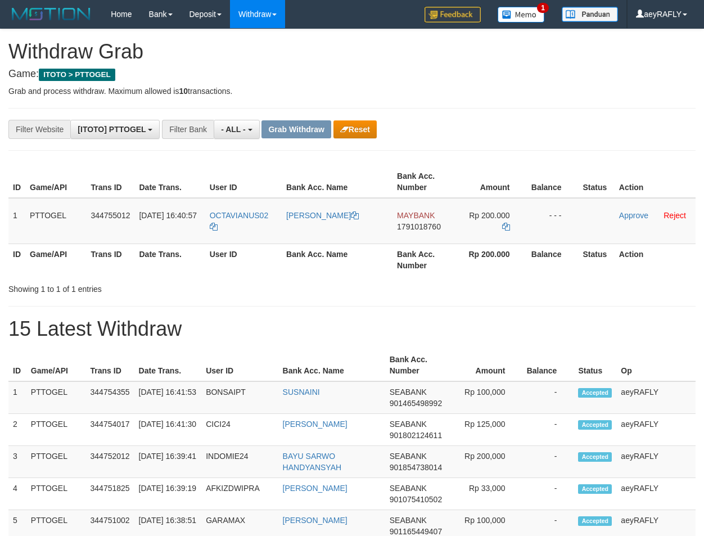
scroll to position [10, 0]
drag, startPoint x: 225, startPoint y: 237, endPoint x: 11, endPoint y: 348, distance: 241.7
click at [518, 229] on tr "1 PTTOGEL 344755012 30/09/2025 16:40:57 OCTAVIANUS02 OCTAVIANUS KARI MAYBANK 17…" at bounding box center [351, 221] width 687 height 46
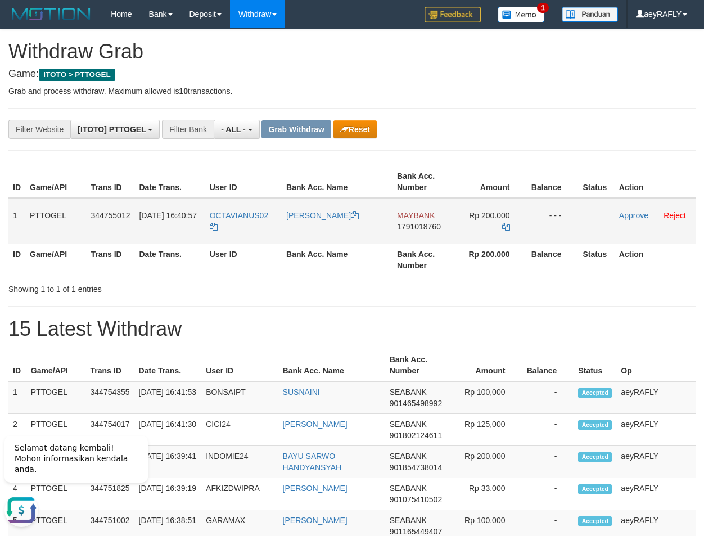
drag, startPoint x: 450, startPoint y: 112, endPoint x: 417, endPoint y: 228, distance: 120.7
click at [427, 224] on span "1791018760" at bounding box center [419, 226] width 44 height 9
click at [505, 225] on icon at bounding box center [506, 227] width 8 height 8
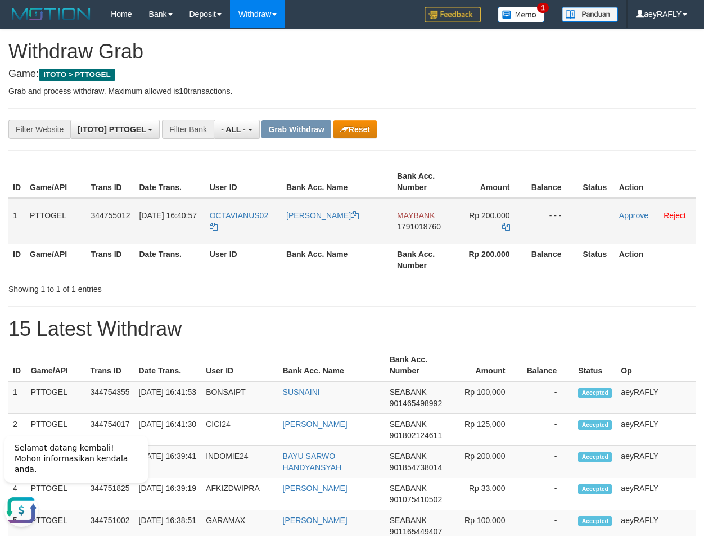
click at [630, 210] on td "Approve Reject" at bounding box center [655, 221] width 81 height 46
click at [629, 214] on link "Approve" at bounding box center [633, 215] width 29 height 9
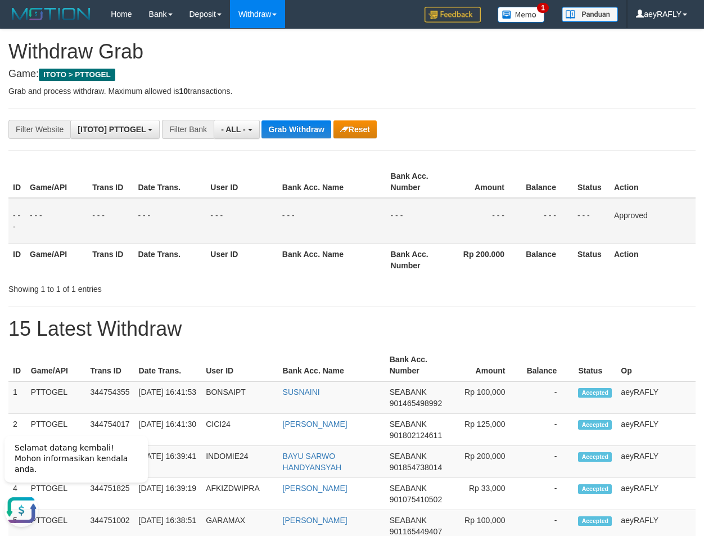
drag, startPoint x: 613, startPoint y: 96, endPoint x: 444, endPoint y: 106, distance: 169.0
click at [235, 135] on button "- ALL -" at bounding box center [237, 129] width 46 height 19
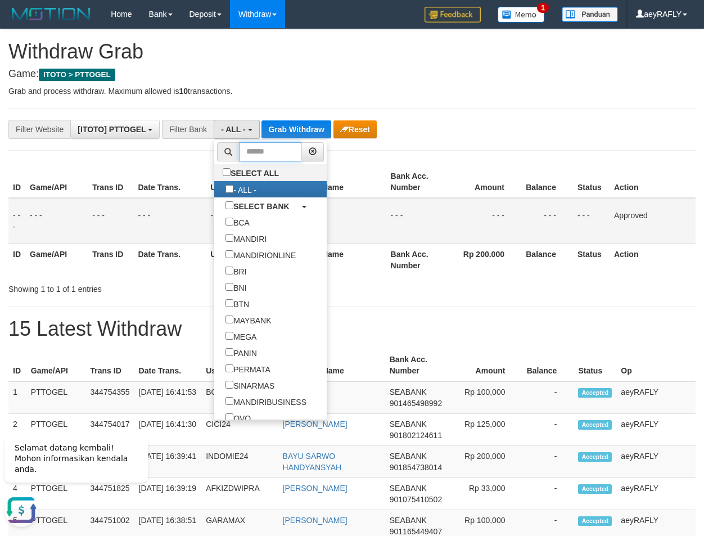
click at [239, 155] on input "text" at bounding box center [270, 151] width 63 height 19
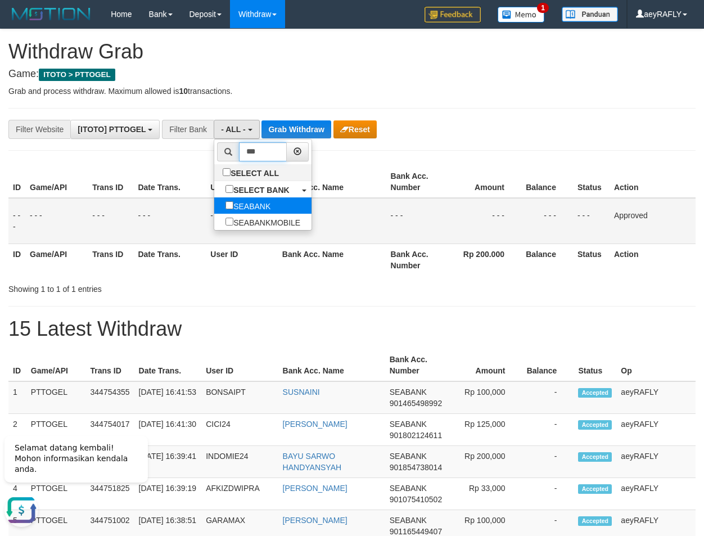
type input "***"
click at [214, 208] on label "SEABANK" at bounding box center [247, 205] width 67 height 16
select select "*******"
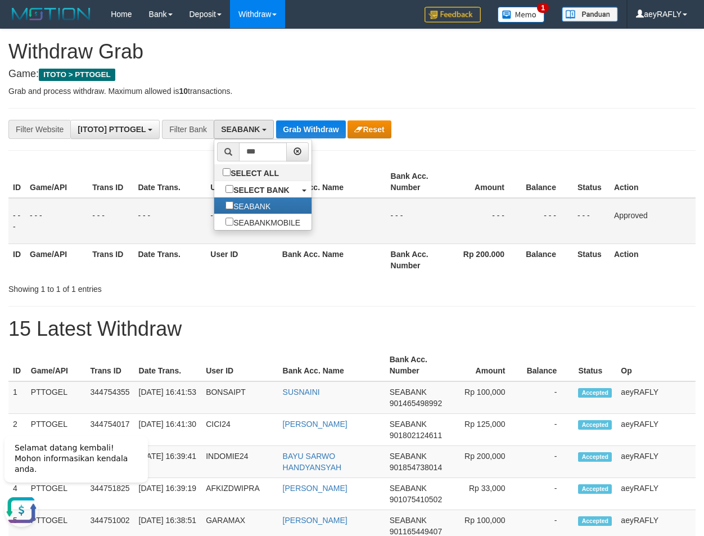
drag, startPoint x: 360, startPoint y: 160, endPoint x: 345, endPoint y: 144, distance: 22.3
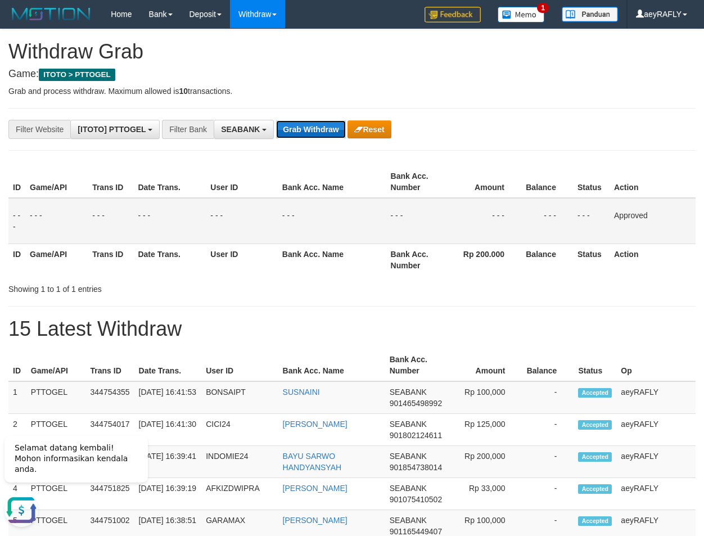
click at [329, 125] on button "Grab Withdraw" at bounding box center [310, 129] width 69 height 18
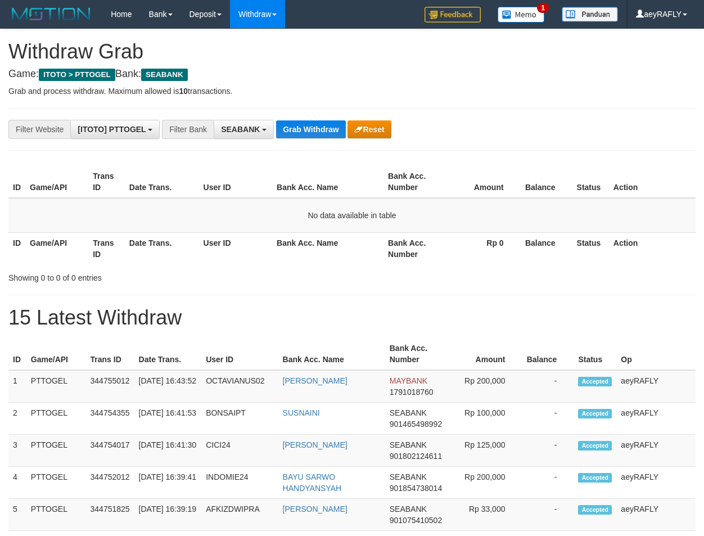
scroll to position [305, 0]
click at [367, 193] on th "Bank Acc. Name" at bounding box center [327, 182] width 111 height 32
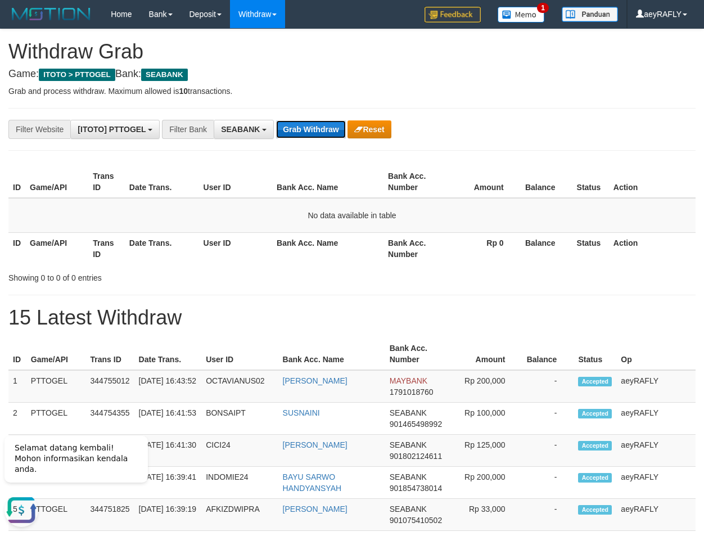
click at [296, 127] on button "Grab Withdraw" at bounding box center [310, 129] width 69 height 18
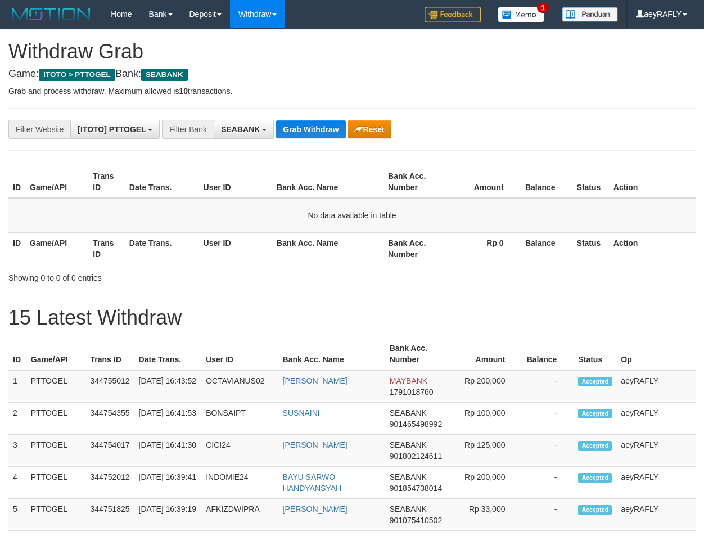
scroll to position [305, 0]
click at [296, 127] on button "Grab Withdraw" at bounding box center [310, 129] width 69 height 18
drag, startPoint x: 0, startPoint y: 0, endPoint x: 297, endPoint y: 128, distance: 323.2
click at [297, 128] on button "Grab Withdraw" at bounding box center [310, 129] width 69 height 18
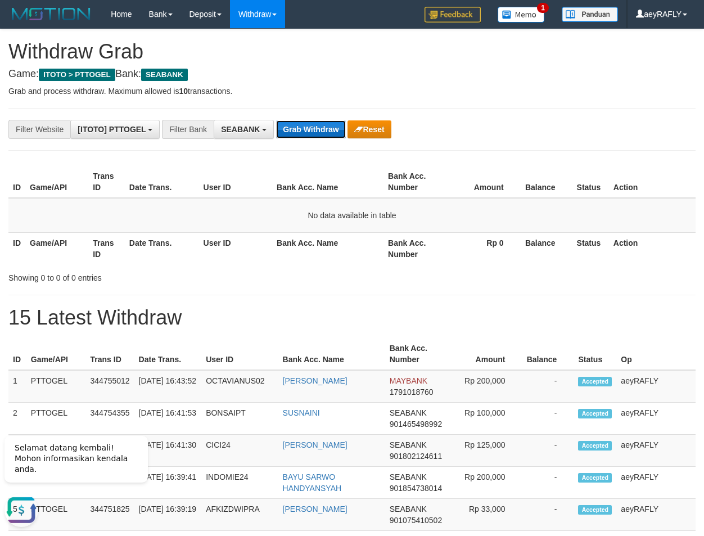
click at [302, 128] on button "Grab Withdraw" at bounding box center [310, 129] width 69 height 18
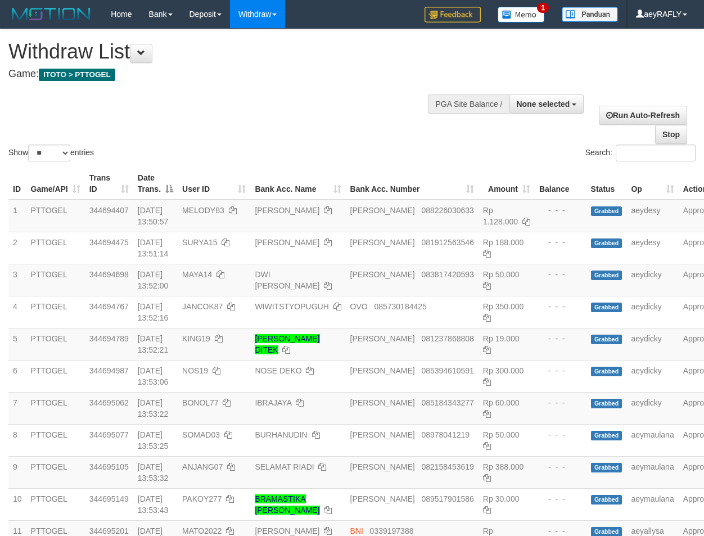
select select
select select "**"
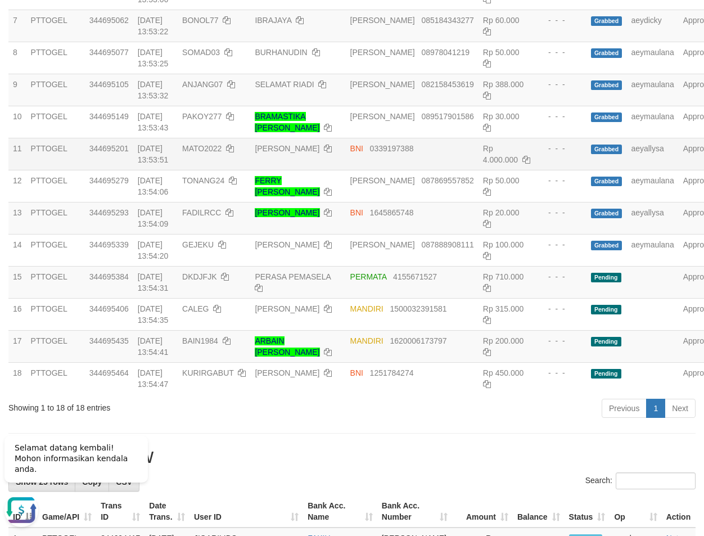
click at [265, 170] on td "RAHMAT ANDIS" at bounding box center [297, 154] width 95 height 32
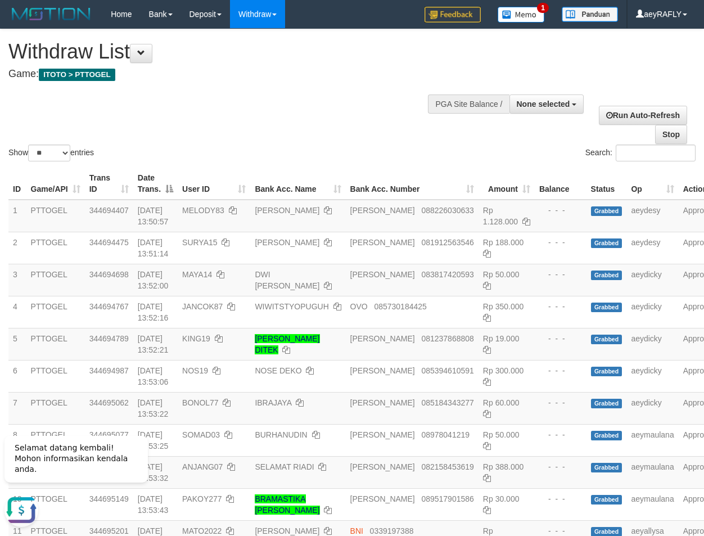
click at [327, 147] on div "Show ** ** ** *** entries" at bounding box center [175, 155] width 335 height 20
click at [396, 144] on div "Show ** ** ** *** entries Search:" at bounding box center [352, 96] width 704 height 134
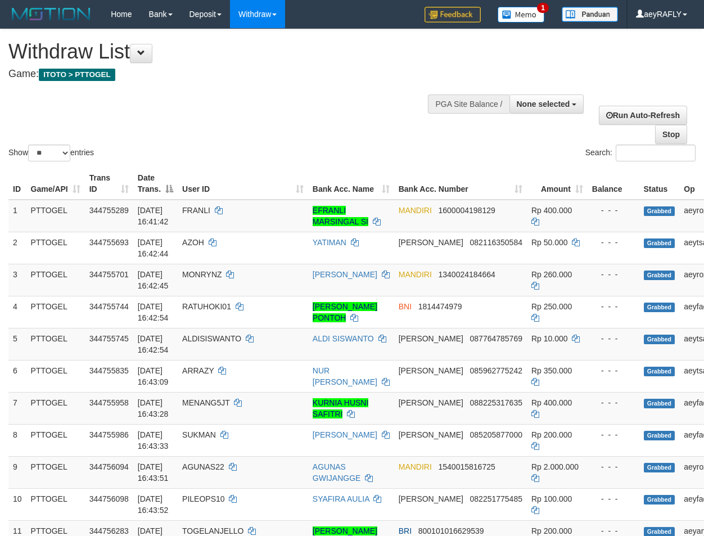
select select
select select "**"
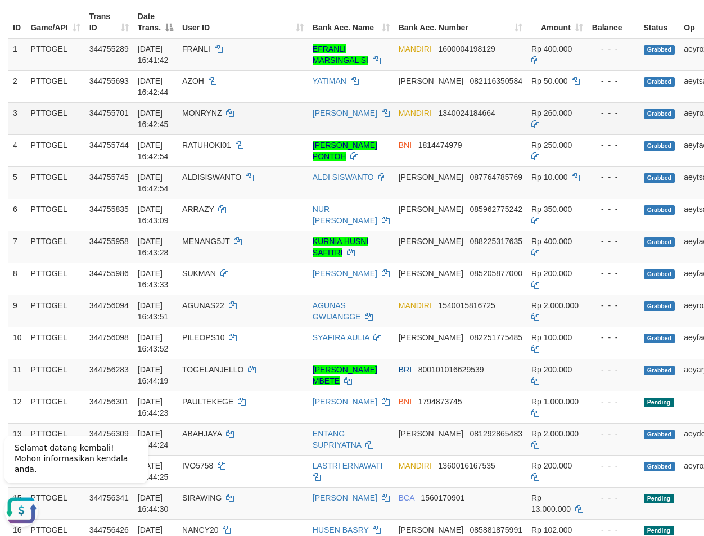
scroll to position [76, 0]
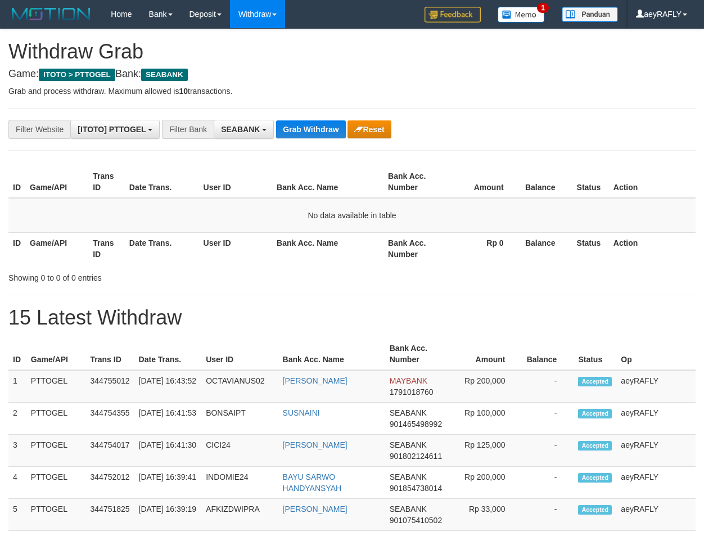
scroll to position [305, 0]
drag, startPoint x: 316, startPoint y: 139, endPoint x: 318, endPoint y: 127, distance: 12.6
click at [319, 126] on button "Grab Withdraw" at bounding box center [310, 129] width 69 height 18
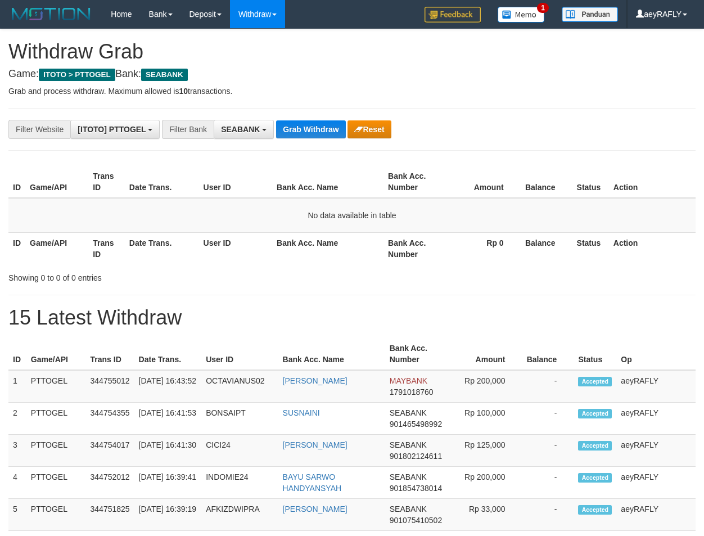
scroll to position [305, 0]
click at [321, 123] on button "Grab Withdraw" at bounding box center [310, 129] width 69 height 18
click at [322, 124] on button "Grab Withdraw" at bounding box center [310, 129] width 69 height 18
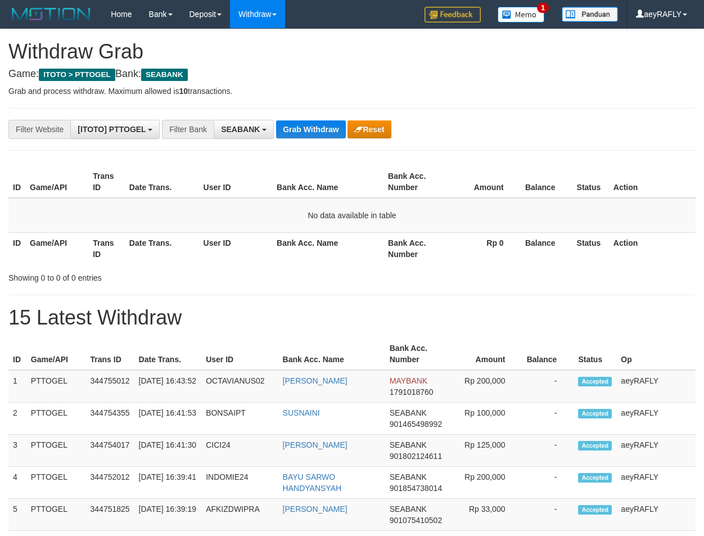
scroll to position [305, 0]
click at [323, 124] on button "Grab Withdraw" at bounding box center [310, 129] width 69 height 18
click at [325, 122] on button "Grab Withdraw" at bounding box center [310, 129] width 69 height 18
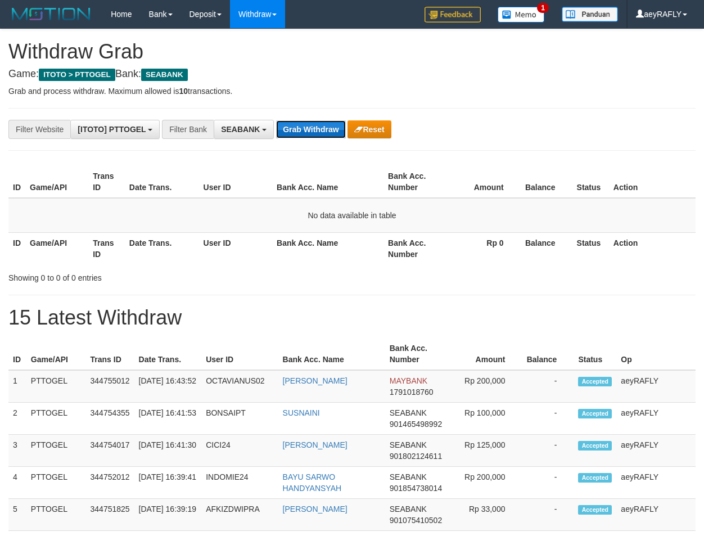
drag, startPoint x: 0, startPoint y: 0, endPoint x: 326, endPoint y: 120, distance: 347.1
click at [326, 120] on button "Grab Withdraw" at bounding box center [310, 129] width 69 height 18
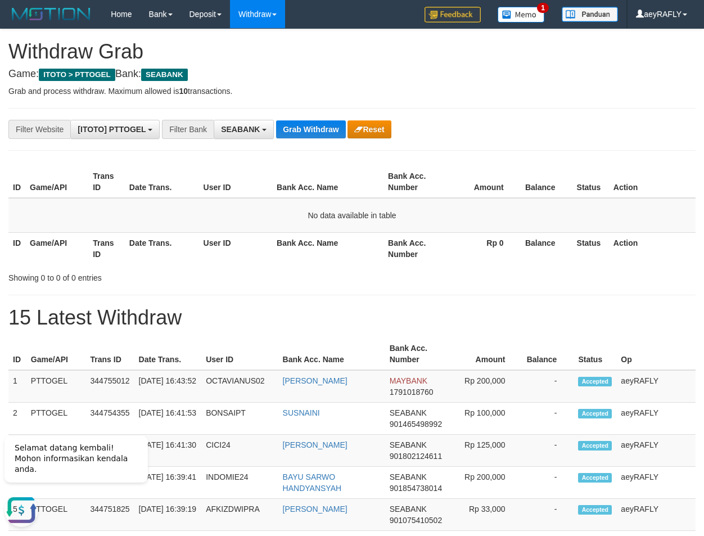
scroll to position [0, 0]
click at [339, 134] on button "Grab Withdraw" at bounding box center [310, 129] width 69 height 18
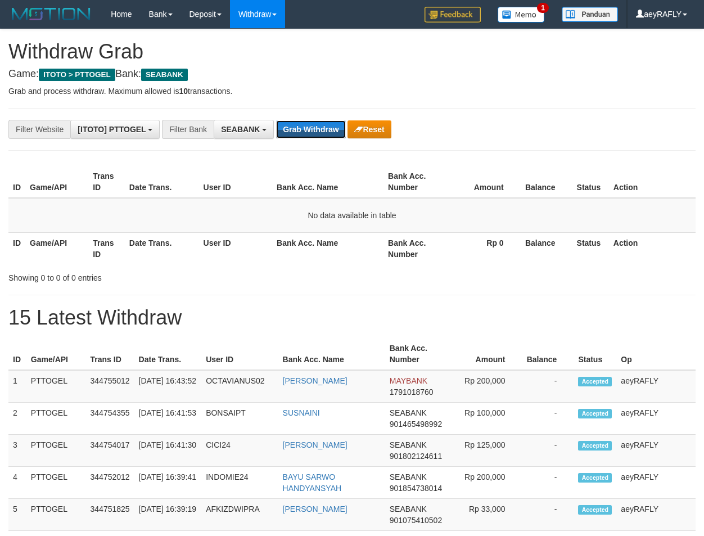
click at [339, 134] on button "Grab Withdraw" at bounding box center [310, 129] width 69 height 18
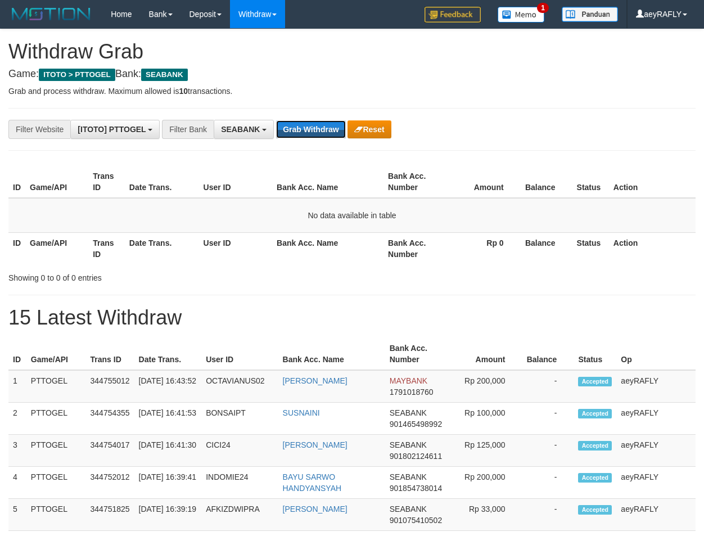
click at [339, 134] on button "Grab Withdraw" at bounding box center [310, 129] width 69 height 18
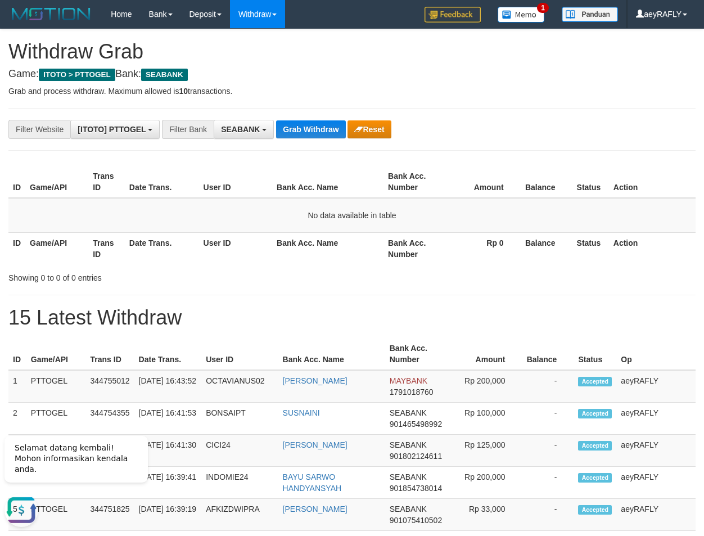
click at [472, 241] on th "Rp 0" at bounding box center [483, 248] width 75 height 32
click at [322, 129] on button "Grab Withdraw" at bounding box center [310, 129] width 69 height 18
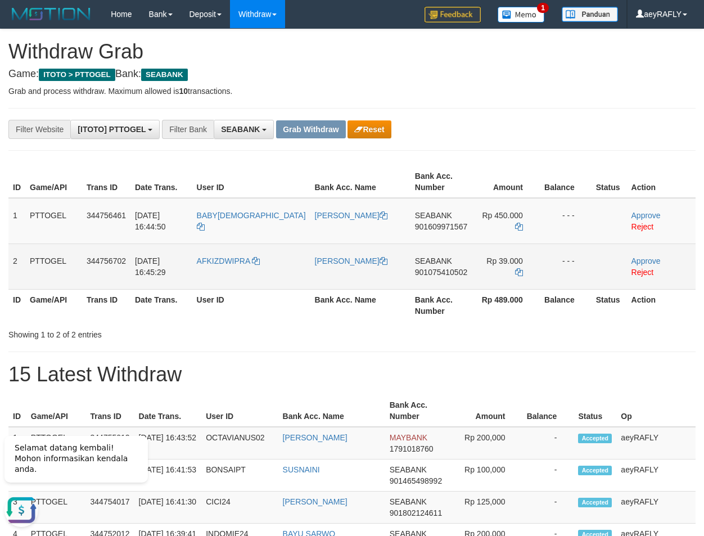
drag, startPoint x: 220, startPoint y: 232, endPoint x: 489, endPoint y: 251, distance: 268.9
click at [489, 251] on tbody "1 PTTOGEL 344756461 30/09/2025 16:44:50 BABY8 ZULFIKAR FATUR RAMADHAN SEABANK 9…" at bounding box center [351, 244] width 687 height 92
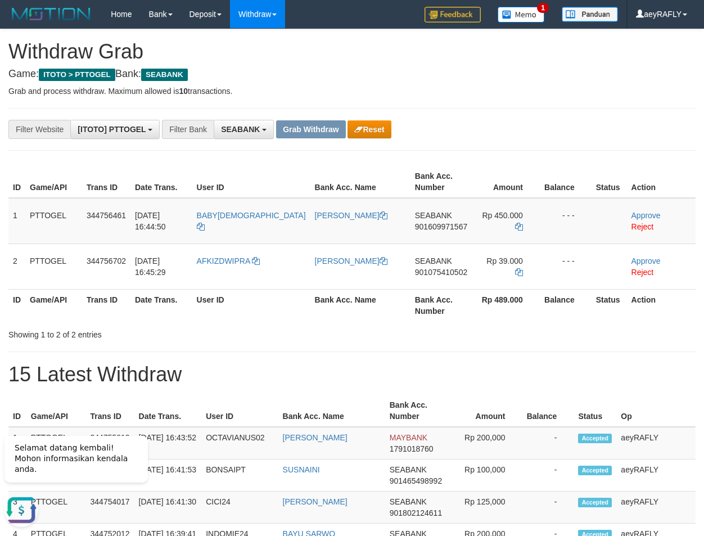
click at [427, 226] on span "901609971567" at bounding box center [441, 226] width 52 height 9
click at [426, 224] on span "901609971567" at bounding box center [441, 226] width 52 height 9
click at [515, 225] on icon at bounding box center [519, 227] width 8 height 8
click at [635, 215] on link "Approve" at bounding box center [646, 215] width 29 height 9
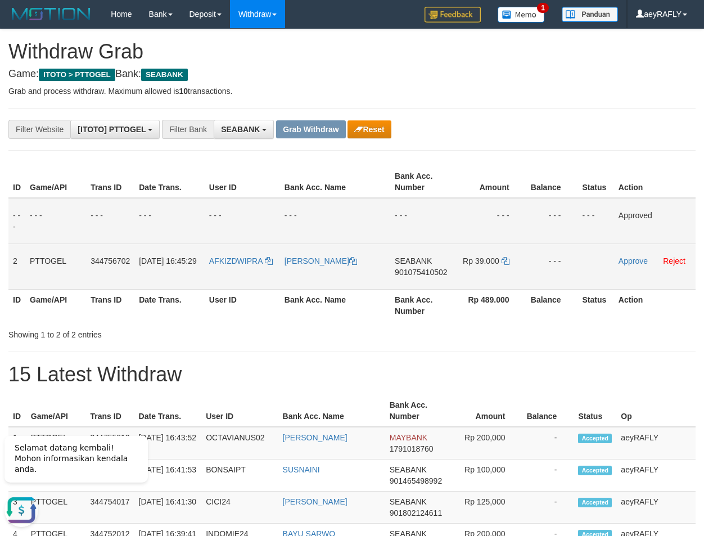
click at [429, 269] on span "901075410502" at bounding box center [421, 272] width 52 height 9
click at [506, 256] on link at bounding box center [506, 260] width 8 height 9
click at [505, 258] on icon at bounding box center [506, 261] width 8 height 8
click at [504, 258] on icon at bounding box center [506, 261] width 8 height 8
click at [641, 259] on link "Approve" at bounding box center [633, 260] width 29 height 9
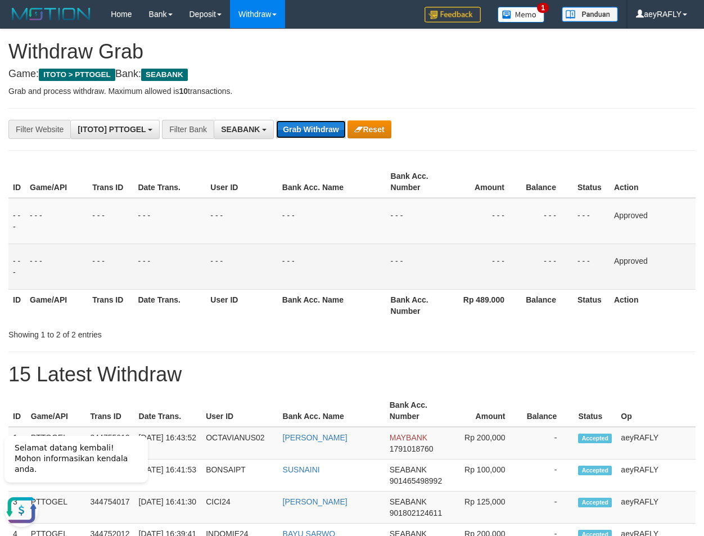
click at [337, 126] on button "Grab Withdraw" at bounding box center [310, 129] width 69 height 18
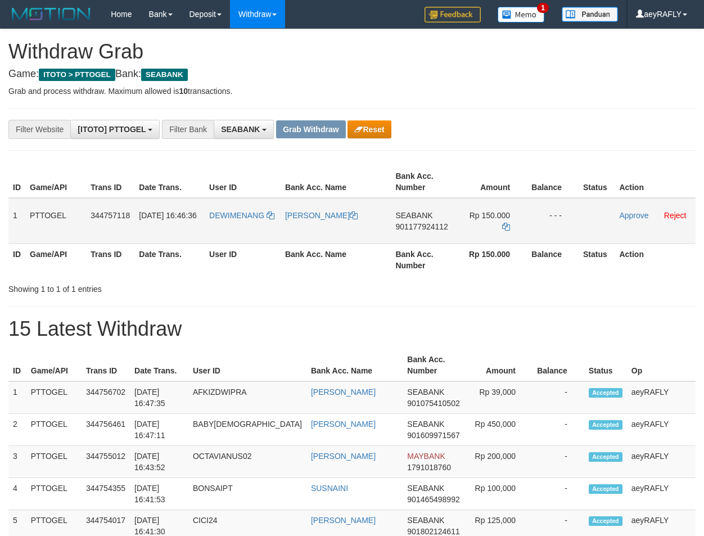
scroll to position [305, 0]
drag, startPoint x: 227, startPoint y: 231, endPoint x: 494, endPoint y: 233, distance: 267.1
click at [494, 233] on tr "1 PTTOGEL 344757118 [DATE] 16:46:36 [GEOGRAPHIC_DATA] [PERSON_NAME] SEABANK 901…" at bounding box center [351, 221] width 687 height 46
drag, startPoint x: 551, startPoint y: 115, endPoint x: 432, endPoint y: 193, distance: 142.4
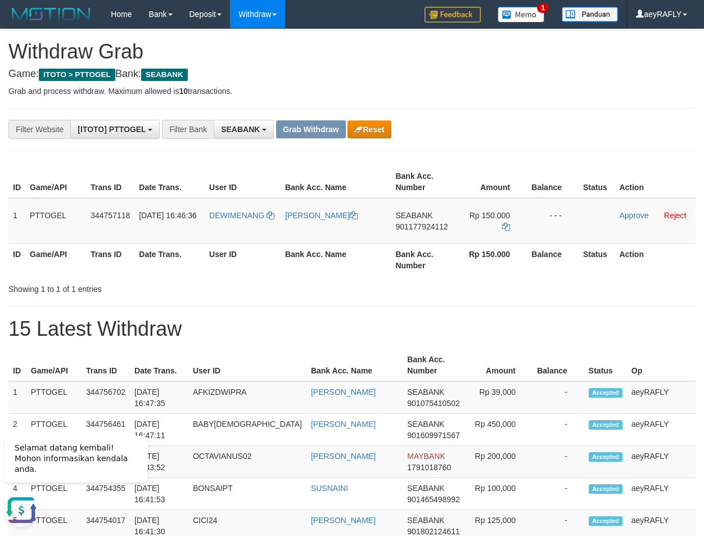
click at [423, 225] on span "901177924112" at bounding box center [421, 226] width 52 height 9
click at [504, 228] on icon at bounding box center [506, 227] width 8 height 8
click at [637, 214] on link "Approve" at bounding box center [633, 215] width 29 height 9
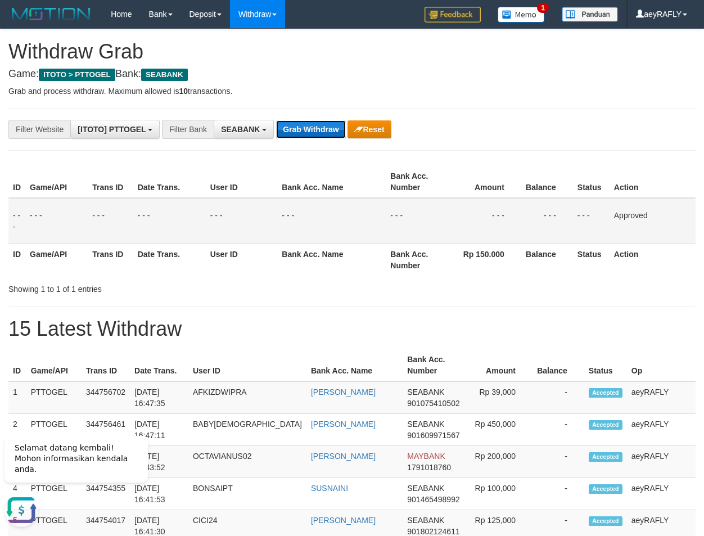
click at [321, 122] on button "Grab Withdraw" at bounding box center [310, 129] width 69 height 18
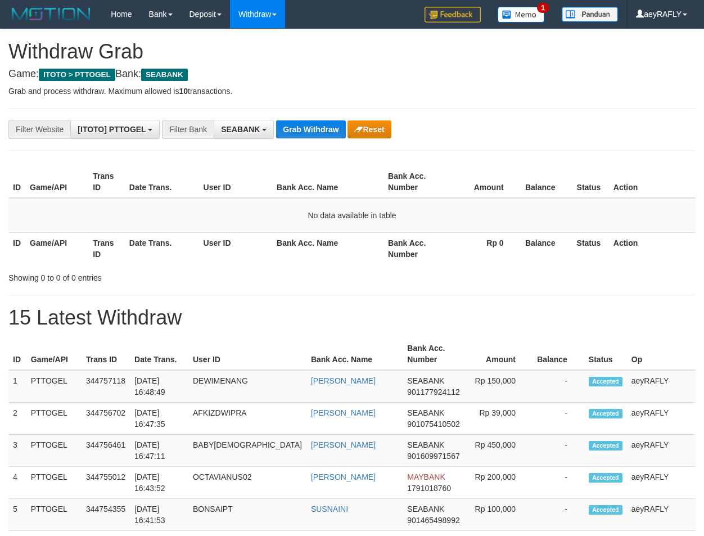
scroll to position [305, 0]
drag, startPoint x: 0, startPoint y: 0, endPoint x: 322, endPoint y: 123, distance: 344.2
click at [322, 123] on button "Grab Withdraw" at bounding box center [310, 129] width 69 height 18
click at [321, 123] on button "Grab Withdraw" at bounding box center [310, 129] width 69 height 18
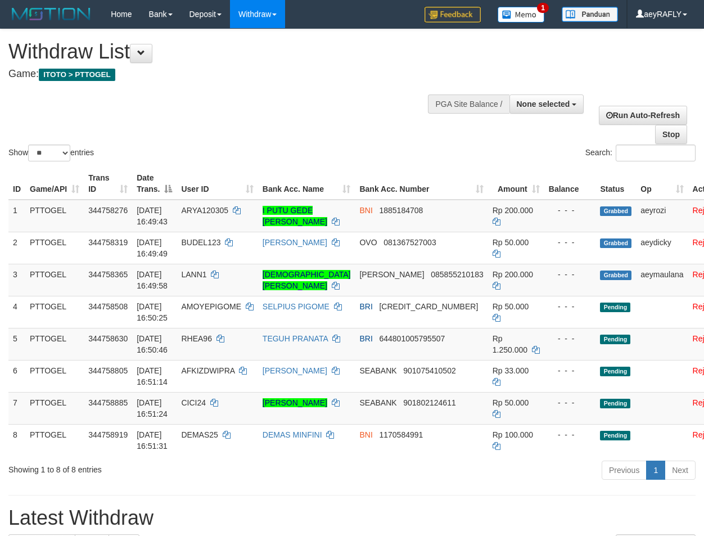
select select
select select "**"
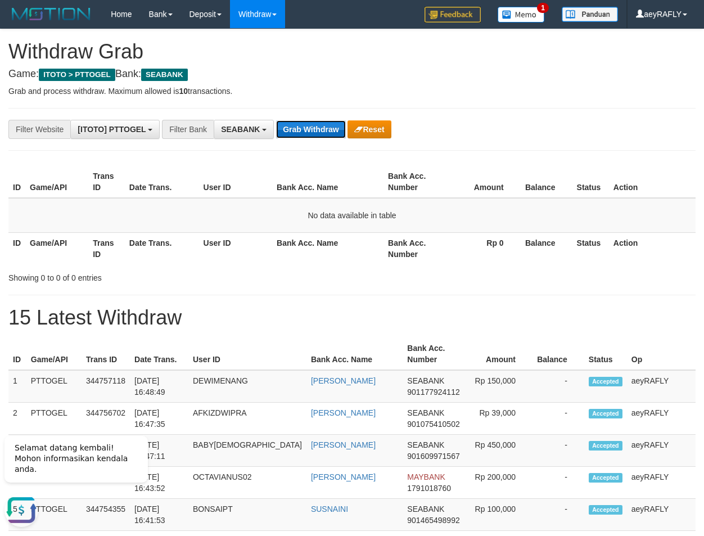
click at [311, 133] on button "Grab Withdraw" at bounding box center [310, 129] width 69 height 18
click at [310, 130] on button "Grab Withdraw" at bounding box center [310, 129] width 69 height 18
click at [312, 129] on button "Grab Withdraw" at bounding box center [310, 129] width 69 height 18
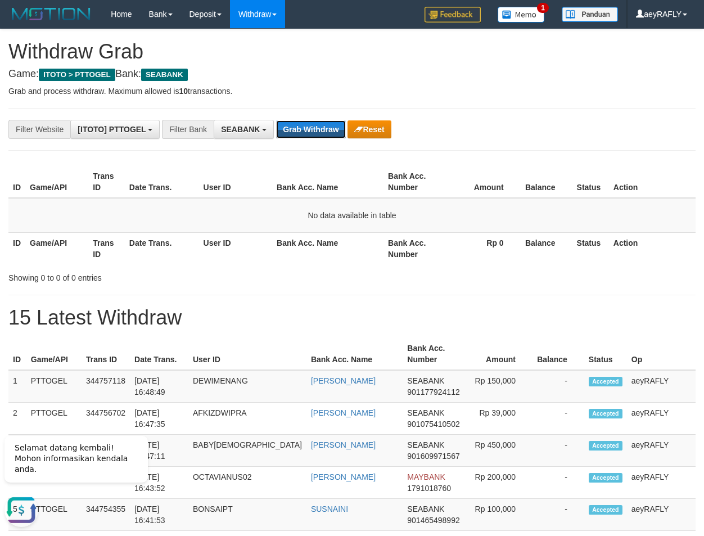
click at [312, 129] on button "Grab Withdraw" at bounding box center [310, 129] width 69 height 18
click at [313, 129] on button "Grab Withdraw" at bounding box center [310, 129] width 69 height 18
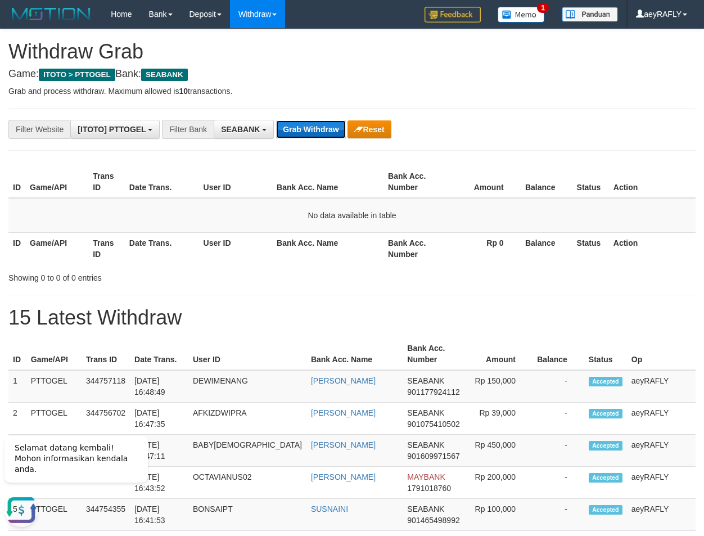
click at [302, 123] on button "Grab Withdraw" at bounding box center [310, 129] width 69 height 18
click at [298, 123] on button "Grab Withdraw" at bounding box center [310, 129] width 69 height 18
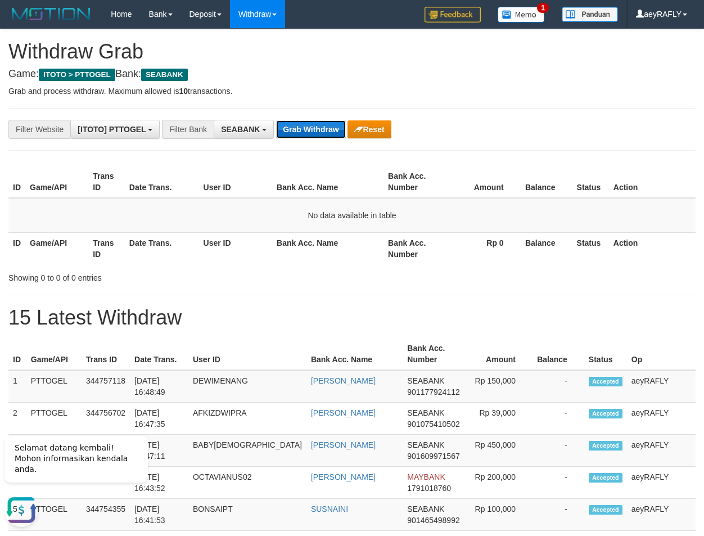
click at [296, 121] on button "Grab Withdraw" at bounding box center [310, 129] width 69 height 18
click at [308, 125] on button "Grab Withdraw" at bounding box center [310, 129] width 69 height 18
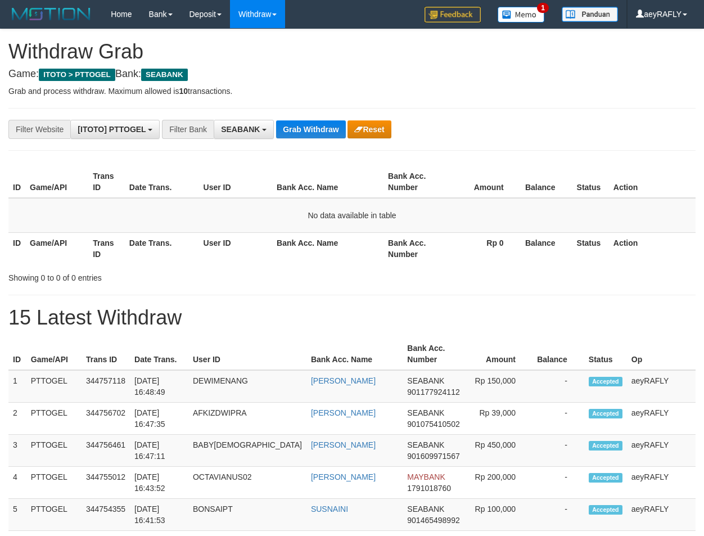
scroll to position [305, 0]
click at [326, 128] on button "Grab Withdraw" at bounding box center [310, 129] width 69 height 18
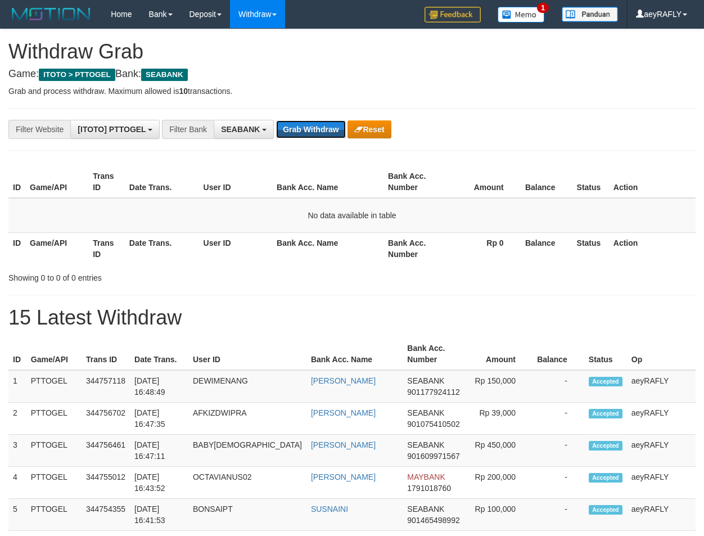
click at [323, 125] on button "Grab Withdraw" at bounding box center [310, 129] width 69 height 18
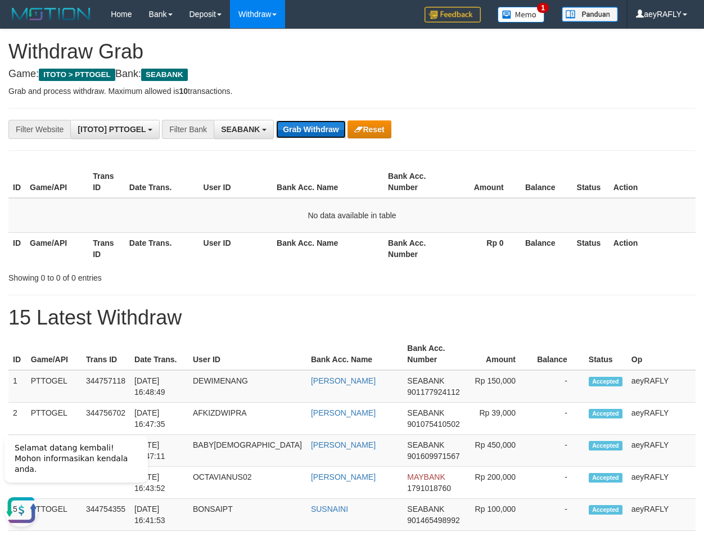
click at [323, 126] on button "Grab Withdraw" at bounding box center [310, 129] width 69 height 18
click at [323, 127] on button "Grab Withdraw" at bounding box center [310, 129] width 69 height 18
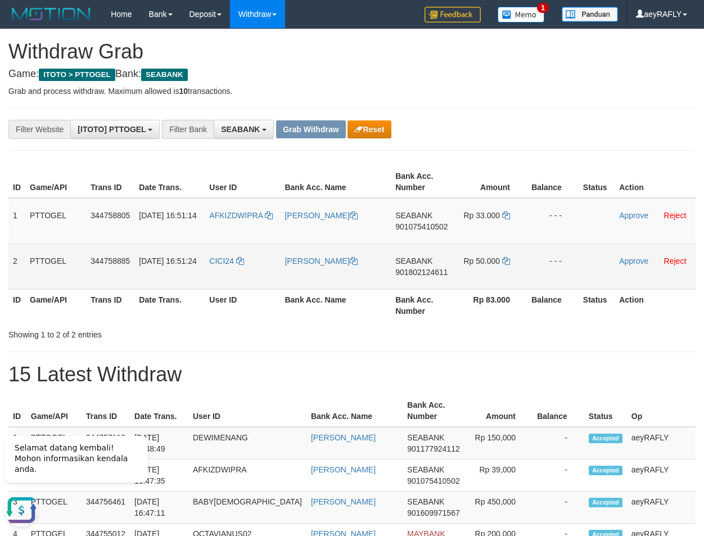
drag, startPoint x: 199, startPoint y: 233, endPoint x: 468, endPoint y: 286, distance: 274.5
click at [492, 279] on tbody "1 PTTOGEL 344758805 30/09/2025 16:51:14 AFKIZDWIPRA DEDI IRAWAN SEABANK 9010754…" at bounding box center [351, 244] width 687 height 92
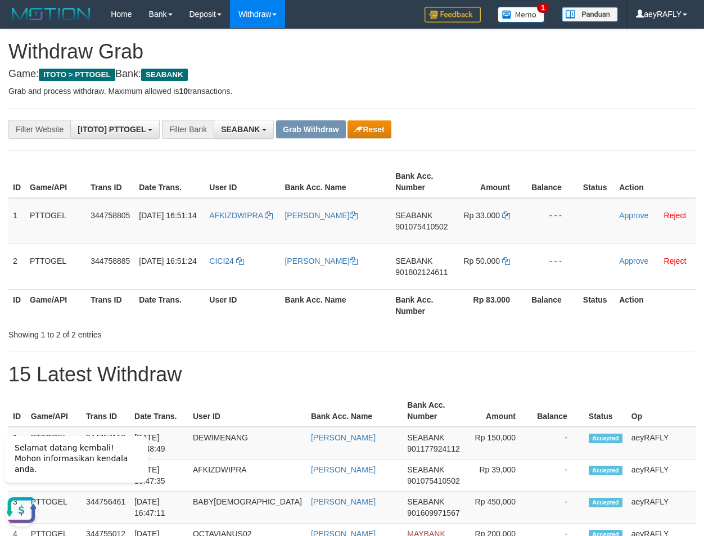
drag, startPoint x: 322, startPoint y: 354, endPoint x: 281, endPoint y: 292, distance: 75.0
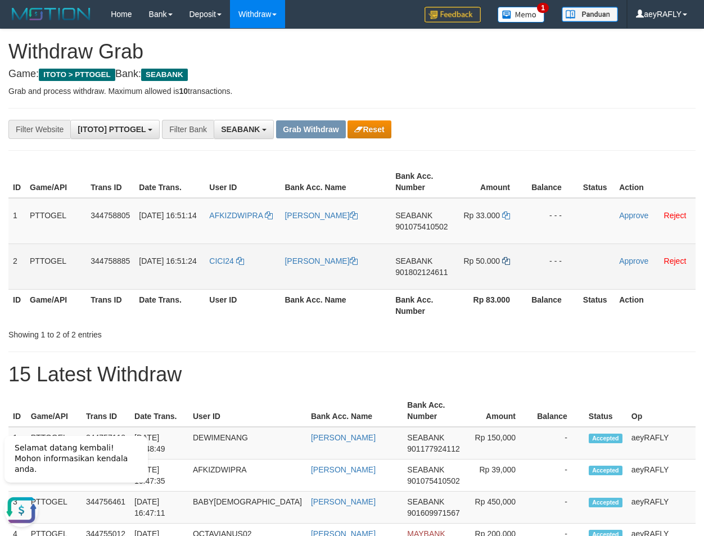
copy tr
drag, startPoint x: 259, startPoint y: 239, endPoint x: 424, endPoint y: 288, distance: 172.0
click at [502, 263] on tbody "1 PTTOGEL 344758805 30/09/2025 16:51:14 AFKIZDWIPRA DEDI IRAWAN SEABANK 9010754…" at bounding box center [351, 244] width 687 height 92
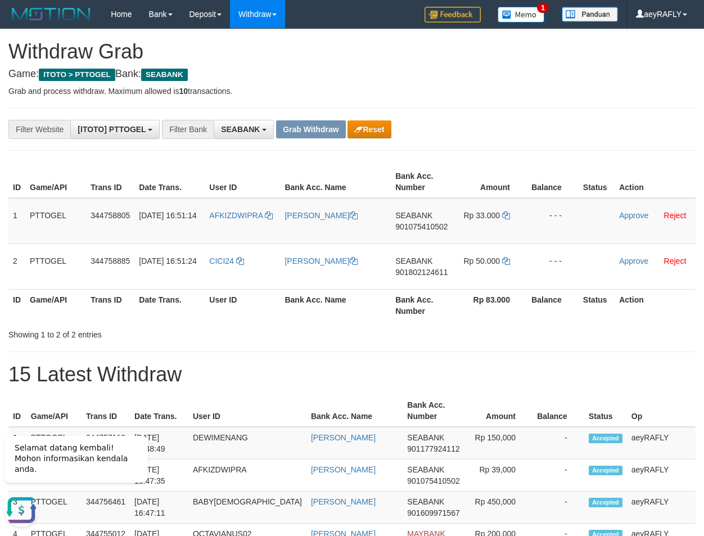
drag, startPoint x: 469, startPoint y: 92, endPoint x: 470, endPoint y: 100, distance: 8.5
click at [470, 93] on p "Grab and process withdraw. Maximum allowed is 10 transactions." at bounding box center [351, 90] width 687 height 11
click at [420, 224] on span "901075410502" at bounding box center [421, 226] width 52 height 9
click at [502, 214] on icon at bounding box center [506, 215] width 8 height 8
click at [507, 211] on icon at bounding box center [506, 215] width 8 height 8
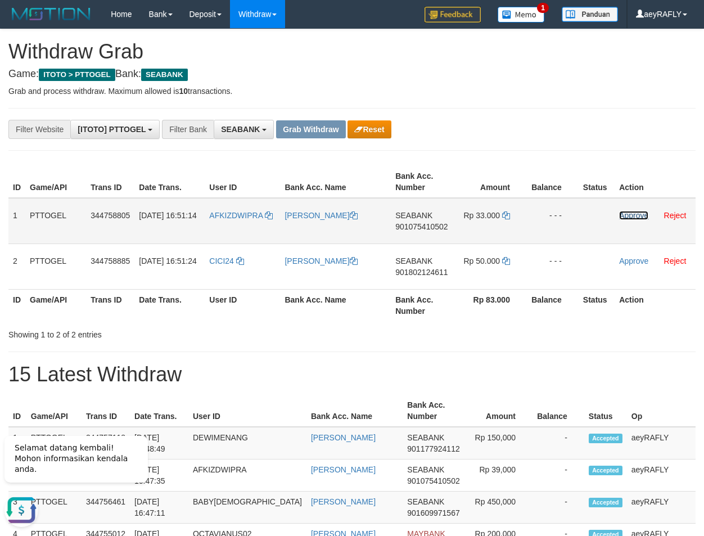
click at [626, 216] on link "Approve" at bounding box center [633, 215] width 29 height 9
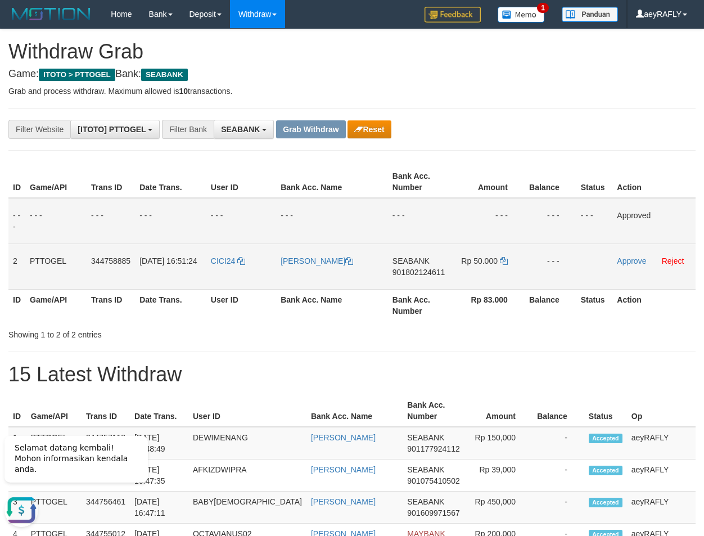
click at [407, 269] on span "901802124611" at bounding box center [419, 272] width 52 height 9
click at [416, 272] on span "901802124611" at bounding box center [419, 272] width 52 height 9
click at [506, 264] on icon at bounding box center [504, 261] width 8 height 8
click at [631, 260] on link "Approve" at bounding box center [631, 260] width 29 height 9
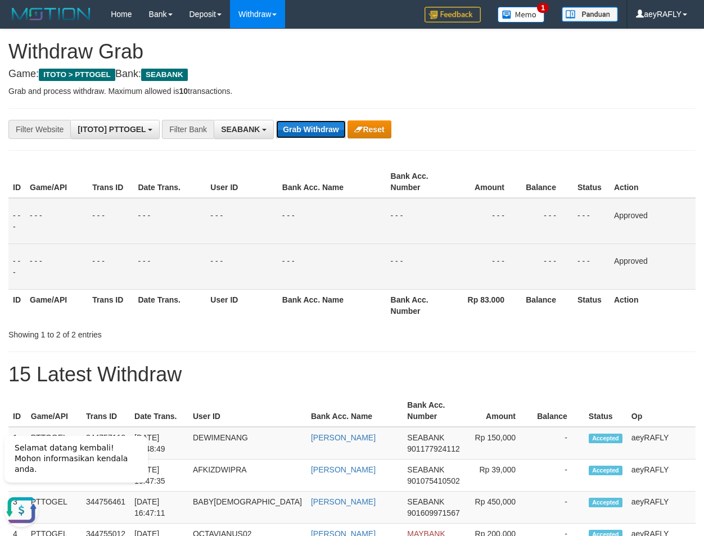
click at [313, 132] on button "Grab Withdraw" at bounding box center [310, 129] width 69 height 18
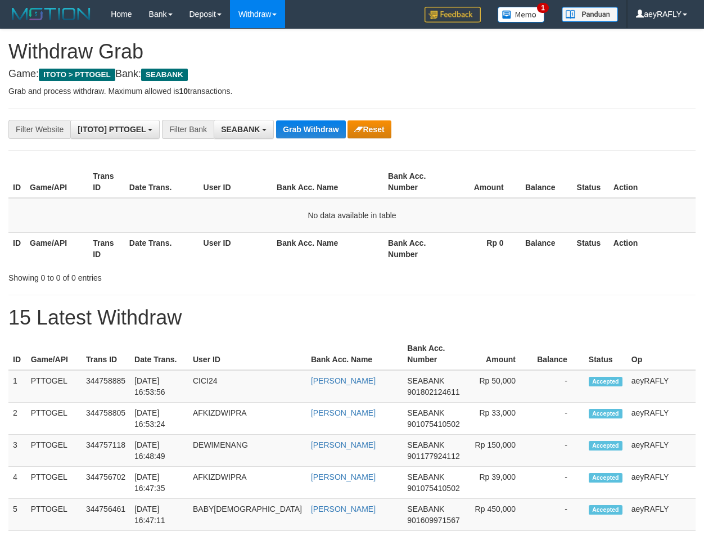
scroll to position [305, 0]
drag, startPoint x: 231, startPoint y: 127, endPoint x: 224, endPoint y: 169, distance: 42.6
click at [231, 127] on span "SEABANK" at bounding box center [240, 129] width 39 height 9
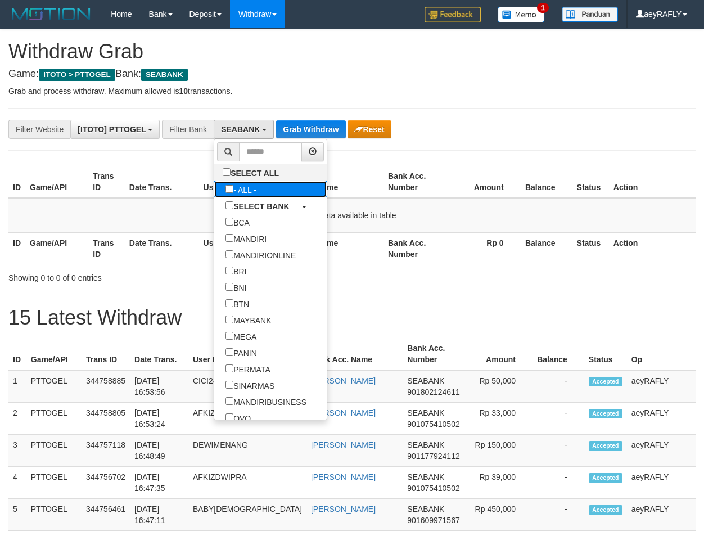
click at [214, 187] on label "- ALL -" at bounding box center [240, 189] width 53 height 16
select select "***"
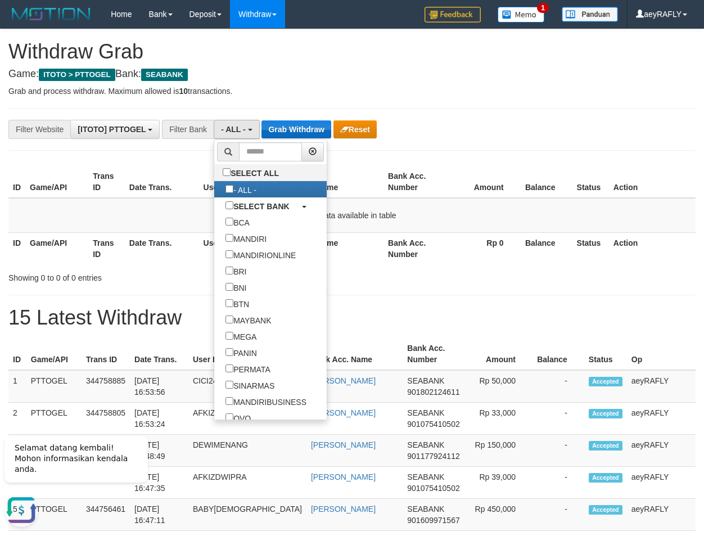
scroll to position [0, 0]
click at [316, 128] on button "Grab Withdraw" at bounding box center [295, 129] width 69 height 18
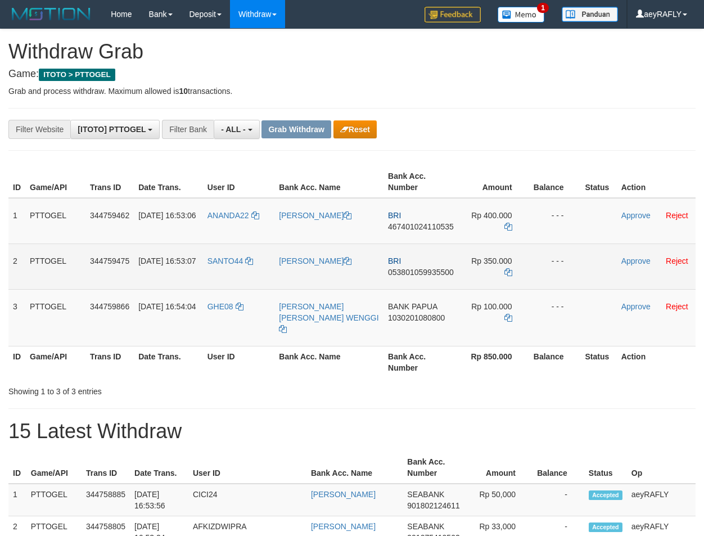
scroll to position [10, 0]
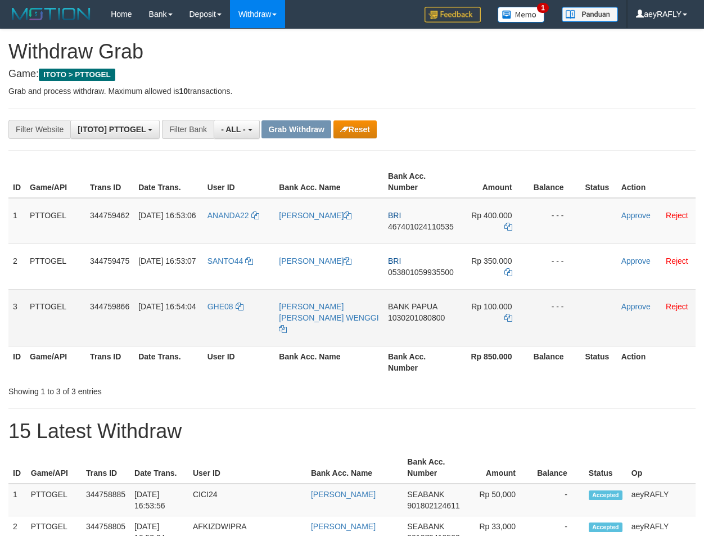
drag, startPoint x: 234, startPoint y: 321, endPoint x: 437, endPoint y: 308, distance: 203.4
click at [472, 323] on tr "3 PTTOGEL 344759866 [DATE] 16:54:04 GHE08 [PERSON_NAME] [PERSON_NAME] WENGGI BA…" at bounding box center [351, 317] width 687 height 57
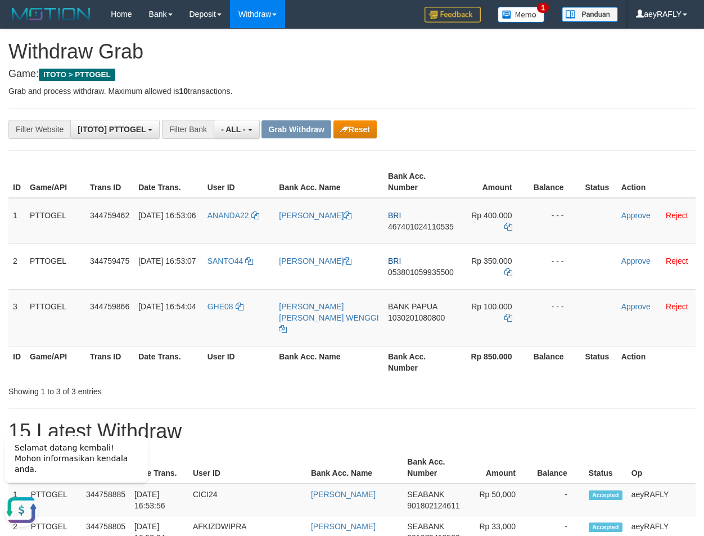
scroll to position [0, 0]
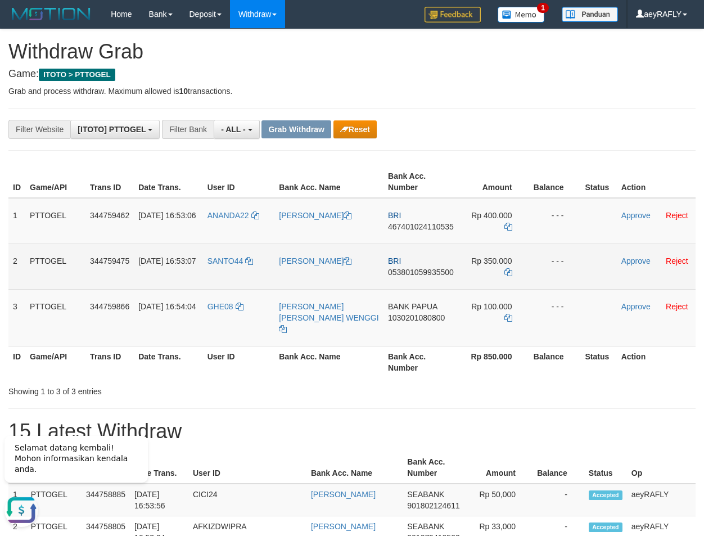
drag, startPoint x: 503, startPoint y: 131, endPoint x: 440, endPoint y: 267, distance: 150.0
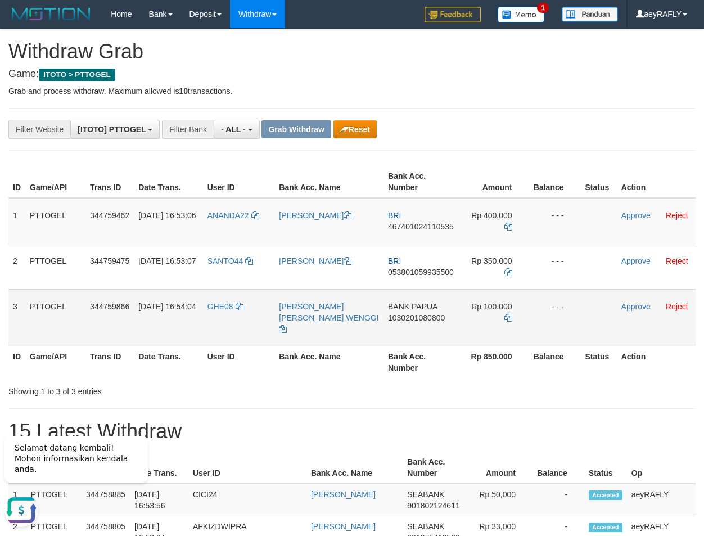
click at [420, 319] on span "1030201080800" at bounding box center [416, 317] width 57 height 9
click at [506, 321] on icon at bounding box center [508, 318] width 8 height 8
click at [638, 305] on link "Approve" at bounding box center [635, 306] width 29 height 9
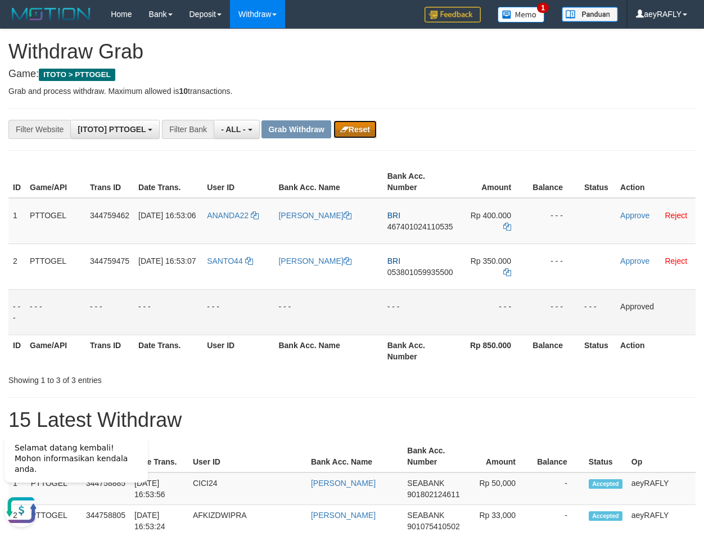
click at [370, 129] on button "Reset" at bounding box center [354, 129] width 43 height 18
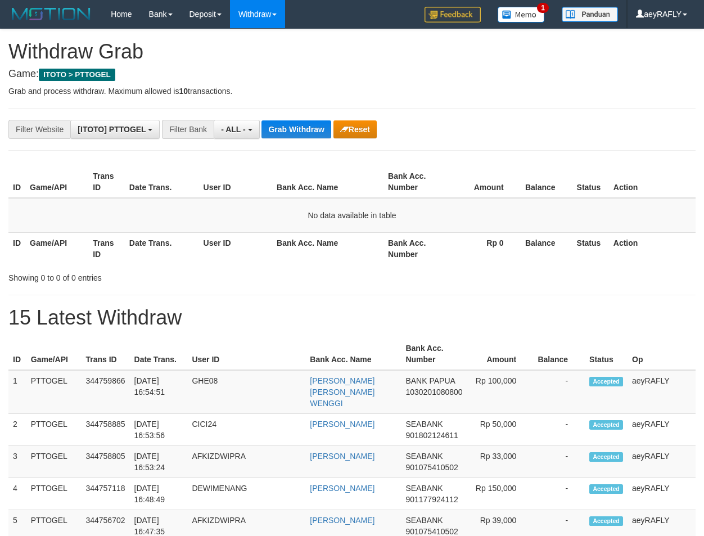
scroll to position [10, 0]
click at [250, 124] on button "- ALL -" at bounding box center [237, 129] width 46 height 19
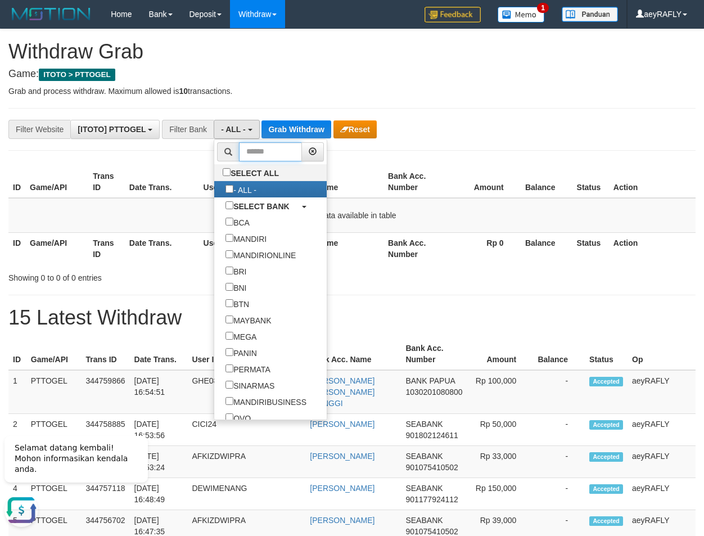
click at [239, 147] on input "text" at bounding box center [270, 151] width 63 height 19
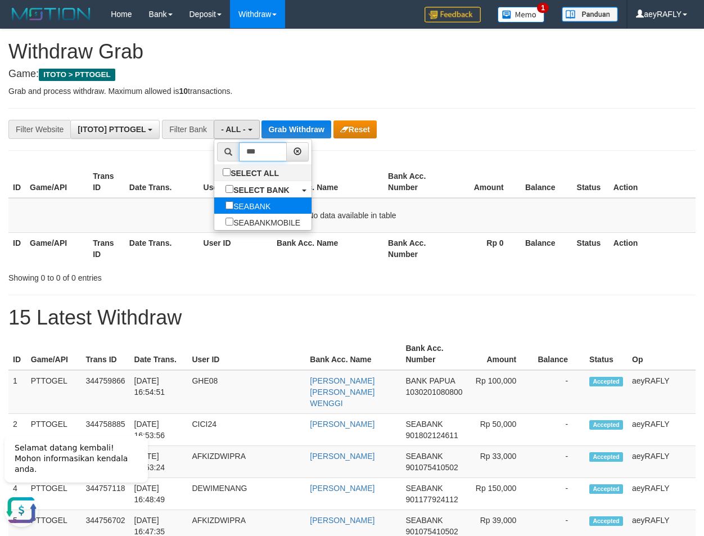
type input "***"
click at [214, 208] on label "SEABANK" at bounding box center [247, 205] width 67 height 16
select select "*******"
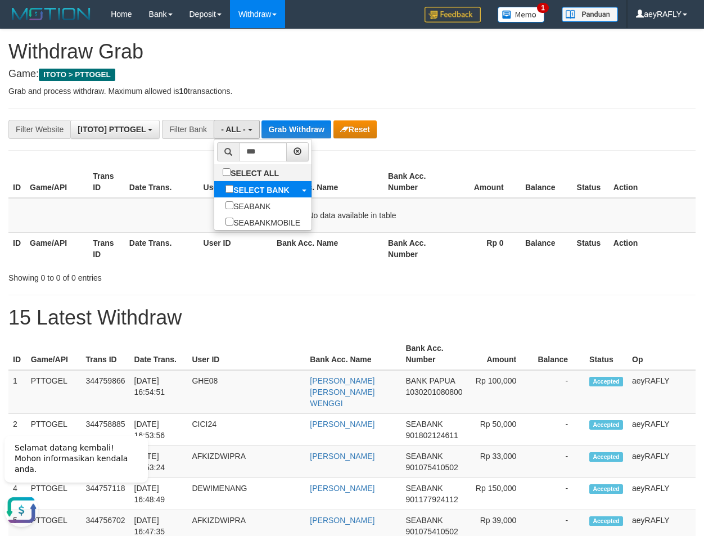
scroll to position [305, 0]
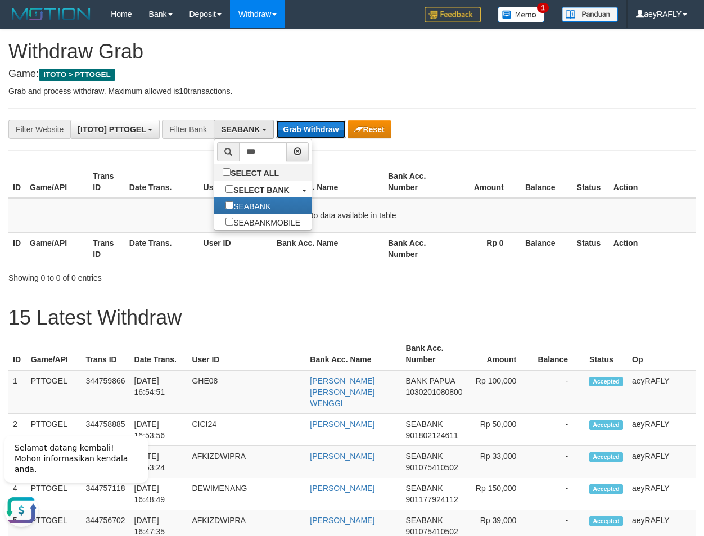
click at [312, 129] on button "Grab Withdraw" at bounding box center [310, 129] width 69 height 18
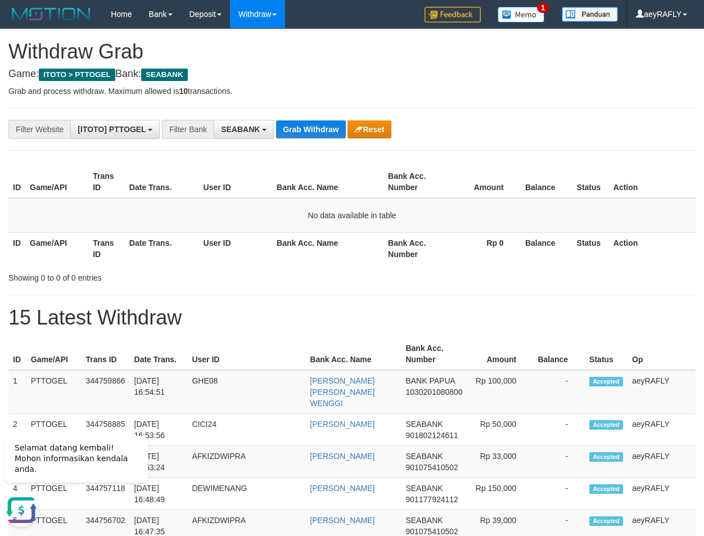
drag, startPoint x: 512, startPoint y: 156, endPoint x: 503, endPoint y: 150, distance: 11.4
click at [319, 128] on button "Grab Withdraw" at bounding box center [310, 129] width 69 height 18
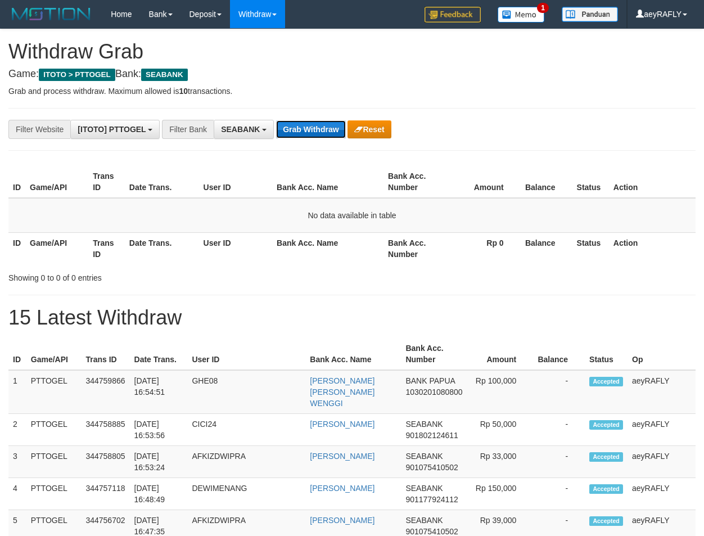
click at [318, 128] on button "Grab Withdraw" at bounding box center [310, 129] width 69 height 18
click at [319, 128] on button "Grab Withdraw" at bounding box center [310, 129] width 69 height 18
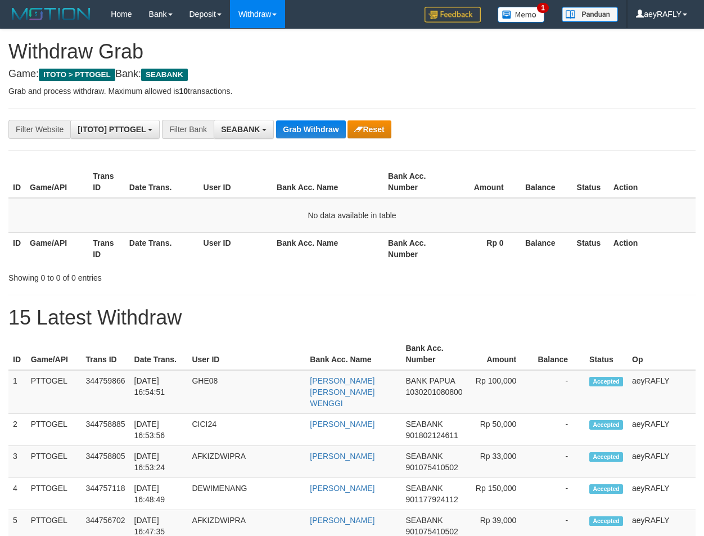
scroll to position [305, 0]
click at [315, 134] on button "Grab Withdraw" at bounding box center [310, 129] width 69 height 18
click at [318, 136] on button "Grab Withdraw" at bounding box center [310, 129] width 69 height 18
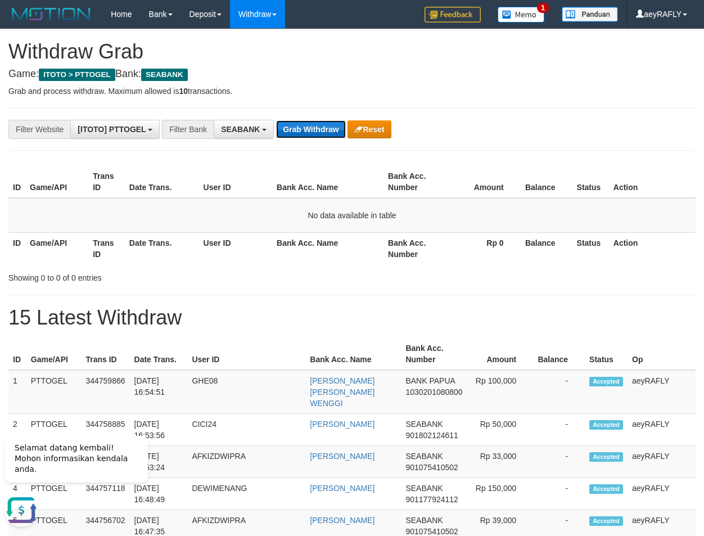
click at [307, 133] on button "Grab Withdraw" at bounding box center [310, 129] width 69 height 18
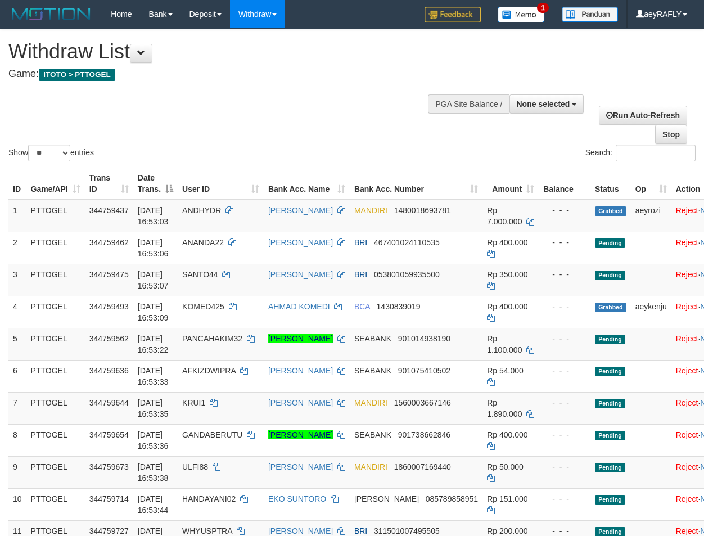
select select
select select "**"
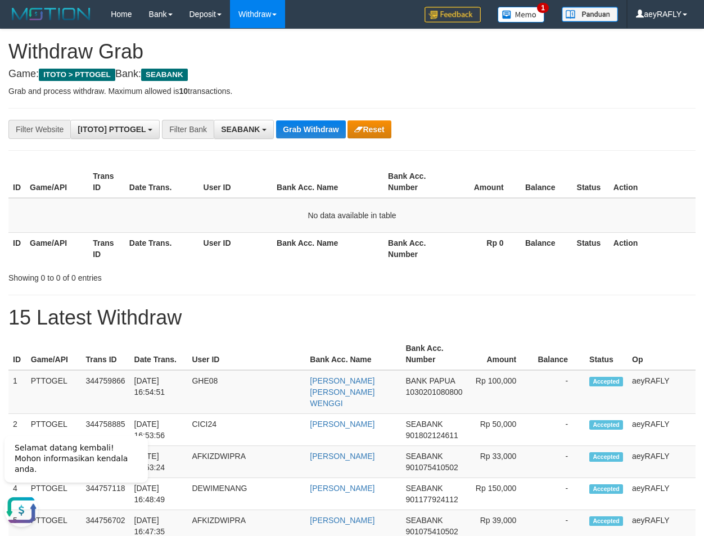
drag, startPoint x: 339, startPoint y: 115, endPoint x: 333, endPoint y: 117, distance: 5.9
click at [312, 134] on button "Grab Withdraw" at bounding box center [310, 129] width 69 height 18
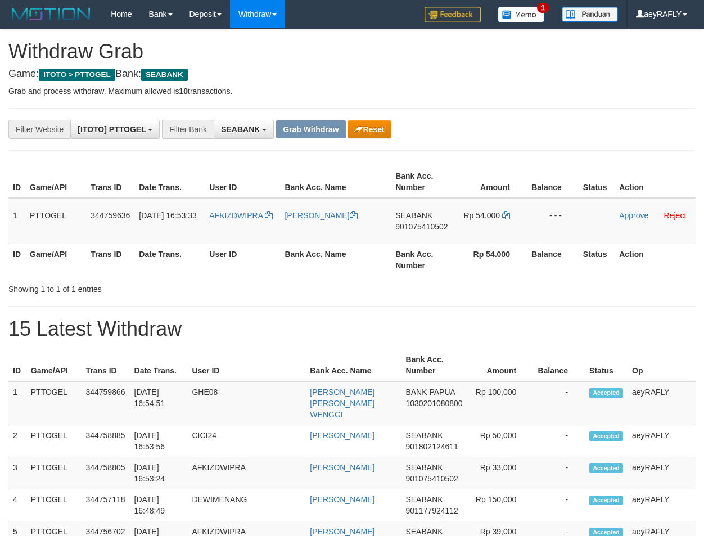
scroll to position [305, 0]
drag, startPoint x: 241, startPoint y: 236, endPoint x: 279, endPoint y: 234, distance: 38.3
click at [279, 234] on td "AFKIZDWIPRA" at bounding box center [242, 221] width 75 height 46
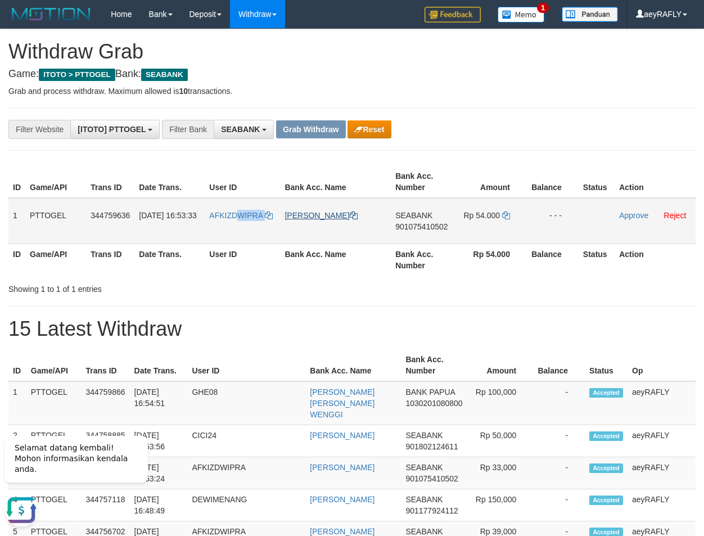
scroll to position [0, 0]
click at [345, 360] on th "Bank Acc. Name" at bounding box center [353, 365] width 96 height 32
copy th "Bank Acc. Number"
copy tr
drag, startPoint x: 218, startPoint y: 234, endPoint x: 490, endPoint y: 241, distance: 272.3
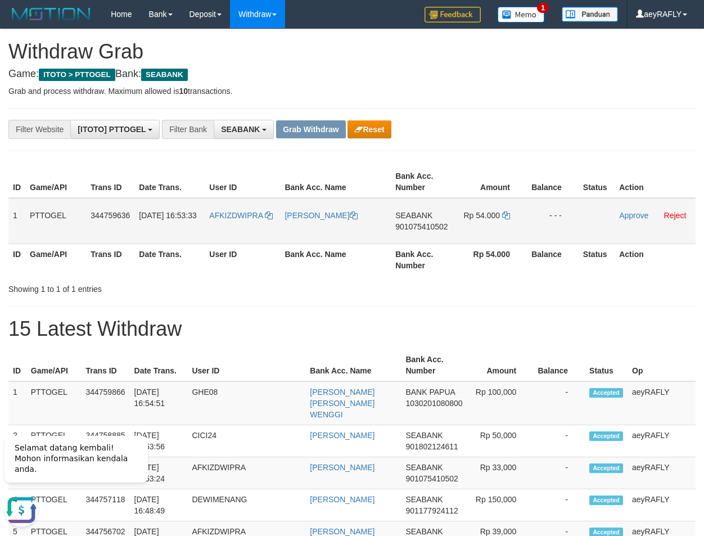
click at [490, 241] on tr "1 PTTOGEL 344759636 30/09/2025 16:53:33 AFKIZDWIPRA DEDI IRAWAN SEABANK 9010754…" at bounding box center [351, 221] width 687 height 46
drag, startPoint x: 539, startPoint y: 313, endPoint x: 464, endPoint y: 243, distance: 101.9
click at [442, 231] on span "901075410502" at bounding box center [421, 226] width 52 height 9
click at [503, 217] on icon at bounding box center [506, 215] width 8 height 8
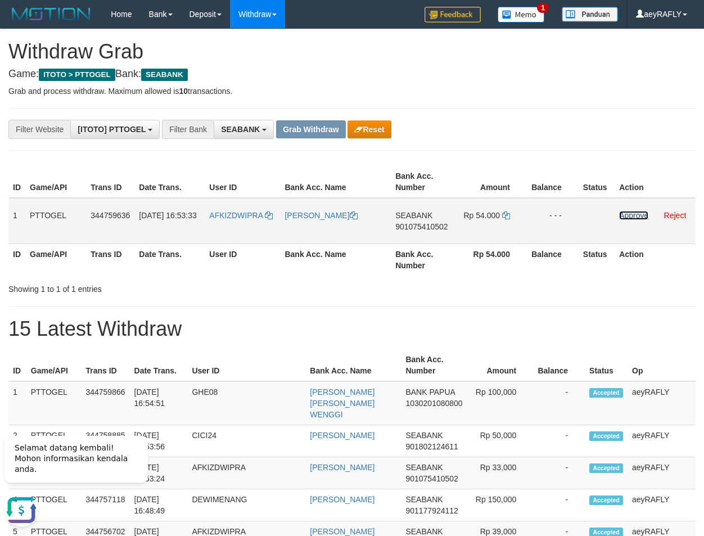
click at [635, 212] on link "Approve" at bounding box center [633, 215] width 29 height 9
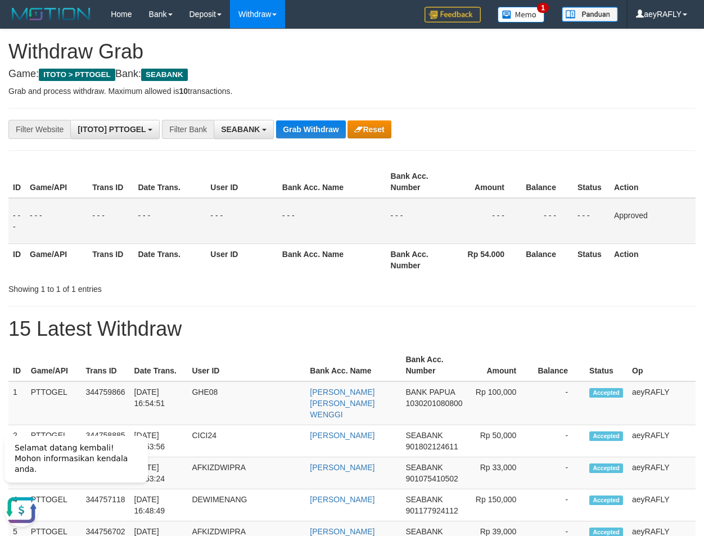
click at [522, 167] on th "Balance" at bounding box center [547, 182] width 52 height 32
drag, startPoint x: 316, startPoint y: 131, endPoint x: 323, endPoint y: 131, distance: 6.7
click at [322, 131] on button "Grab Withdraw" at bounding box center [310, 129] width 69 height 18
click at [323, 131] on button "Grab Withdraw" at bounding box center [310, 129] width 69 height 18
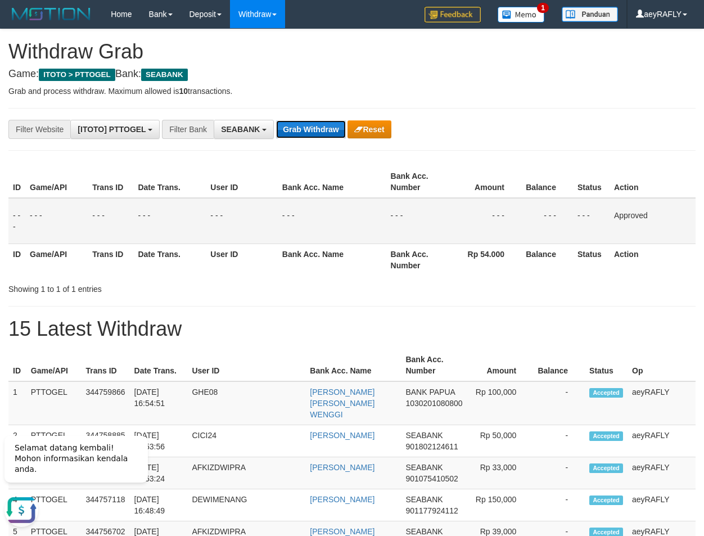
click at [323, 131] on button "Grab Withdraw" at bounding box center [310, 129] width 69 height 18
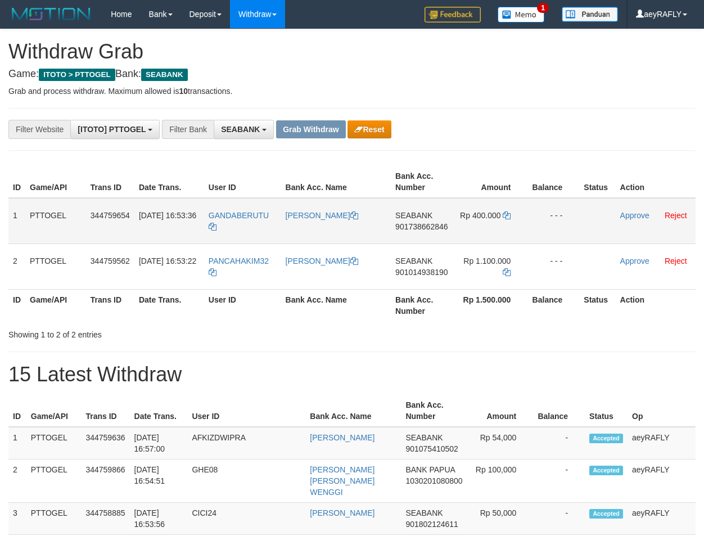
scroll to position [305, 0]
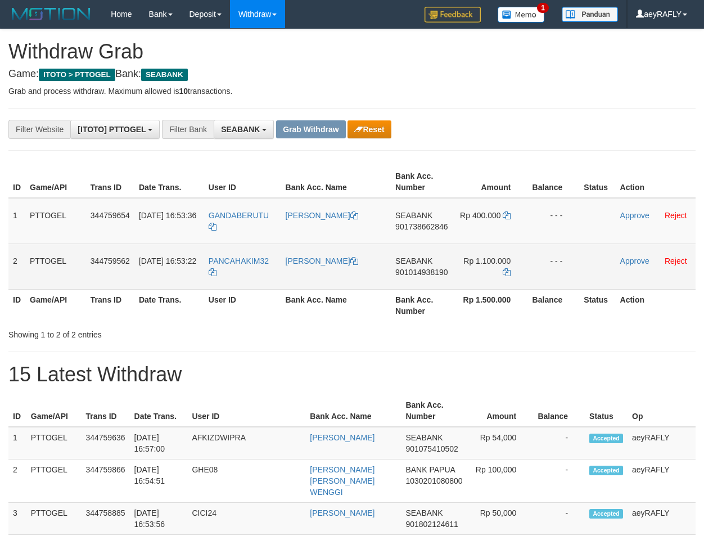
drag, startPoint x: 240, startPoint y: 237, endPoint x: 468, endPoint y: 268, distance: 230.5
click at [468, 268] on tbody "1 PTTOGEL 344759654 30/09/2025 16:53:36 GANDABERUTU MARGANDA ULI SAPUTRA BERUTU…" at bounding box center [351, 244] width 687 height 92
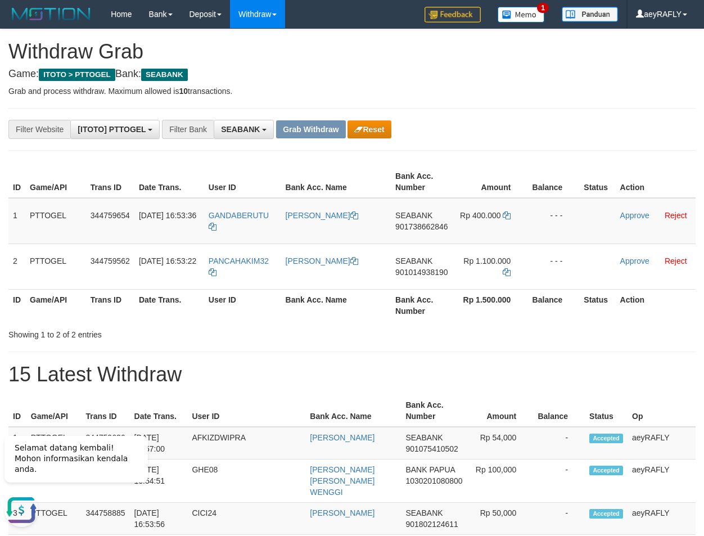
scroll to position [0, 0]
drag, startPoint x: 381, startPoint y: 169, endPoint x: 402, endPoint y: 218, distance: 53.9
click at [382, 169] on th "Bank Acc. Name" at bounding box center [336, 182] width 110 height 32
click at [416, 228] on span "901738662846" at bounding box center [421, 226] width 52 height 9
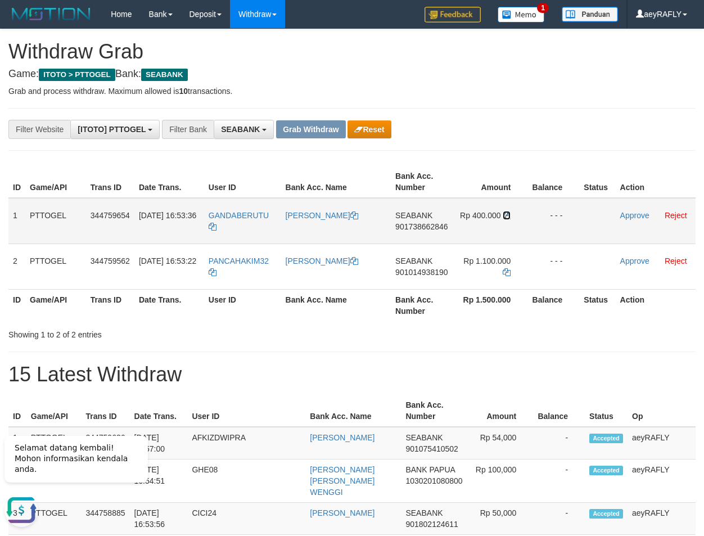
click at [505, 215] on icon at bounding box center [507, 215] width 8 height 8
click at [630, 214] on link "Approve" at bounding box center [634, 215] width 29 height 9
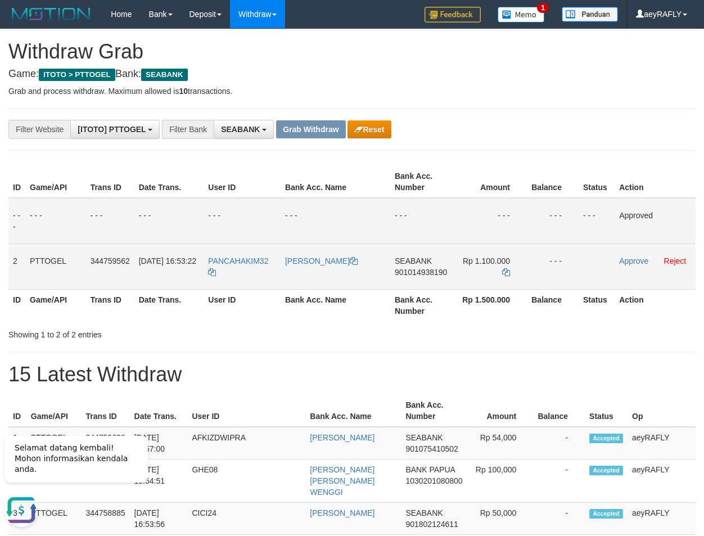
click at [434, 276] on span "901014938190" at bounding box center [421, 272] width 52 height 9
click at [509, 269] on td "Rp 1.100.000" at bounding box center [490, 266] width 73 height 46
click at [508, 271] on icon at bounding box center [506, 272] width 8 height 8
click at [632, 262] on link "Approve" at bounding box center [633, 260] width 29 height 9
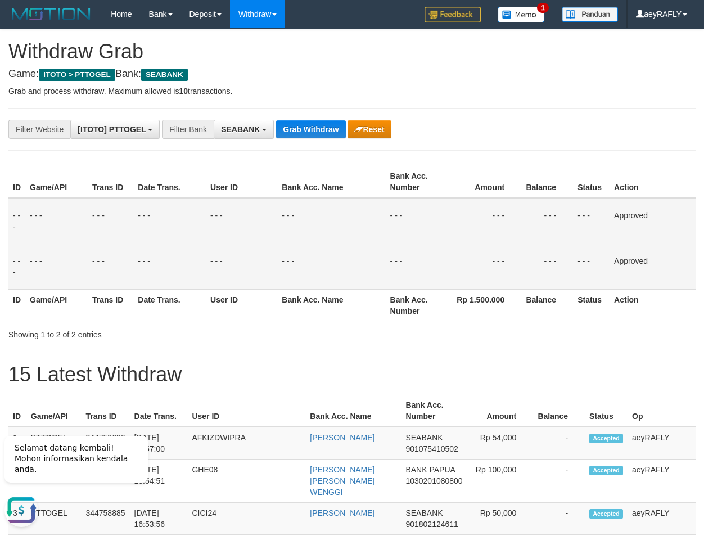
click at [591, 233] on td "- - -" at bounding box center [591, 221] width 37 height 46
click at [295, 133] on button "Grab Withdraw" at bounding box center [310, 129] width 69 height 18
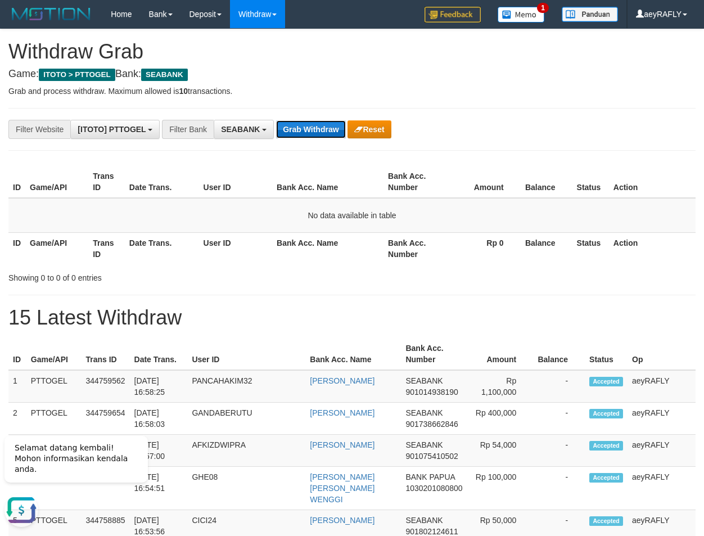
click at [289, 124] on button "Grab Withdraw" at bounding box center [310, 129] width 69 height 18
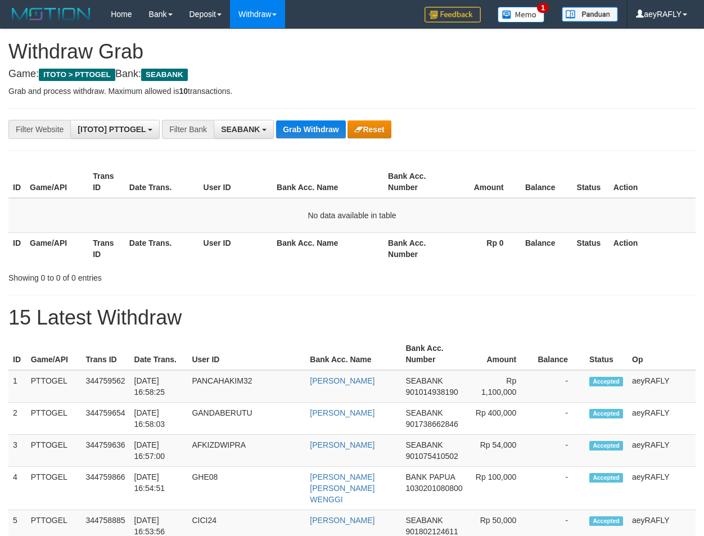
click at [287, 136] on button "Grab Withdraw" at bounding box center [310, 129] width 69 height 18
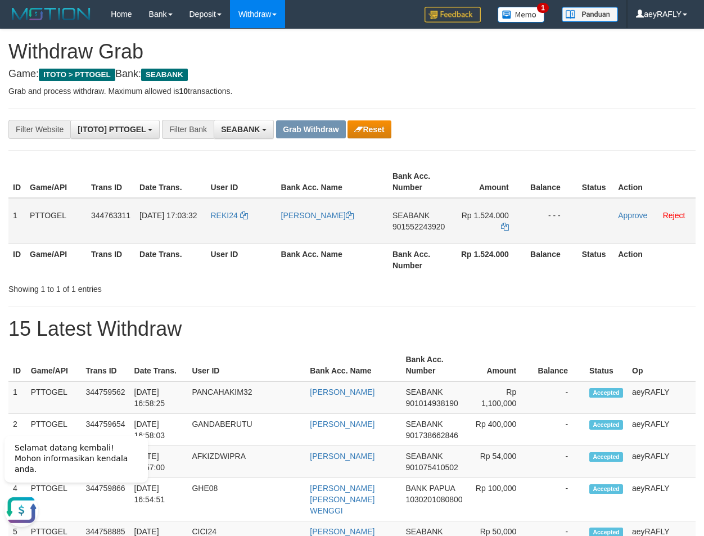
drag, startPoint x: 240, startPoint y: 232, endPoint x: 491, endPoint y: 234, distance: 251.4
click at [491, 234] on tr "1 PTTOGEL 344763311 30/09/2025 17:03:32 REKI24 REKI TANGDIALLA SEABANK 90155224…" at bounding box center [351, 221] width 687 height 46
drag, startPoint x: 503, startPoint y: 143, endPoint x: 454, endPoint y: 197, distance: 72.1
click at [426, 229] on span "901552243920" at bounding box center [419, 226] width 52 height 9
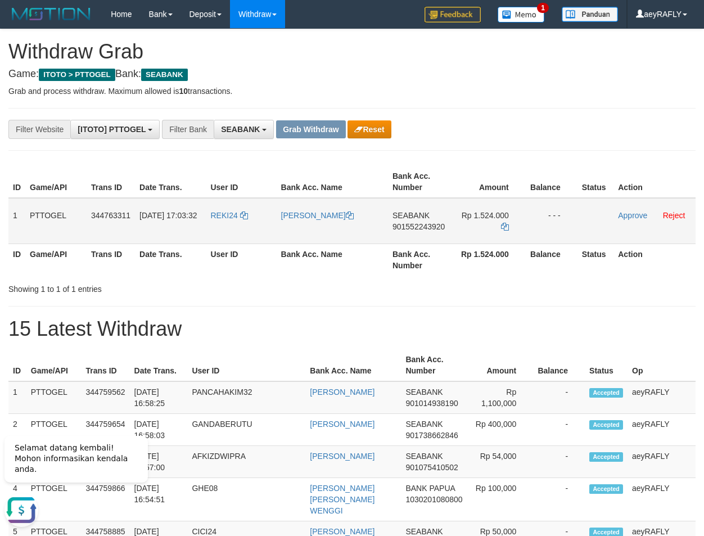
click at [409, 222] on td "SEABANK 901552243920" at bounding box center [420, 221] width 65 height 46
drag, startPoint x: 410, startPoint y: 222, endPoint x: 410, endPoint y: 228, distance: 6.7
click at [410, 224] on td "SEABANK 901552243920" at bounding box center [420, 221] width 65 height 46
click at [410, 229] on span "901552243920" at bounding box center [419, 226] width 52 height 9
copy span "901552243920"
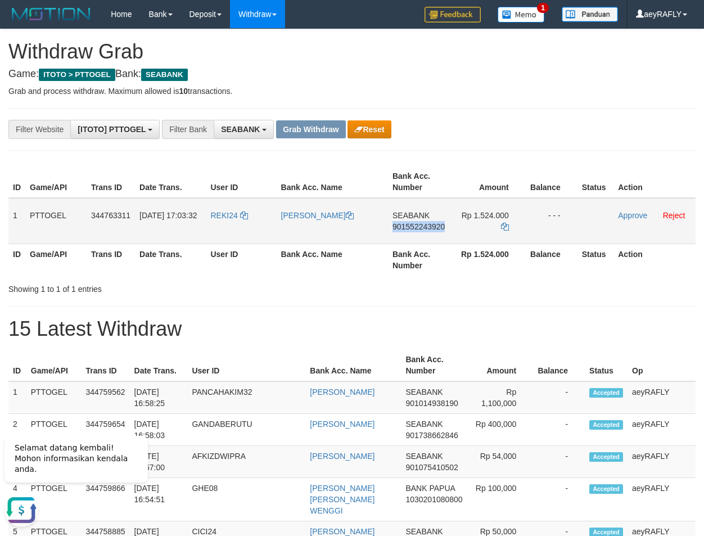
click at [411, 229] on span "901552243920" at bounding box center [419, 226] width 52 height 9
copy span "901552243920"
click at [414, 226] on span "901552243920" at bounding box center [419, 226] width 52 height 9
copy td "SEABANK 901552243920"
click at [416, 224] on span "901552243920" at bounding box center [419, 226] width 52 height 9
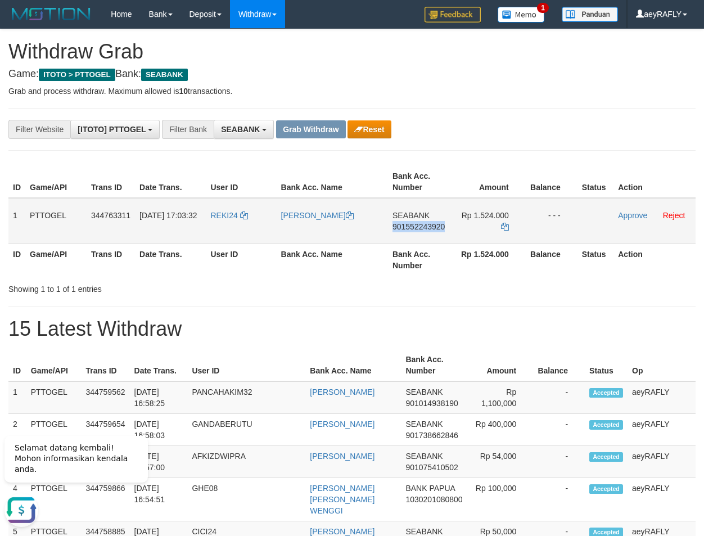
click at [416, 224] on span "901552243920" at bounding box center [419, 226] width 52 height 9
copy span "901552243920"
click at [416, 224] on span "901552243920" at bounding box center [419, 226] width 52 height 9
copy span "901552243920"
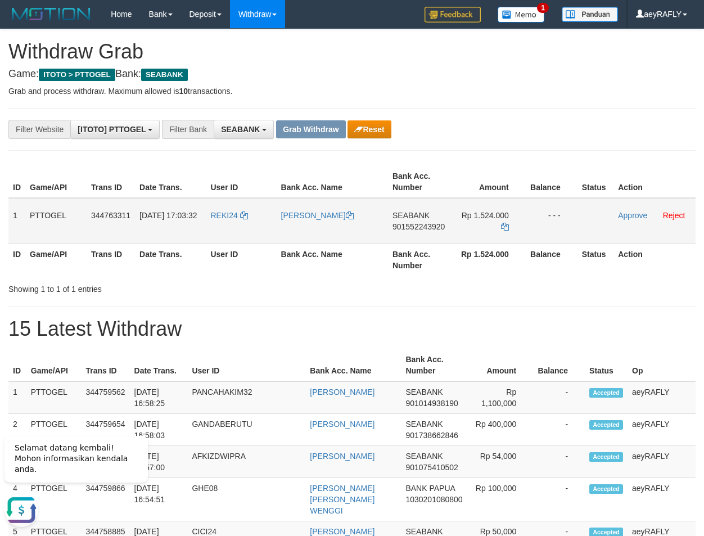
click at [403, 226] on span "901552243920" at bounding box center [419, 226] width 52 height 9
click at [506, 230] on icon at bounding box center [505, 227] width 8 height 8
click at [634, 215] on link "Approve" at bounding box center [632, 215] width 29 height 9
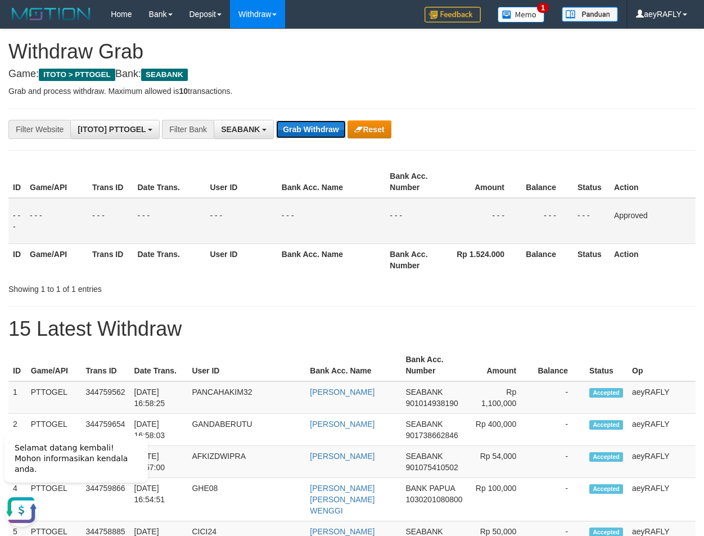
click at [300, 121] on button "Grab Withdraw" at bounding box center [310, 129] width 69 height 18
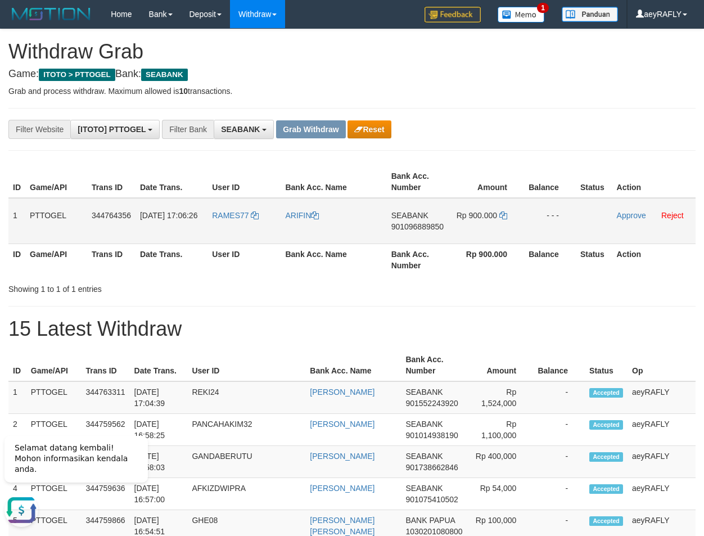
drag, startPoint x: 228, startPoint y: 230, endPoint x: 66, endPoint y: 301, distance: 176.8
click at [469, 239] on tr "1 PTTOGEL 344764356 [DATE] 17:06:26 RAMES77 ARIFIN SEABANK 901096889850 Rp 900.…" at bounding box center [351, 221] width 687 height 46
drag, startPoint x: 576, startPoint y: 134, endPoint x: 451, endPoint y: 205, distance: 144.0
click at [573, 134] on div "**********" at bounding box center [293, 129] width 587 height 19
click at [425, 232] on td "SEABANK 901096889850" at bounding box center [419, 221] width 65 height 46
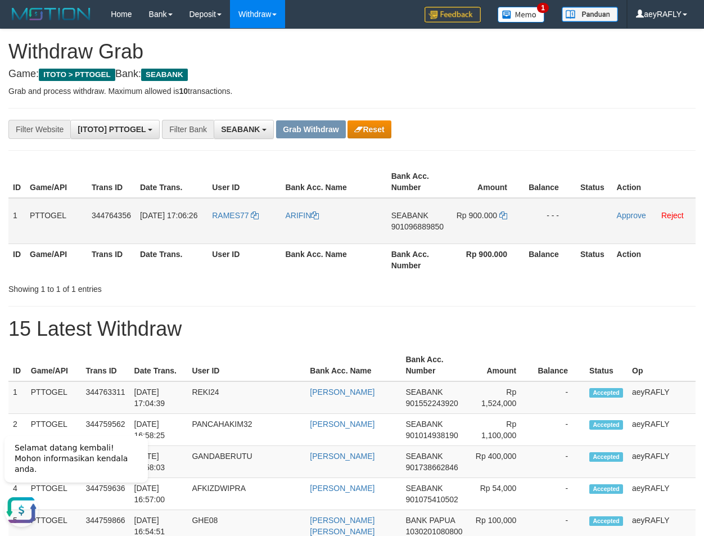
click at [422, 225] on span "901096889850" at bounding box center [417, 226] width 52 height 9
click at [503, 216] on icon at bounding box center [503, 215] width 8 height 8
drag, startPoint x: 631, startPoint y: 218, endPoint x: 389, endPoint y: 318, distance: 262.2
click at [631, 216] on link "Approve" at bounding box center [631, 215] width 29 height 9
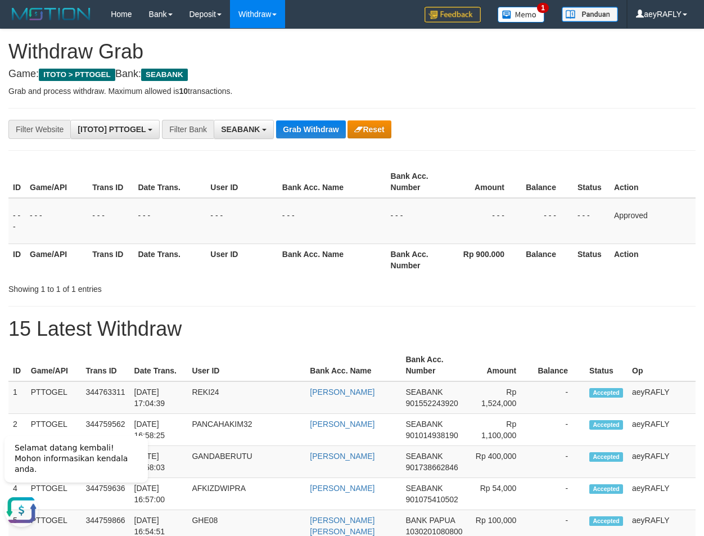
click at [309, 123] on button "Grab Withdraw" at bounding box center [310, 129] width 69 height 18
click at [310, 125] on button "Grab Withdraw" at bounding box center [310, 129] width 69 height 18
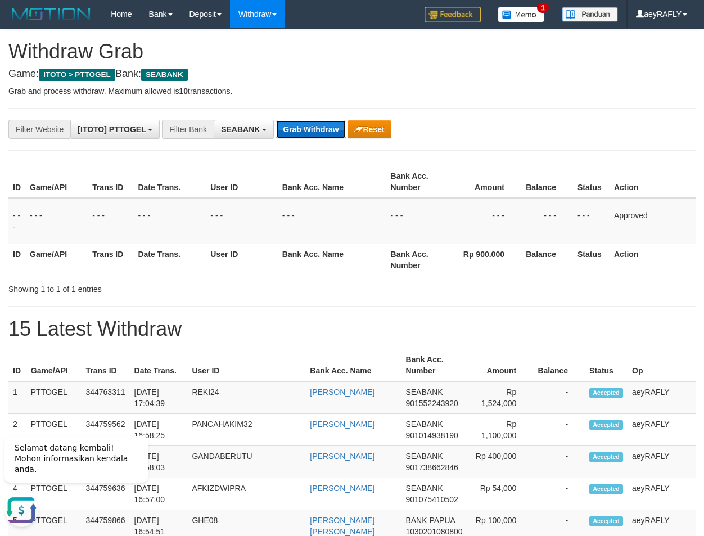
click at [310, 125] on button "Grab Withdraw" at bounding box center [310, 129] width 69 height 18
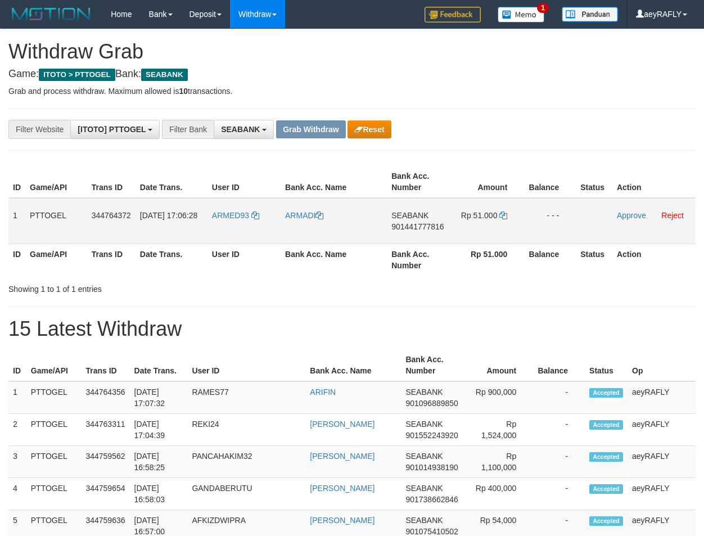
scroll to position [305, 0]
drag, startPoint x: 227, startPoint y: 236, endPoint x: 485, endPoint y: 225, distance: 257.8
click at [485, 225] on tr "1 PTTOGEL 344764372 [DATE] 17:06:28 ARMED93 [GEOGRAPHIC_DATA] SEABANK 901441777…" at bounding box center [351, 221] width 687 height 46
drag, startPoint x: 509, startPoint y: 123, endPoint x: 473, endPoint y: 138, distance: 39.1
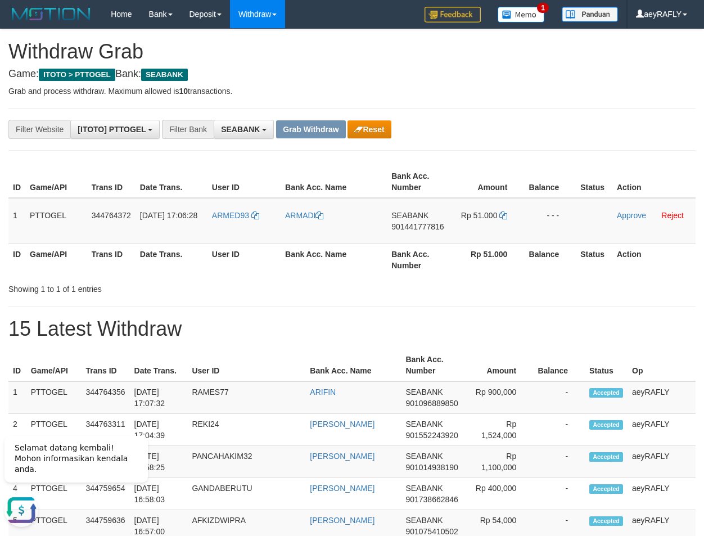
click at [508, 123] on div "**********" at bounding box center [293, 129] width 587 height 19
click at [418, 228] on span "901441777816" at bounding box center [417, 226] width 52 height 9
click at [418, 227] on span "901441777816" at bounding box center [417, 226] width 52 height 9
click at [503, 216] on icon at bounding box center [503, 215] width 8 height 8
click at [633, 214] on link "Approve" at bounding box center [631, 215] width 29 height 9
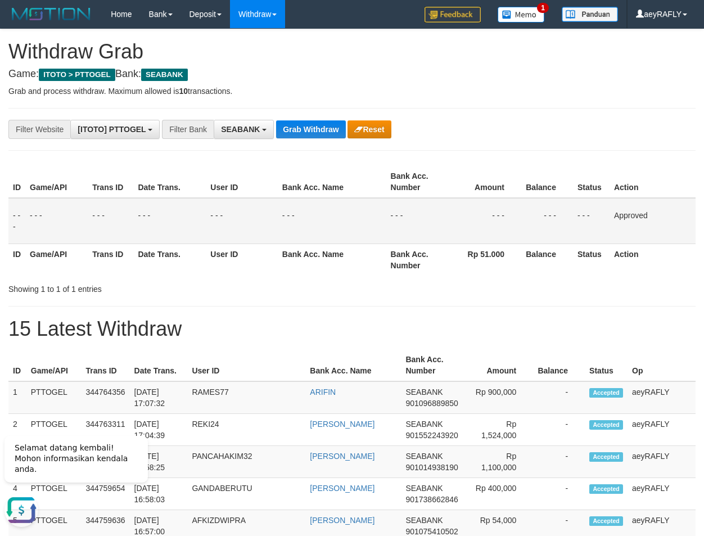
drag, startPoint x: 449, startPoint y: 256, endPoint x: 328, endPoint y: 149, distance: 162.1
click at [449, 251] on th "Rp 51.000" at bounding box center [485, 259] width 74 height 32
click at [257, 125] on span "SEABANK" at bounding box center [240, 129] width 39 height 9
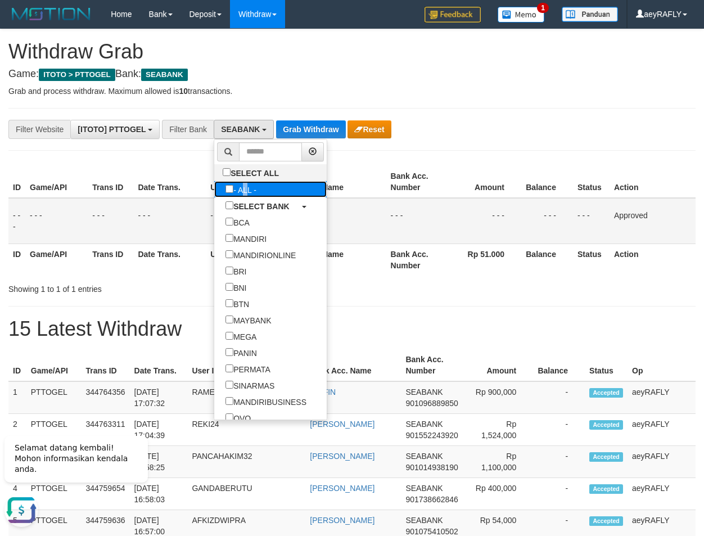
click at [214, 193] on label "- ALL -" at bounding box center [240, 189] width 53 height 16
select select "***"
click at [321, 177] on th "Bank Acc. Name" at bounding box center [332, 182] width 109 height 32
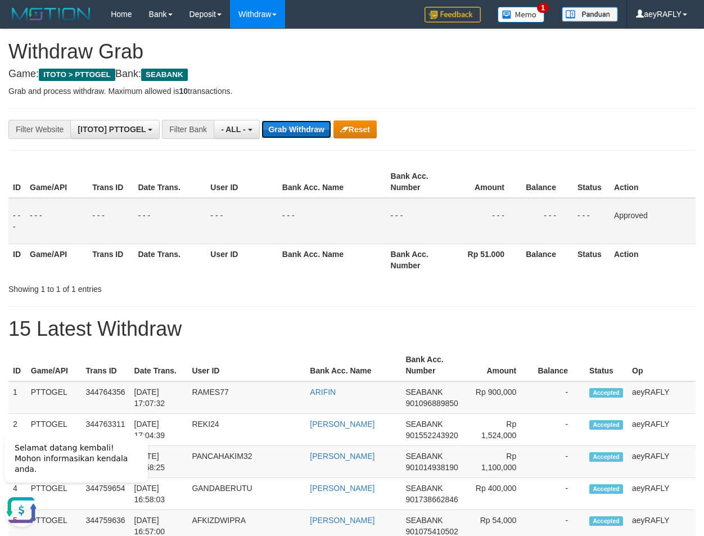
click at [313, 136] on button "Grab Withdraw" at bounding box center [295, 129] width 69 height 18
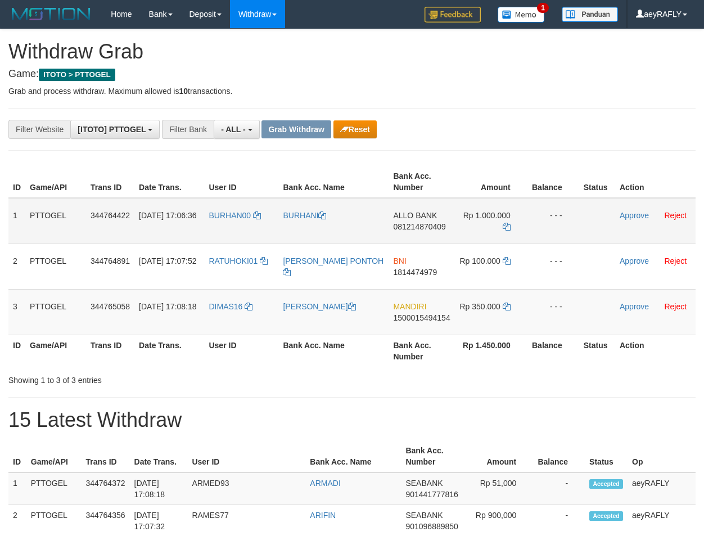
scroll to position [10, 0]
drag, startPoint x: 209, startPoint y: 236, endPoint x: 480, endPoint y: 225, distance: 271.8
click at [480, 225] on tr "1 PTTOGEL 344764422 [DATE] 17:06:36 BURHAN00 [GEOGRAPHIC_DATA] ALLO BANK 081214…" at bounding box center [351, 221] width 687 height 46
drag, startPoint x: 511, startPoint y: 358, endPoint x: 487, endPoint y: 321, distance: 44.8
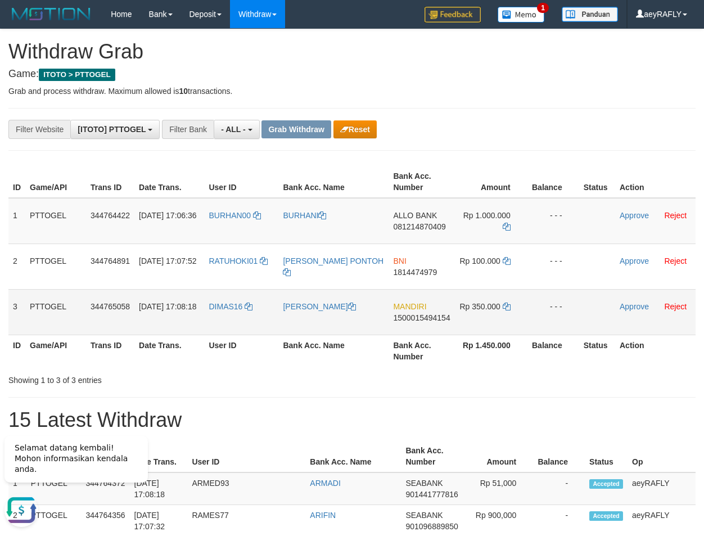
click at [502, 348] on th "Rp 1.450.000" at bounding box center [491, 351] width 73 height 32
click at [419, 229] on span "081214870409" at bounding box center [419, 226] width 52 height 9
click at [507, 224] on icon at bounding box center [507, 227] width 8 height 8
click at [628, 218] on link "Approve" at bounding box center [634, 215] width 29 height 9
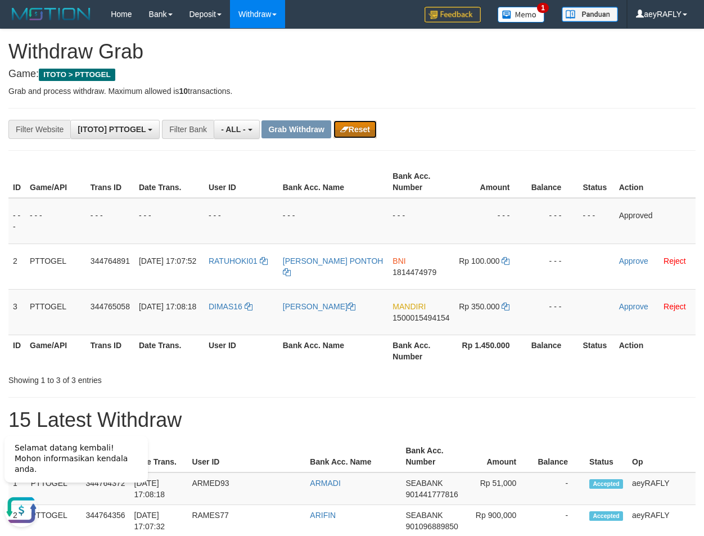
click at [357, 133] on button "Reset" at bounding box center [354, 129] width 43 height 18
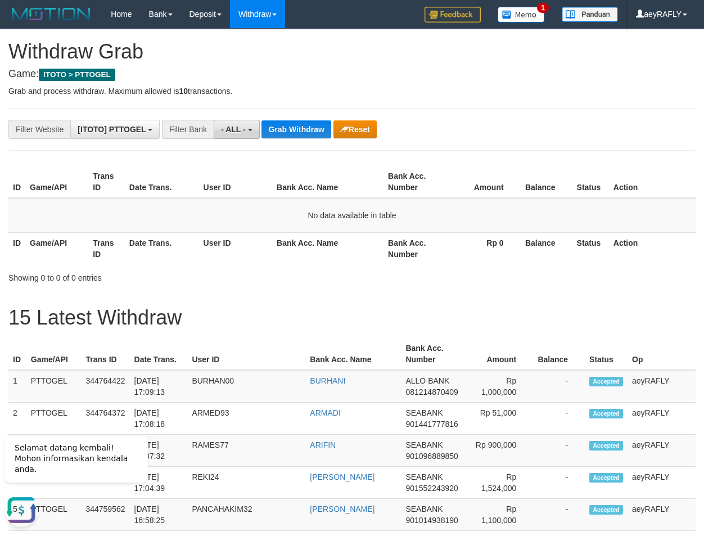
click at [237, 128] on span "- ALL -" at bounding box center [233, 129] width 25 height 9
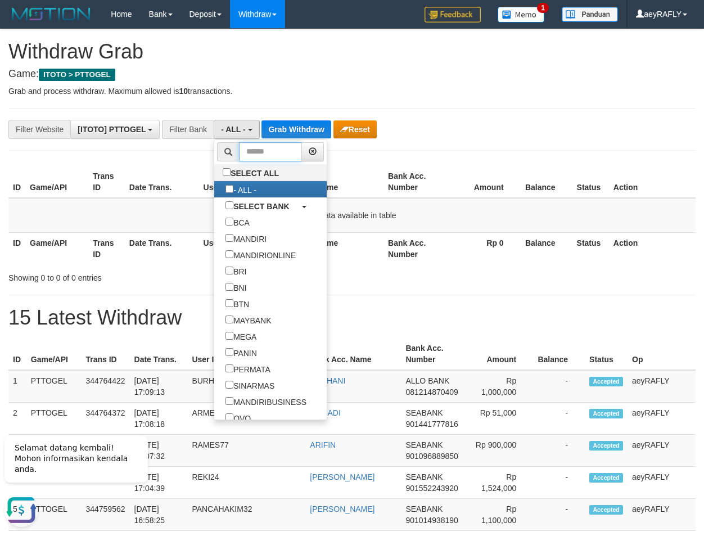
click at [239, 147] on input "text" at bounding box center [270, 151] width 63 height 19
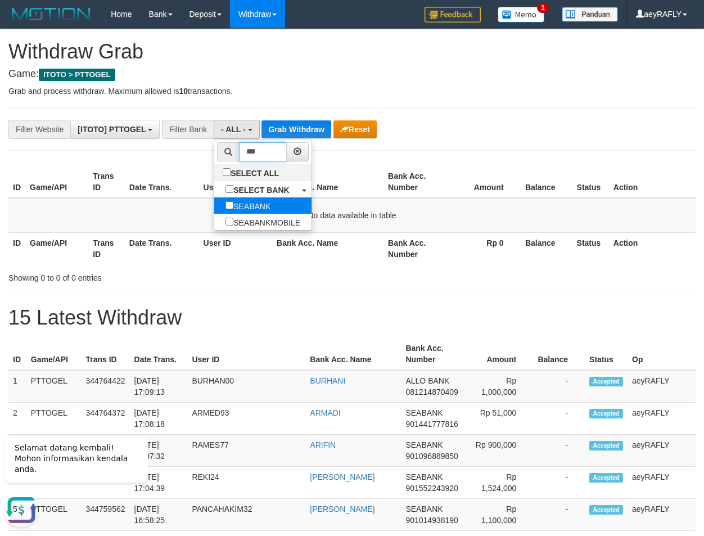
type input "***"
click at [214, 206] on label "SEABANK" at bounding box center [247, 205] width 67 height 16
select select "*******"
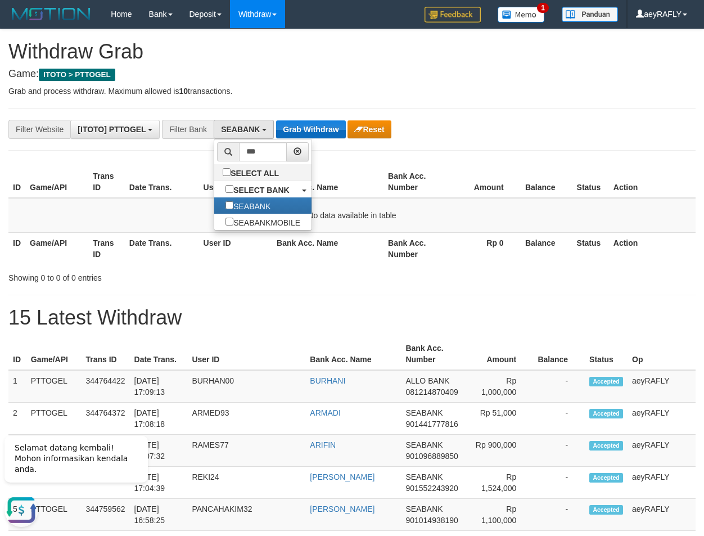
drag, startPoint x: 328, startPoint y: 115, endPoint x: 327, endPoint y: 127, distance: 11.8
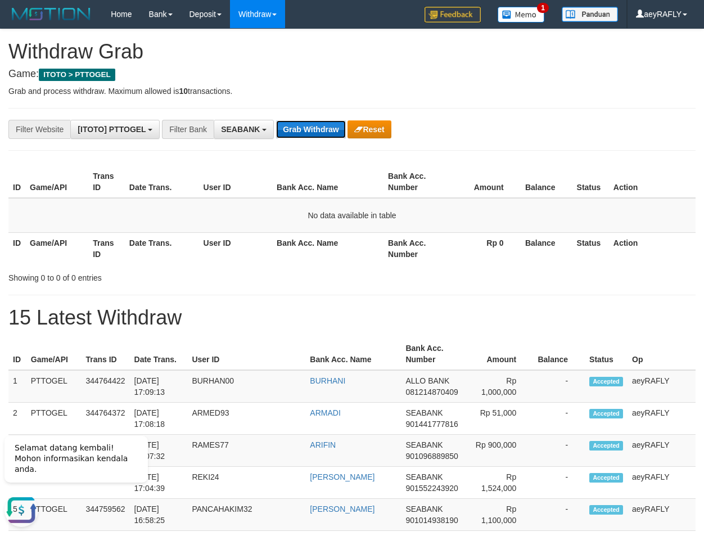
click at [327, 128] on button "Grab Withdraw" at bounding box center [310, 129] width 69 height 18
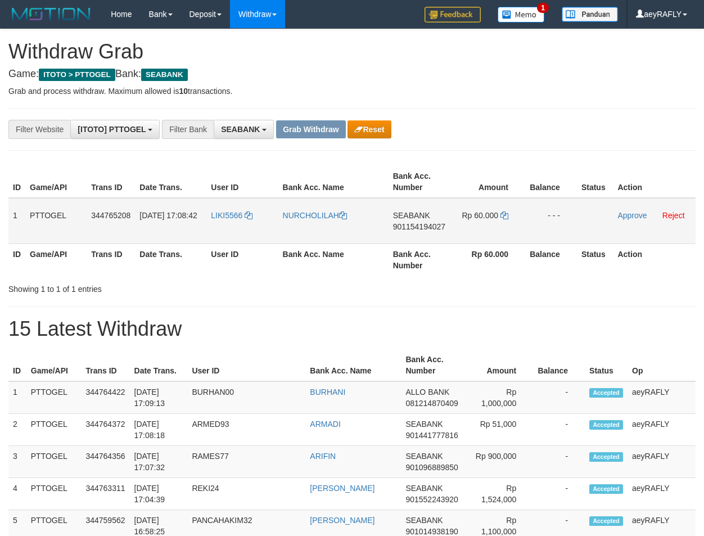
scroll to position [305, 0]
drag, startPoint x: 229, startPoint y: 236, endPoint x: 481, endPoint y: 229, distance: 252.0
click at [481, 229] on tr "1 PTTOGEL 344765208 30/09/2025 17:08:42 LIKI5566 NURCHOLILAH SEABANK 9011541940…" at bounding box center [351, 221] width 687 height 46
drag, startPoint x: 531, startPoint y: 105, endPoint x: 426, endPoint y: 218, distance: 154.0
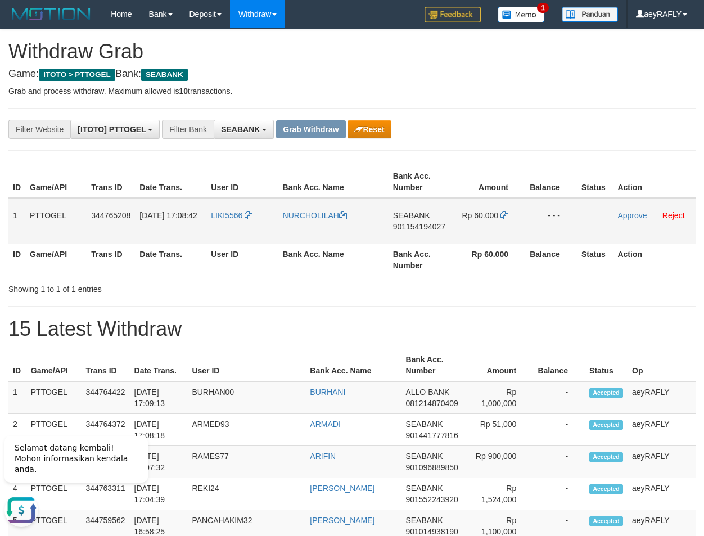
click at [415, 230] on span "901154194027" at bounding box center [419, 226] width 52 height 9
drag, startPoint x: 509, startPoint y: 214, endPoint x: 501, endPoint y: 217, distance: 8.6
click at [507, 214] on td "Rp 60.000" at bounding box center [489, 221] width 73 height 46
click at [501, 217] on icon at bounding box center [504, 215] width 8 height 8
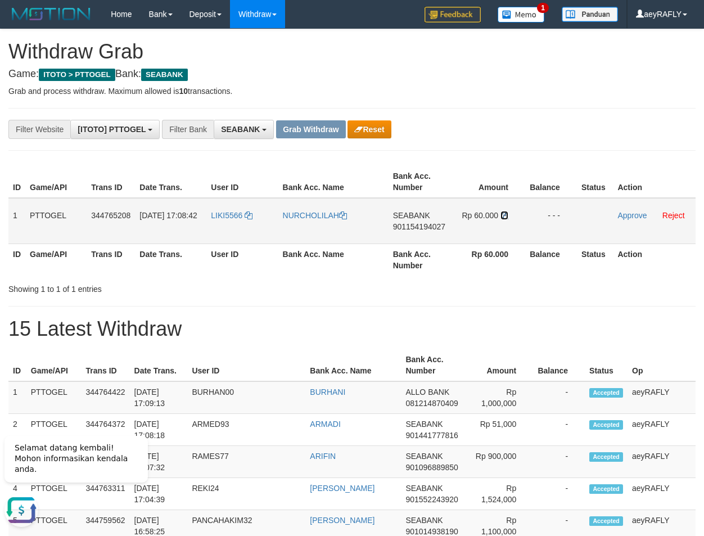
click at [501, 215] on icon at bounding box center [504, 215] width 8 height 8
click at [617, 211] on link "Approve" at bounding box center [631, 215] width 29 height 9
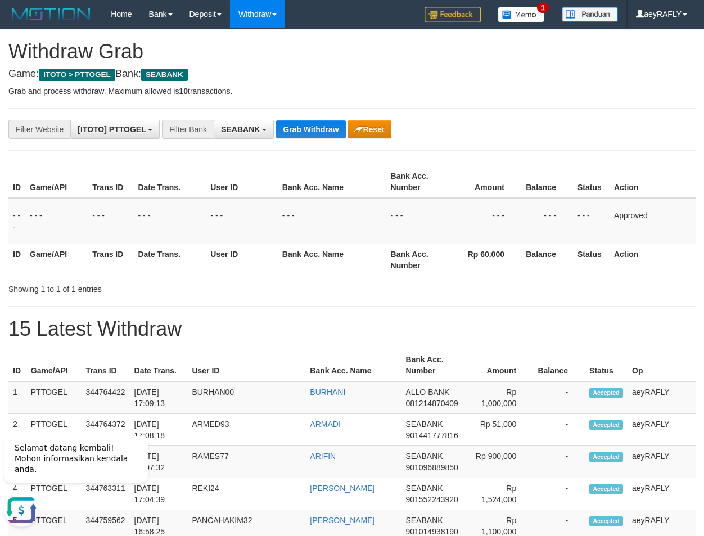
drag, startPoint x: 661, startPoint y: 107, endPoint x: 625, endPoint y: 107, distance: 36.0
click at [319, 125] on button "Grab Withdraw" at bounding box center [310, 129] width 69 height 18
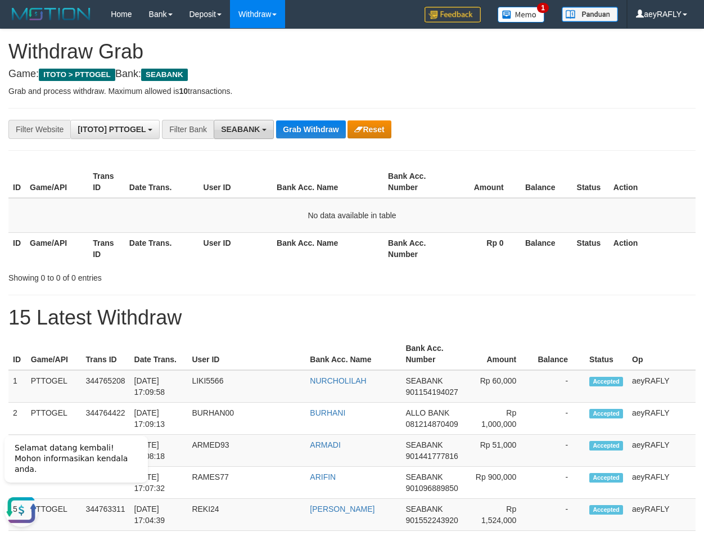
drag, startPoint x: 250, startPoint y: 133, endPoint x: 247, endPoint y: 148, distance: 15.0
click at [250, 135] on button "SEABANK" at bounding box center [244, 129] width 60 height 19
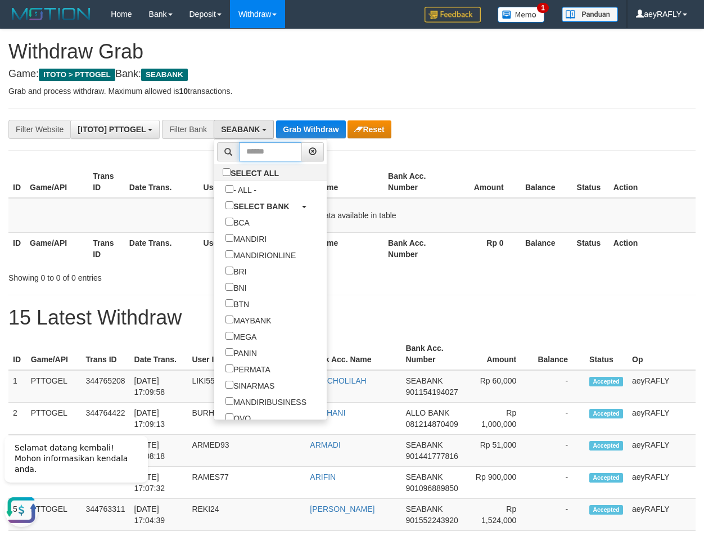
drag, startPoint x: 224, startPoint y: 152, endPoint x: 237, endPoint y: 148, distance: 14.2
click at [239, 152] on input "text" at bounding box center [270, 151] width 63 height 19
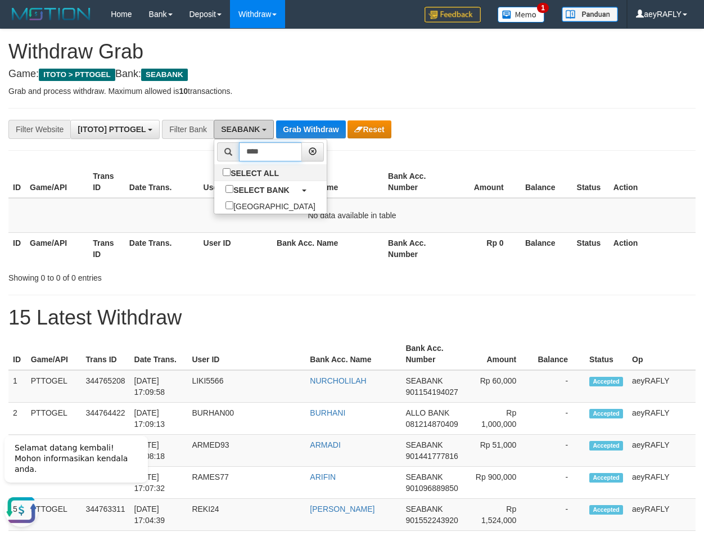
type input "****"
click at [236, 133] on span "SEABANK" at bounding box center [240, 129] width 39 height 9
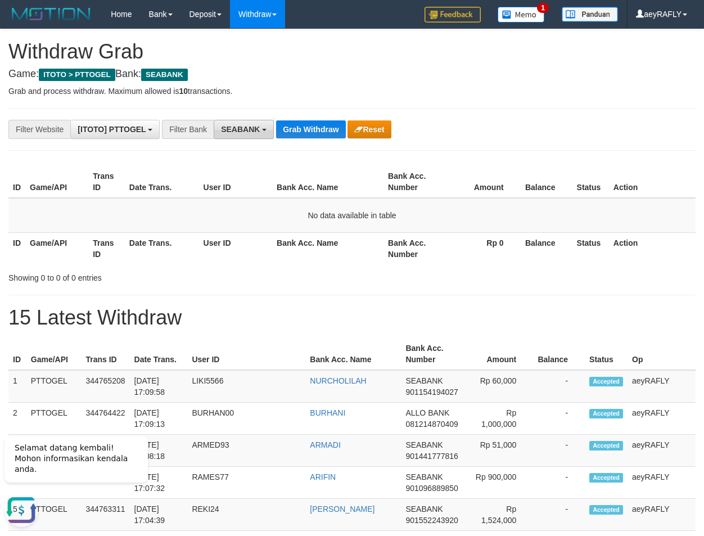
click at [241, 132] on span "SEABANK" at bounding box center [240, 129] width 39 height 9
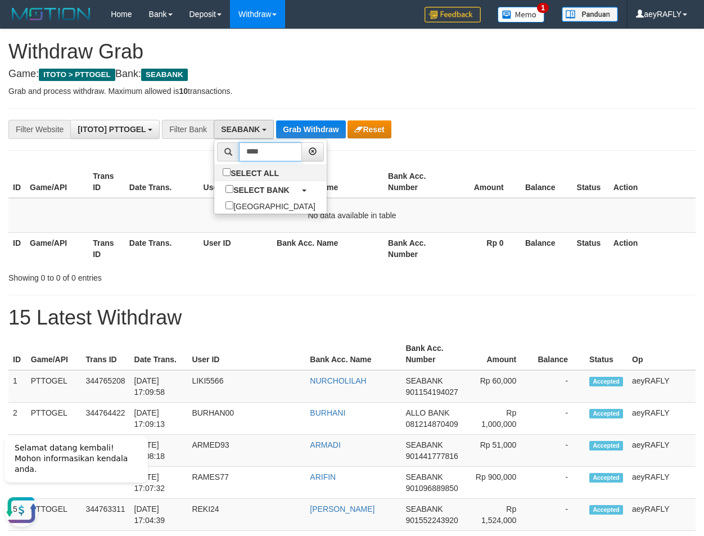
click at [239, 156] on input "****" at bounding box center [270, 151] width 63 height 19
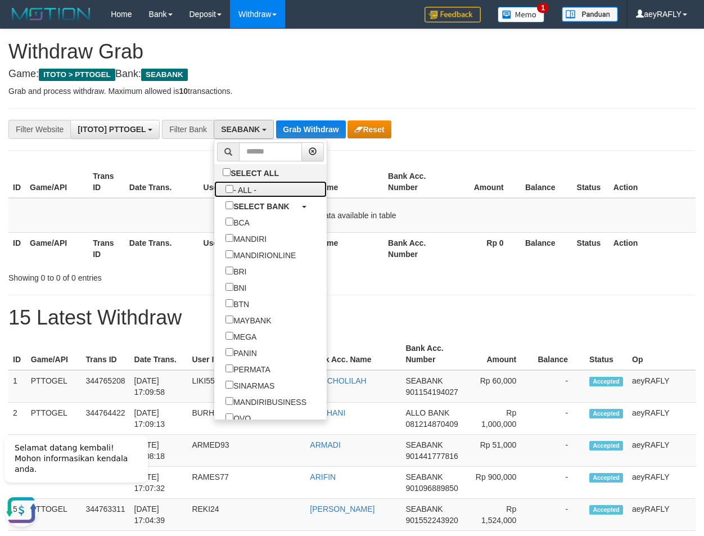
drag, startPoint x: 186, startPoint y: 188, endPoint x: 269, endPoint y: 169, distance: 85.9
click at [214, 187] on label "- ALL -" at bounding box center [240, 189] width 53 height 16
select select "***"
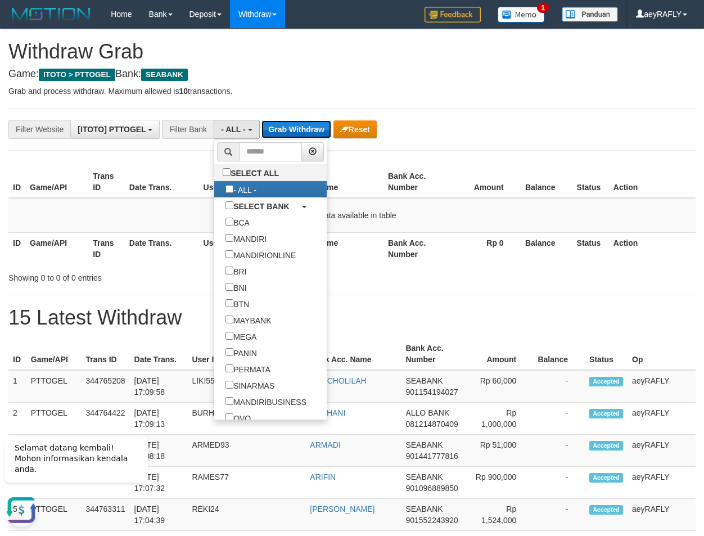
click at [300, 124] on button "Grab Withdraw" at bounding box center [295, 129] width 69 height 18
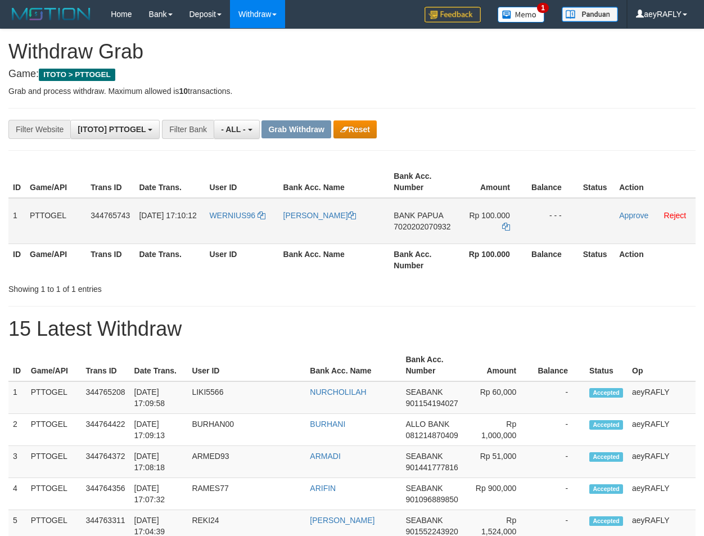
scroll to position [10, 0]
drag, startPoint x: 256, startPoint y: 231, endPoint x: 484, endPoint y: 216, distance: 228.8
click at [484, 216] on tr "1 PTTOGEL 344765743 30/09/2025 17:10:12 WERNIUS96 WERNIUS ESEMA BANK PAPUA 7020…" at bounding box center [351, 221] width 687 height 46
drag, startPoint x: 496, startPoint y: 298, endPoint x: 426, endPoint y: 252, distance: 83.3
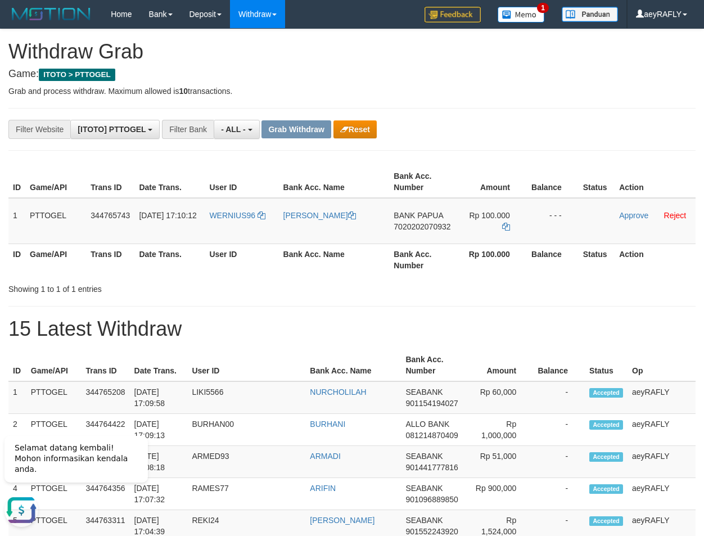
click at [416, 228] on span "7020202070932" at bounding box center [422, 226] width 57 height 9
click at [424, 225] on span "7020202070932" at bounding box center [422, 226] width 57 height 9
click at [507, 228] on icon at bounding box center [506, 227] width 8 height 8
click at [644, 217] on link "Approve" at bounding box center [633, 215] width 29 height 9
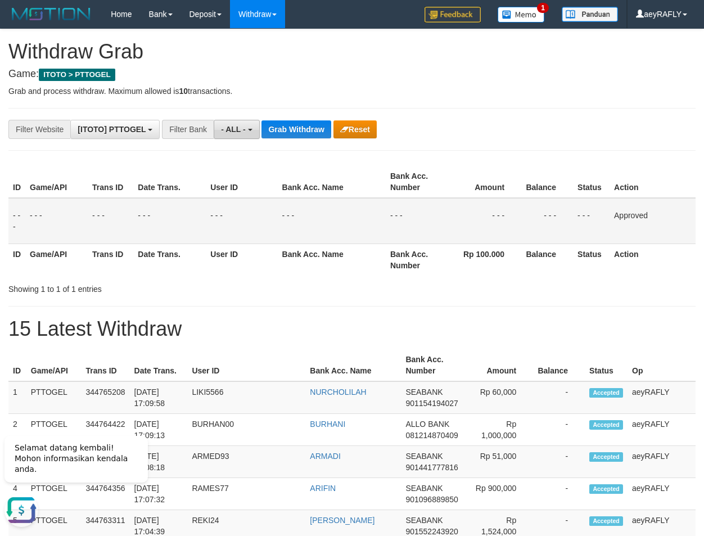
click at [233, 125] on span "- ALL -" at bounding box center [233, 129] width 25 height 9
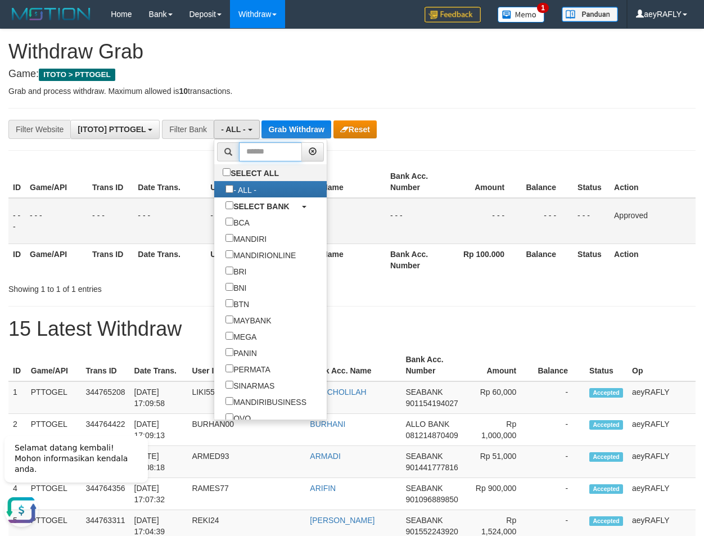
click at [239, 146] on input "text" at bounding box center [270, 151] width 63 height 19
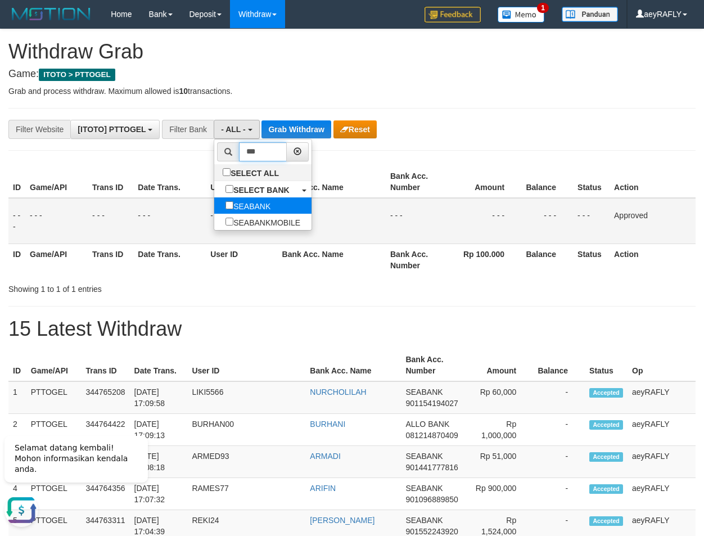
type input "***"
click at [214, 197] on label "SEABANK" at bounding box center [247, 205] width 67 height 16
select select "*******"
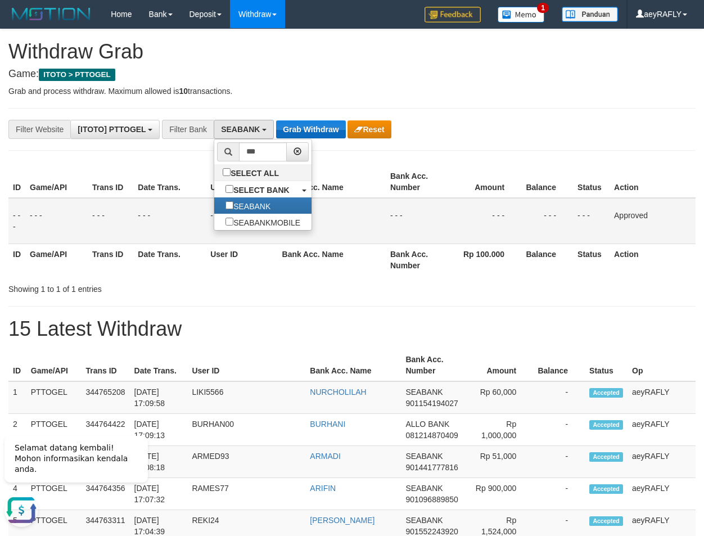
drag, startPoint x: 303, startPoint y: 169, endPoint x: 309, endPoint y: 137, distance: 32.6
click at [304, 168] on th "Bank Acc. Name" at bounding box center [332, 182] width 108 height 32
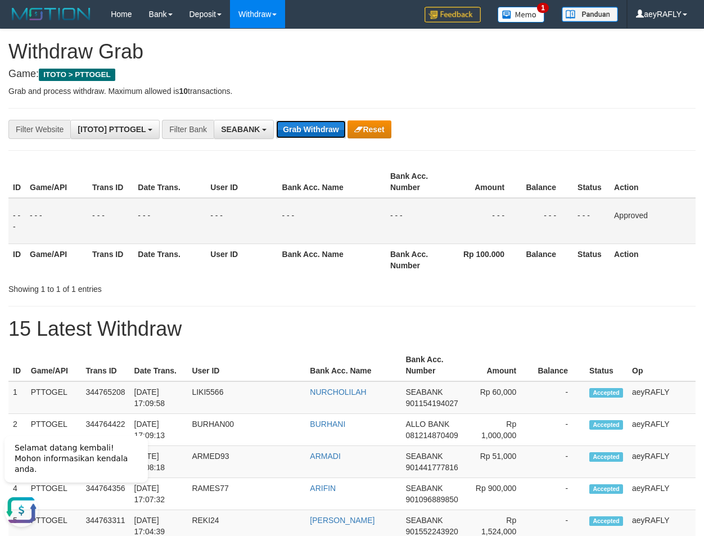
click at [312, 130] on button "Grab Withdraw" at bounding box center [310, 129] width 69 height 18
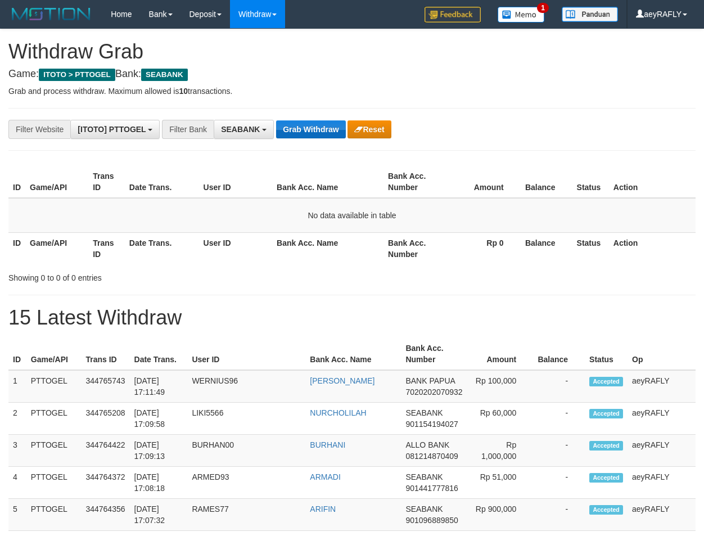
click at [308, 137] on button "Grab Withdraw" at bounding box center [310, 129] width 69 height 18
drag, startPoint x: 0, startPoint y: 0, endPoint x: 306, endPoint y: 139, distance: 336.0
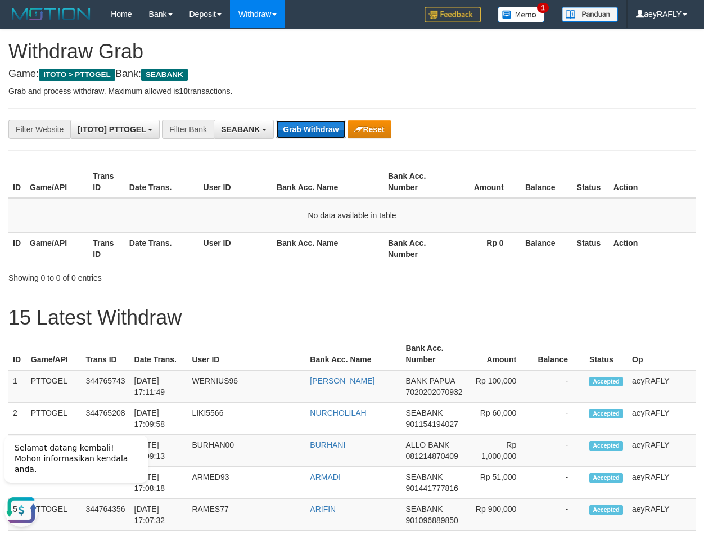
click at [314, 130] on button "Grab Withdraw" at bounding box center [310, 129] width 69 height 18
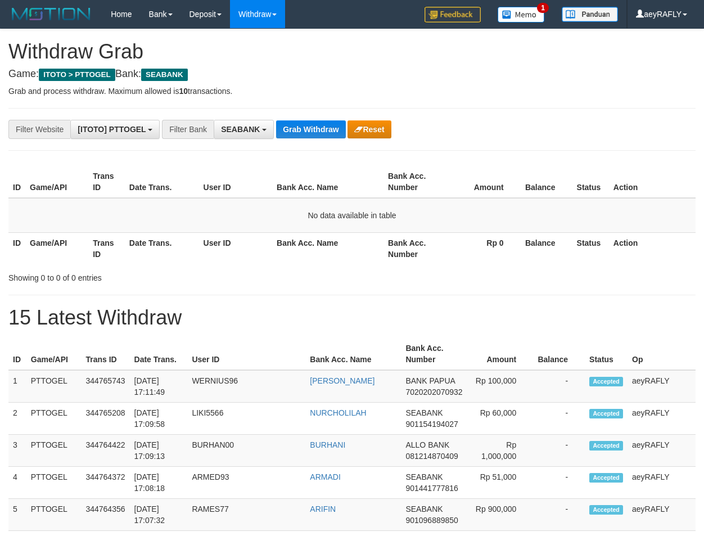
click at [314, 130] on button "Grab Withdraw" at bounding box center [310, 129] width 69 height 18
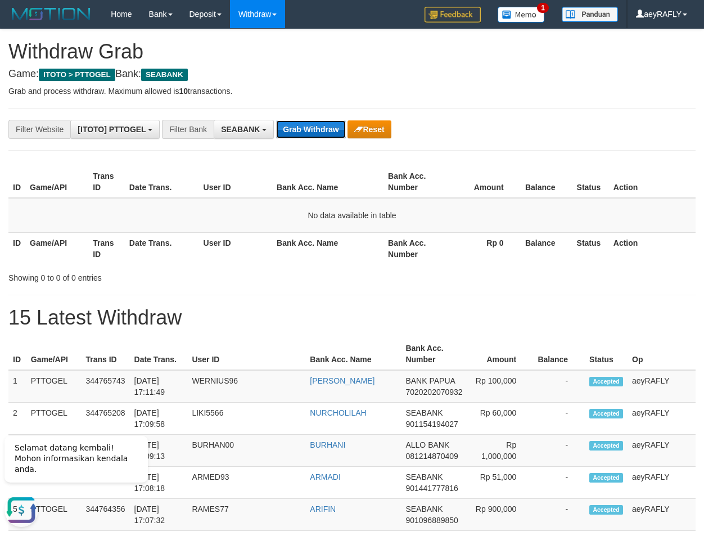
click at [303, 129] on button "Grab Withdraw" at bounding box center [310, 129] width 69 height 18
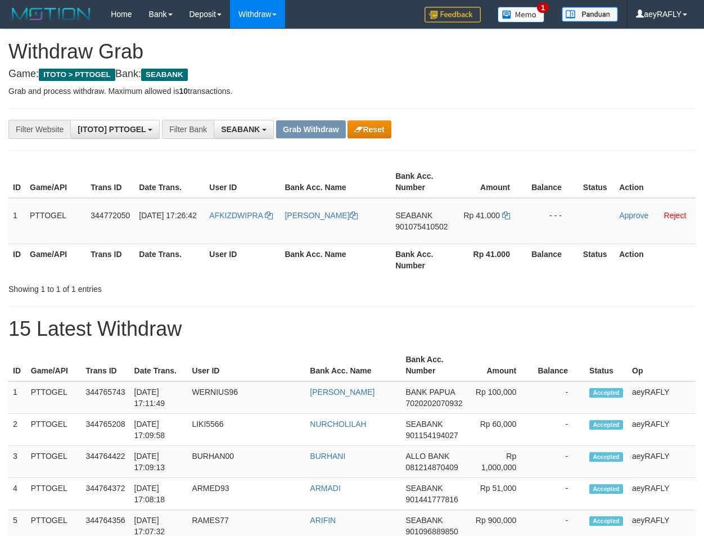
scroll to position [305, 0]
drag, startPoint x: 251, startPoint y: 229, endPoint x: 483, endPoint y: 223, distance: 232.3
click at [483, 223] on tr "1 PTTOGEL 344772050 [DATE] 17:26:42 AFKIZDWIPRA [PERSON_NAME][GEOGRAPHIC_DATA] …" at bounding box center [351, 221] width 687 height 46
drag, startPoint x: 602, startPoint y: 87, endPoint x: 479, endPoint y: 179, distance: 154.2
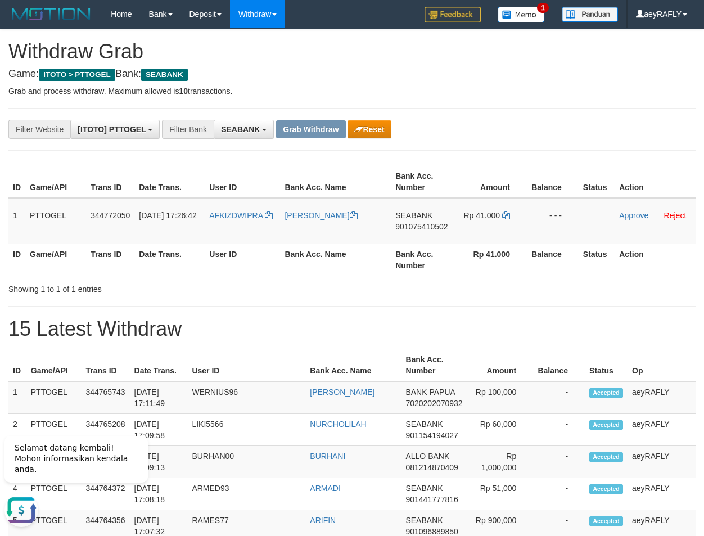
click at [597, 89] on p "Grab and process withdraw. Maximum allowed is 10 transactions." at bounding box center [351, 90] width 687 height 11
click at [420, 225] on span "901075410502" at bounding box center [421, 226] width 52 height 9
click at [527, 130] on div "**********" at bounding box center [293, 129] width 587 height 19
click at [420, 224] on span "901075410502" at bounding box center [421, 226] width 52 height 9
click at [411, 222] on td "SEABANK 901075410502" at bounding box center [423, 221] width 65 height 46
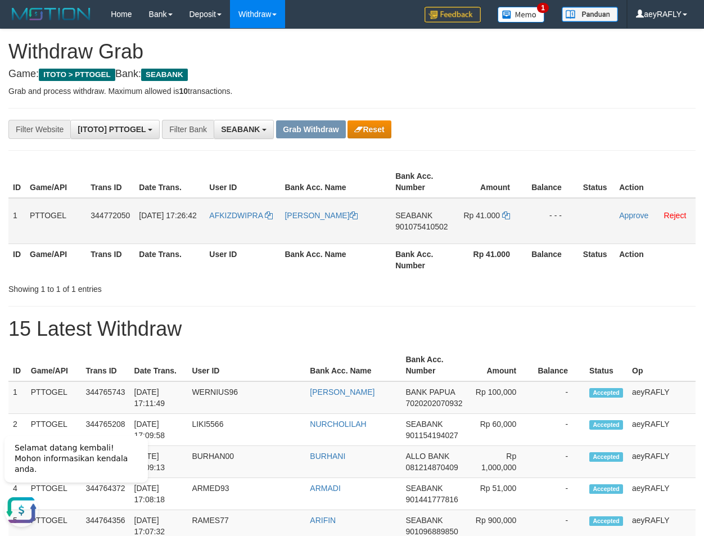
click at [414, 227] on span "901075410502" at bounding box center [421, 226] width 52 height 9
click at [509, 215] on td "Rp 41.000" at bounding box center [490, 221] width 71 height 46
click at [508, 215] on icon at bounding box center [506, 215] width 8 height 8
click at [632, 218] on link "Approve" at bounding box center [633, 215] width 29 height 9
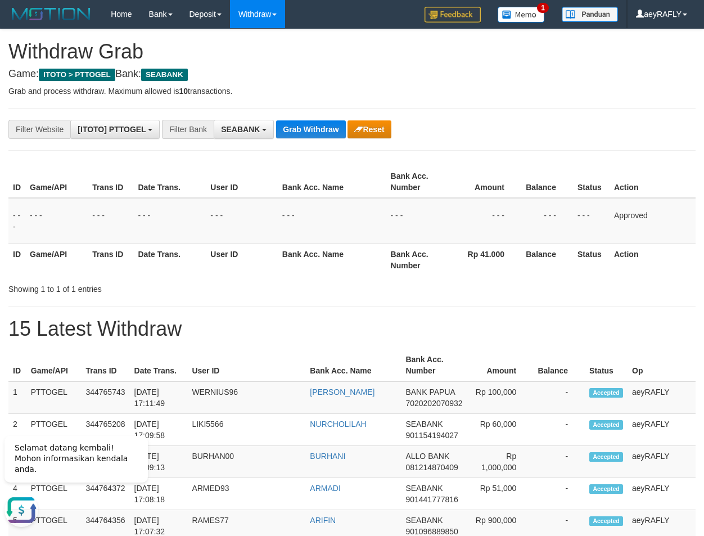
drag, startPoint x: 570, startPoint y: 209, endPoint x: 413, endPoint y: 173, distance: 161.1
click at [567, 209] on td "- - -" at bounding box center [547, 221] width 52 height 46
click at [327, 129] on button "Grab Withdraw" at bounding box center [310, 129] width 69 height 18
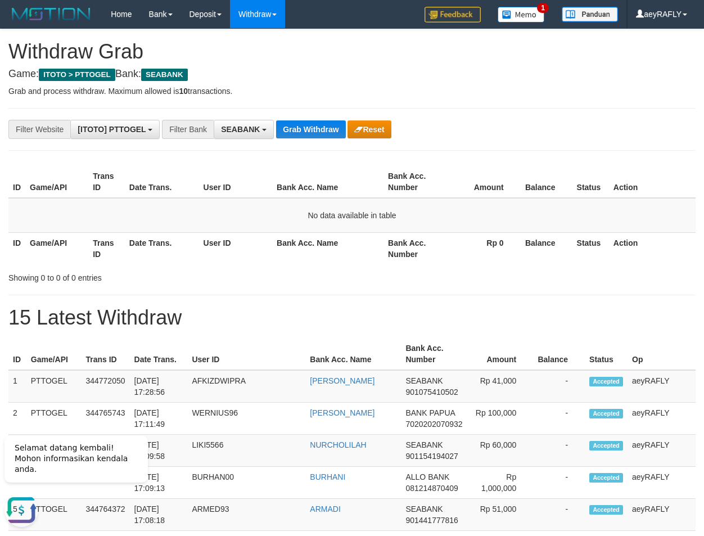
click at [299, 136] on button "Grab Withdraw" at bounding box center [310, 129] width 69 height 18
click at [318, 127] on button "Grab Withdraw" at bounding box center [310, 129] width 69 height 18
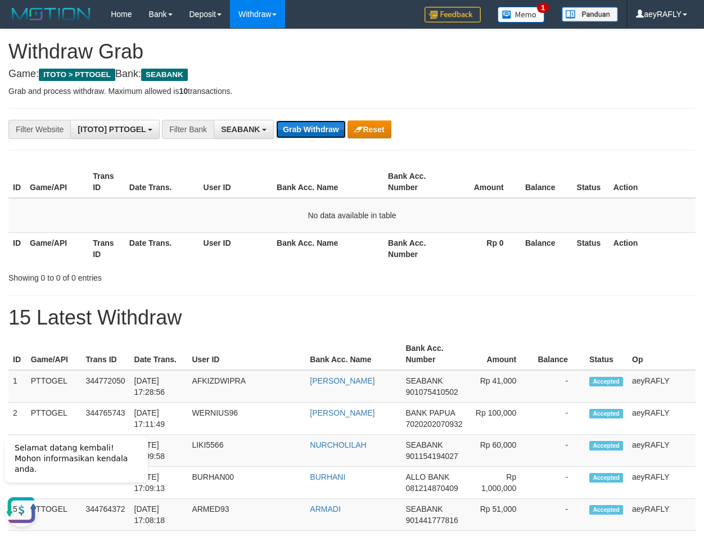
click at [306, 124] on button "Grab Withdraw" at bounding box center [310, 129] width 69 height 18
click at [305, 124] on button "Grab Withdraw" at bounding box center [310, 129] width 69 height 18
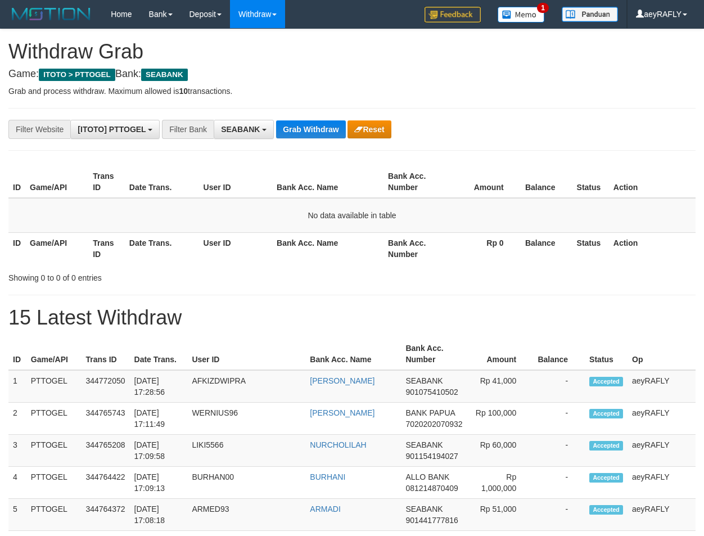
scroll to position [305, 0]
click at [303, 125] on button "Grab Withdraw" at bounding box center [310, 129] width 69 height 18
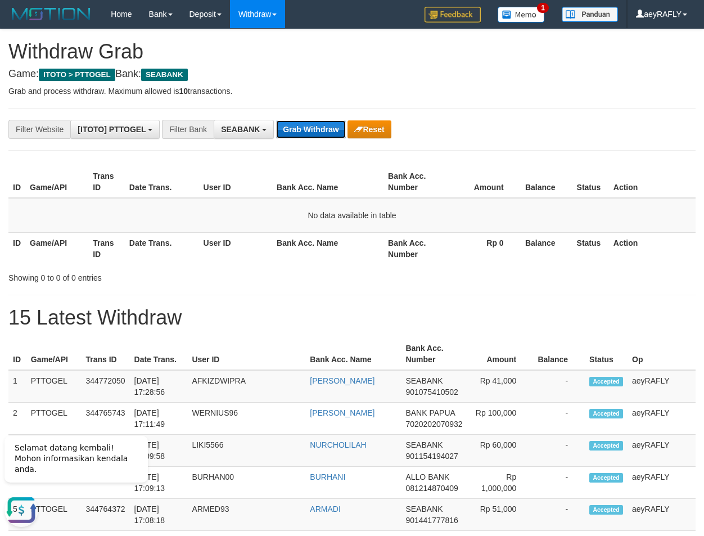
scroll to position [0, 0]
drag, startPoint x: 0, startPoint y: 0, endPoint x: 302, endPoint y: 125, distance: 327.0
click at [302, 125] on button "Grab Withdraw" at bounding box center [310, 129] width 69 height 18
drag, startPoint x: 306, startPoint y: 110, endPoint x: 319, endPoint y: 136, distance: 28.9
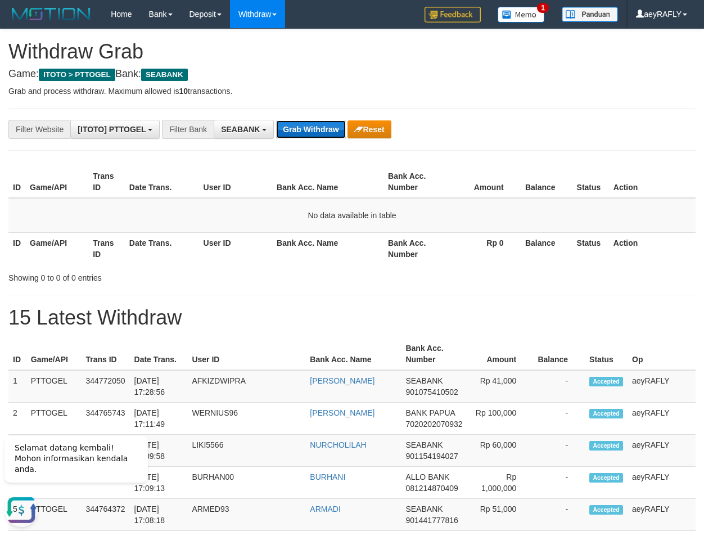
click at [319, 136] on button "Grab Withdraw" at bounding box center [310, 129] width 69 height 18
click at [324, 133] on button "Grab Withdraw" at bounding box center [310, 129] width 69 height 18
drag, startPoint x: 308, startPoint y: 215, endPoint x: 121, endPoint y: 220, distance: 186.8
click at [125, 222] on td "No data available in table" at bounding box center [351, 215] width 687 height 35
click at [92, 202] on td "No data available in table" at bounding box center [351, 215] width 687 height 35
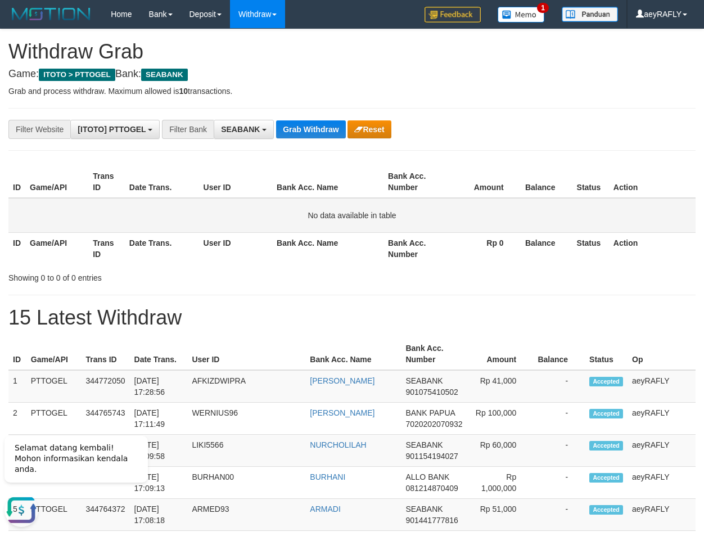
click at [361, 224] on td "No data available in table" at bounding box center [351, 215] width 687 height 35
click at [361, 222] on td "No data available in table" at bounding box center [351, 215] width 687 height 35
click at [361, 218] on td "No data available in table" at bounding box center [351, 215] width 687 height 35
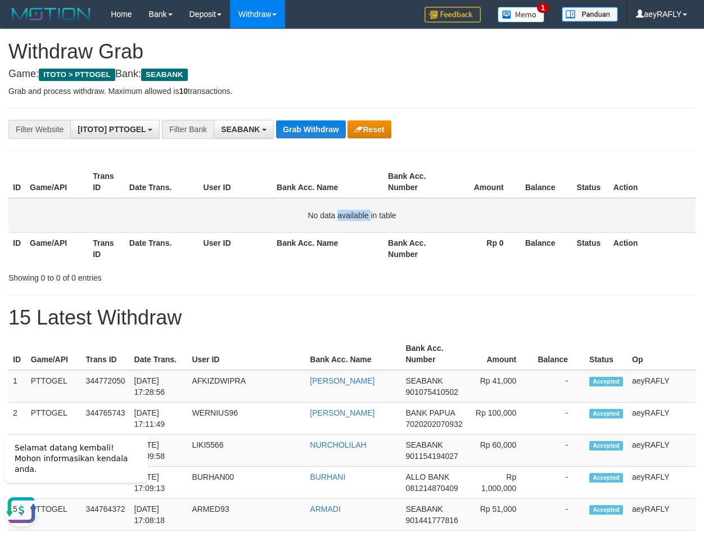
click at [361, 218] on td "No data available in table" at bounding box center [351, 215] width 687 height 35
click at [363, 218] on td "No data available in table" at bounding box center [351, 215] width 687 height 35
click at [324, 130] on button "Grab Withdraw" at bounding box center [310, 129] width 69 height 18
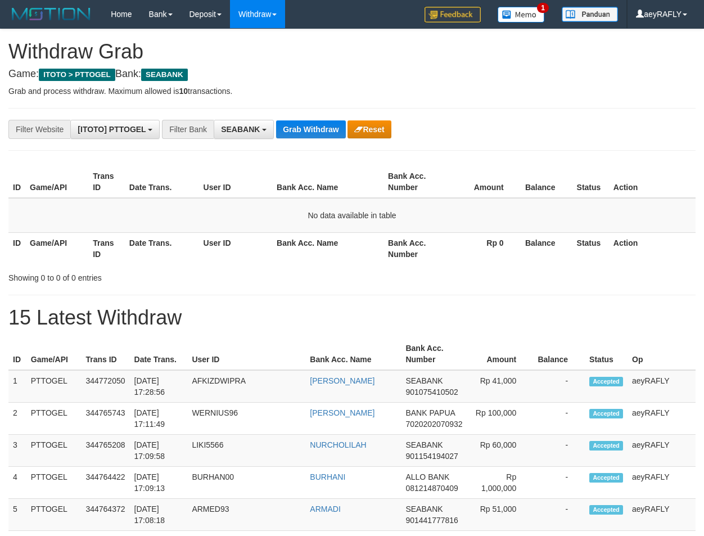
scroll to position [305, 0]
click at [324, 128] on button "Grab Withdraw" at bounding box center [310, 129] width 69 height 18
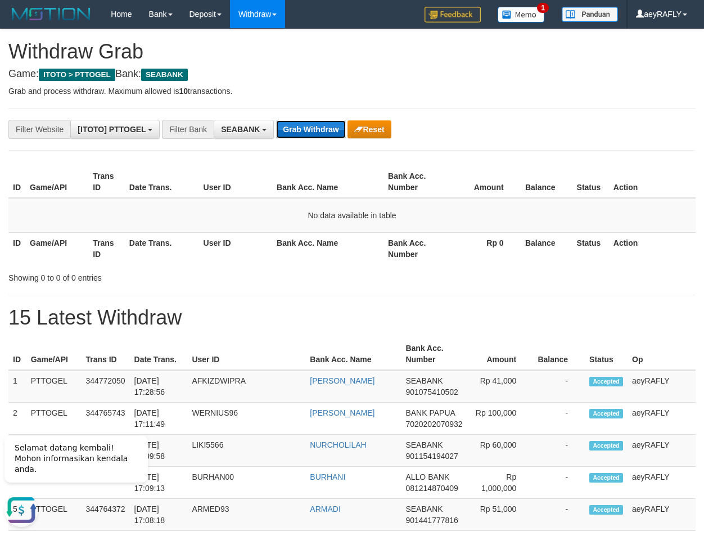
click at [322, 132] on button "Grab Withdraw" at bounding box center [310, 129] width 69 height 18
click at [320, 129] on button "Grab Withdraw" at bounding box center [310, 129] width 69 height 18
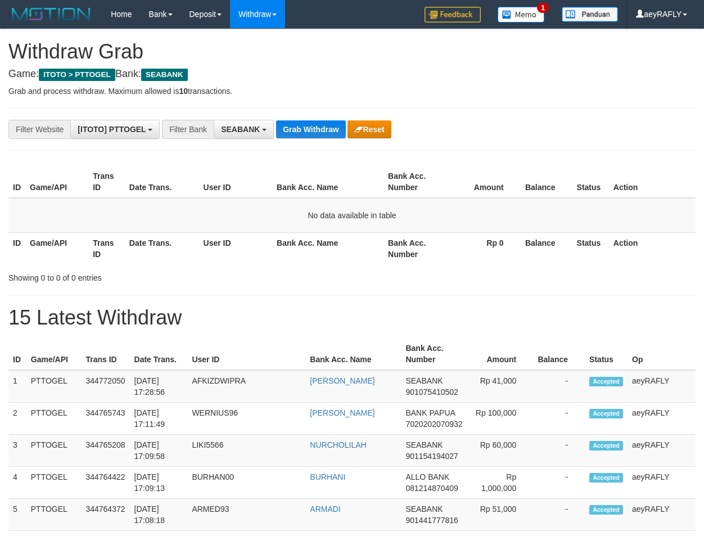
scroll to position [305, 0]
click at [313, 120] on button "Grab Withdraw" at bounding box center [310, 129] width 69 height 18
click at [319, 123] on button "Grab Withdraw" at bounding box center [310, 129] width 69 height 18
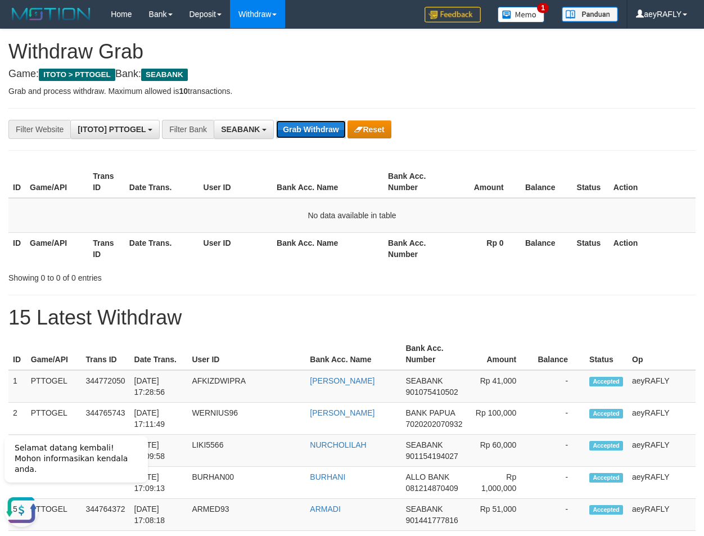
click at [305, 122] on button "Grab Withdraw" at bounding box center [310, 129] width 69 height 18
drag, startPoint x: 463, startPoint y: 283, endPoint x: 454, endPoint y: 282, distance: 8.5
click at [327, 137] on button "Grab Withdraw" at bounding box center [310, 129] width 69 height 18
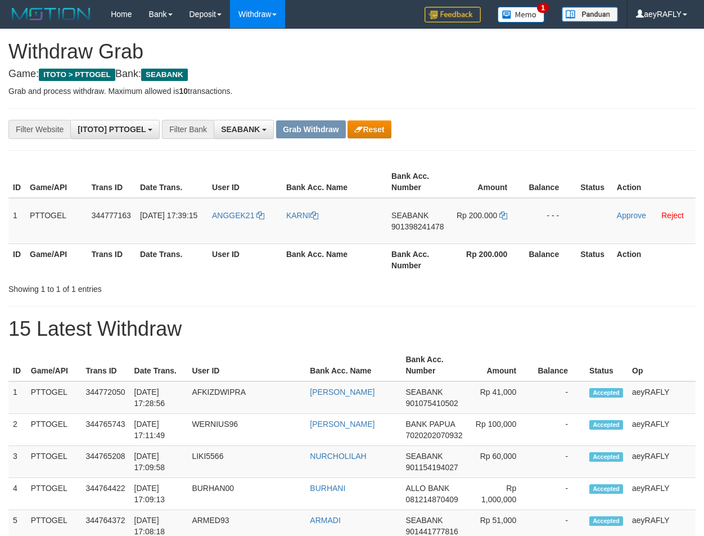
scroll to position [305, 0]
drag, startPoint x: 241, startPoint y: 229, endPoint x: 495, endPoint y: 225, distance: 254.2
click at [495, 225] on tr "1 PTTOGEL 344777163 [DATE] 17:39:15 ANGGEK21 [GEOGRAPHIC_DATA] SEABANK 90139824…" at bounding box center [351, 221] width 687 height 46
drag, startPoint x: 502, startPoint y: 146, endPoint x: 436, endPoint y: 238, distance: 113.3
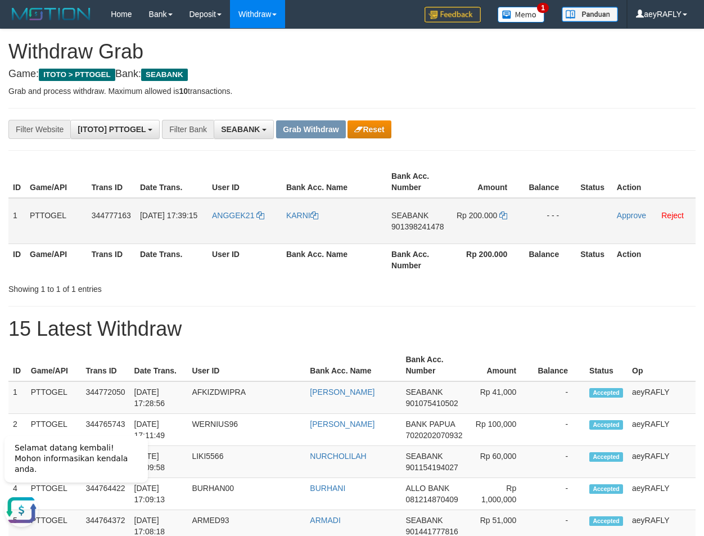
click at [427, 227] on span "901398241478" at bounding box center [417, 226] width 52 height 9
click at [411, 228] on span "901398241478" at bounding box center [417, 226] width 52 height 9
click at [504, 211] on link at bounding box center [503, 215] width 8 height 9
click at [619, 216] on link "Approve" at bounding box center [631, 215] width 29 height 9
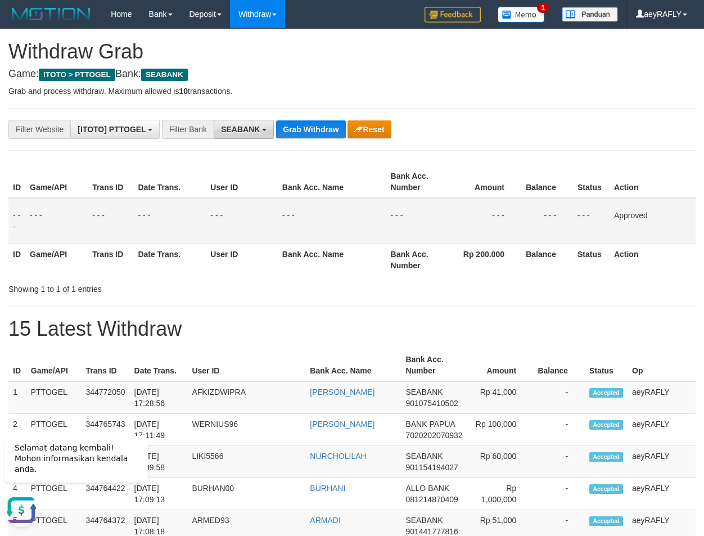
click at [238, 128] on span "SEABANK" at bounding box center [240, 129] width 39 height 9
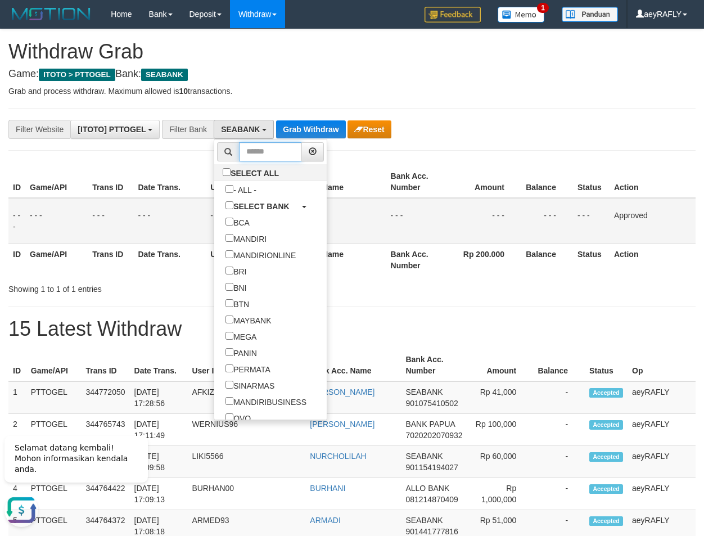
click at [239, 149] on input "text" at bounding box center [270, 151] width 63 height 19
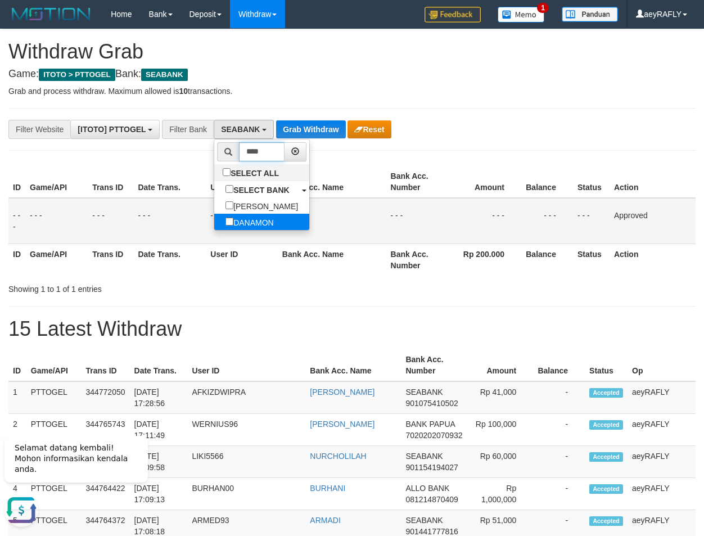
type input "****"
click at [214, 224] on label "DANAMON" at bounding box center [249, 222] width 71 height 16
select select "*******"
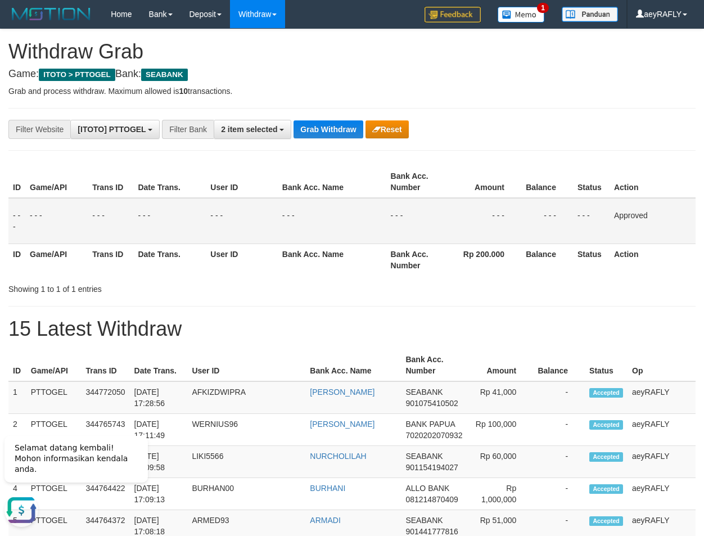
click at [333, 132] on button "Grab Withdraw" at bounding box center [328, 129] width 69 height 18
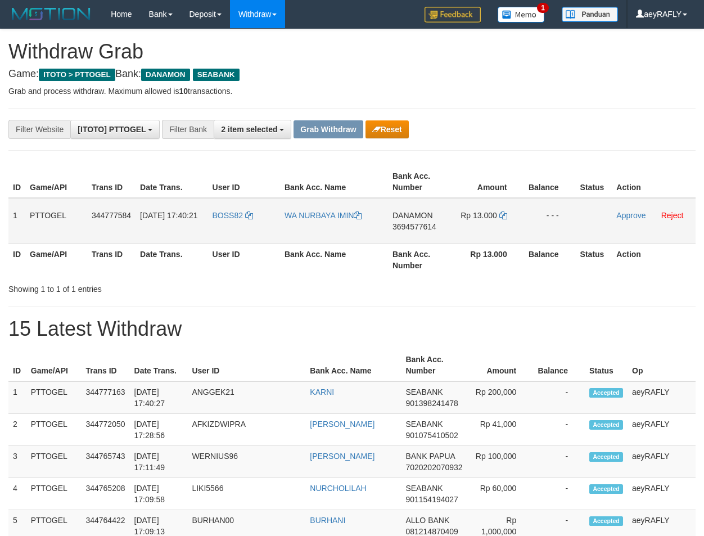
scroll to position [269, 0]
drag, startPoint x: 231, startPoint y: 224, endPoint x: 488, endPoint y: 233, distance: 257.7
click at [504, 233] on tr "1 PTTOGEL 344777584 30/09/2025 17:40:21 BOSS82 WA NURBAYA IMIN DANAMON 36945776…" at bounding box center [351, 221] width 687 height 46
click at [416, 229] on span "3694577614" at bounding box center [415, 226] width 44 height 9
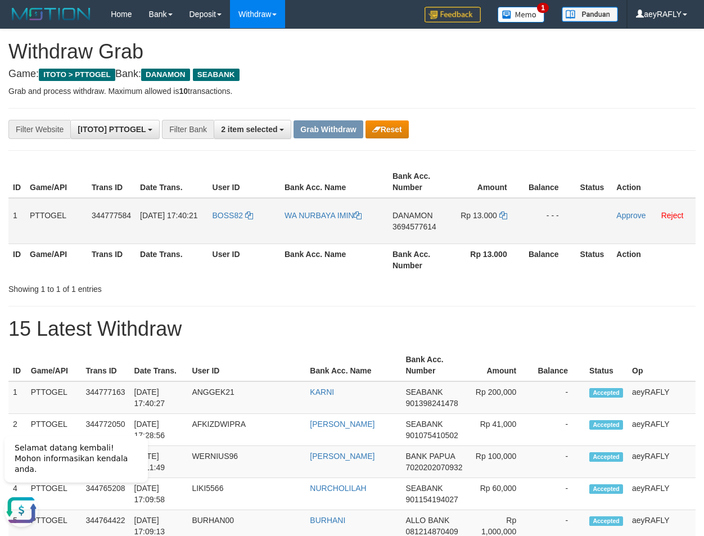
click at [412, 225] on span "3694577614" at bounding box center [415, 226] width 44 height 9
click at [504, 212] on icon at bounding box center [503, 215] width 8 height 8
click at [631, 219] on link "Approve" at bounding box center [630, 215] width 29 height 9
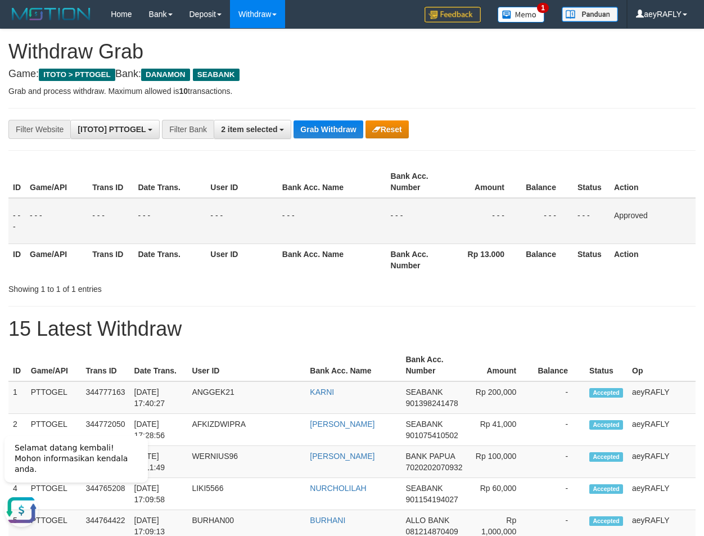
drag, startPoint x: 564, startPoint y: 145, endPoint x: 457, endPoint y: 142, distance: 107.5
click at [237, 130] on span "2 item selected" at bounding box center [249, 129] width 56 height 9
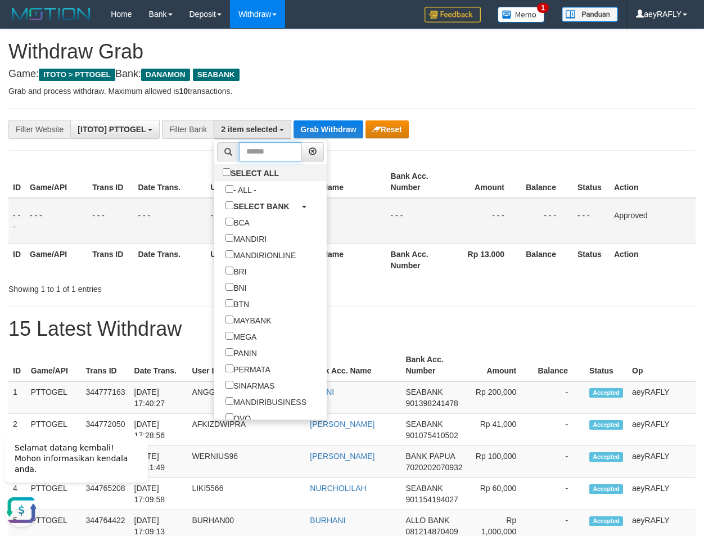
click at [239, 152] on input "text" at bounding box center [270, 151] width 63 height 19
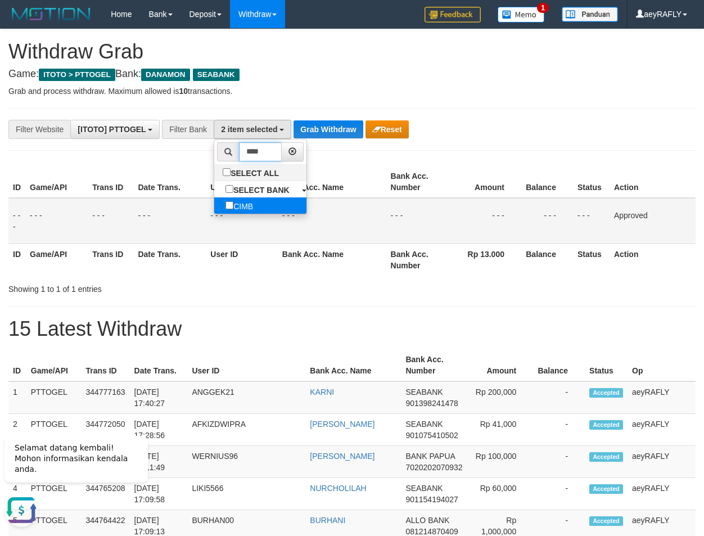
type input "****"
click at [214, 210] on label "CIMB" at bounding box center [239, 205] width 50 height 16
drag, startPoint x: 364, startPoint y: 176, endPoint x: 344, endPoint y: 146, distance: 36.8
click at [359, 167] on th "Bank Acc. Name" at bounding box center [332, 182] width 109 height 32
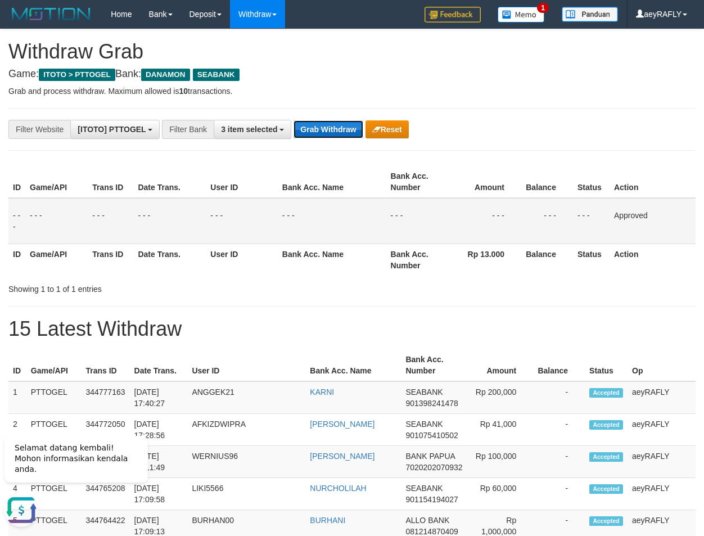
click at [327, 129] on button "Grab Withdraw" at bounding box center [328, 129] width 69 height 18
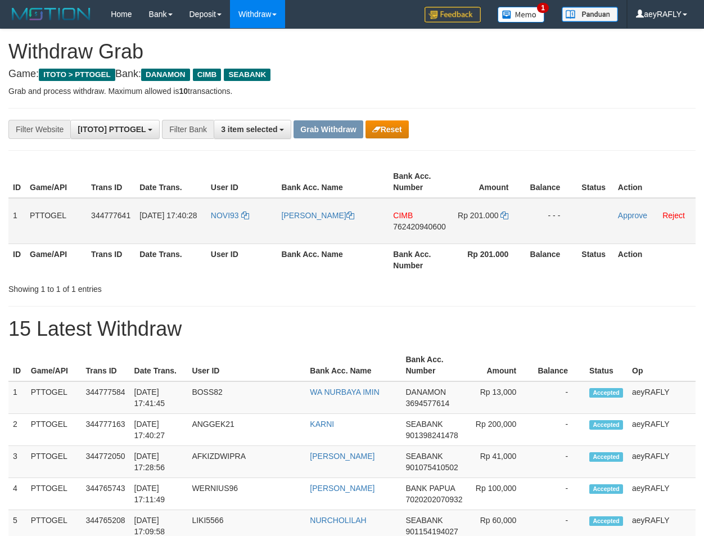
scroll to position [269, 0]
drag, startPoint x: 240, startPoint y: 231, endPoint x: 494, endPoint y: 223, distance: 254.3
click at [494, 223] on tr "1 PTTOGEL 344777641 30/09/2025 17:40:28 NOVI93 RITA NOVITA CIMB 762420940600 Rp…" at bounding box center [351, 221] width 687 height 46
drag, startPoint x: 475, startPoint y: 117, endPoint x: 466, endPoint y: 143, distance: 27.9
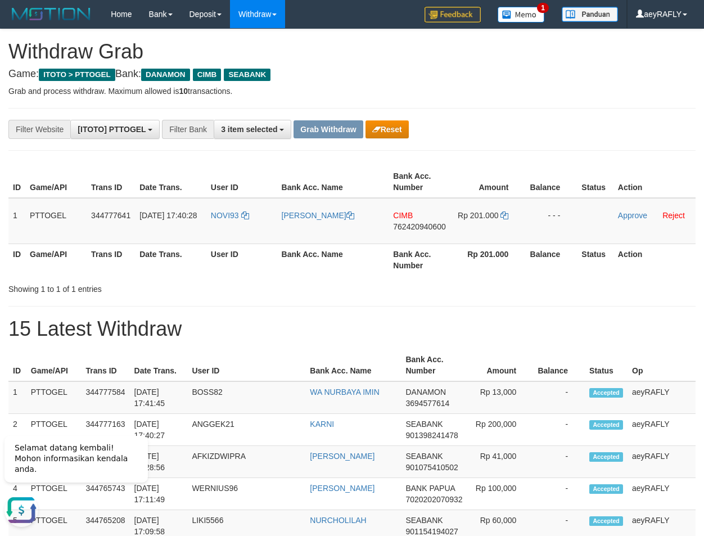
click at [412, 224] on span "762420940600" at bounding box center [419, 226] width 52 height 9
click at [420, 228] on span "762420940600" at bounding box center [419, 226] width 52 height 9
drag, startPoint x: 403, startPoint y: 222, endPoint x: 408, endPoint y: 225, distance: 5.8
click at [404, 222] on span "762420940600" at bounding box center [419, 226] width 52 height 9
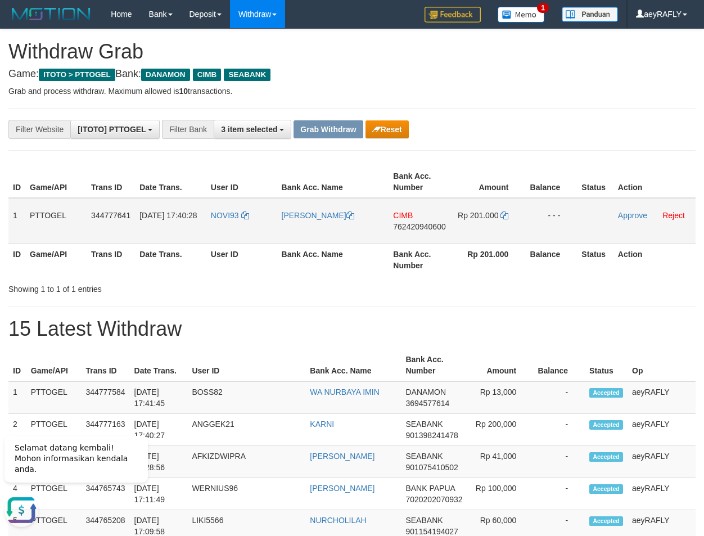
click at [409, 225] on span "762420940600" at bounding box center [419, 226] width 52 height 9
click at [504, 216] on icon at bounding box center [504, 215] width 8 height 8
click at [616, 213] on td "Approve Reject" at bounding box center [655, 221] width 82 height 46
click at [618, 211] on link "Approve" at bounding box center [632, 215] width 29 height 9
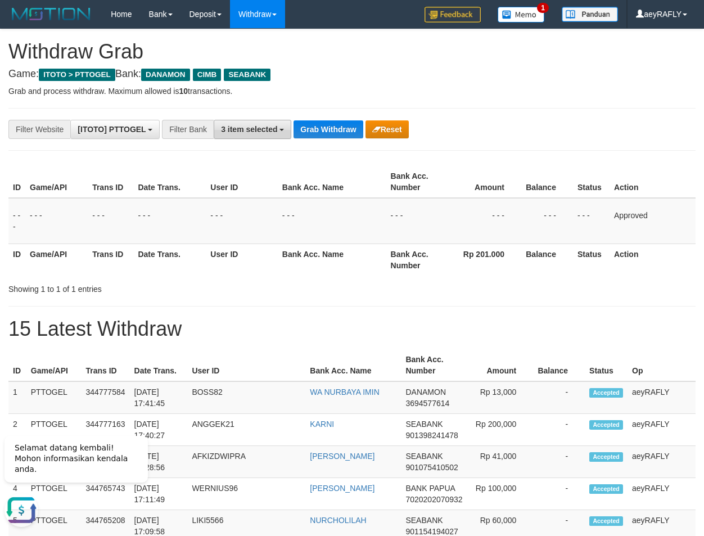
click at [257, 126] on span "3 item selected" at bounding box center [249, 129] width 56 height 9
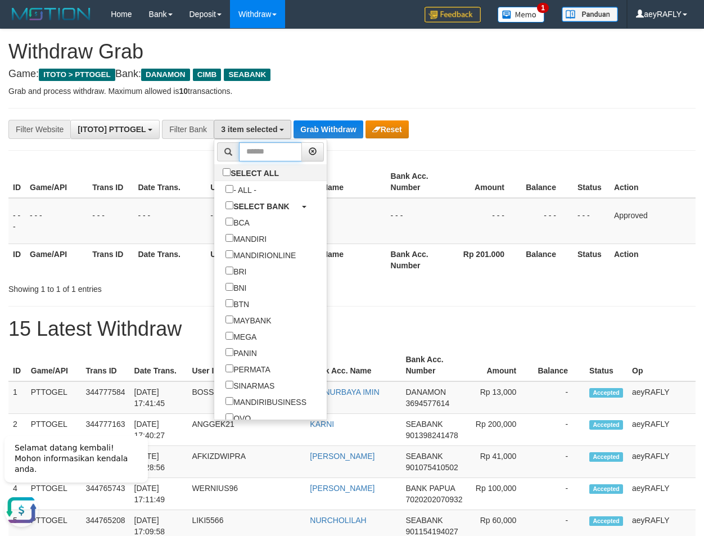
click at [239, 152] on input "text" at bounding box center [270, 151] width 63 height 19
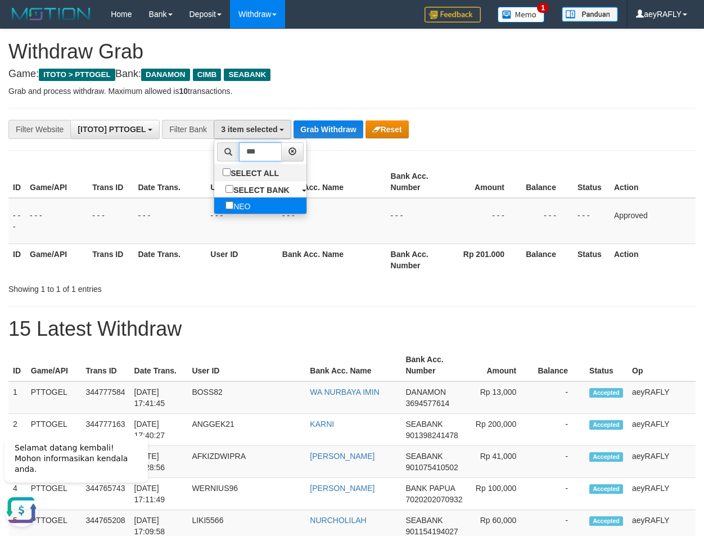
type input "***"
click at [214, 205] on label "NEO" at bounding box center [237, 205] width 47 height 16
drag, startPoint x: 397, startPoint y: 187, endPoint x: 368, endPoint y: 160, distance: 39.8
click at [385, 179] on tr "ID Game/API Trans ID Date Trans. User ID Bank Acc. Name Bank Acc. Number Amount…" at bounding box center [351, 182] width 687 height 32
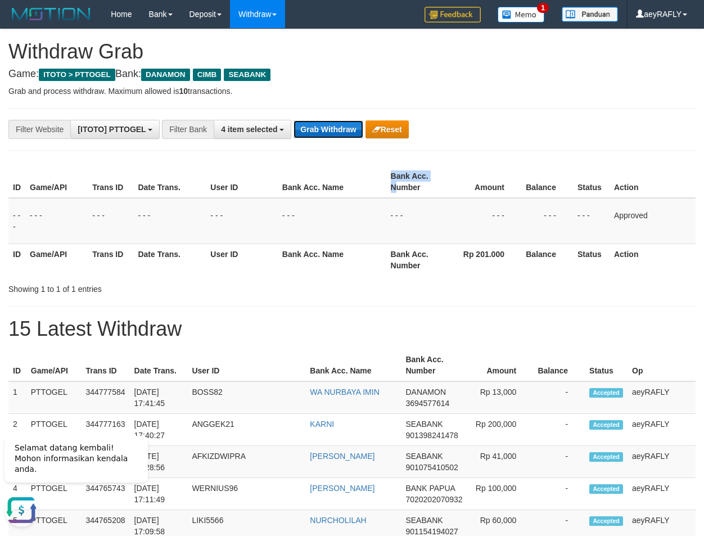
click at [324, 132] on button "Grab Withdraw" at bounding box center [328, 129] width 69 height 18
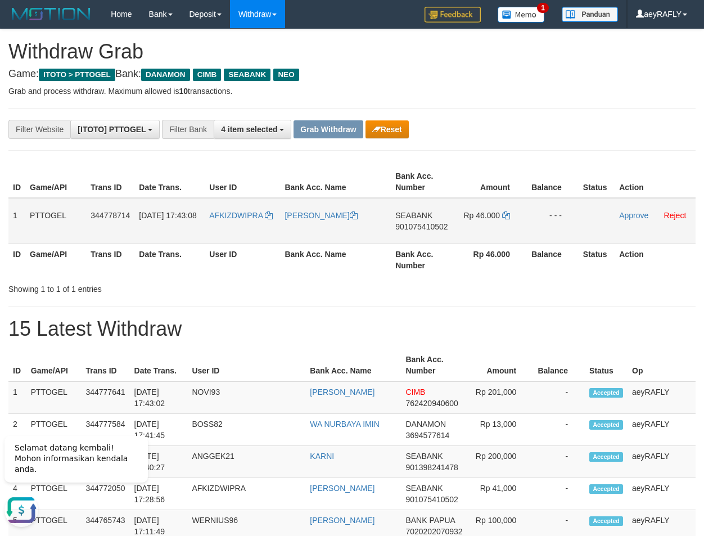
drag, startPoint x: 297, startPoint y: 229, endPoint x: 518, endPoint y: 229, distance: 220.4
click at [518, 229] on tr "1 PTTOGEL 344778714 [DATE] 17:43:08 AFKIZDWIPRA [PERSON_NAME][GEOGRAPHIC_DATA] …" at bounding box center [351, 221] width 687 height 46
drag, startPoint x: 555, startPoint y: 137, endPoint x: 427, endPoint y: 231, distance: 158.9
click at [424, 226] on span "901075410502" at bounding box center [421, 226] width 52 height 9
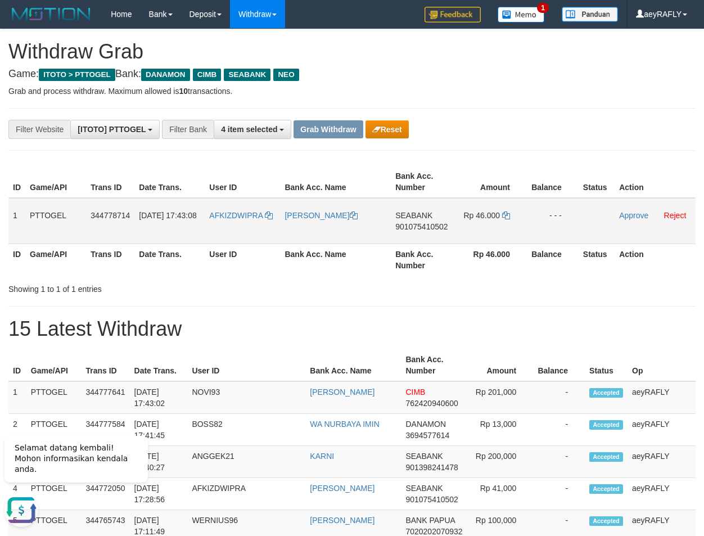
click at [430, 225] on span "901075410502" at bounding box center [421, 226] width 52 height 9
click at [507, 218] on icon at bounding box center [506, 215] width 8 height 8
click at [623, 216] on link "Approve" at bounding box center [633, 215] width 29 height 9
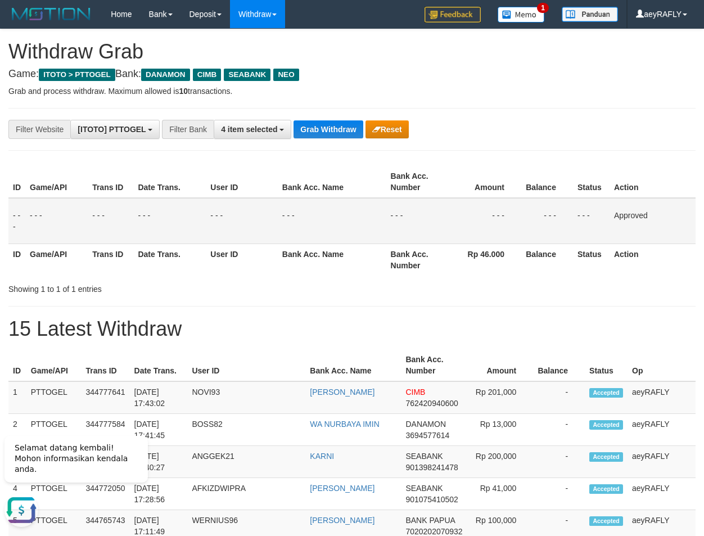
drag, startPoint x: 481, startPoint y: 139, endPoint x: 370, endPoint y: 158, distance: 112.3
click at [344, 121] on button "Grab Withdraw" at bounding box center [328, 129] width 69 height 18
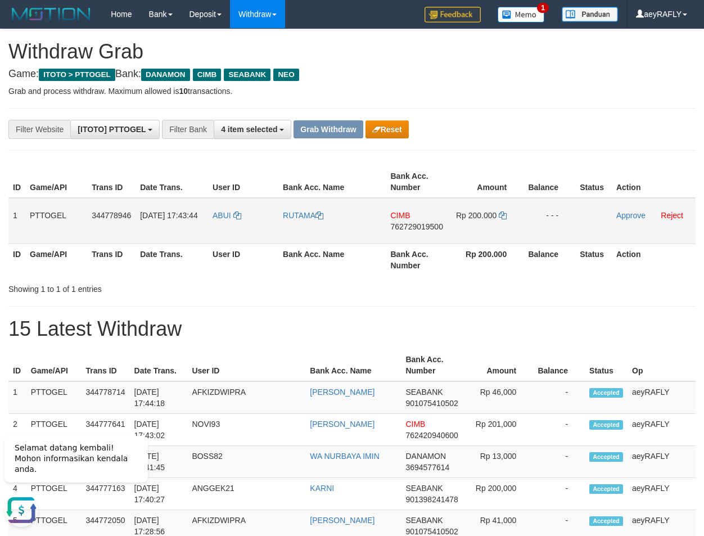
drag, startPoint x: 250, startPoint y: 236, endPoint x: 508, endPoint y: 222, distance: 259.1
click at [508, 222] on tr "1 PTTOGEL 344778946 30/09/2025 17:43:44 ABUI RUTAMA CIMB 762729019500 Rp 200.00…" at bounding box center [351, 221] width 687 height 46
drag, startPoint x: 541, startPoint y: 146, endPoint x: 466, endPoint y: 147, distance: 75.4
click at [385, 124] on button "Reset" at bounding box center [387, 129] width 43 height 18
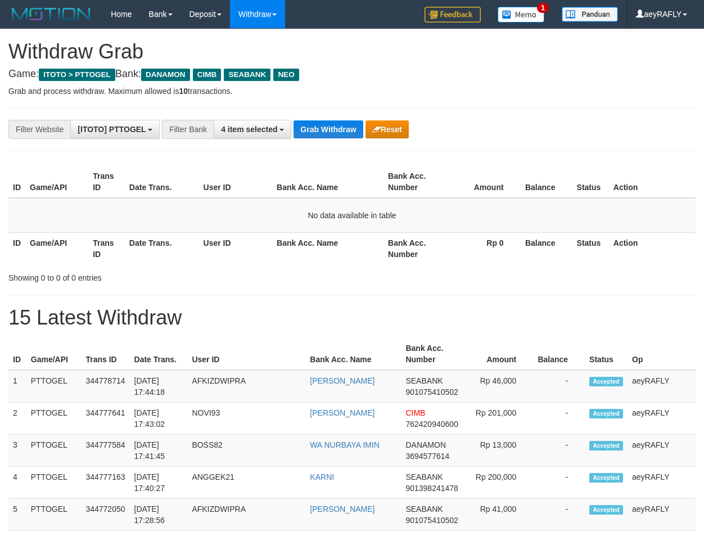
scroll to position [269, 0]
click at [255, 132] on span "4 item selected" at bounding box center [249, 129] width 56 height 9
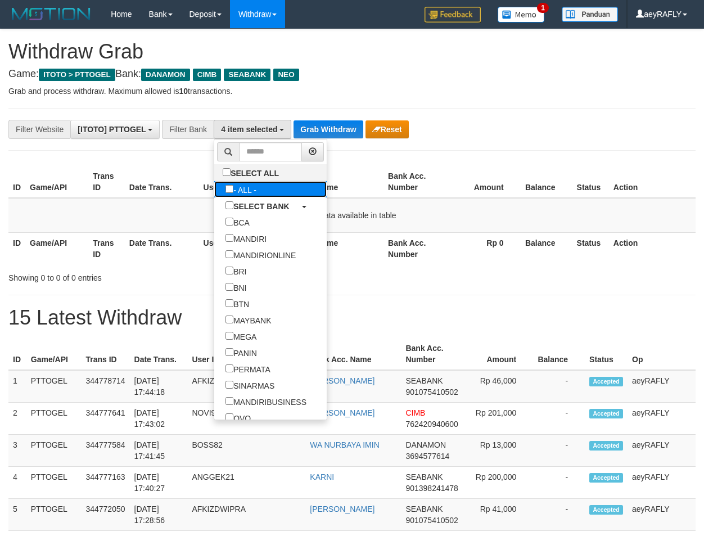
click at [214, 188] on label "- ALL -" at bounding box center [240, 189] width 53 height 16
select select "***"
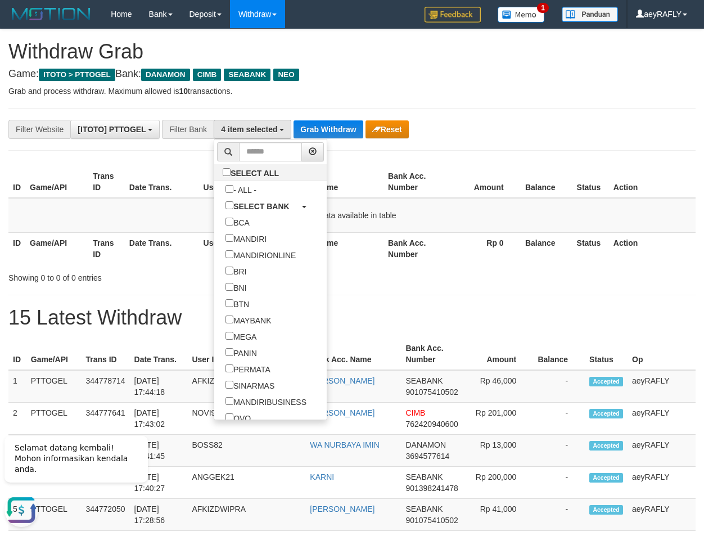
scroll to position [0, 0]
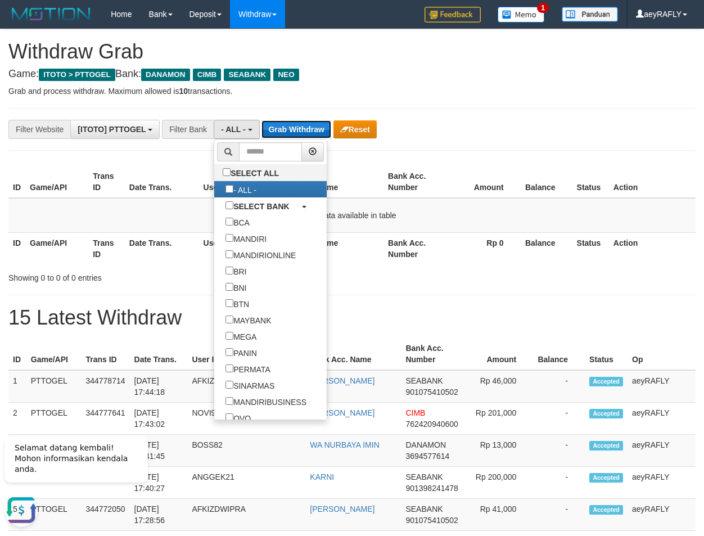
drag, startPoint x: 315, startPoint y: 135, endPoint x: 313, endPoint y: 129, distance: 6.6
click at [315, 134] on button "Grab Withdraw" at bounding box center [295, 129] width 69 height 18
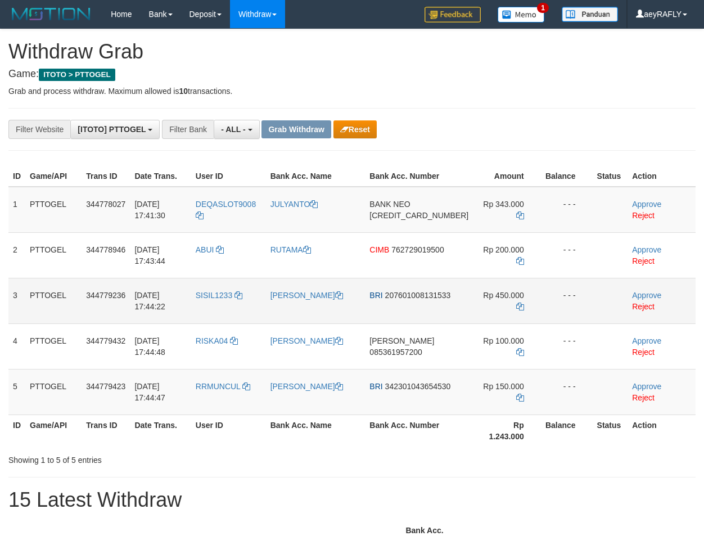
scroll to position [10, 0]
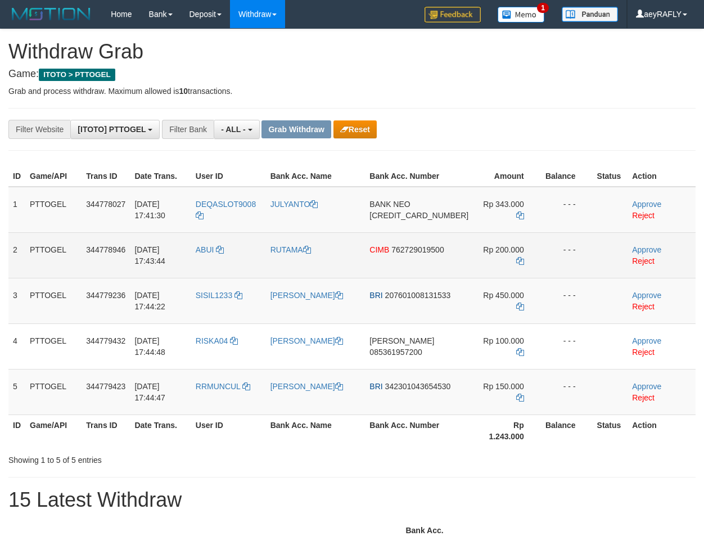
drag, startPoint x: 231, startPoint y: 234, endPoint x: 489, endPoint y: 268, distance: 259.8
click at [489, 268] on tbody "1 PTTOGEL 344778027 [DATE] 17:41:30 DEQASLOT9008 JULYANTO BANK NEO [CREDIT_CARD…" at bounding box center [351, 301] width 687 height 228
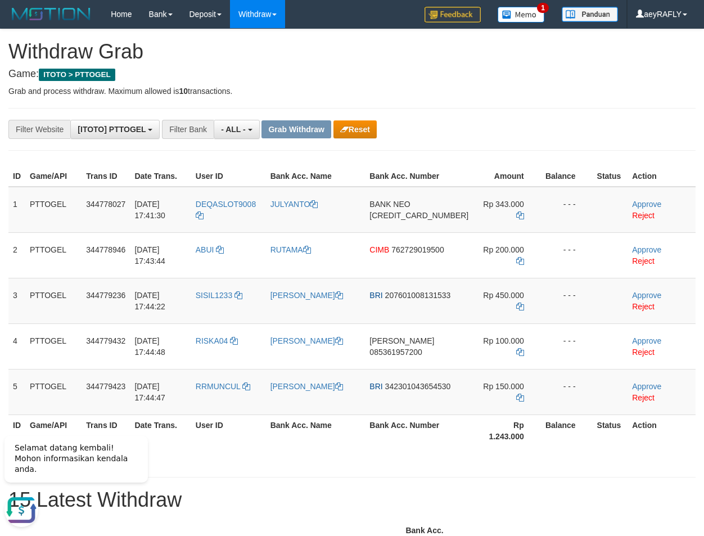
scroll to position [0, 0]
drag, startPoint x: 453, startPoint y: 115, endPoint x: 431, endPoint y: 202, distance: 89.9
click at [427, 220] on span "[CREDIT_CARD_NUMBER]" at bounding box center [418, 215] width 99 height 9
click at [516, 219] on icon at bounding box center [520, 215] width 8 height 8
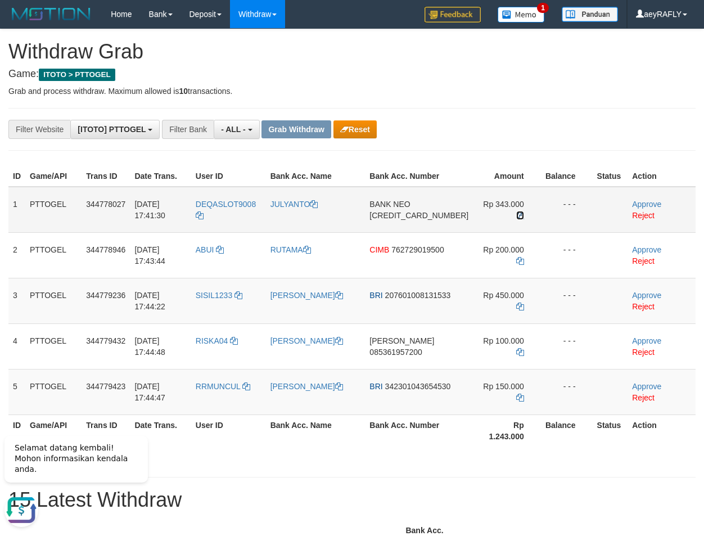
click at [516, 219] on icon at bounding box center [520, 215] width 8 height 8
click at [642, 209] on link "Approve" at bounding box center [646, 204] width 29 height 9
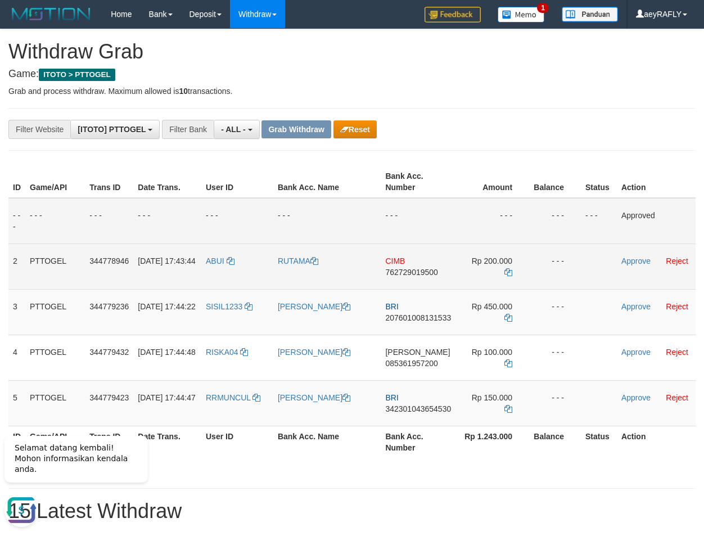
click at [422, 271] on span "762729019500" at bounding box center [411, 272] width 52 height 9
click at [508, 273] on icon at bounding box center [508, 272] width 8 height 8
click at [642, 261] on link "Approve" at bounding box center [635, 260] width 29 height 9
click at [347, 131] on icon "button" at bounding box center [344, 129] width 8 height 8
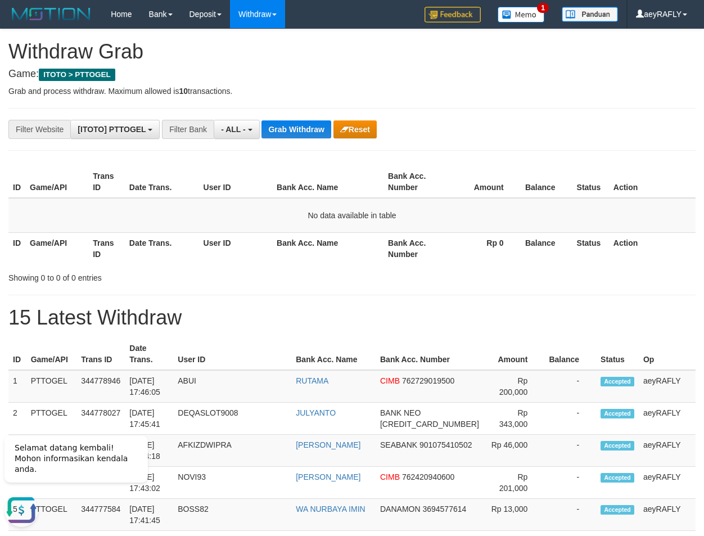
click at [489, 254] on th "Rp 0" at bounding box center [483, 248] width 75 height 32
click at [244, 131] on span "- ALL -" at bounding box center [233, 129] width 25 height 9
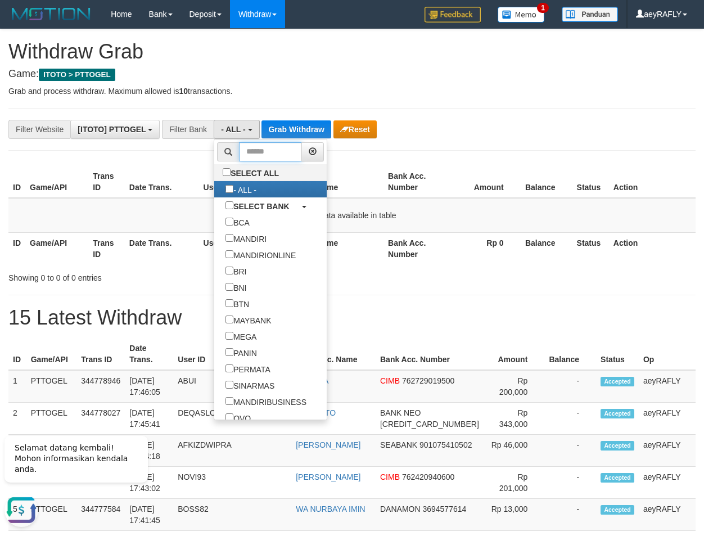
click at [239, 154] on input "text" at bounding box center [270, 151] width 63 height 19
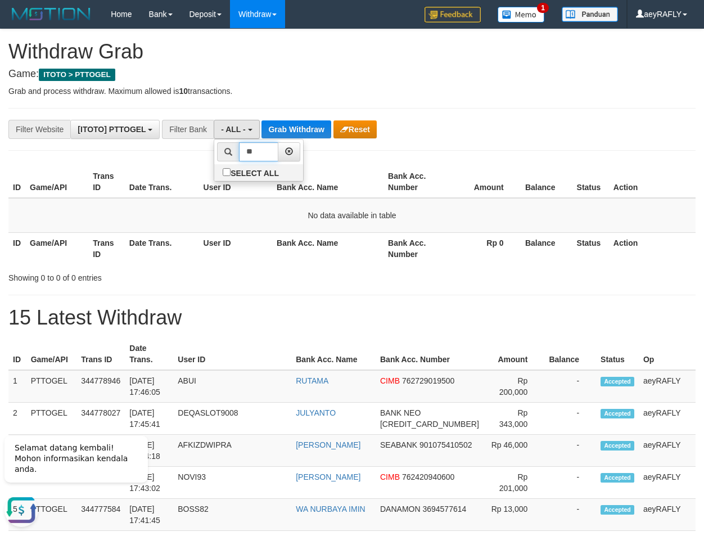
type input "*"
type input "****"
click at [214, 201] on label "CIMB" at bounding box center [239, 205] width 50 height 16
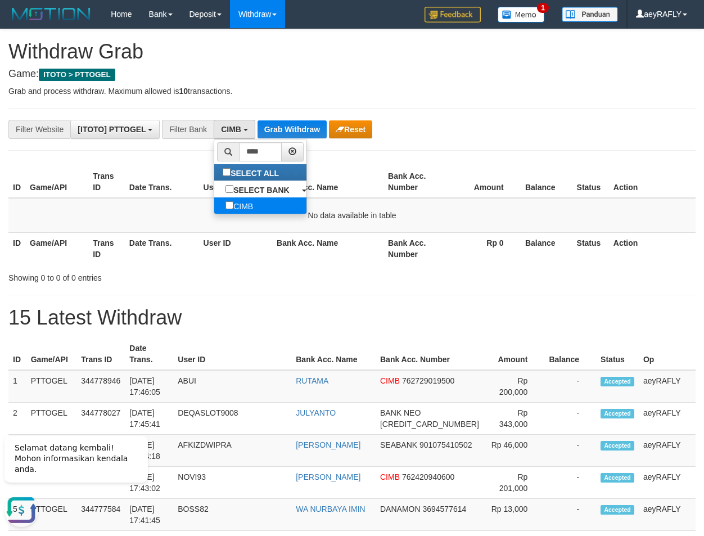
select select "****"
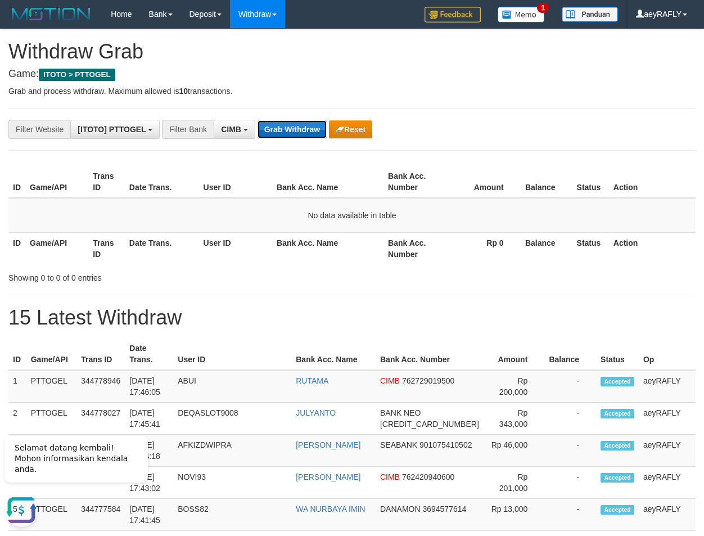
click at [281, 131] on button "Grab Withdraw" at bounding box center [292, 129] width 69 height 18
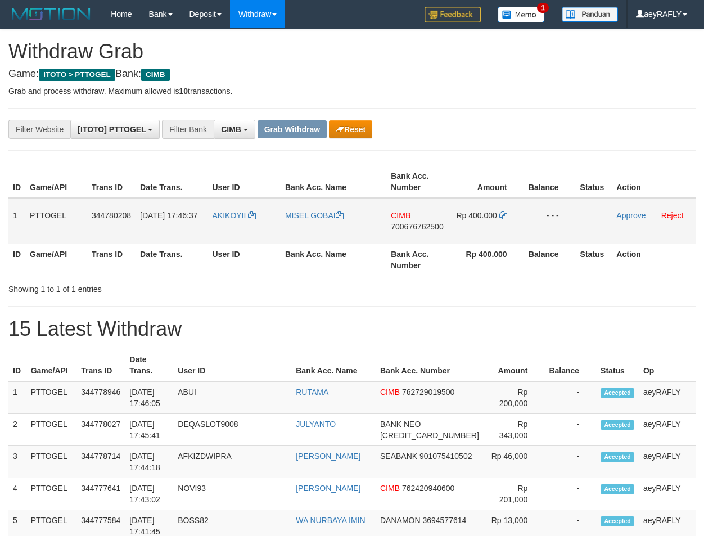
scroll to position [281, 0]
drag, startPoint x: 238, startPoint y: 225, endPoint x: 503, endPoint y: 227, distance: 264.3
click at [503, 227] on tr "1 PTTOGEL 344780208 30/09/2025 17:46:37 AKIKOYII MISEL GOBAI CIMB 700676762500 …" at bounding box center [351, 221] width 687 height 46
drag, startPoint x: 522, startPoint y: 96, endPoint x: 452, endPoint y: 223, distance: 145.2
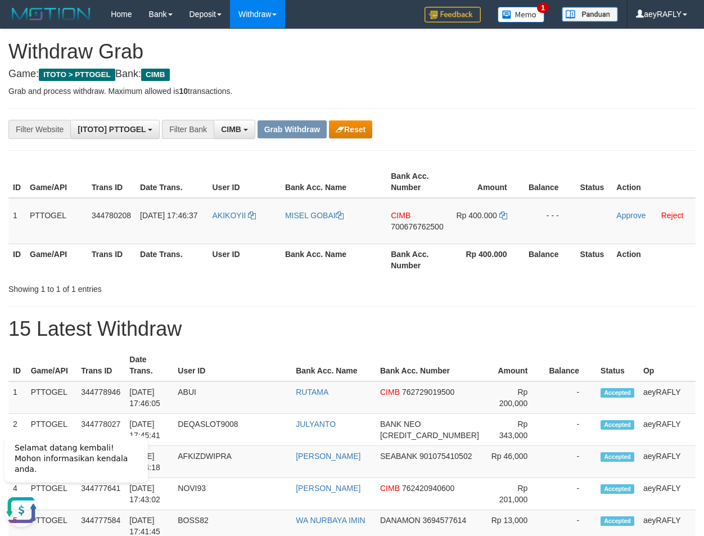
click at [522, 96] on p "Grab and process withdraw. Maximum allowed is 10 transactions." at bounding box center [351, 90] width 687 height 11
click at [421, 226] on span "700676762500" at bounding box center [417, 226] width 52 height 9
click at [500, 213] on icon at bounding box center [503, 215] width 8 height 8
click at [502, 211] on link at bounding box center [503, 215] width 8 height 9
click at [621, 214] on link "Approve" at bounding box center [630, 215] width 29 height 9
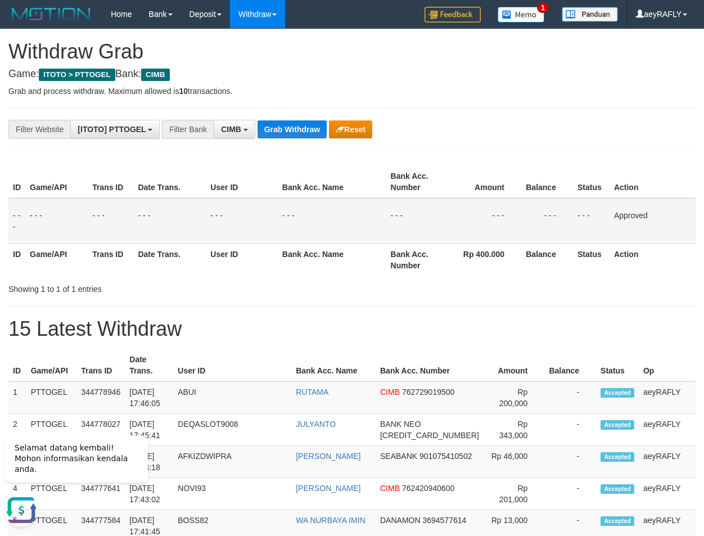
click at [455, 245] on th "Rp 400.000" at bounding box center [485, 259] width 74 height 32
click at [232, 134] on button "CIMB" at bounding box center [235, 129] width 42 height 19
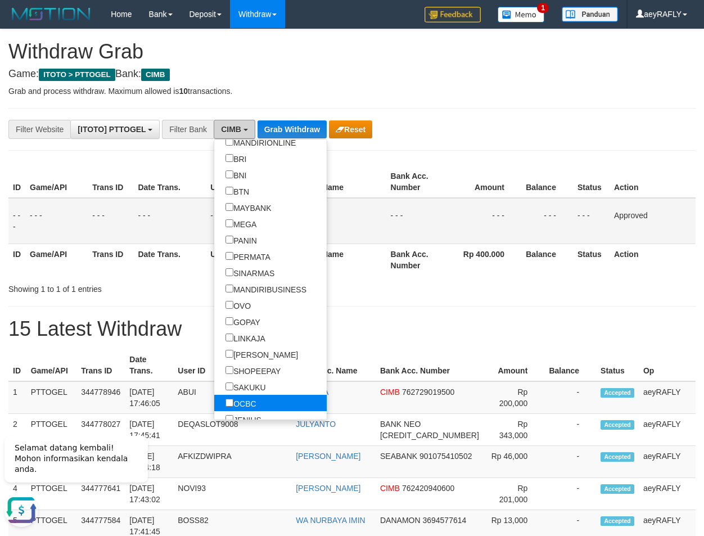
scroll to position [180, 0]
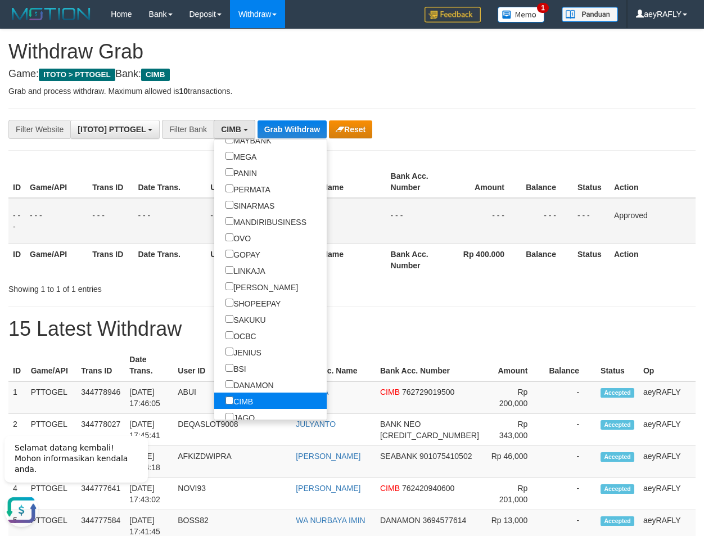
click at [214, 403] on label "CIMB" at bounding box center [239, 401] width 50 height 16
select select
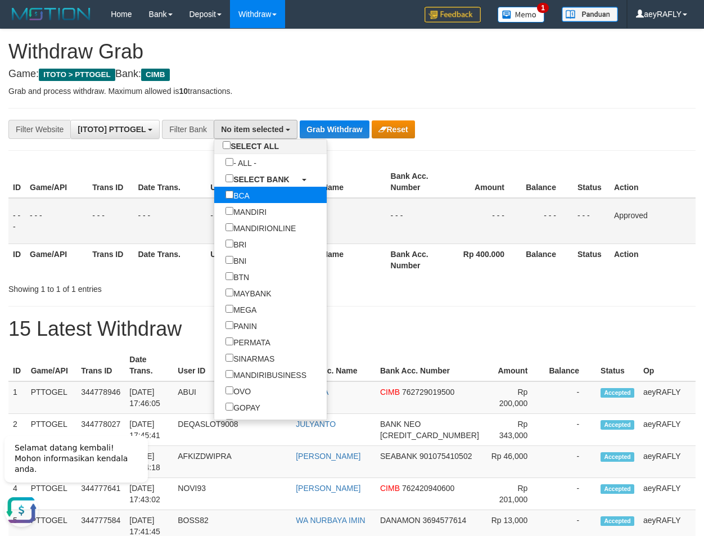
scroll to position [0, 0]
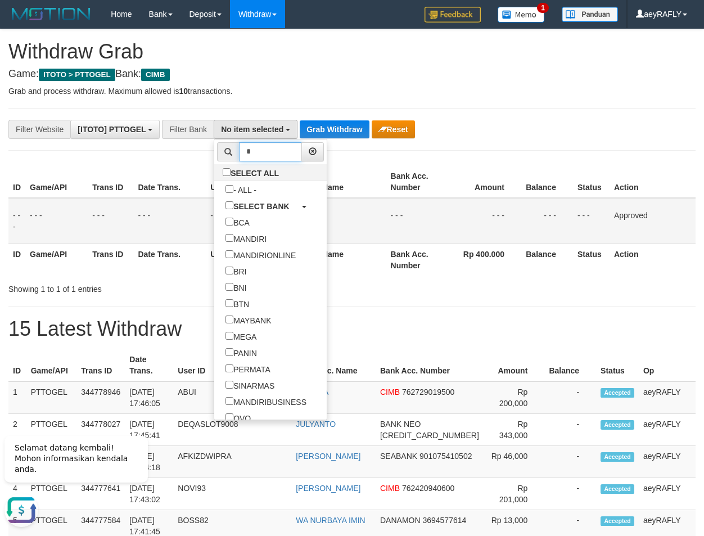
click at [239, 152] on input "*" at bounding box center [270, 151] width 63 height 19
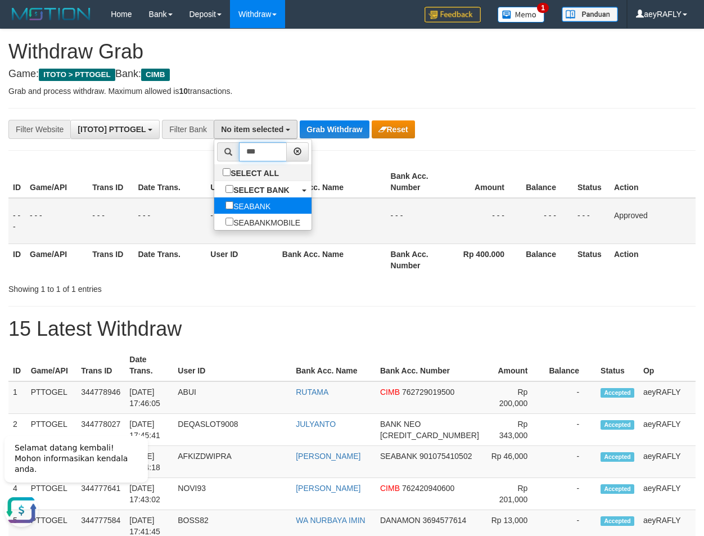
type input "***"
click at [214, 208] on label "SEABANK" at bounding box center [247, 205] width 67 height 16
select select "*******"
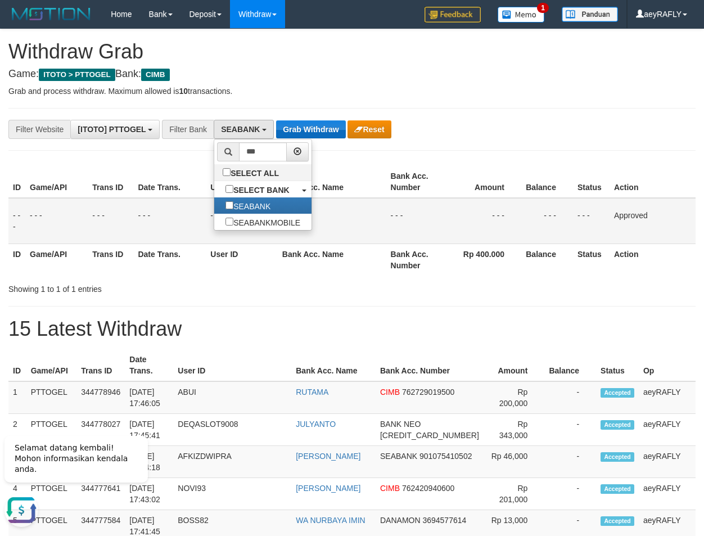
drag, startPoint x: 309, startPoint y: 183, endPoint x: 309, endPoint y: 126, distance: 57.4
click at [309, 181] on th "Bank Acc. Name" at bounding box center [332, 182] width 109 height 32
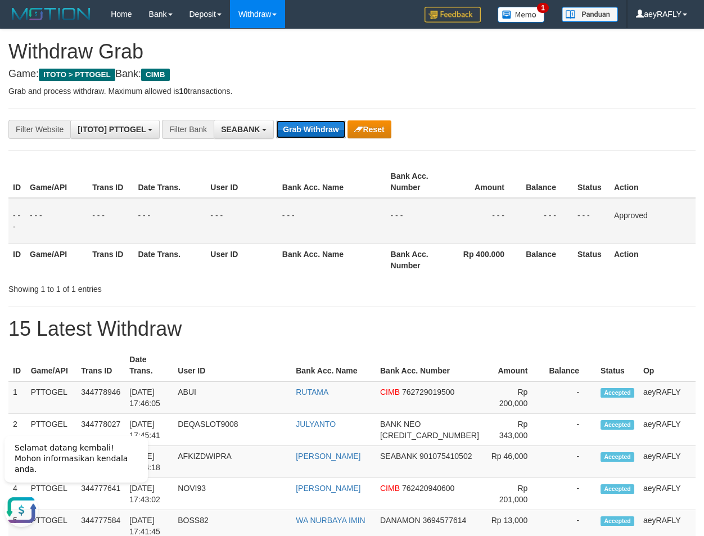
click at [309, 123] on button "Grab Withdraw" at bounding box center [310, 129] width 69 height 18
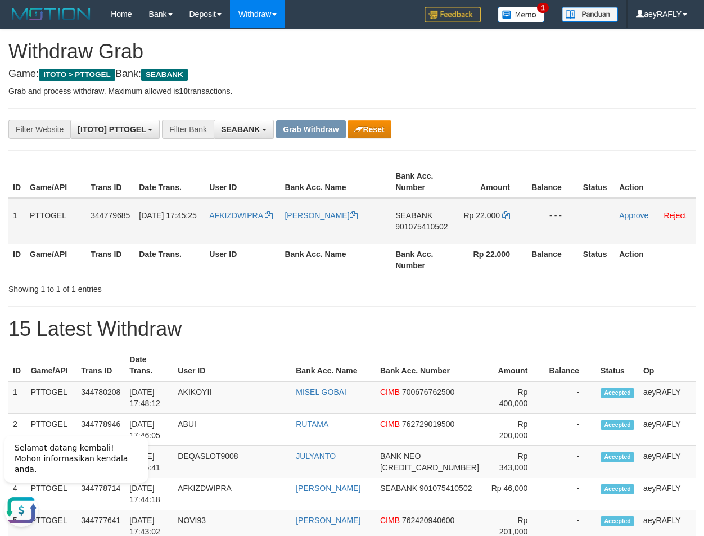
drag, startPoint x: 247, startPoint y: 232, endPoint x: 479, endPoint y: 241, distance: 231.9
click at [479, 241] on tr "1 PTTOGEL 344779685 [DATE] 17:45:25 AFKIZDWIPRA [PERSON_NAME][GEOGRAPHIC_DATA] …" at bounding box center [351, 221] width 687 height 46
click at [426, 227] on span "901075410502" at bounding box center [421, 226] width 52 height 9
click at [510, 218] on td "Rp 22.000" at bounding box center [490, 221] width 71 height 46
click at [507, 217] on icon at bounding box center [506, 215] width 8 height 8
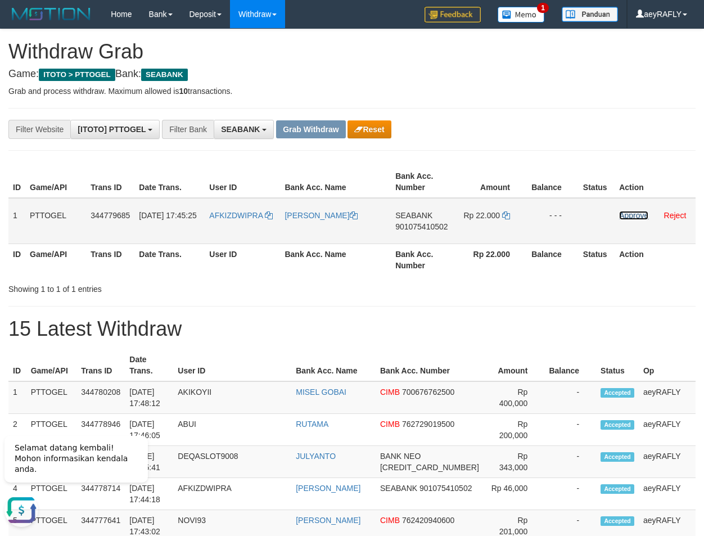
click at [622, 215] on link "Approve" at bounding box center [633, 215] width 29 height 9
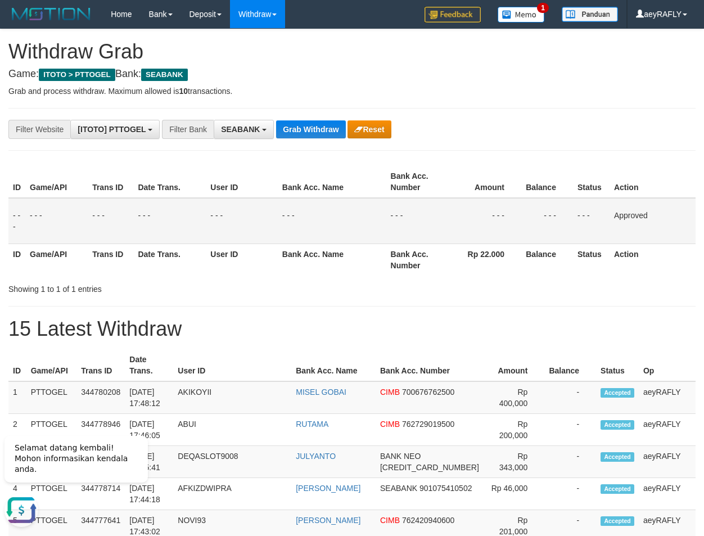
click at [494, 165] on div "ID Game/API Trans ID Date Trans. User ID Bank Acc. Name Bank Acc. Number Amount…" at bounding box center [352, 221] width 704 height 116
click at [316, 130] on button "Grab Withdraw" at bounding box center [310, 129] width 69 height 18
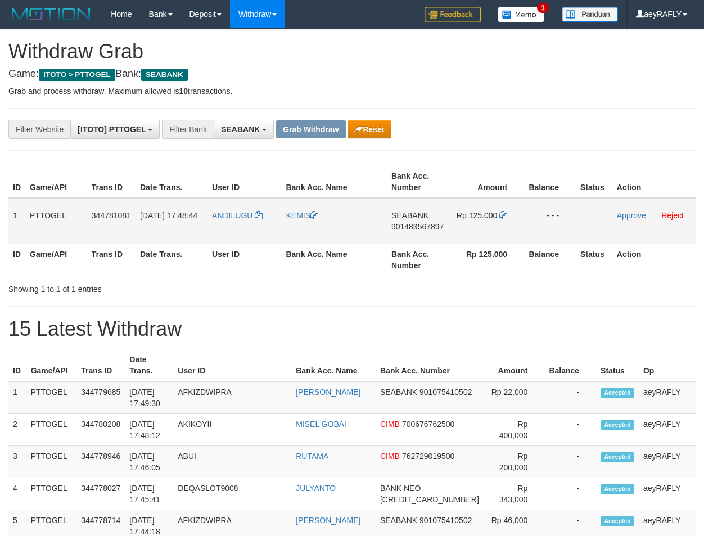
scroll to position [305, 0]
drag, startPoint x: 229, startPoint y: 234, endPoint x: 497, endPoint y: 231, distance: 267.7
click at [497, 231] on tr "1 PTTOGEL 344781081 30/09/2025 17:48:44 ANDILUGU KEMIS SEABANK 901483567897 Rp …" at bounding box center [351, 221] width 687 height 46
drag, startPoint x: 569, startPoint y: 127, endPoint x: 471, endPoint y: 216, distance: 132.9
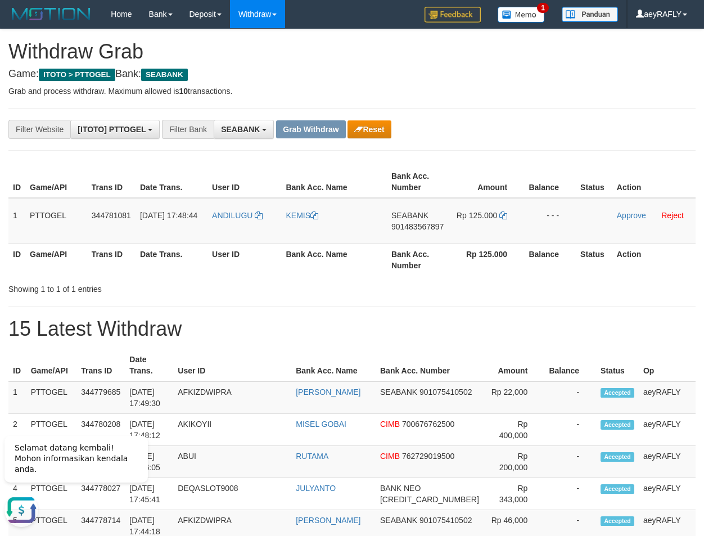
click at [564, 136] on div "**********" at bounding box center [293, 129] width 587 height 19
click at [421, 227] on span "901483567897" at bounding box center [417, 226] width 52 height 9
click at [505, 213] on icon at bounding box center [503, 215] width 8 height 8
click at [635, 212] on link "Approve" at bounding box center [631, 215] width 29 height 9
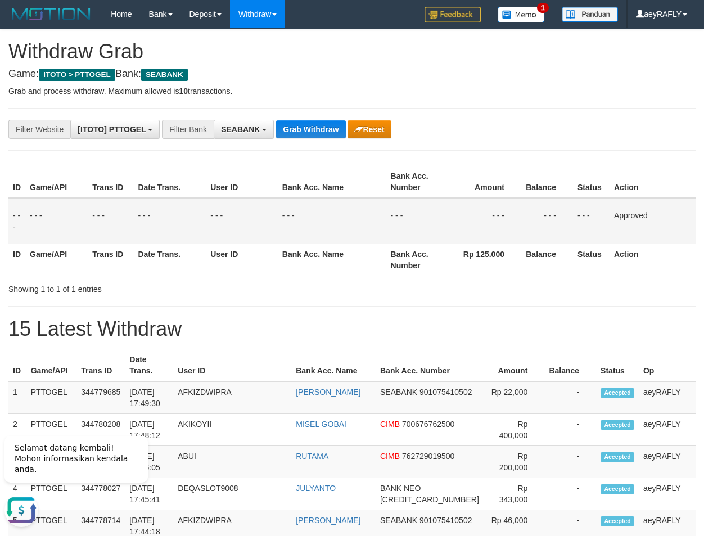
drag, startPoint x: 514, startPoint y: 261, endPoint x: 521, endPoint y: 263, distance: 7.0
click at [521, 263] on th "Rp 125.000" at bounding box center [485, 259] width 74 height 32
click at [254, 133] on span "SEABANK" at bounding box center [240, 129] width 39 height 9
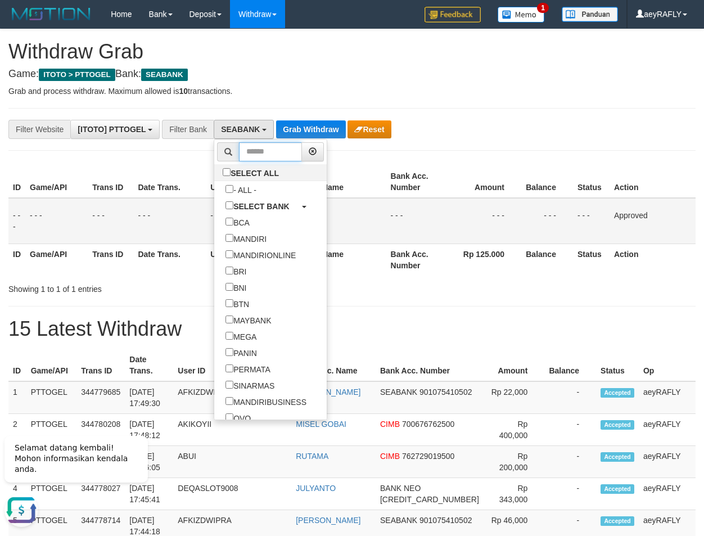
click at [239, 148] on input "text" at bounding box center [270, 151] width 63 height 19
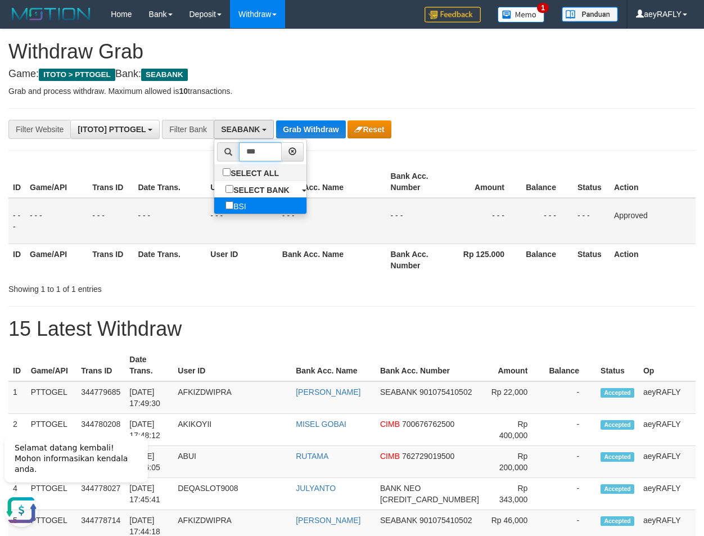
type input "***"
click at [214, 205] on label "BSI" at bounding box center [235, 205] width 43 height 16
select select "***"
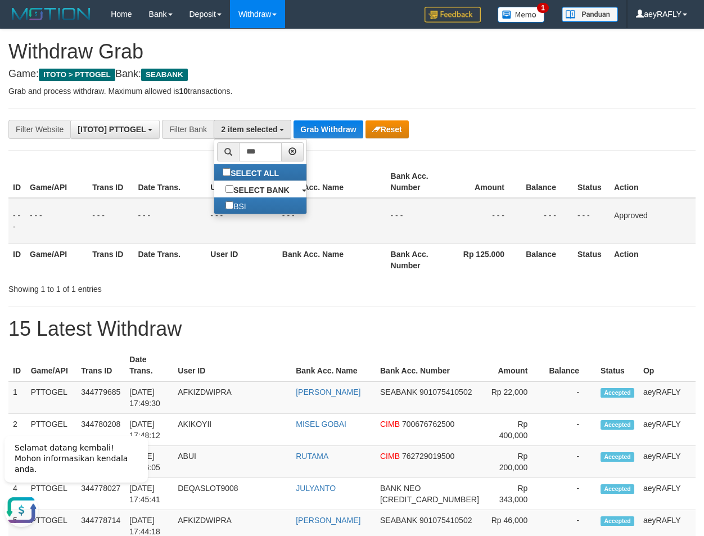
drag, startPoint x: 390, startPoint y: 195, endPoint x: 339, endPoint y: 104, distance: 104.5
click at [377, 169] on tr "ID Game/API Trans ID Date Trans. User ID Bank Acc. Name Bank Acc. Number Amount…" at bounding box center [351, 182] width 687 height 32
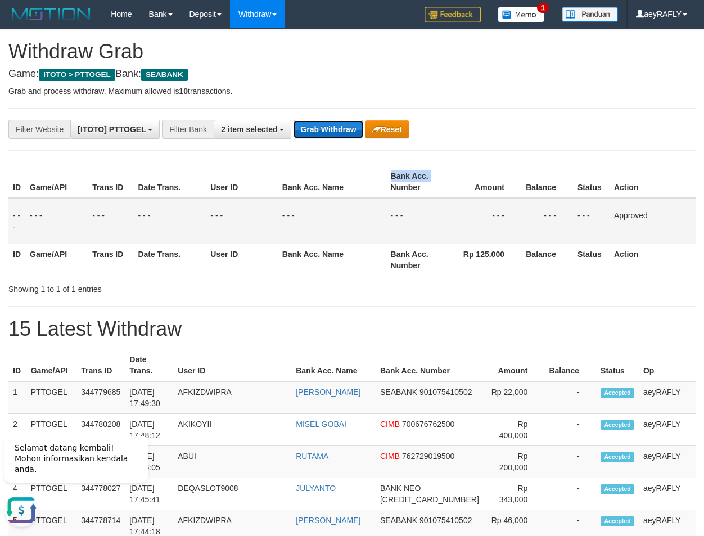
click at [330, 122] on button "Grab Withdraw" at bounding box center [328, 129] width 69 height 18
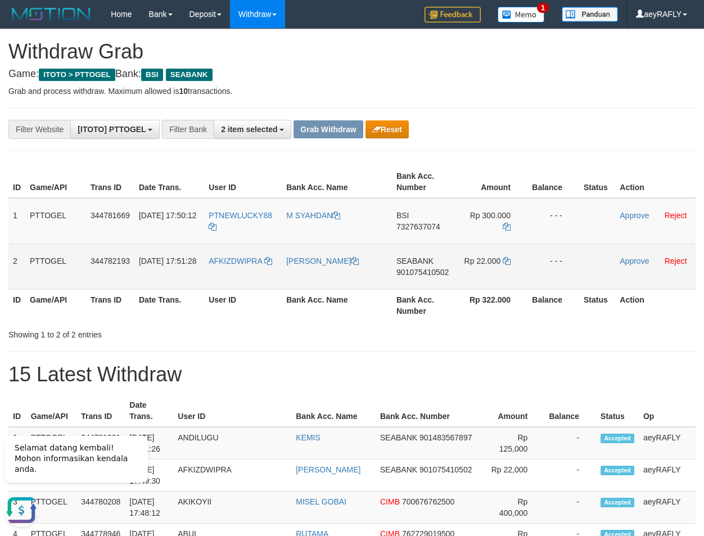
drag, startPoint x: 253, startPoint y: 240, endPoint x: 476, endPoint y: 273, distance: 225.1
click at [476, 273] on tbody "1 PTTOGEL 344781669 [DATE] 17:50:12 PTNEWLUCKY88 M SYAHDAN BSI 7327637074 Rp 30…" at bounding box center [351, 244] width 687 height 92
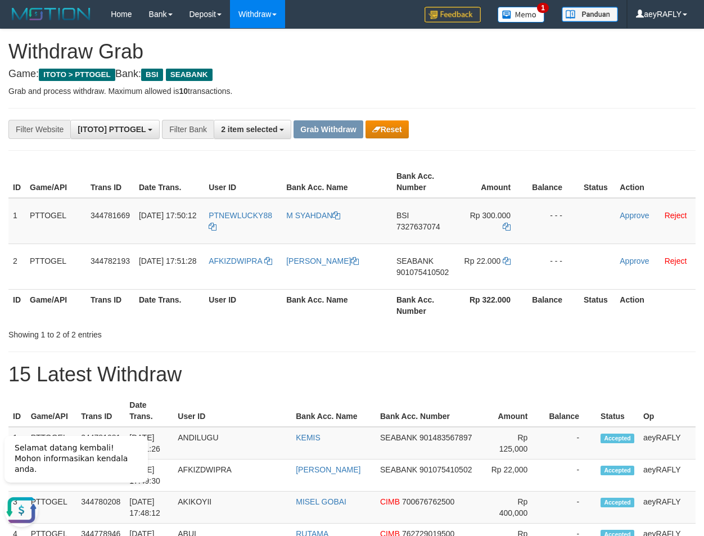
click at [430, 228] on span "7327637074" at bounding box center [418, 226] width 44 height 9
click at [412, 225] on span "7327637074" at bounding box center [418, 226] width 44 height 9
click at [506, 228] on icon at bounding box center [507, 227] width 8 height 8
click at [629, 218] on link "Approve" at bounding box center [634, 215] width 29 height 9
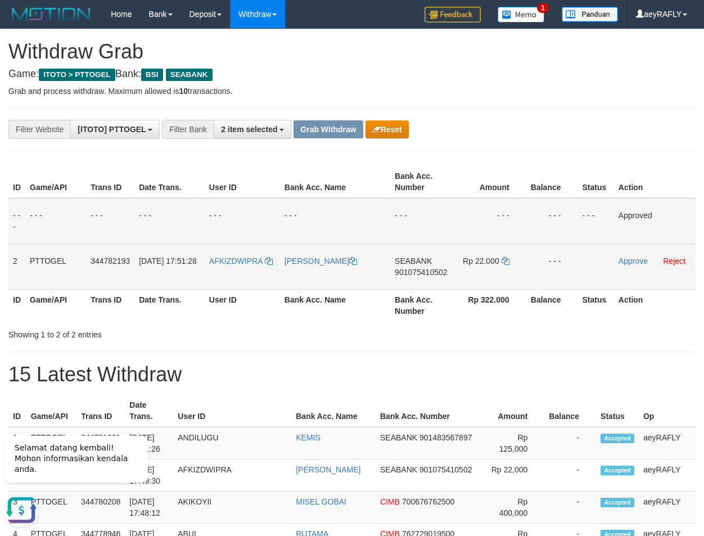
click at [437, 273] on span "901075410502" at bounding box center [421, 272] width 52 height 9
click at [435, 269] on span "901075410502" at bounding box center [421, 272] width 52 height 9
click at [506, 261] on icon at bounding box center [506, 261] width 8 height 8
click at [635, 263] on link "Approve" at bounding box center [633, 260] width 29 height 9
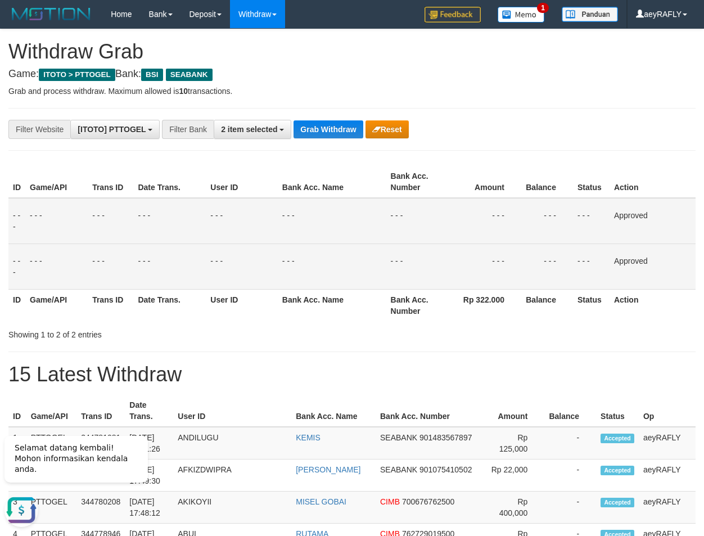
click at [523, 183] on th "Balance" at bounding box center [547, 182] width 52 height 32
click at [331, 134] on button "Grab Withdraw" at bounding box center [328, 129] width 69 height 18
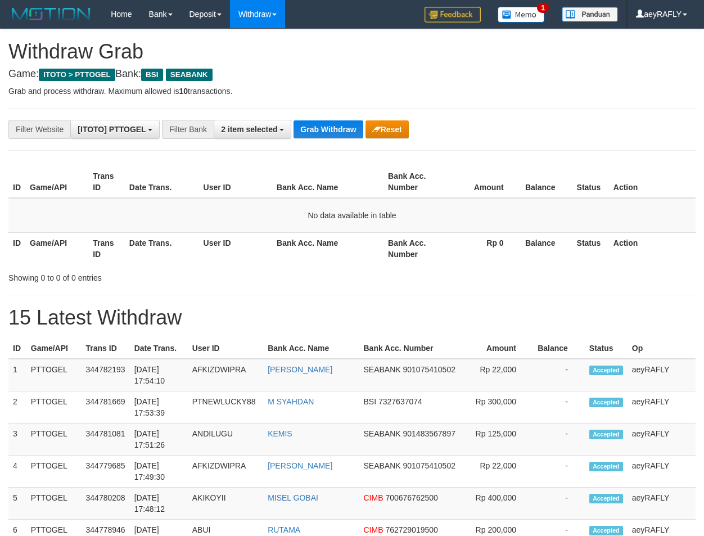
scroll to position [258, 0]
click at [234, 138] on button "2 item selected" at bounding box center [253, 129] width 78 height 19
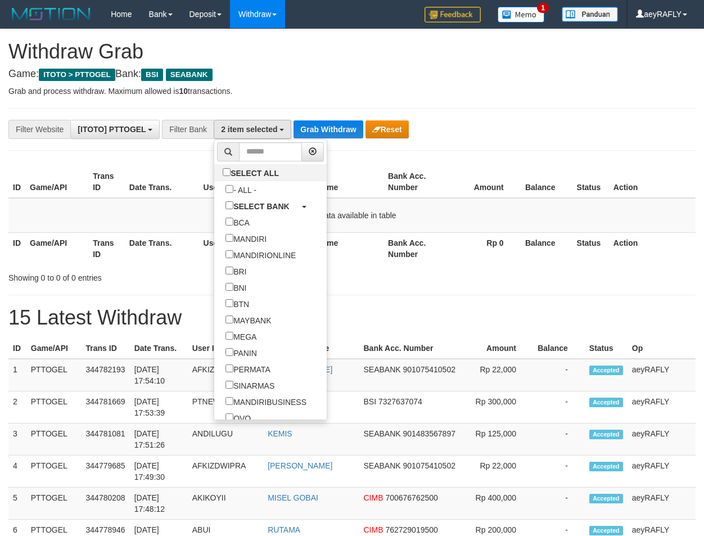
click at [223, 161] on li at bounding box center [270, 151] width 112 height 25
click at [239, 152] on input "text" at bounding box center [270, 151] width 63 height 19
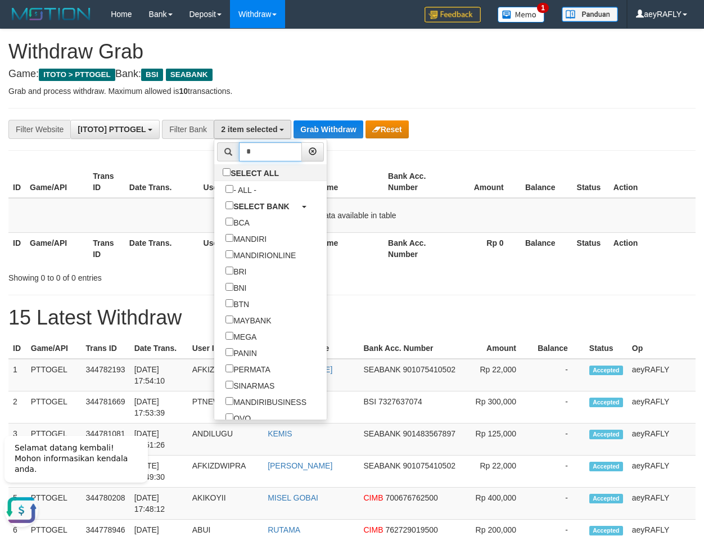
scroll to position [0, 0]
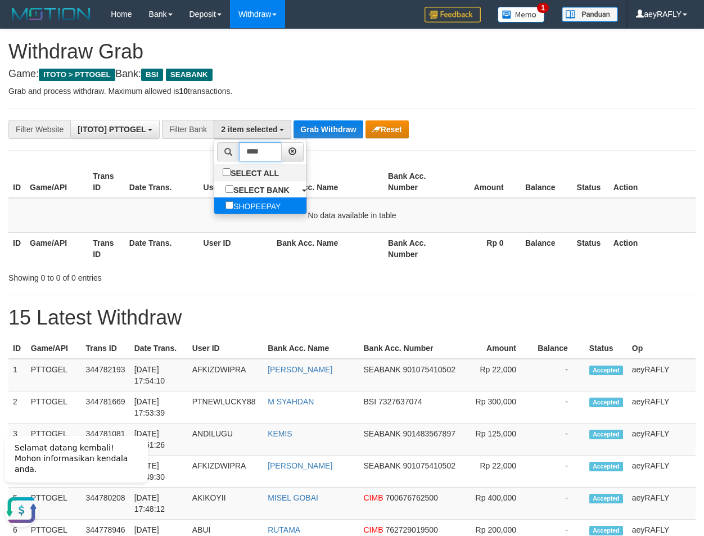
type input "****"
drag, startPoint x: 198, startPoint y: 205, endPoint x: 295, endPoint y: 189, distance: 98.5
click at [214, 205] on label "SHOPEEPAY" at bounding box center [253, 205] width 78 height 16
click at [307, 186] on th "Bank Acc. Name" at bounding box center [327, 182] width 111 height 32
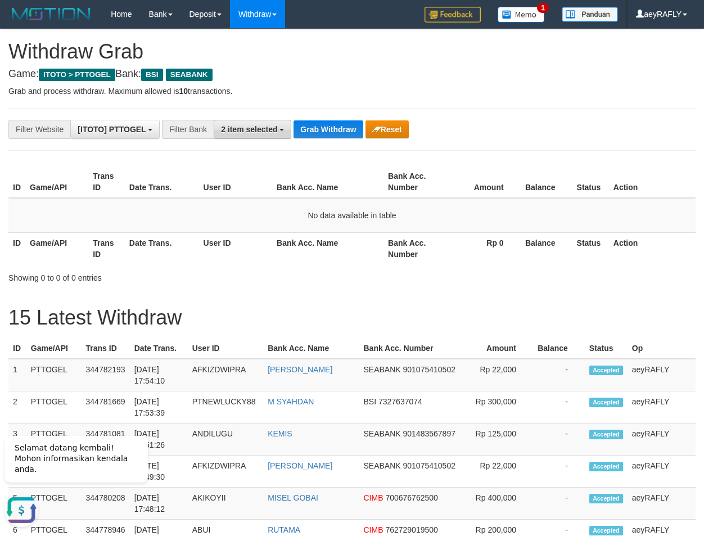
drag, startPoint x: 244, startPoint y: 117, endPoint x: 249, endPoint y: 125, distance: 9.8
click at [250, 128] on span "2 item selected" at bounding box center [249, 129] width 56 height 9
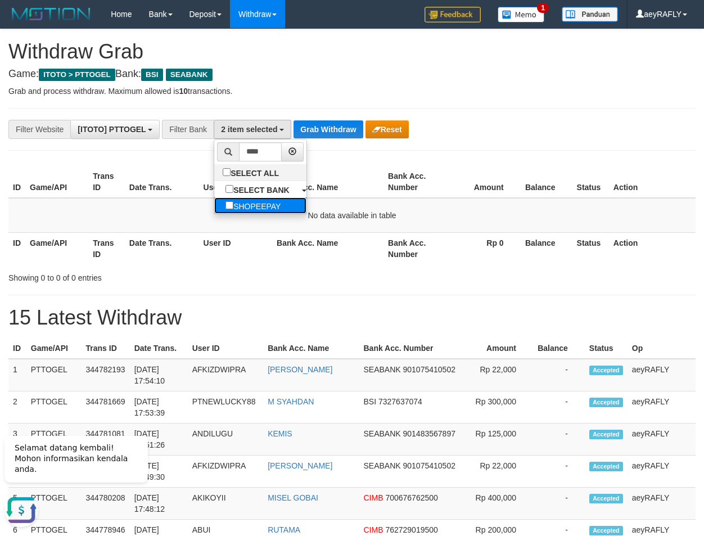
click at [214, 199] on label "SHOPEEPAY" at bounding box center [253, 205] width 78 height 16
select select "*********"
click at [372, 163] on div "ID Game/API Trans ID Date Trans. User ID Bank Acc. Name Bank Acc. Number Amount…" at bounding box center [352, 215] width 704 height 105
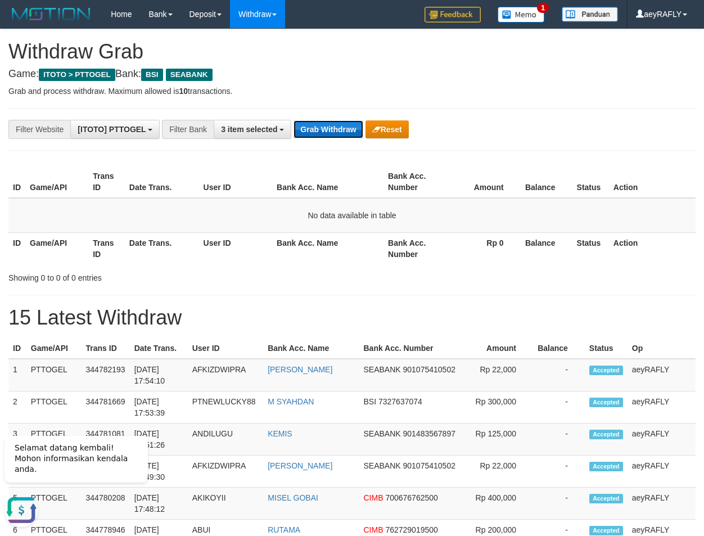
click at [336, 134] on button "Grab Withdraw" at bounding box center [328, 129] width 69 height 18
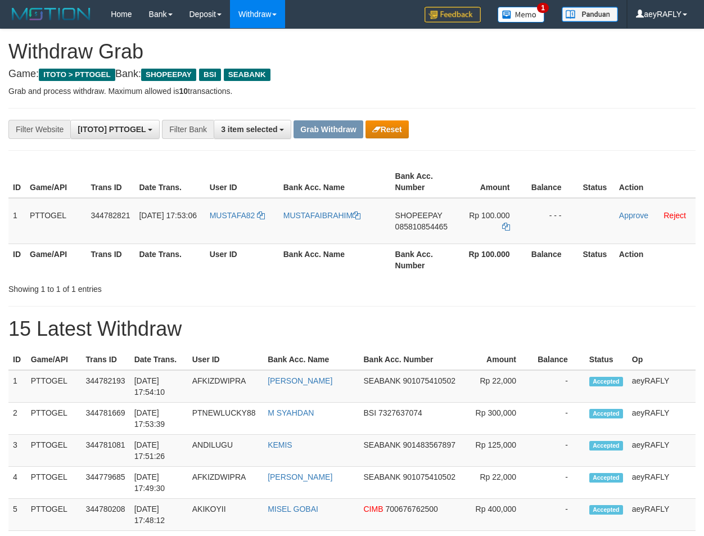
scroll to position [210, 0]
drag, startPoint x: 242, startPoint y: 233, endPoint x: 516, endPoint y: 231, distance: 273.9
click at [516, 231] on tr "1 PTTOGEL 344782821 30/09/2025 17:53:06 MUSTAFA82 MUSTAFAIBRAHIM SHOPEEPAY 0858…" at bounding box center [351, 221] width 687 height 46
drag, startPoint x: 517, startPoint y: 124, endPoint x: 434, endPoint y: 234, distance: 138.0
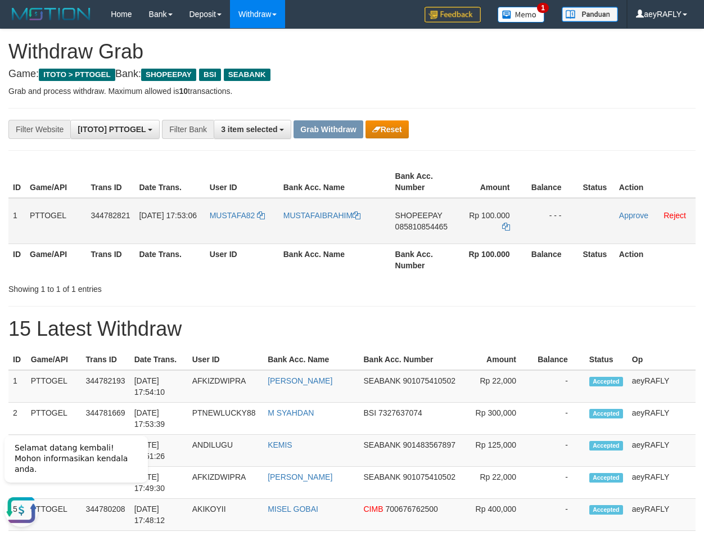
click at [515, 137] on div "**********" at bounding box center [293, 129] width 587 height 19
click at [407, 229] on span "085810854465" at bounding box center [421, 226] width 52 height 9
click at [261, 213] on icon at bounding box center [261, 215] width 8 height 8
click at [680, 214] on link "Reject" at bounding box center [675, 215] width 22 height 9
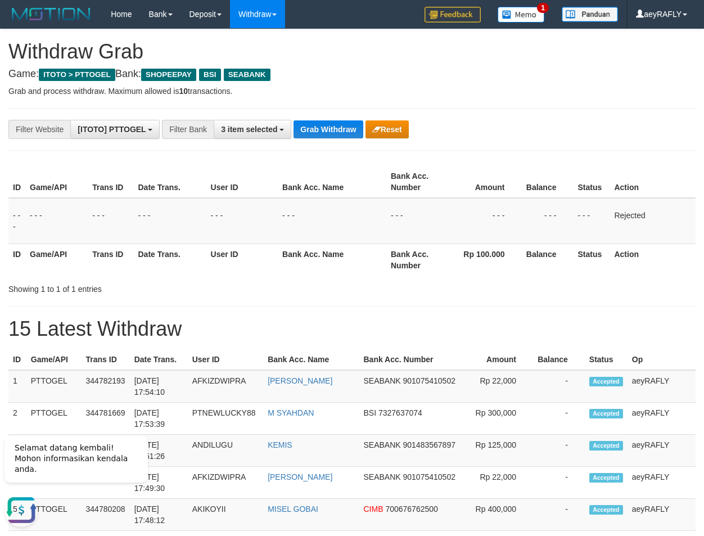
drag, startPoint x: 596, startPoint y: 102, endPoint x: 579, endPoint y: 107, distance: 17.6
click at [328, 136] on button "Grab Withdraw" at bounding box center [328, 129] width 69 height 18
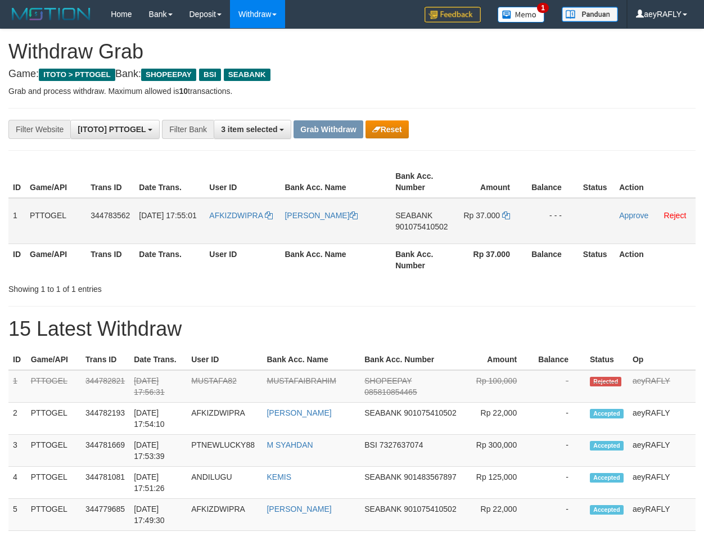
scroll to position [210, 0]
drag, startPoint x: 241, startPoint y: 228, endPoint x: 443, endPoint y: 214, distance: 203.0
click at [455, 214] on tr "1 PTTOGEL 344783562 30/09/2025 17:55:01 AFKIZDWIPRA DEDI IRAWAN SEABANK 9010754…" at bounding box center [351, 221] width 687 height 46
drag, startPoint x: 602, startPoint y: 97, endPoint x: 596, endPoint y: 104, distance: 9.5
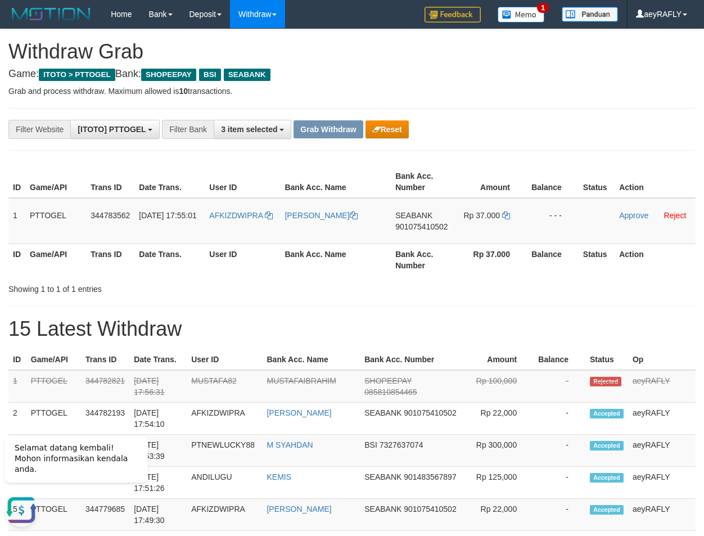
click at [425, 229] on span "901075410502" at bounding box center [421, 226] width 52 height 9
click at [506, 216] on icon at bounding box center [506, 215] width 8 height 8
click at [631, 215] on link "Approve" at bounding box center [633, 215] width 29 height 9
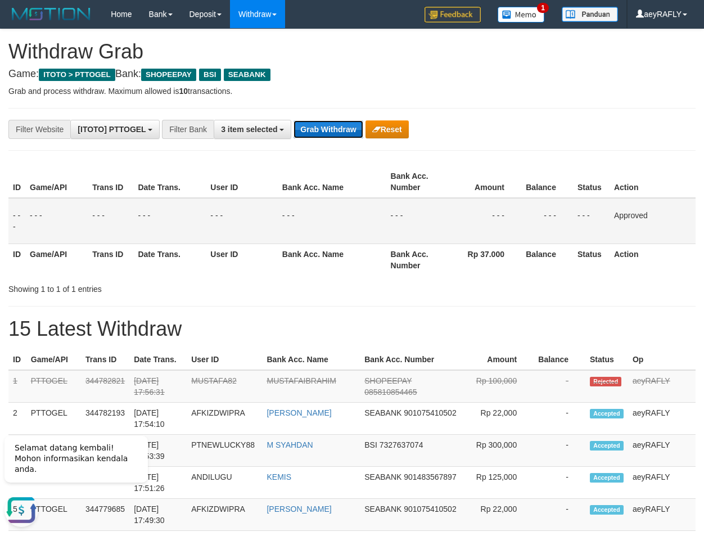
click at [320, 136] on button "Grab Withdraw" at bounding box center [328, 129] width 69 height 18
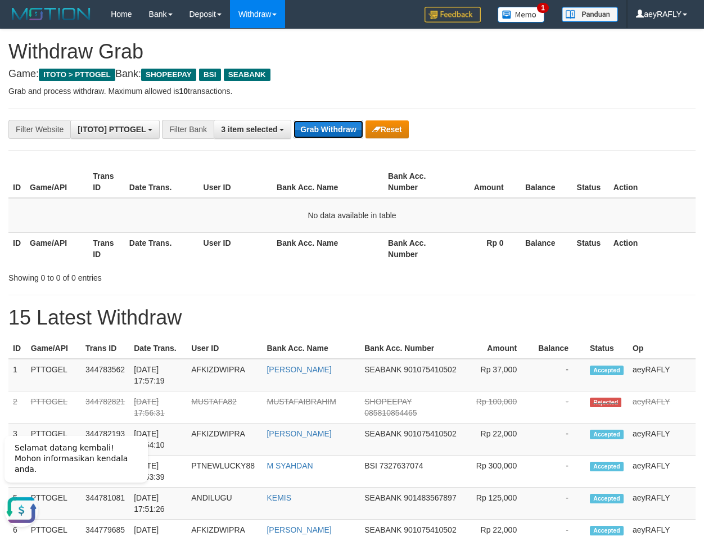
click at [343, 133] on button "Grab Withdraw" at bounding box center [328, 129] width 69 height 18
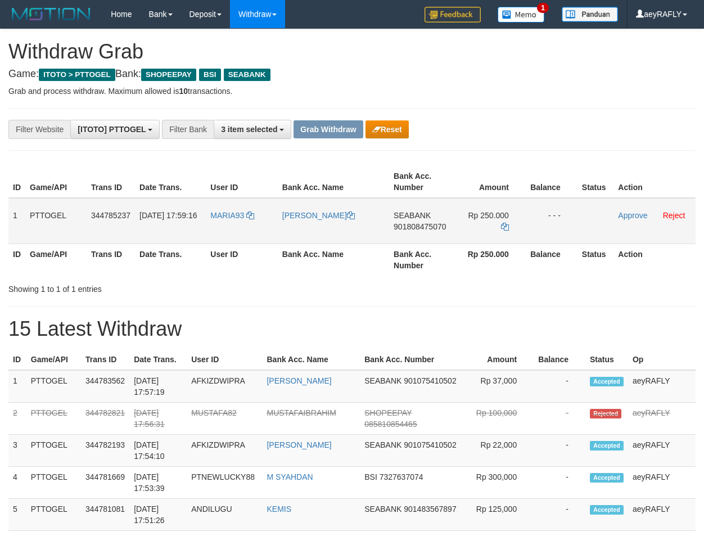
scroll to position [210, 0]
drag, startPoint x: 233, startPoint y: 242, endPoint x: 450, endPoint y: 245, distance: 217.1
click at [476, 236] on tr "1 PTTOGEL 344785237 [DATE] 17:59:16 MARIA93 [PERSON_NAME] SEABANK 901808475070 …" at bounding box center [351, 221] width 687 height 46
drag, startPoint x: 502, startPoint y: 127, endPoint x: 455, endPoint y: 202, distance: 88.9
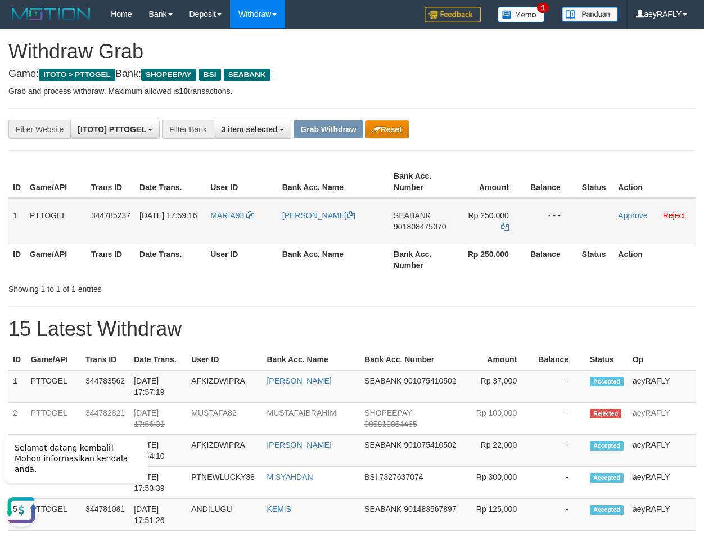
click at [500, 131] on div "**********" at bounding box center [293, 129] width 587 height 19
click at [431, 227] on span "901808475070" at bounding box center [420, 226] width 52 height 9
click at [503, 223] on icon at bounding box center [505, 227] width 8 height 8
click at [620, 218] on link "Approve" at bounding box center [632, 215] width 29 height 9
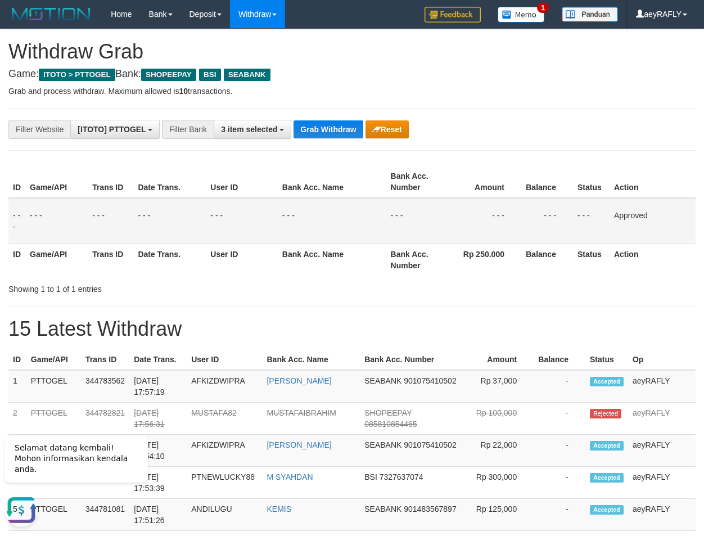
click at [328, 123] on button "Grab Withdraw" at bounding box center [328, 129] width 69 height 18
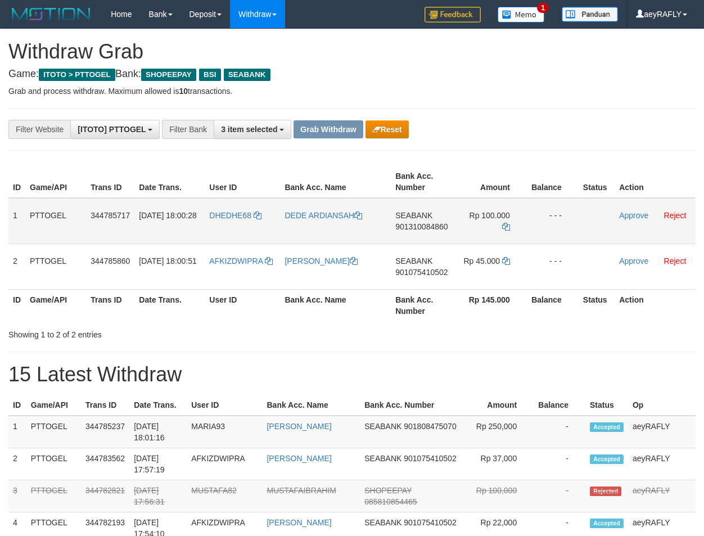
scroll to position [210, 0]
drag, startPoint x: 260, startPoint y: 237, endPoint x: 296, endPoint y: 348, distance: 116.3
click at [516, 273] on tbody "1 PTTOGEL 344785717 [DATE] 18:00:28 DHEDHE68 DEDE ARDIANSAH SEABANK 90131008486…" at bounding box center [351, 244] width 687 height 92
drag, startPoint x: 475, startPoint y: 344, endPoint x: 462, endPoint y: 323, distance: 25.0
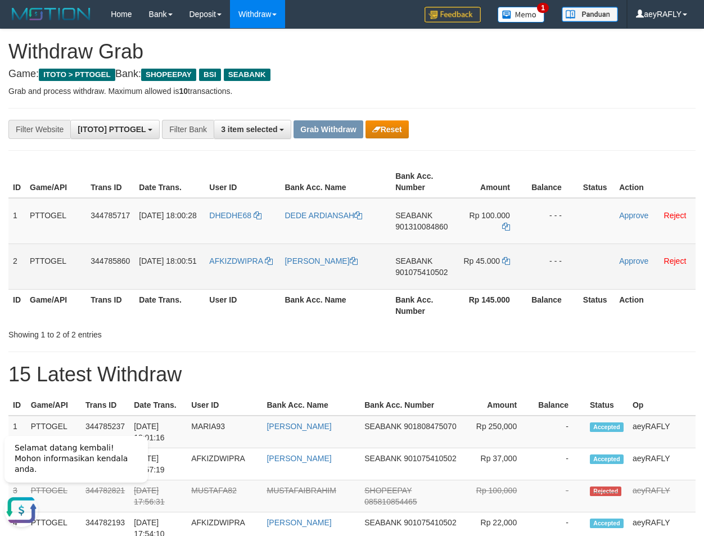
drag, startPoint x: 411, startPoint y: 227, endPoint x: 21, endPoint y: 253, distance: 391.1
click at [403, 227] on span "901310084860" at bounding box center [421, 226] width 52 height 9
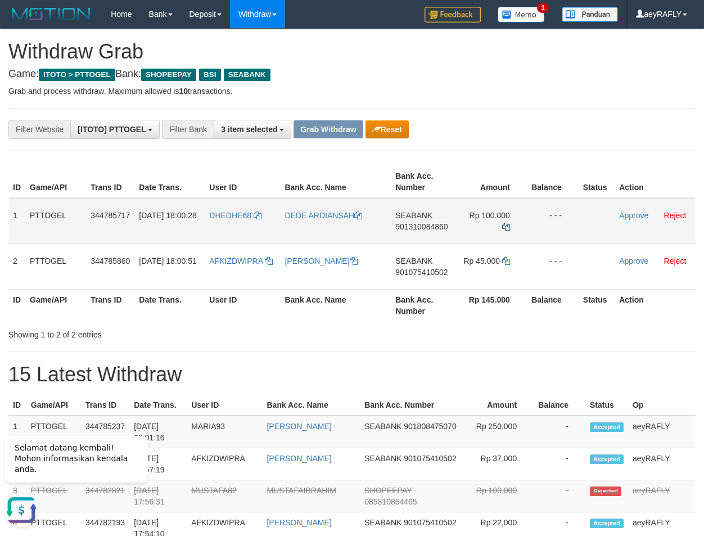
click at [503, 225] on icon at bounding box center [506, 227] width 8 height 8
click at [505, 227] on icon at bounding box center [506, 227] width 8 height 8
click at [630, 213] on link "Approve" at bounding box center [633, 215] width 29 height 9
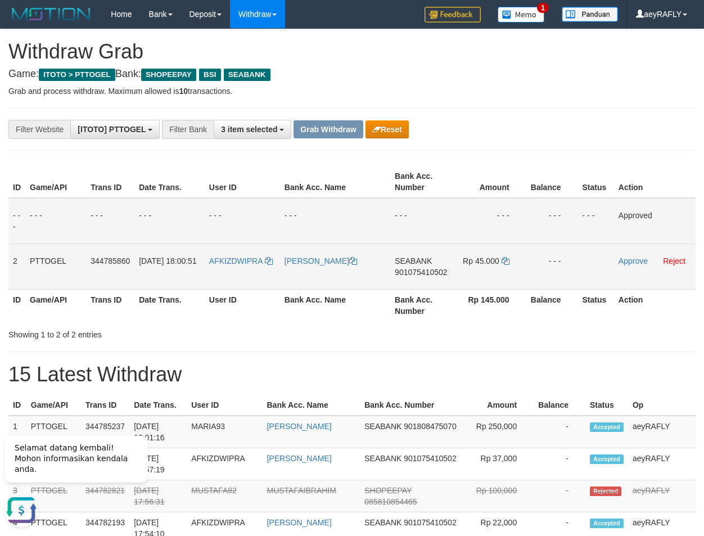
click at [423, 269] on span "901075410502" at bounding box center [421, 272] width 52 height 9
click at [504, 261] on icon at bounding box center [506, 261] width 8 height 8
click at [622, 259] on link "Approve" at bounding box center [633, 260] width 29 height 9
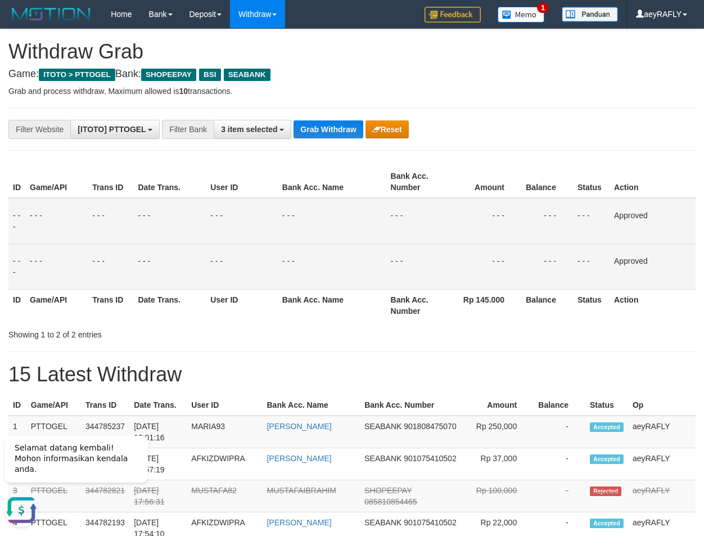
drag, startPoint x: 473, startPoint y: 238, endPoint x: 389, endPoint y: 214, distance: 87.9
click at [473, 240] on td "- - -" at bounding box center [485, 221] width 74 height 46
click at [322, 121] on button "Grab Withdraw" at bounding box center [328, 129] width 69 height 18
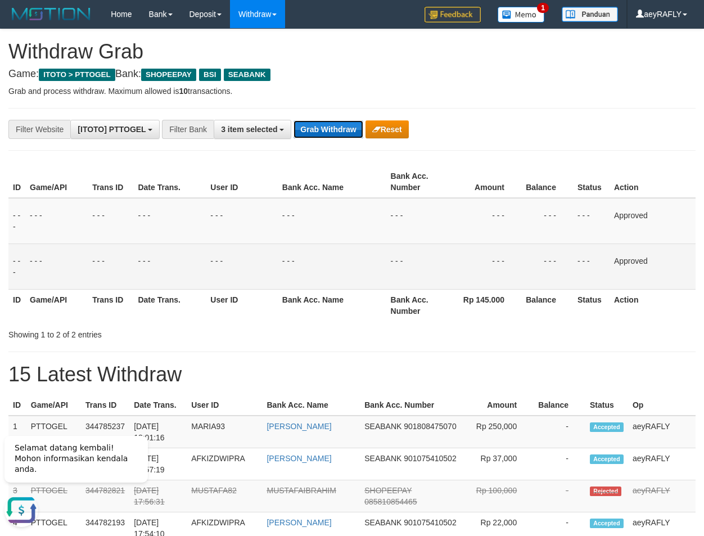
click at [322, 121] on button "Grab Withdraw" at bounding box center [328, 129] width 69 height 18
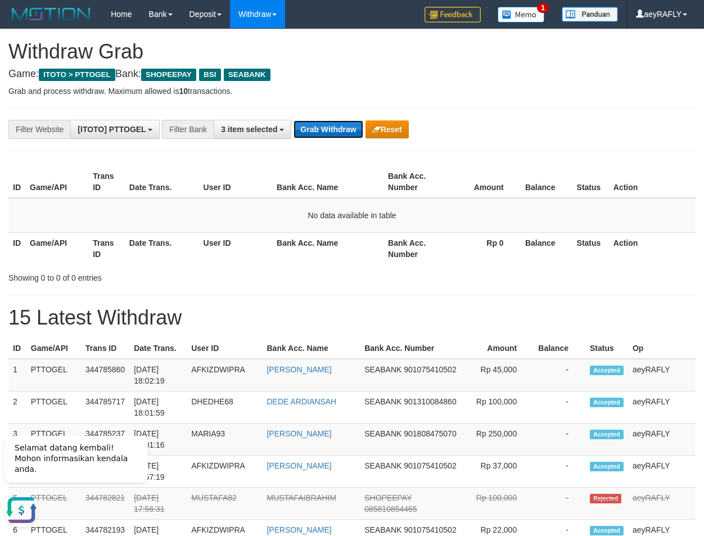
click at [313, 130] on button "Grab Withdraw" at bounding box center [328, 129] width 69 height 18
click at [326, 124] on button "Grab Withdraw" at bounding box center [328, 129] width 69 height 18
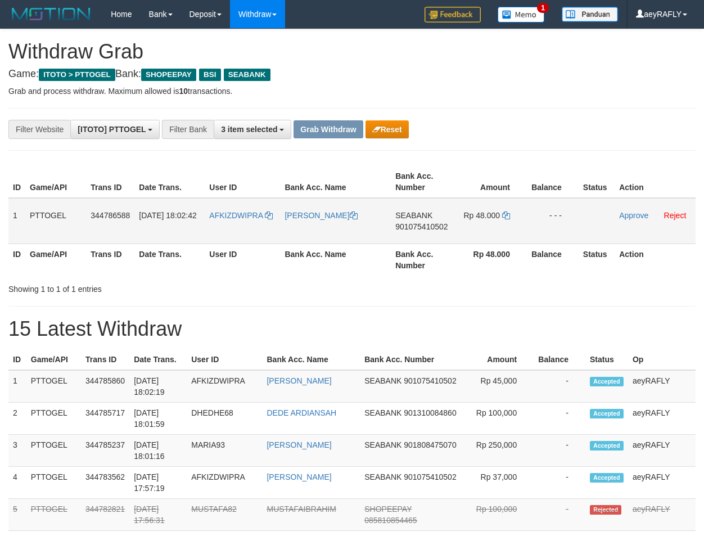
scroll to position [210, 0]
copy tr
drag, startPoint x: 254, startPoint y: 231, endPoint x: 511, endPoint y: 229, distance: 257.0
click at [511, 229] on tr "1 PTTOGEL 344786588 30/09/2025 18:02:42 AFKIZDWIPRA DEDI IRAWAN SEABANK 9010754…" at bounding box center [351, 221] width 687 height 46
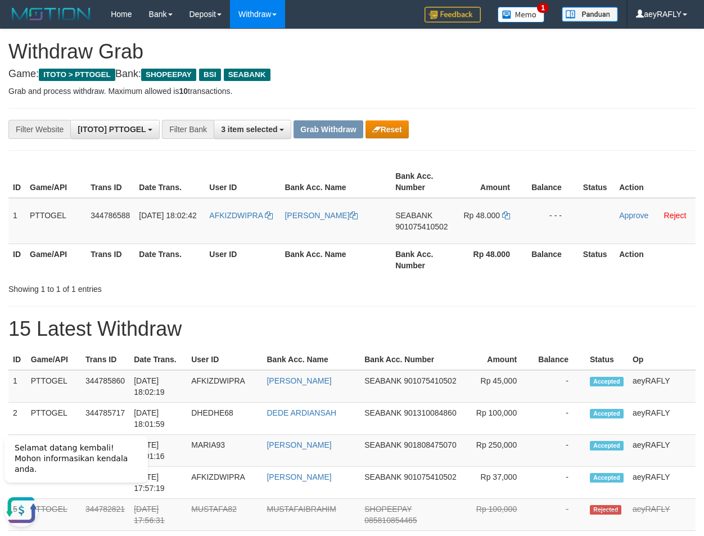
click at [558, 124] on div "**********" at bounding box center [293, 129] width 587 height 19
click at [429, 228] on span "901075410502" at bounding box center [421, 226] width 52 height 9
click at [505, 219] on link at bounding box center [506, 215] width 8 height 9
click at [632, 216] on link "Approve" at bounding box center [633, 215] width 29 height 9
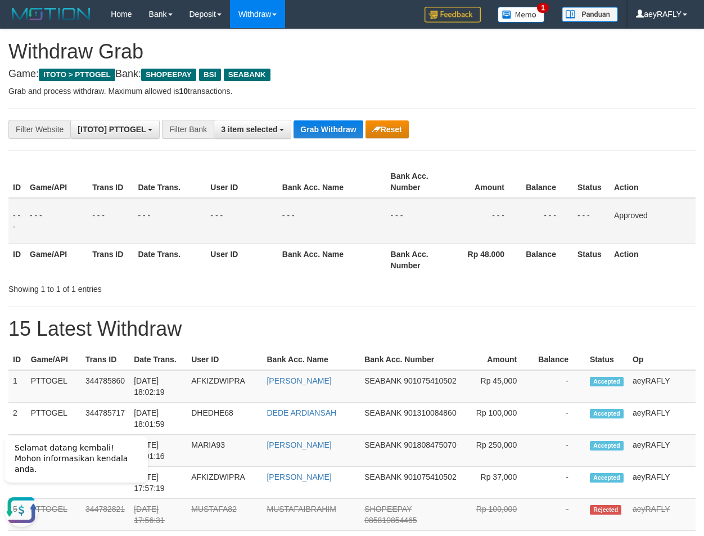
click at [434, 169] on th "Bank Acc. Number" at bounding box center [416, 182] width 61 height 32
click at [325, 122] on button "Grab Withdraw" at bounding box center [328, 129] width 69 height 18
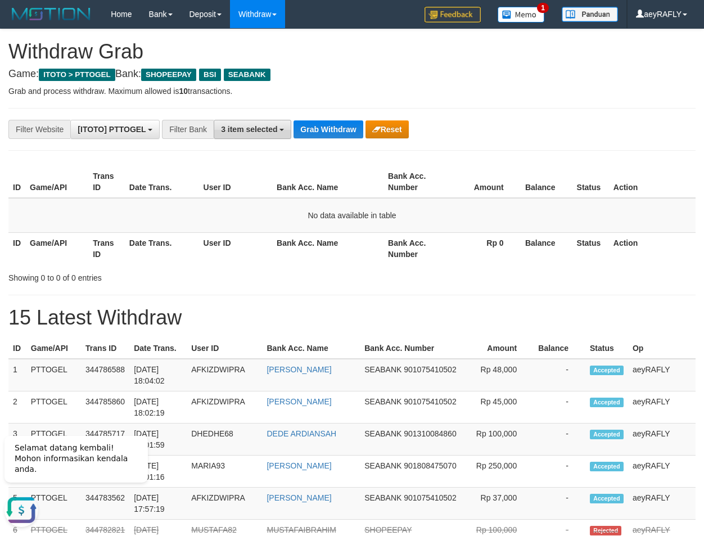
click at [267, 136] on button "3 item selected" at bounding box center [253, 129] width 78 height 19
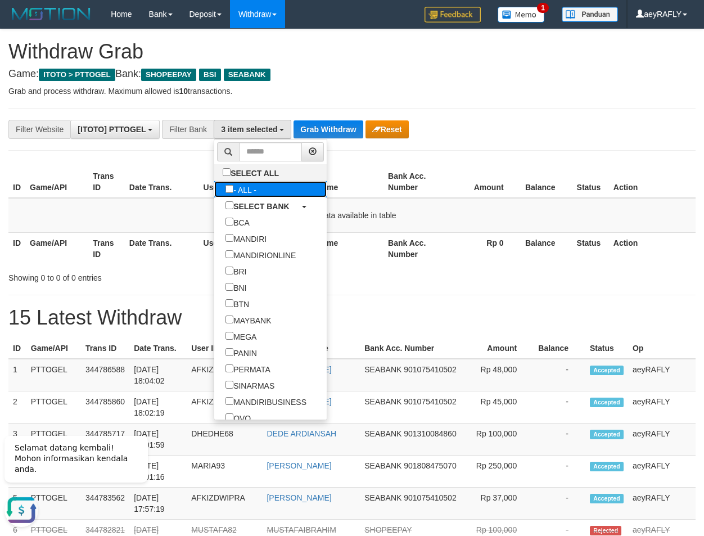
click at [214, 195] on label "- ALL -" at bounding box center [240, 189] width 53 height 16
select select "***"
click at [356, 166] on th "Bank Acc. Name" at bounding box center [327, 182] width 111 height 32
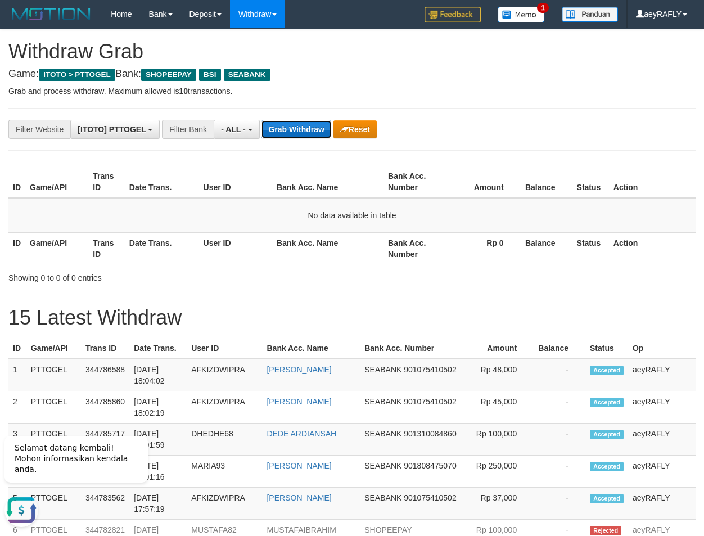
click at [313, 130] on button "Grab Withdraw" at bounding box center [295, 129] width 69 height 18
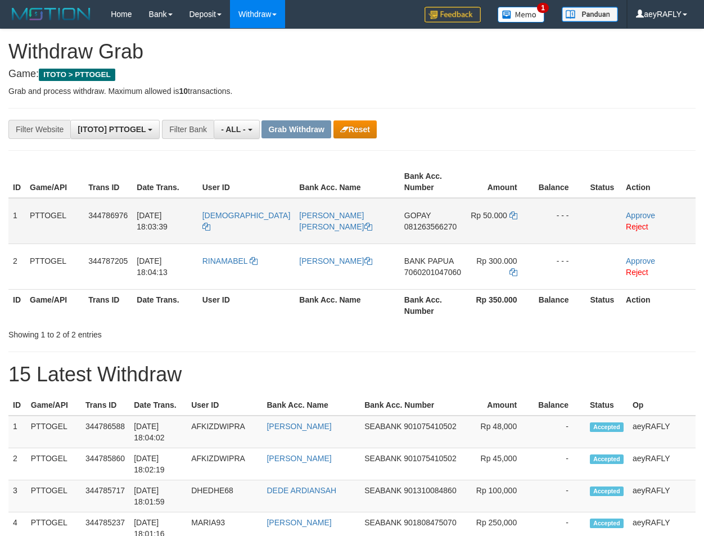
scroll to position [10, 0]
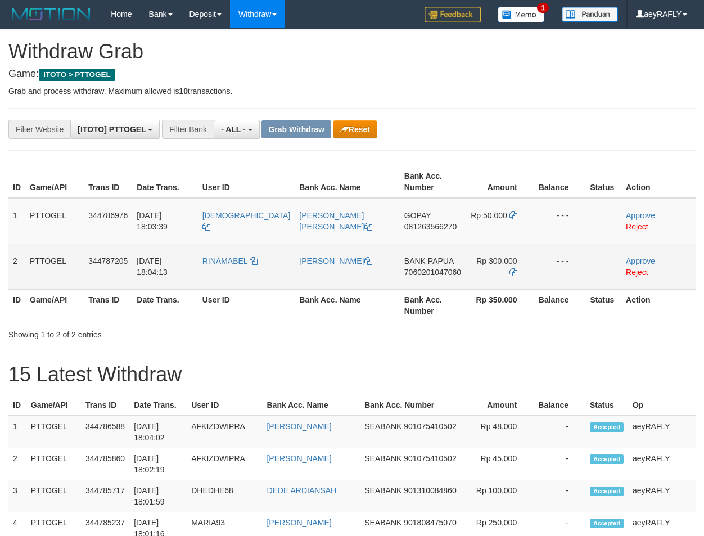
drag, startPoint x: 230, startPoint y: 292, endPoint x: 468, endPoint y: 271, distance: 239.4
click at [468, 271] on tr "2 PTTOGEL 344787205 [DATE] 18:04:13 RINAMABEL [PERSON_NAME] BANK PAPUA 70602010…" at bounding box center [351, 266] width 687 height 46
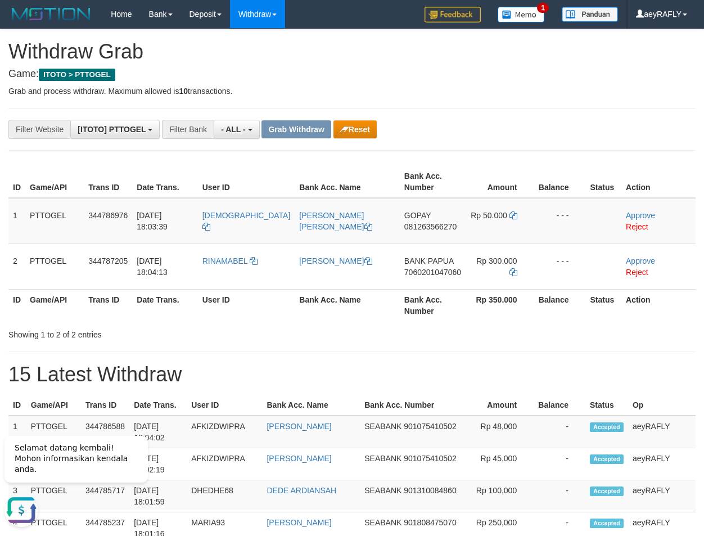
scroll to position [0, 0]
drag, startPoint x: 455, startPoint y: 330, endPoint x: 446, endPoint y: 303, distance: 29.0
click at [466, 321] on th "Rp 350.000" at bounding box center [500, 305] width 69 height 32
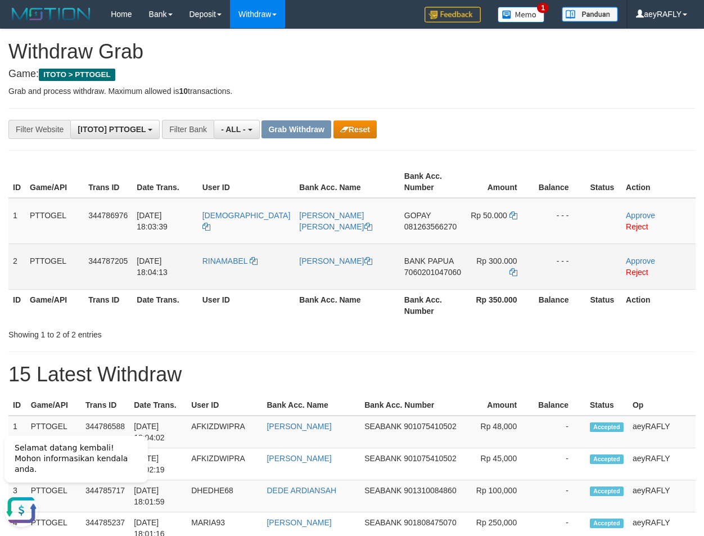
click at [428, 278] on td "BANK PAPUA 7060201047060" at bounding box center [433, 266] width 66 height 46
click at [428, 277] on span "7060201047060" at bounding box center [432, 272] width 57 height 9
copy span "7060201047060"
click at [428, 277] on span "7060201047060" at bounding box center [432, 272] width 57 height 9
copy td "BANK PAPUA 7060201047060"
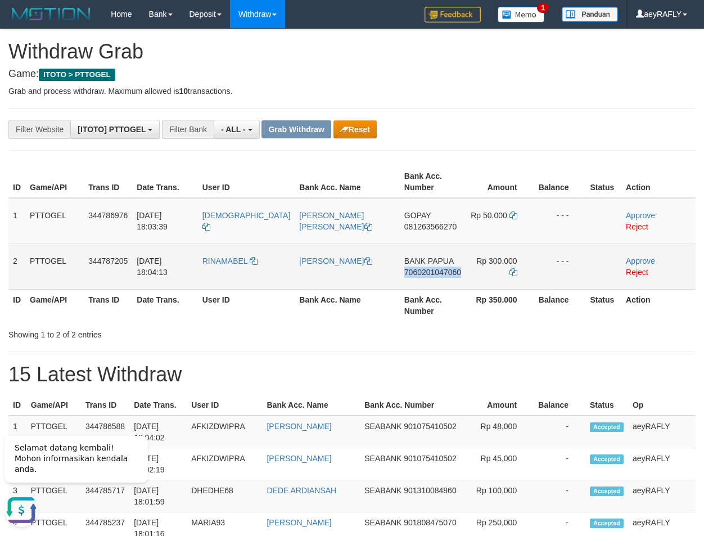
click at [428, 277] on span "7060201047060" at bounding box center [432, 272] width 57 height 9
copy span "7060201047060"
click at [428, 277] on span "7060201047060" at bounding box center [432, 272] width 57 height 9
copy td "BANK PAPUA 7060201047060"
click at [428, 277] on span "7060201047060" at bounding box center [432, 272] width 57 height 9
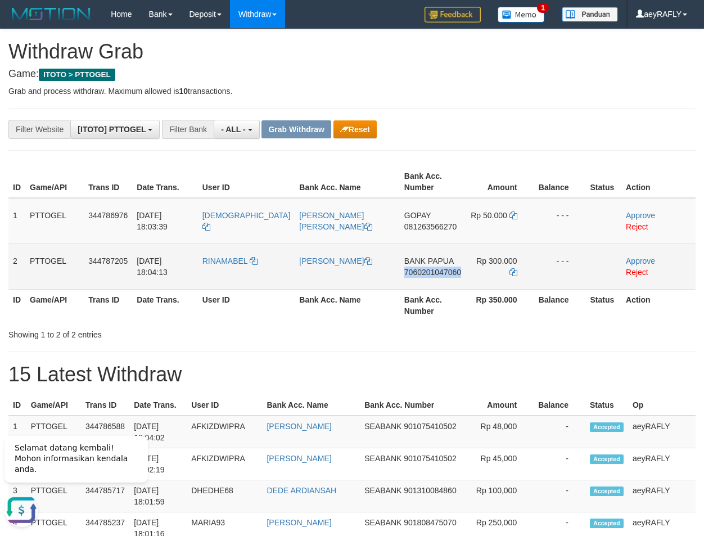
copy span "7060201047060"
click at [428, 277] on span "7060201047060" at bounding box center [432, 272] width 57 height 9
copy td "BANK PAPUA 7060201047060"
click at [428, 277] on span "7060201047060" at bounding box center [432, 272] width 57 height 9
copy span "7060201047060"
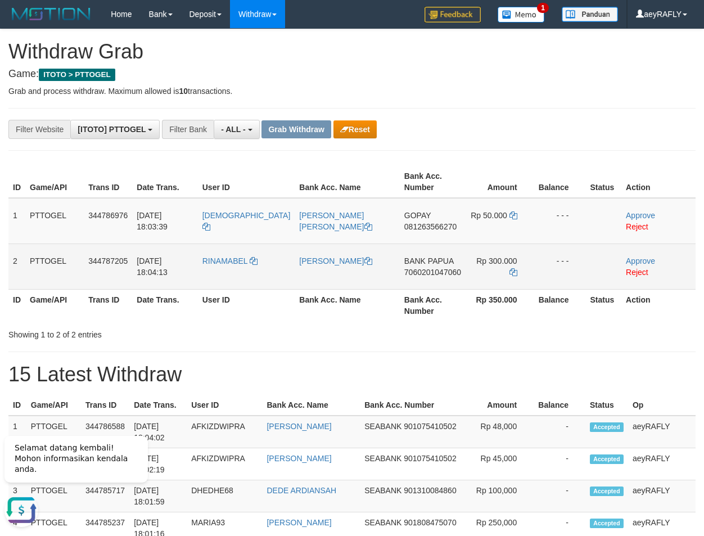
click at [417, 277] on span "7060201047060" at bounding box center [432, 272] width 57 height 9
click at [509, 276] on icon at bounding box center [513, 272] width 8 height 8
click at [635, 265] on link "Approve" at bounding box center [640, 260] width 29 height 9
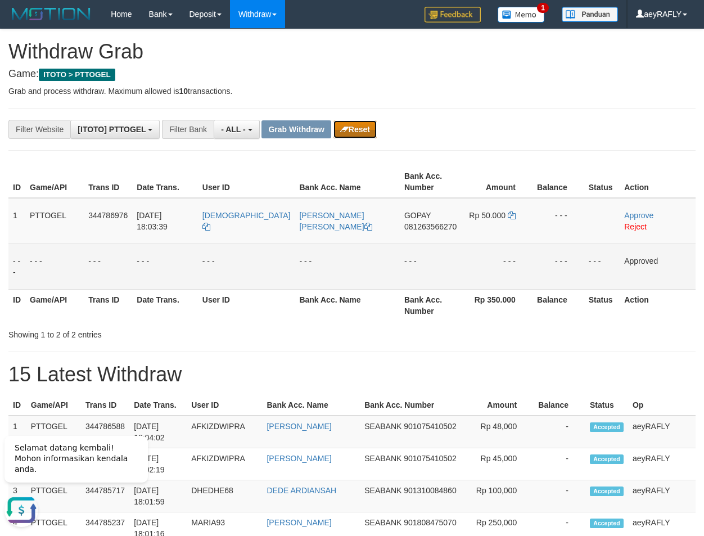
click at [348, 129] on icon "button" at bounding box center [344, 129] width 8 height 8
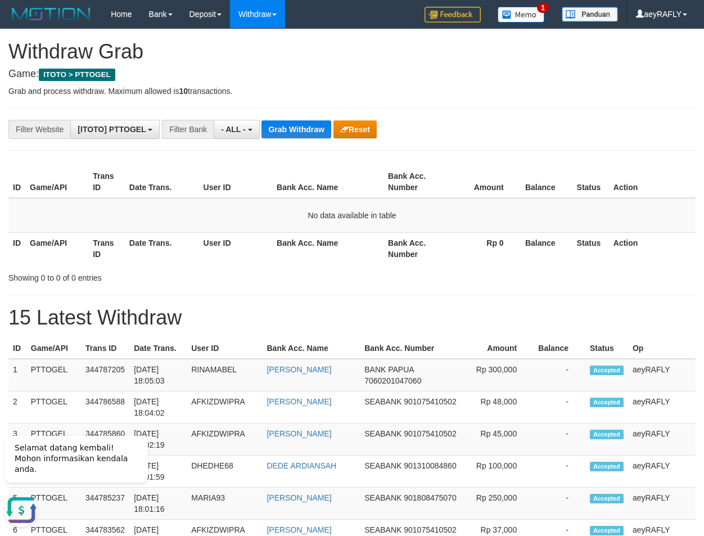
drag, startPoint x: 459, startPoint y: 295, endPoint x: 357, endPoint y: 188, distance: 148.4
click at [238, 124] on button "- ALL -" at bounding box center [237, 129] width 46 height 19
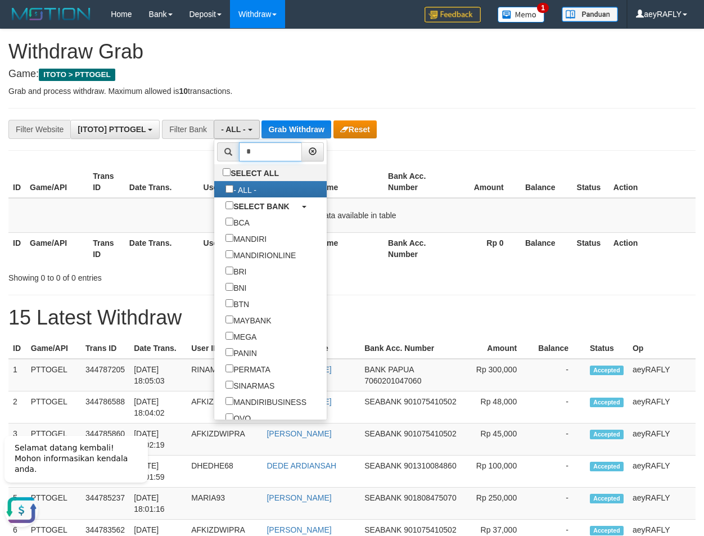
click at [239, 150] on input "*" at bounding box center [270, 151] width 63 height 19
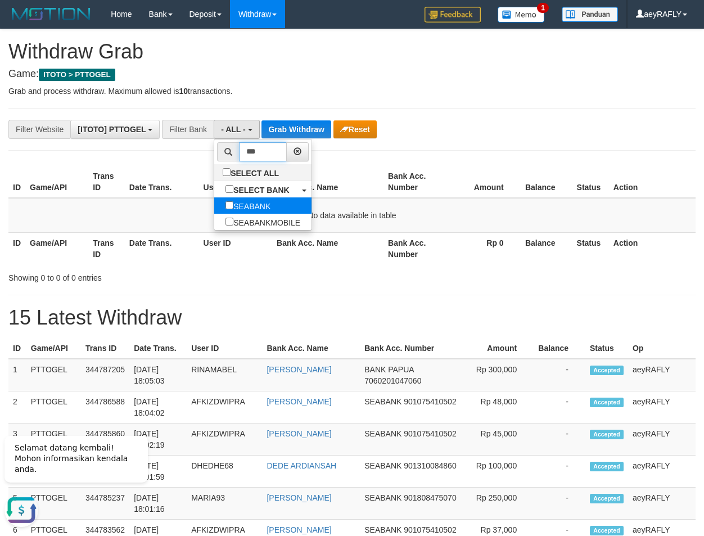
type input "***"
click at [214, 205] on label "SEABANK" at bounding box center [247, 205] width 67 height 16
select select "*******"
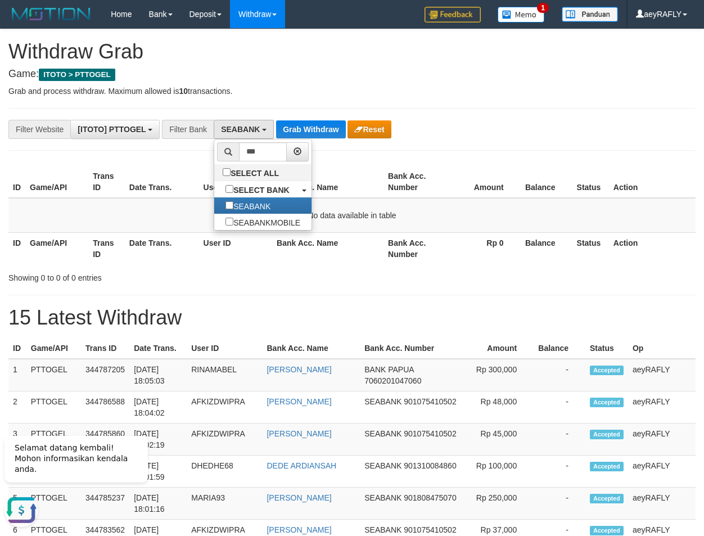
click at [383, 177] on th "Bank Acc. Name" at bounding box center [327, 182] width 111 height 32
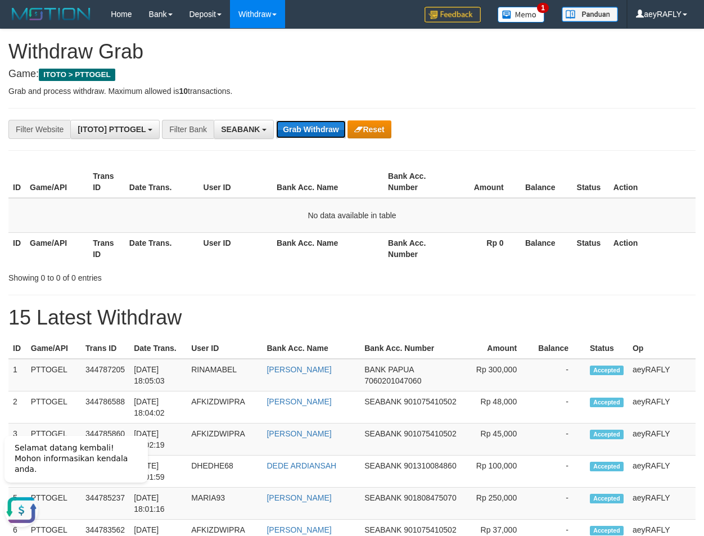
click at [313, 120] on button "Grab Withdraw" at bounding box center [310, 129] width 69 height 18
click at [317, 129] on button "Grab Withdraw" at bounding box center [310, 129] width 69 height 18
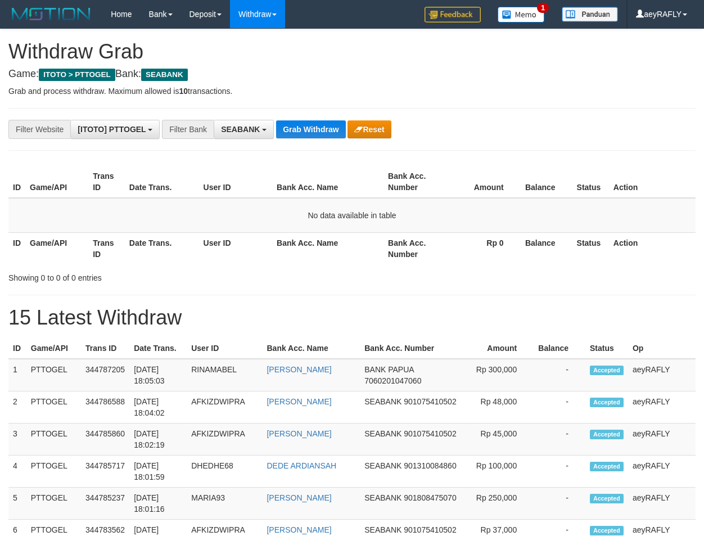
scroll to position [305, 0]
click at [342, 126] on button "Grab Withdraw" at bounding box center [310, 129] width 69 height 18
click at [342, 125] on button "Grab Withdraw" at bounding box center [310, 129] width 69 height 18
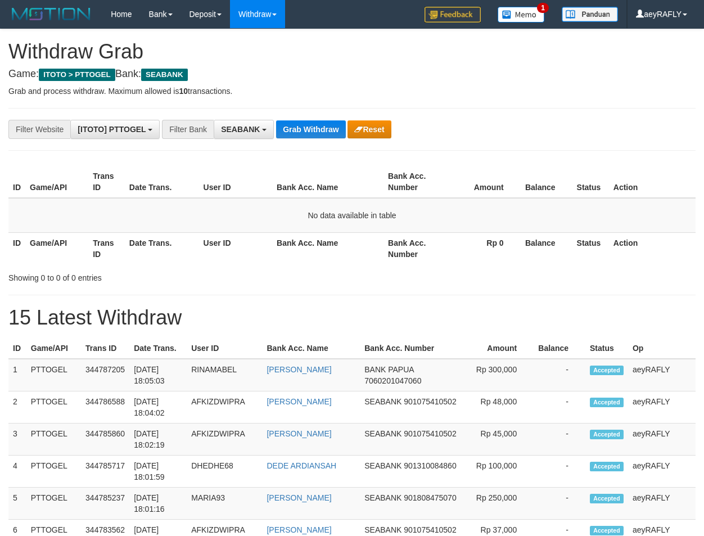
scroll to position [305, 0]
click at [328, 132] on button "Grab Withdraw" at bounding box center [310, 129] width 69 height 18
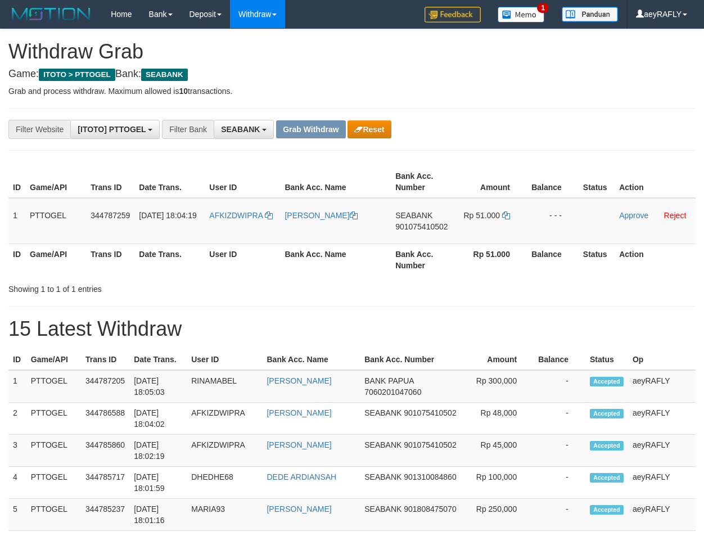
scroll to position [305, 0]
drag, startPoint x: 245, startPoint y: 232, endPoint x: 475, endPoint y: 227, distance: 230.1
click at [475, 227] on tr "1 PTTOGEL 344787259 [DATE] 18:04:19 AFKIZDWIPRA [PERSON_NAME][GEOGRAPHIC_DATA] …" at bounding box center [351, 221] width 687 height 46
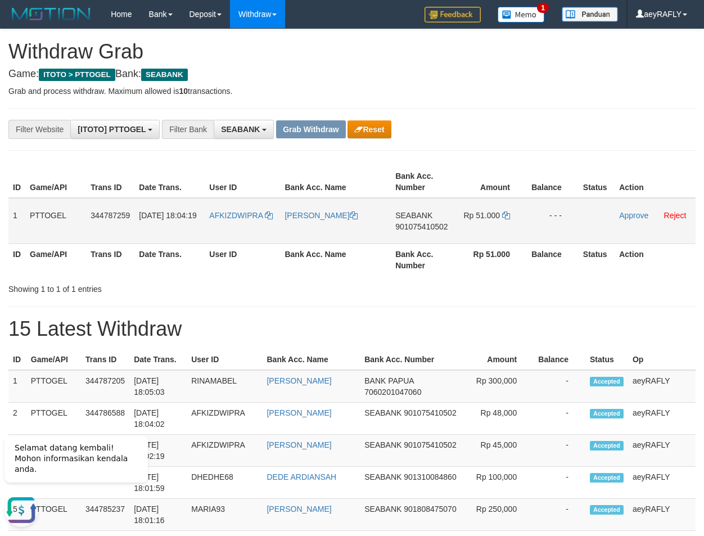
click at [428, 225] on span "901075410502" at bounding box center [421, 226] width 52 height 9
click at [407, 228] on span "901075410502" at bounding box center [421, 226] width 52 height 9
click at [506, 215] on icon at bounding box center [506, 215] width 8 height 8
click at [629, 216] on link "Approve" at bounding box center [633, 215] width 29 height 9
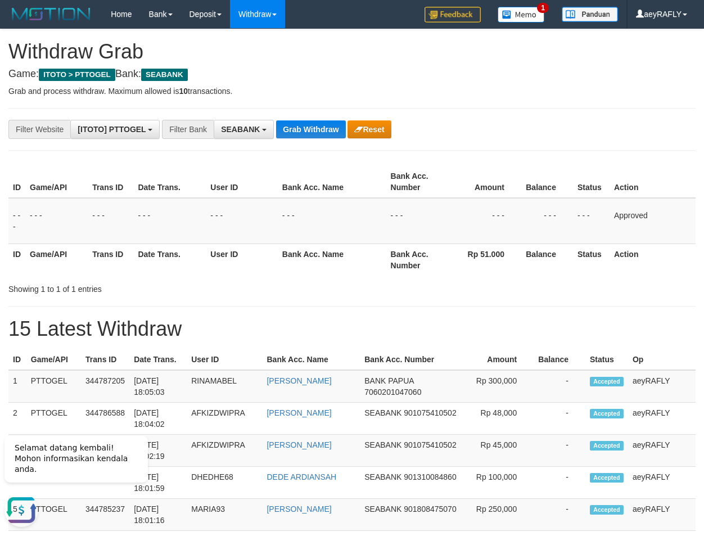
drag, startPoint x: 534, startPoint y: 231, endPoint x: 440, endPoint y: 186, distance: 104.1
click at [534, 230] on td "- - -" at bounding box center [547, 221] width 52 height 46
click at [303, 125] on button "Grab Withdraw" at bounding box center [310, 129] width 69 height 18
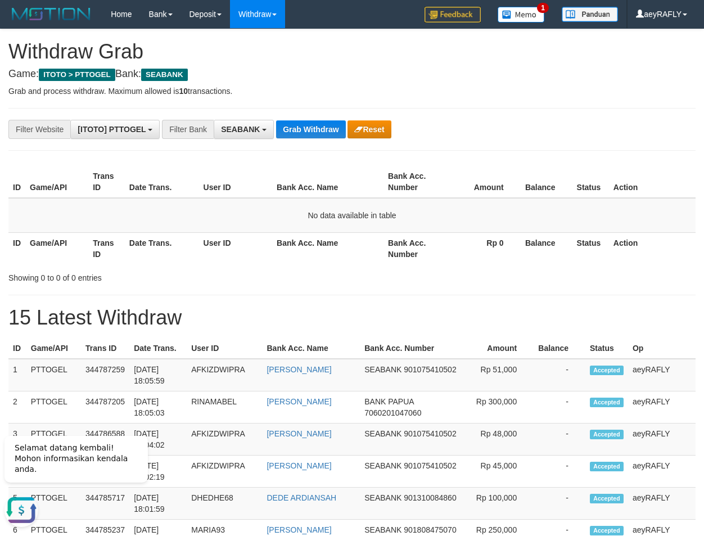
click at [251, 127] on span "SEABANK" at bounding box center [240, 129] width 39 height 9
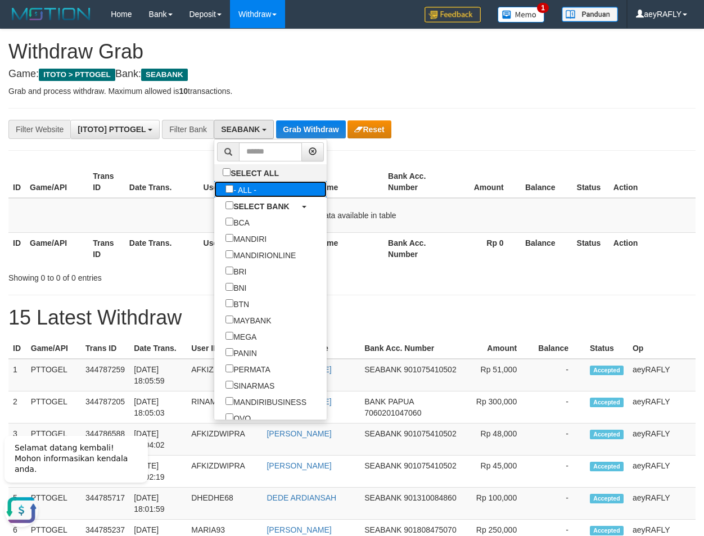
click at [214, 184] on label "- ALL -" at bounding box center [240, 189] width 53 height 16
select select "***"
click at [319, 169] on th "Bank Acc. Name" at bounding box center [327, 182] width 111 height 32
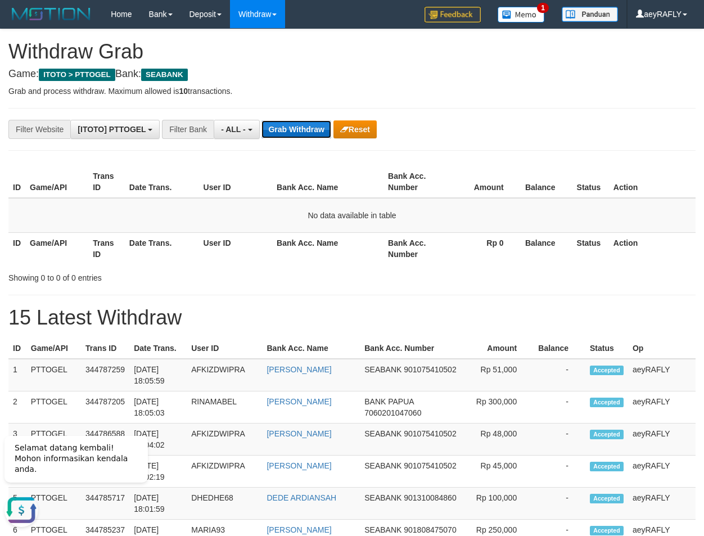
click at [304, 129] on button "Grab Withdraw" at bounding box center [295, 129] width 69 height 18
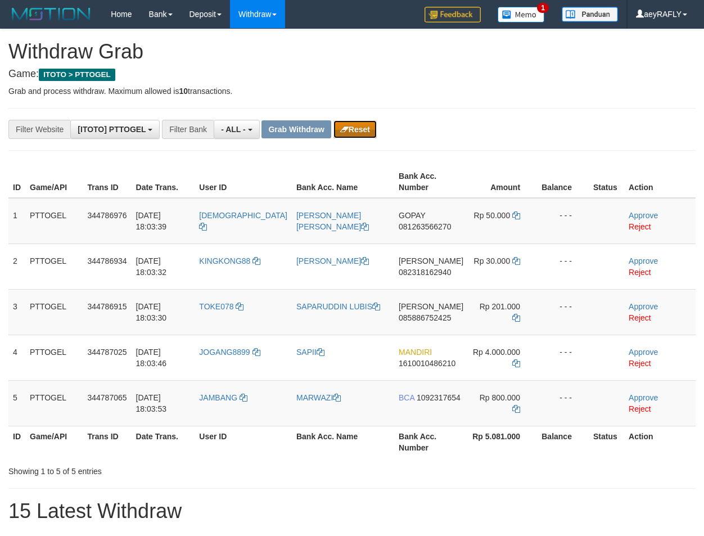
click at [355, 132] on button "Reset" at bounding box center [354, 129] width 43 height 18
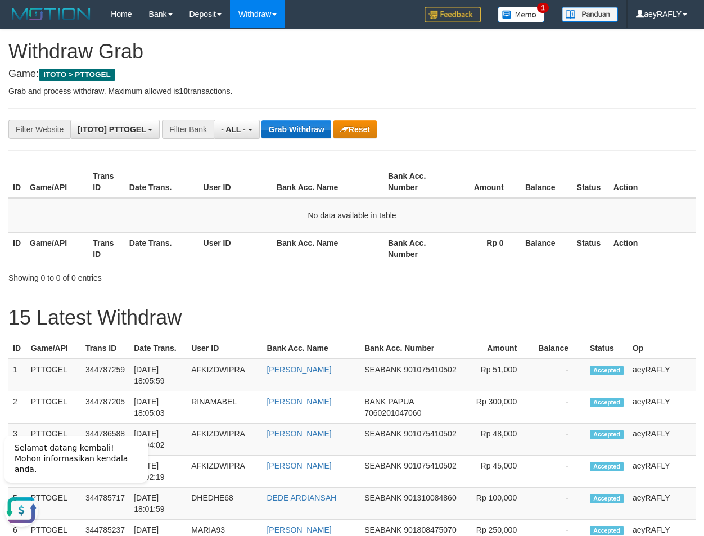
drag, startPoint x: 292, startPoint y: 139, endPoint x: 292, endPoint y: 132, distance: 7.3
click at [292, 132] on button "Grab Withdraw" at bounding box center [295, 129] width 69 height 18
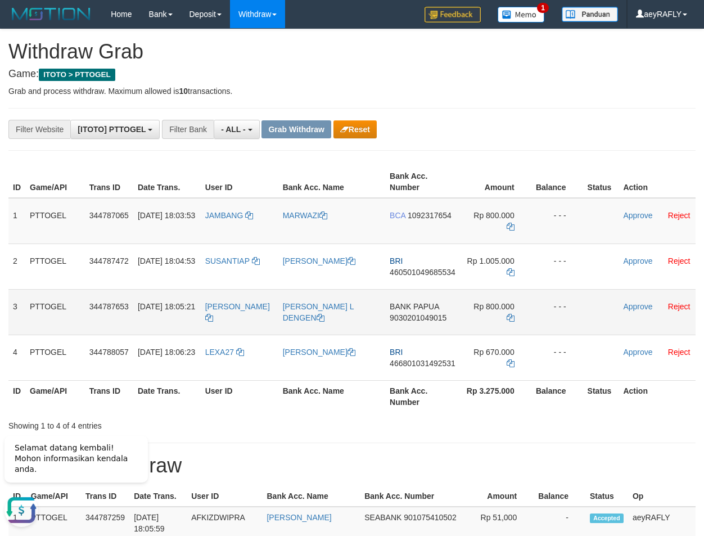
drag, startPoint x: 233, startPoint y: 324, endPoint x: 495, endPoint y: 322, distance: 262.6
click at [495, 322] on tr "3 PTTOGEL 344787653 30/09/2025 18:05:21 PALMER ANGGI L DENGEN BANK PAPUA 903020…" at bounding box center [351, 312] width 687 height 46
click at [432, 316] on span "9030201049015" at bounding box center [418, 317] width 57 height 9
click at [507, 322] on link at bounding box center [511, 317] width 8 height 9
click at [623, 307] on link "Approve" at bounding box center [637, 306] width 29 height 9
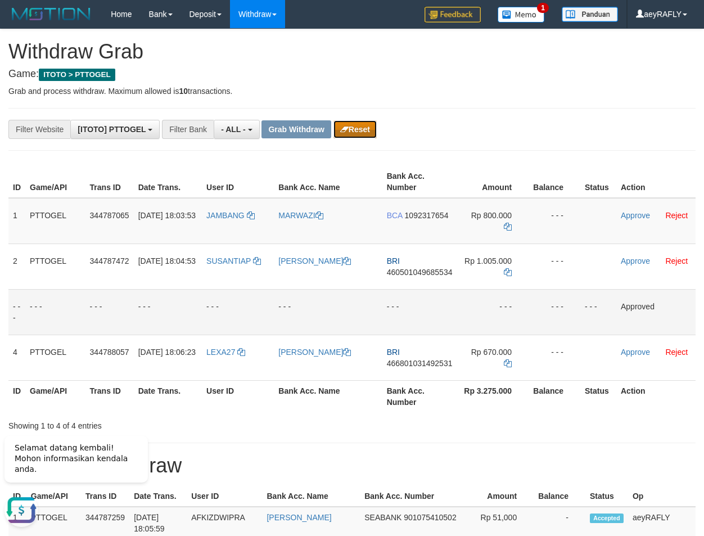
click at [355, 137] on button "Reset" at bounding box center [354, 129] width 43 height 18
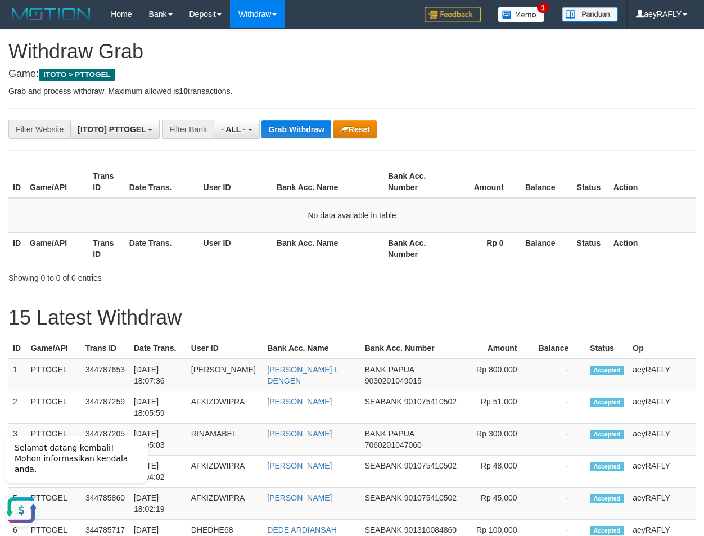
drag, startPoint x: 487, startPoint y: 216, endPoint x: 385, endPoint y: 159, distance: 117.3
click at [481, 210] on td "No data available in table" at bounding box center [351, 215] width 687 height 35
click at [297, 124] on button "Grab Withdraw" at bounding box center [295, 129] width 69 height 18
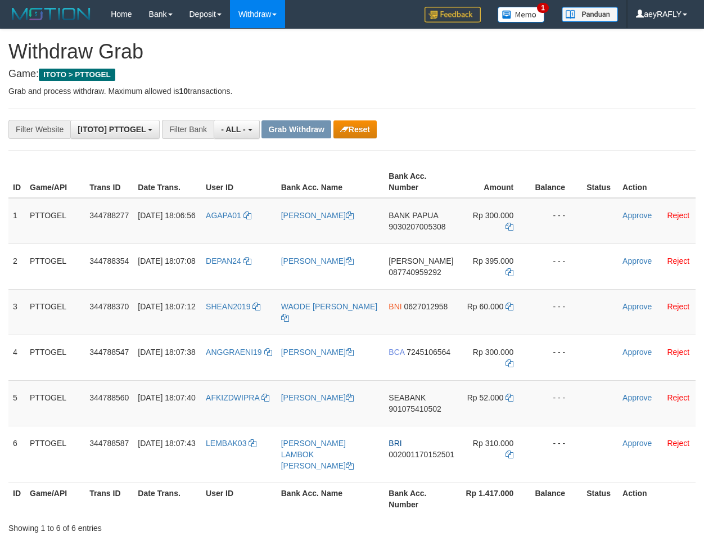
scroll to position [10, 0]
click at [495, 228] on tr "1 PTTOGEL 344788277 30/09/2025 18:06:56 AGAPA01 YAN AGAPA BANK PAPUA 9030207005…" at bounding box center [351, 221] width 687 height 46
click at [411, 227] on span "9030207005308" at bounding box center [417, 226] width 57 height 9
click at [508, 224] on icon at bounding box center [510, 227] width 8 height 8
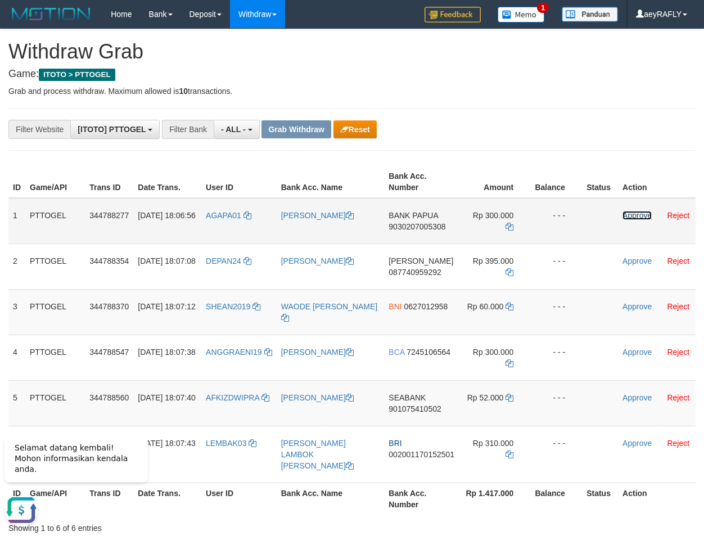
click at [641, 212] on link "Approve" at bounding box center [637, 215] width 29 height 9
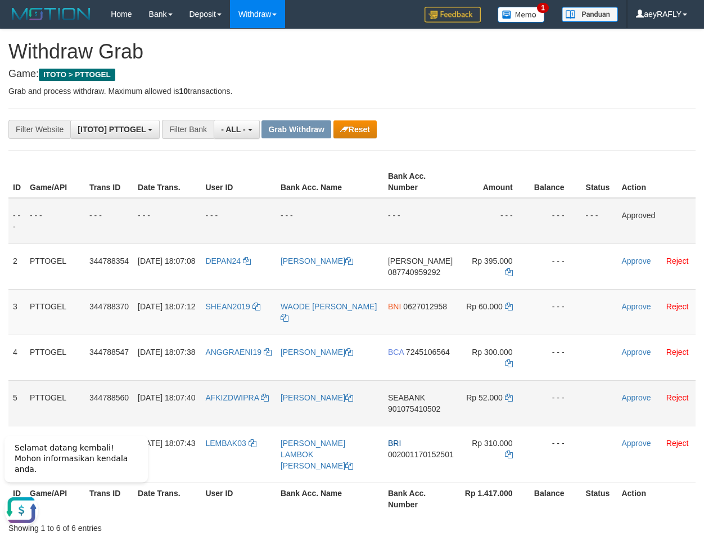
copy tr
drag, startPoint x: 220, startPoint y: 413, endPoint x: 282, endPoint y: 418, distance: 62.6
click at [504, 413] on tr "5 PTTOGEL 344788560 30/09/2025 18:07:40 AFKIZDWIPRA DEDI IRAWAN SEABANK 9010754…" at bounding box center [351, 403] width 687 height 46
click at [417, 410] on span "901075410502" at bounding box center [414, 408] width 52 height 9
copy tr
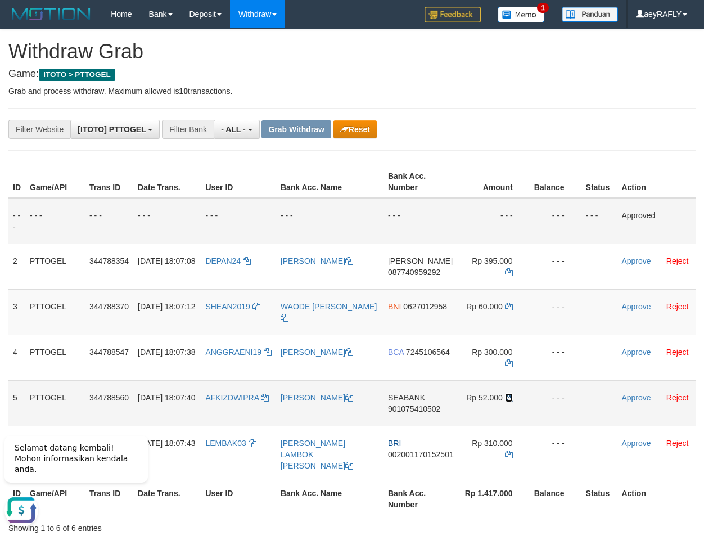
click at [510, 401] on icon at bounding box center [509, 398] width 8 height 8
click at [639, 401] on link "Approve" at bounding box center [635, 397] width 29 height 9
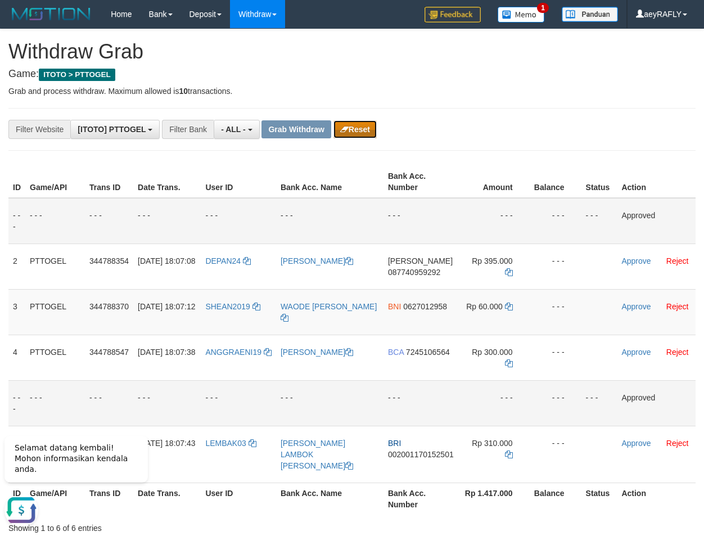
click at [351, 123] on button "Reset" at bounding box center [354, 129] width 43 height 18
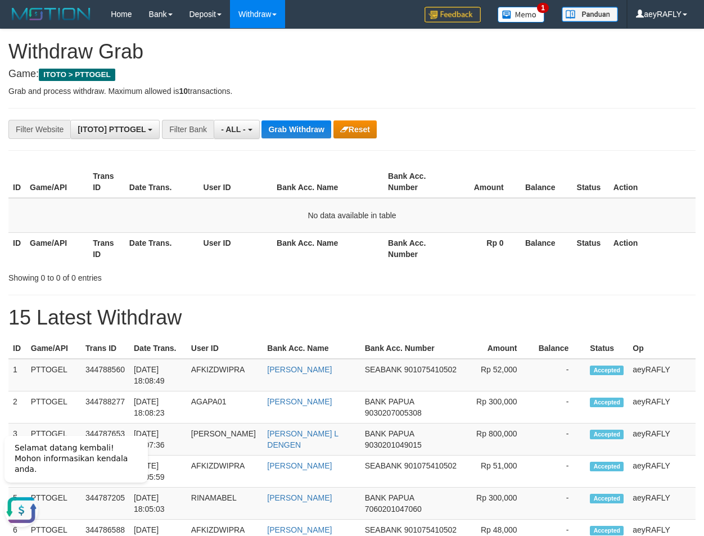
drag, startPoint x: 480, startPoint y: 139, endPoint x: 388, endPoint y: 137, distance: 91.7
click at [241, 124] on button "- ALL -" at bounding box center [237, 129] width 46 height 19
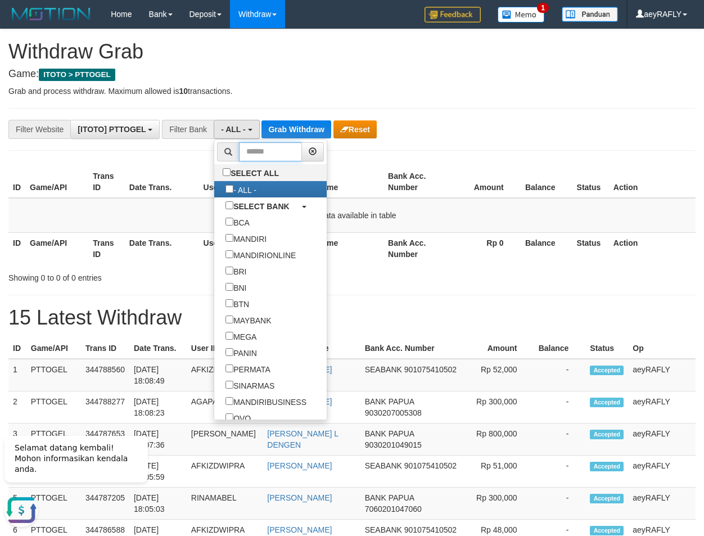
click at [239, 156] on input "text" at bounding box center [270, 151] width 63 height 19
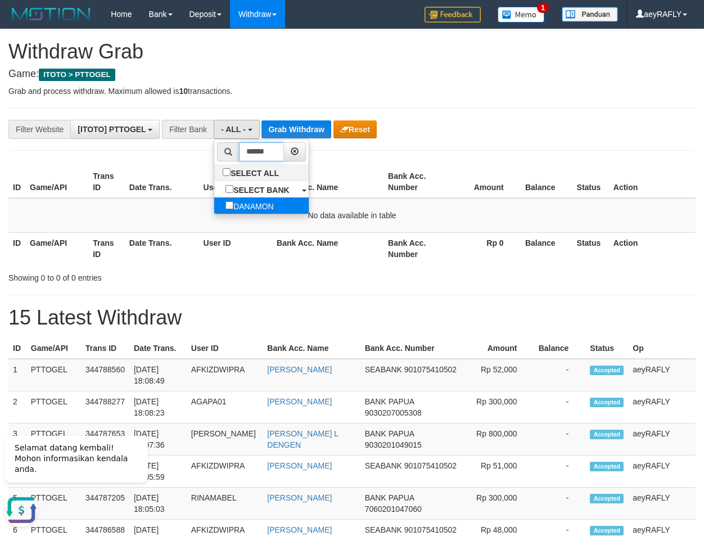
type input "******"
click at [214, 204] on label "DANAMON" at bounding box center [249, 205] width 71 height 16
select select "*******"
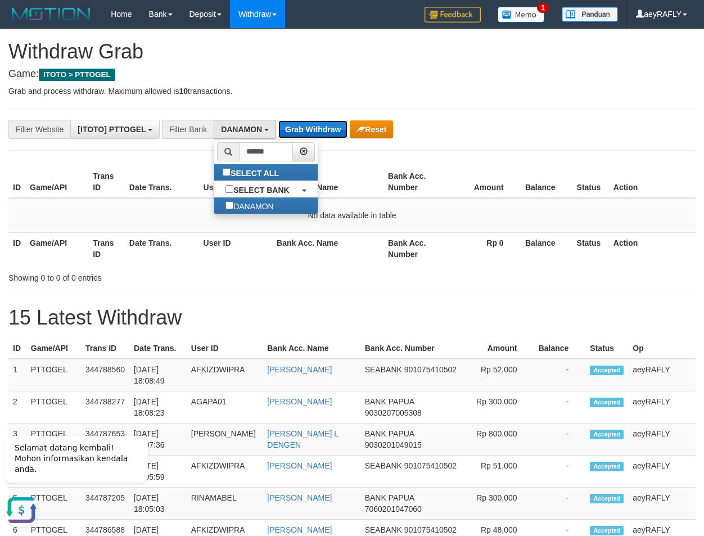
click at [309, 127] on button "Grab Withdraw" at bounding box center [312, 129] width 69 height 18
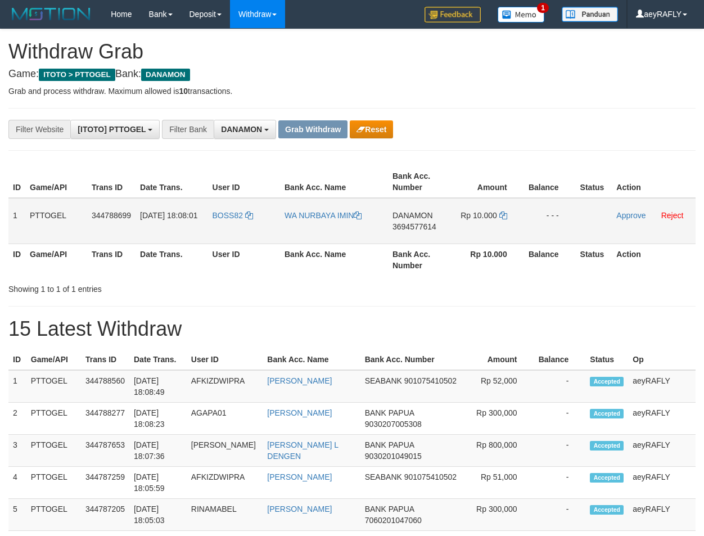
scroll to position [269, 0]
drag, startPoint x: 247, startPoint y: 233, endPoint x: 460, endPoint y: 222, distance: 212.8
click at [460, 222] on tr "1 PTTOGEL 344788699 [DATE] 18:08:01 BOSS82 WA NURBAYA IMIN DANAMON 3694577614 R…" at bounding box center [351, 221] width 687 height 46
click at [524, 132] on div "**********" at bounding box center [293, 129] width 587 height 19
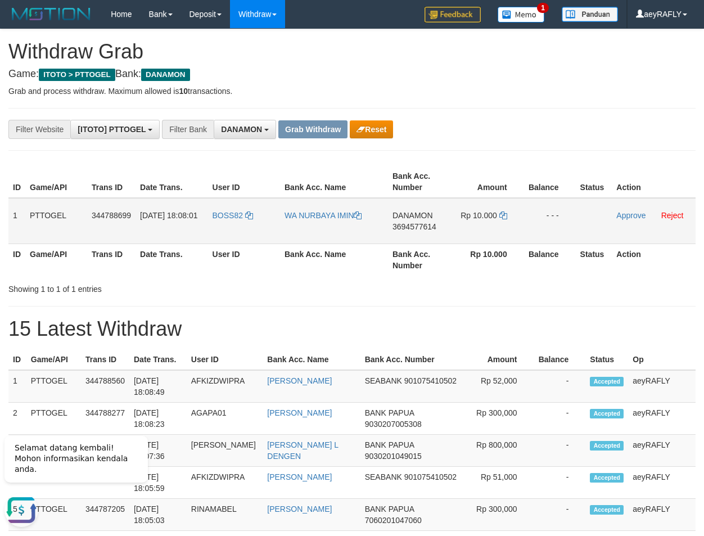
click at [422, 228] on span "3694577614" at bounding box center [415, 226] width 44 height 9
click at [507, 214] on icon at bounding box center [503, 215] width 8 height 8
click at [621, 218] on link "Approve" at bounding box center [630, 215] width 29 height 9
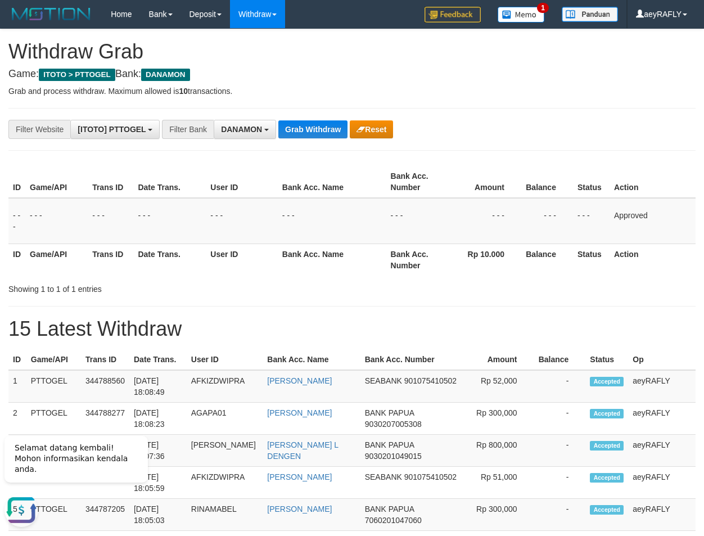
drag, startPoint x: 518, startPoint y: 169, endPoint x: 336, endPoint y: 142, distance: 184.2
click at [513, 169] on th "Amount" at bounding box center [485, 182] width 74 height 32
click at [267, 126] on button "DANAMON" at bounding box center [245, 129] width 62 height 19
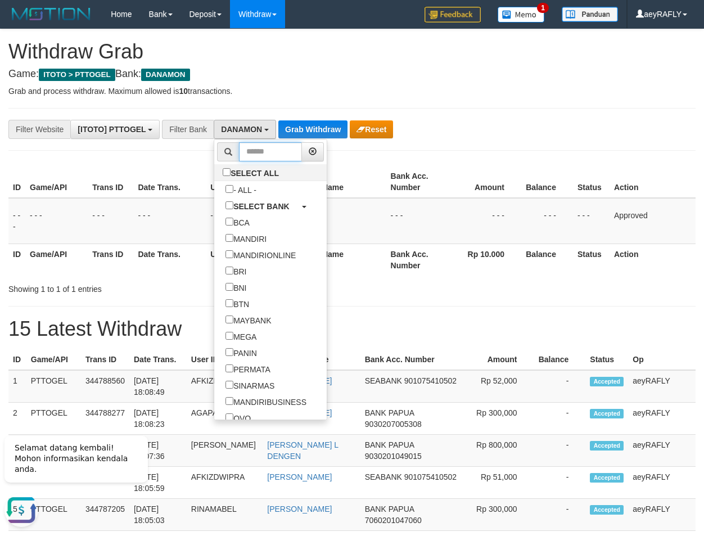
click at [239, 146] on input "text" at bounding box center [270, 151] width 63 height 19
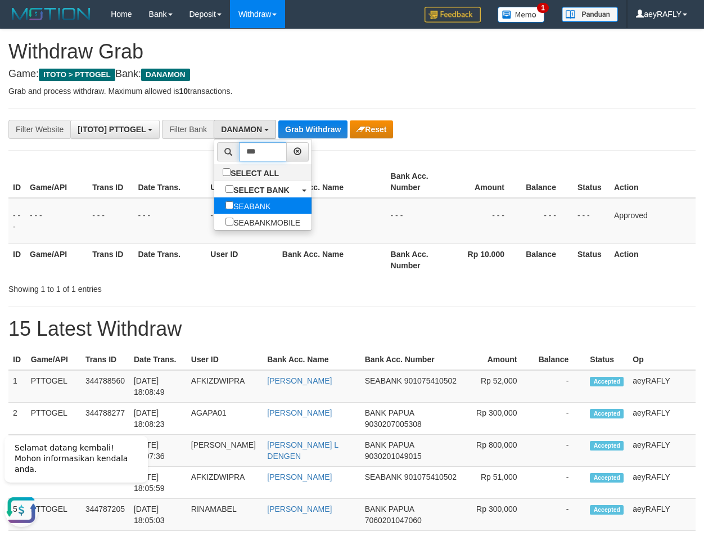
type input "***"
click at [214, 203] on label "SEABANK" at bounding box center [247, 205] width 67 height 16
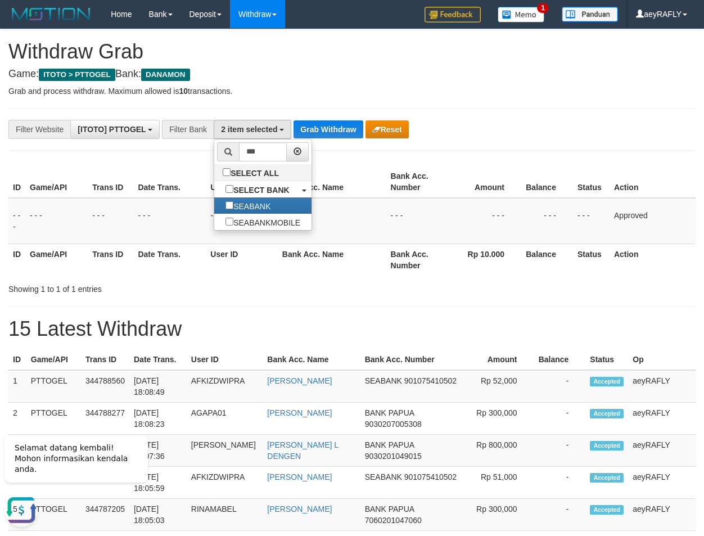
drag, startPoint x: 402, startPoint y: 176, endPoint x: 379, endPoint y: 144, distance: 39.2
click at [396, 166] on th "Bank Acc. Number" at bounding box center [416, 182] width 61 height 32
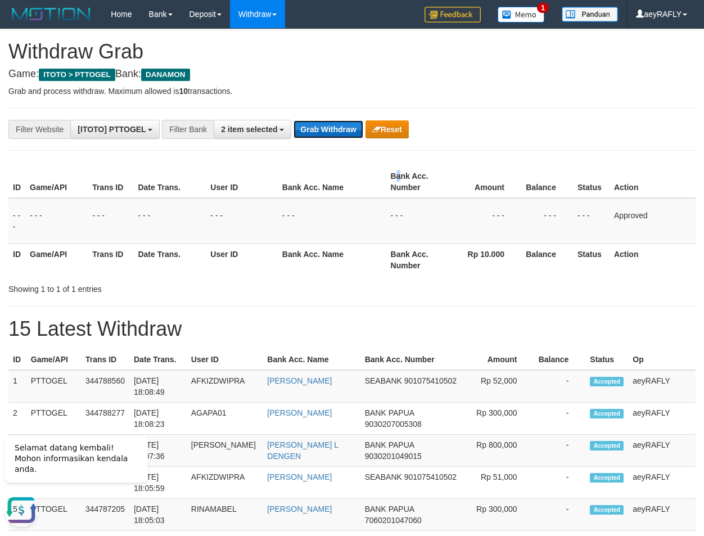
click at [357, 130] on button "Grab Withdraw" at bounding box center [328, 129] width 69 height 18
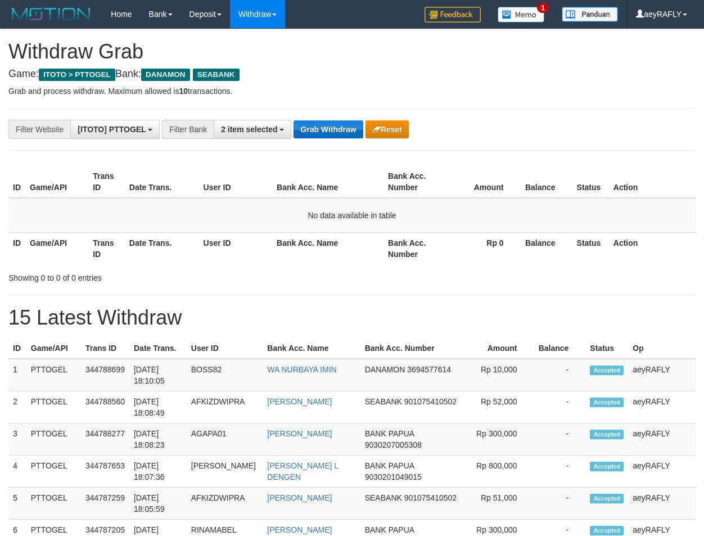
scroll to position [269, 0]
click at [348, 129] on button "Grab Withdraw" at bounding box center [328, 129] width 69 height 18
drag, startPoint x: 0, startPoint y: 0, endPoint x: 340, endPoint y: 128, distance: 363.0
click at [340, 128] on button "Grab Withdraw" at bounding box center [328, 129] width 69 height 18
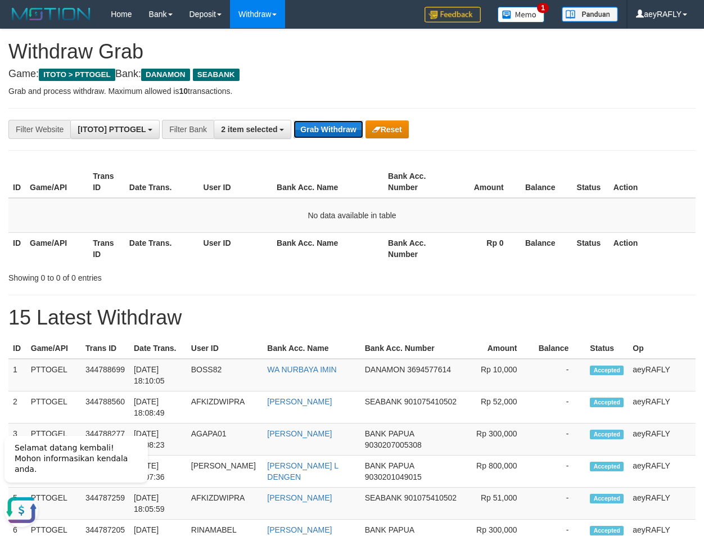
click at [318, 130] on button "Grab Withdraw" at bounding box center [328, 129] width 69 height 18
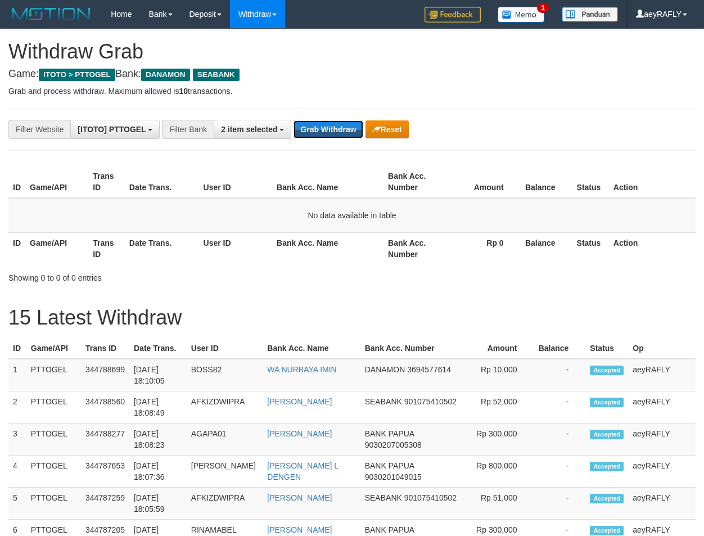
click at [319, 132] on button "Grab Withdraw" at bounding box center [328, 129] width 69 height 18
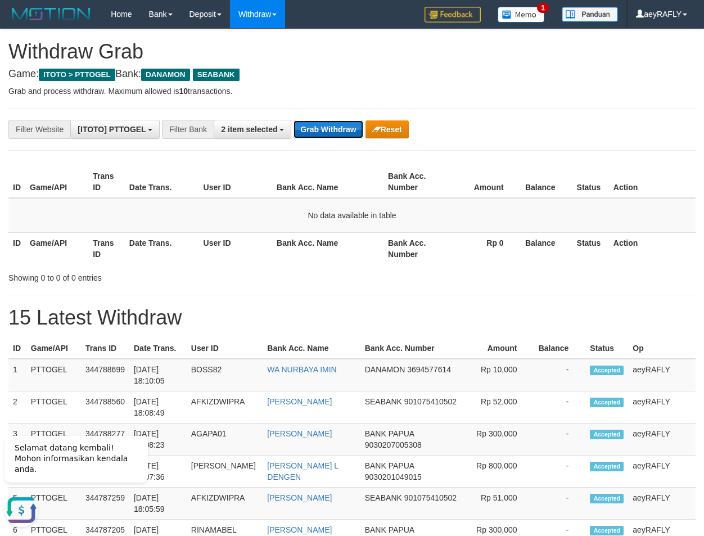
click at [323, 128] on button "Grab Withdraw" at bounding box center [328, 129] width 69 height 18
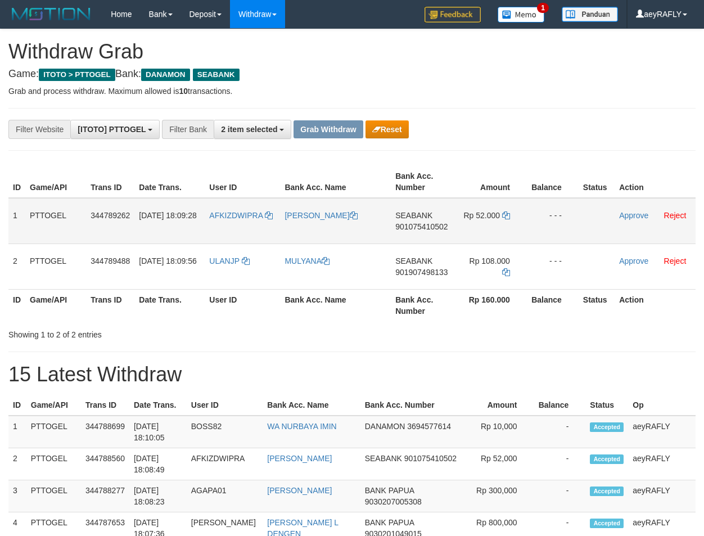
scroll to position [269, 0]
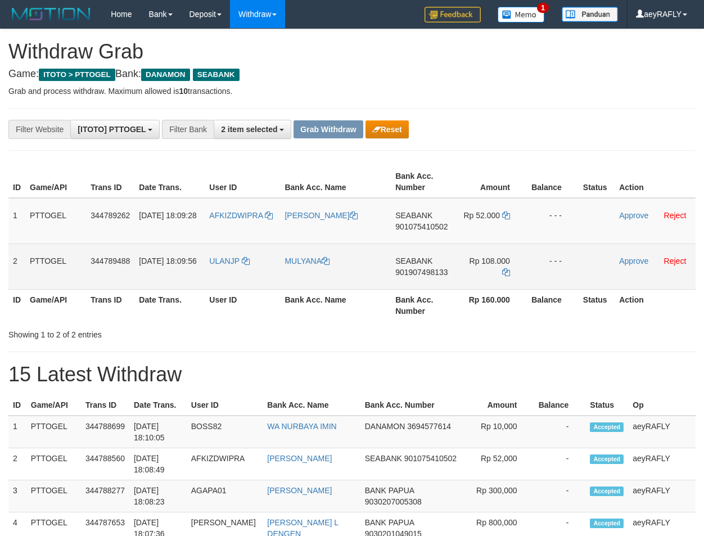
drag, startPoint x: 237, startPoint y: 237, endPoint x: 483, endPoint y: 266, distance: 247.5
click at [483, 266] on tbody "1 PTTOGEL 344789262 30/09/2025 18:09:28 AFKIZDWIPRA DEDI IRAWAN SEABANK 9010754…" at bounding box center [351, 244] width 687 height 92
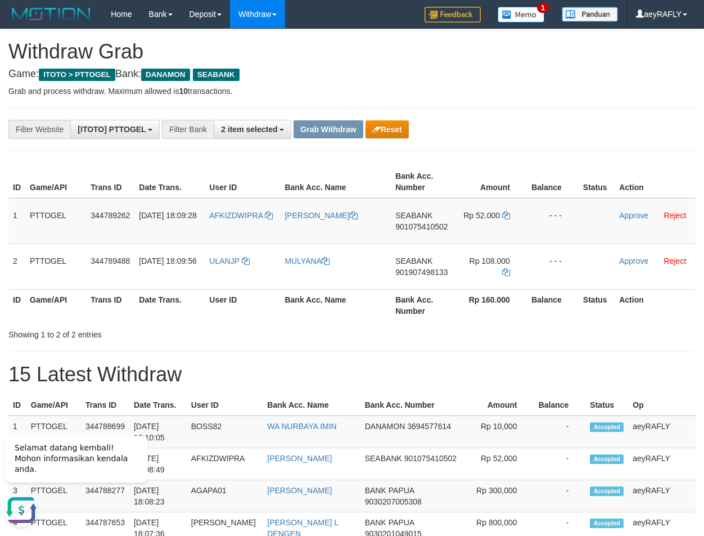
scroll to position [0, 0]
click at [426, 231] on span "901075410502" at bounding box center [421, 226] width 52 height 9
click at [503, 215] on icon at bounding box center [506, 215] width 8 height 8
click at [634, 211] on link "Approve" at bounding box center [633, 215] width 29 height 9
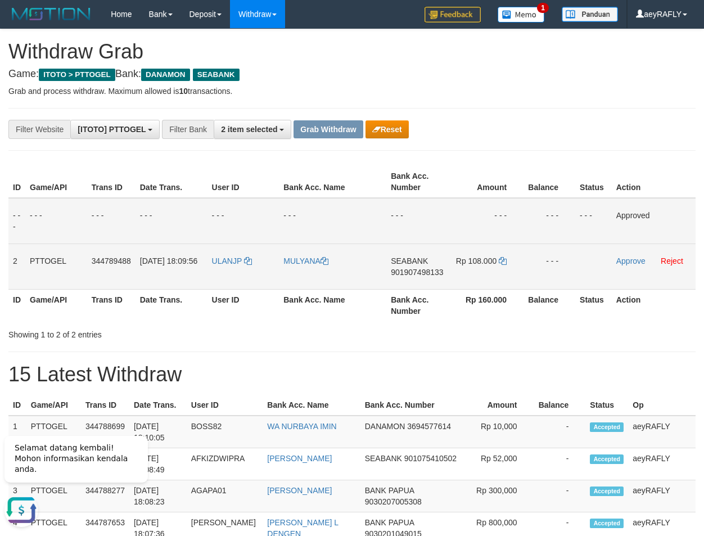
click at [417, 275] on span "901907498133" at bounding box center [417, 272] width 52 height 9
click at [505, 263] on icon at bounding box center [503, 261] width 8 height 8
click at [632, 264] on link "Approve" at bounding box center [630, 260] width 29 height 9
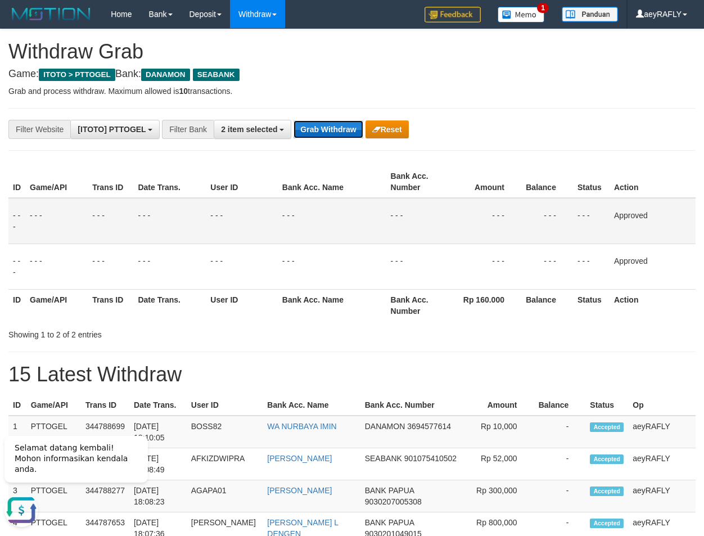
click at [323, 131] on button "Grab Withdraw" at bounding box center [328, 129] width 69 height 18
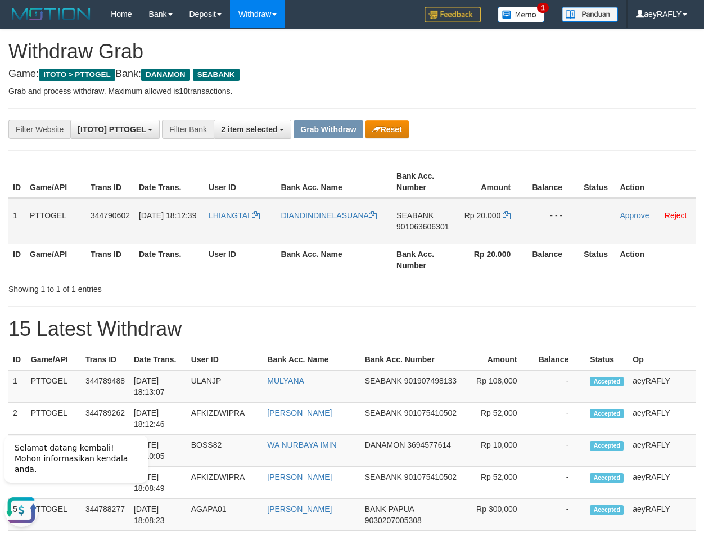
drag, startPoint x: 259, startPoint y: 239, endPoint x: 499, endPoint y: 234, distance: 239.6
click at [499, 234] on tr "1 PTTOGEL 344790602 30/09/2025 18:12:39 LHIANGTAI DIANDINDINELASUANA SEABANK 90…" at bounding box center [351, 221] width 687 height 46
drag, startPoint x: 562, startPoint y: 114, endPoint x: 491, endPoint y: 181, distance: 97.1
click at [427, 231] on span "901063606301" at bounding box center [422, 226] width 52 height 9
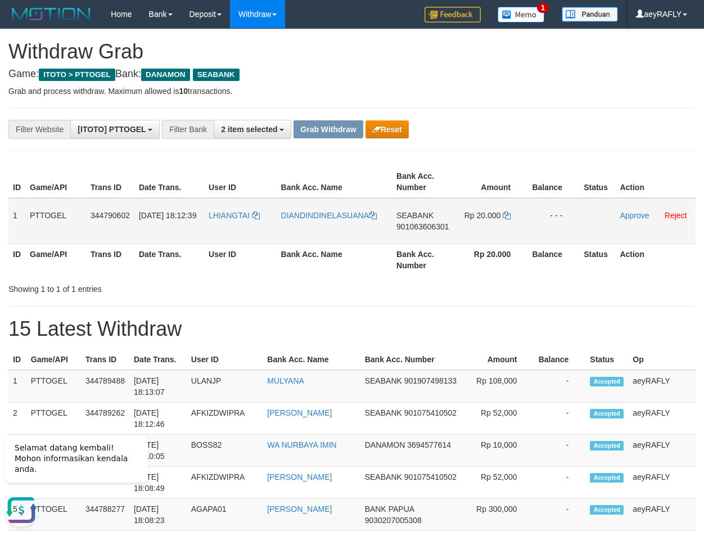
click at [424, 227] on span "901063606301" at bounding box center [422, 226] width 52 height 9
click at [510, 215] on icon at bounding box center [507, 215] width 8 height 8
click at [634, 214] on link "Approve" at bounding box center [634, 215] width 29 height 9
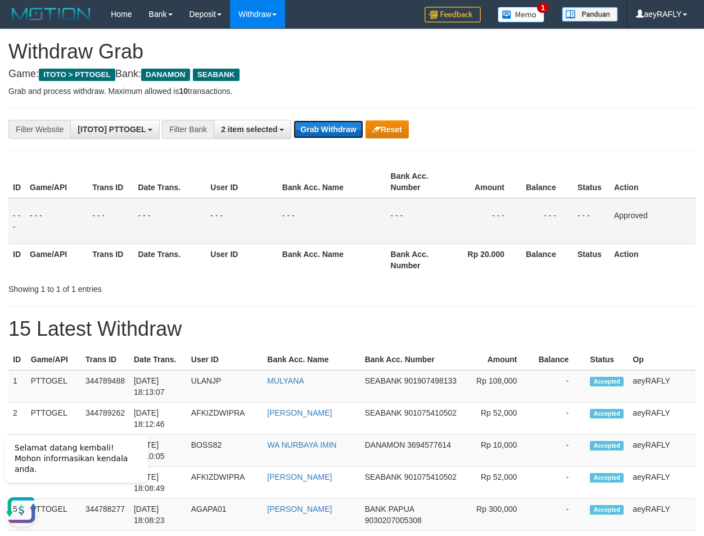
click at [311, 127] on button "Grab Withdraw" at bounding box center [328, 129] width 69 height 18
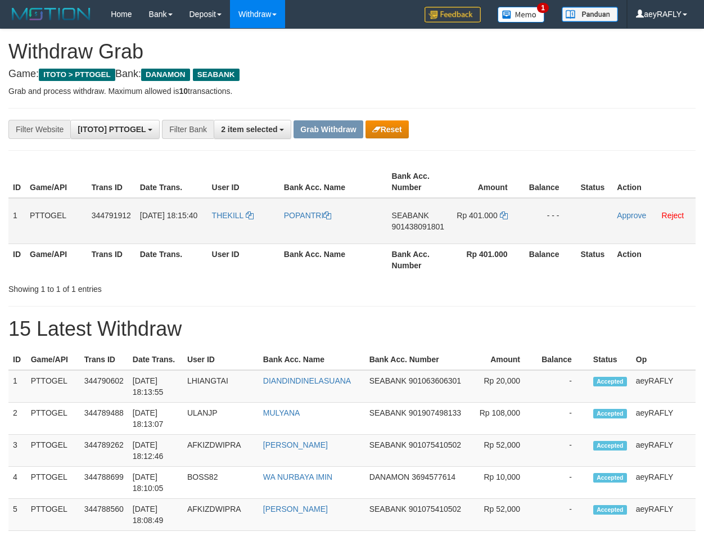
scroll to position [269, 0]
drag, startPoint x: 262, startPoint y: 233, endPoint x: 495, endPoint y: 232, distance: 232.8
click at [495, 232] on tr "1 PTTOGEL 344791912 [DATE] 18:15:40 THEKILL POPANTRI SEABANK 901438091801 Rp 40…" at bounding box center [351, 221] width 687 height 46
drag, startPoint x: 572, startPoint y: 139, endPoint x: 544, endPoint y: 149, distance: 29.9
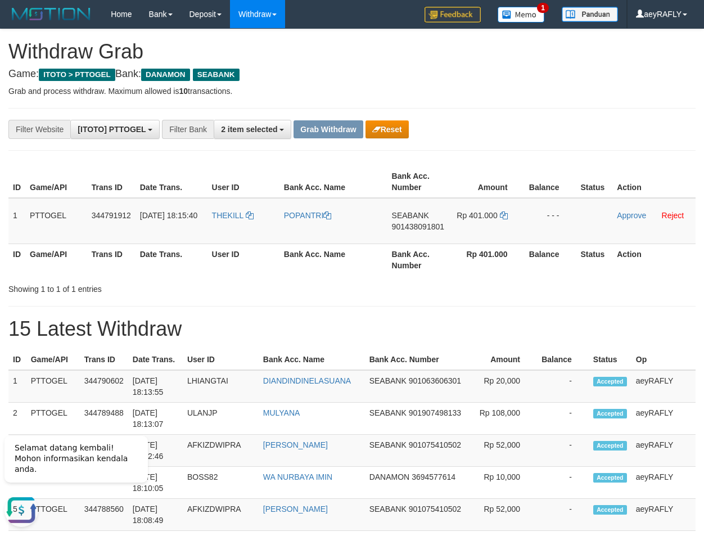
click at [422, 230] on span "901438091801" at bounding box center [418, 226] width 52 height 9
click at [502, 214] on icon at bounding box center [504, 215] width 8 height 8
click at [643, 218] on link "Approve" at bounding box center [631, 215] width 29 height 9
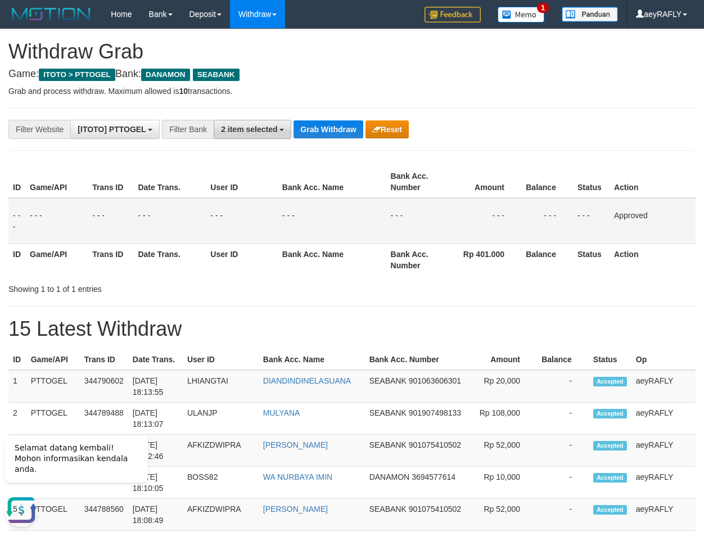
click at [239, 134] on button "2 item selected" at bounding box center [253, 129] width 78 height 19
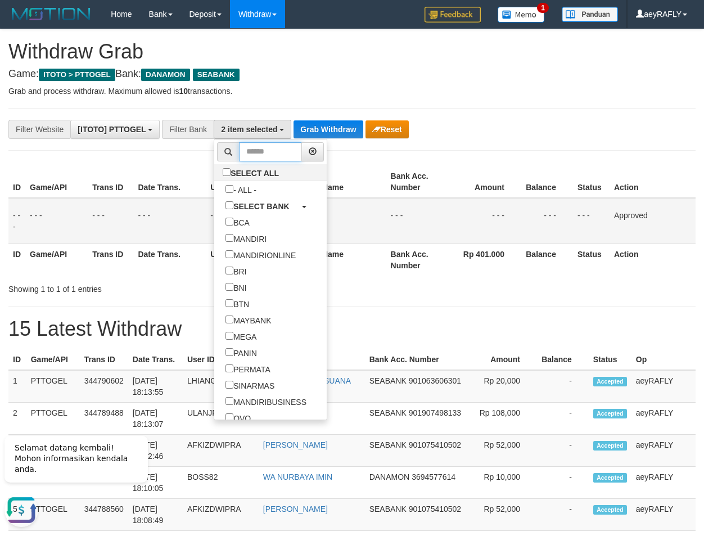
click at [239, 147] on input "text" at bounding box center [270, 151] width 63 height 19
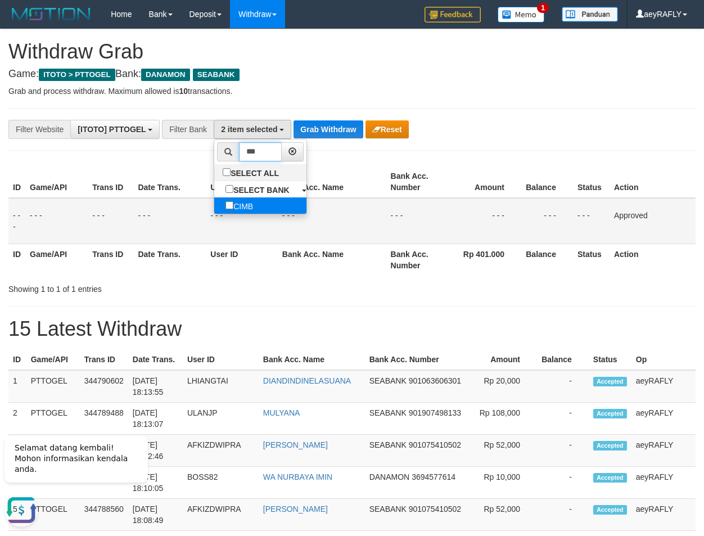
type input "***"
click at [214, 210] on label "CIMB" at bounding box center [239, 205] width 50 height 16
drag, startPoint x: 364, startPoint y: 188, endPoint x: 337, endPoint y: 139, distance: 56.1
click at [364, 177] on th "Bank Acc. Name" at bounding box center [332, 182] width 109 height 32
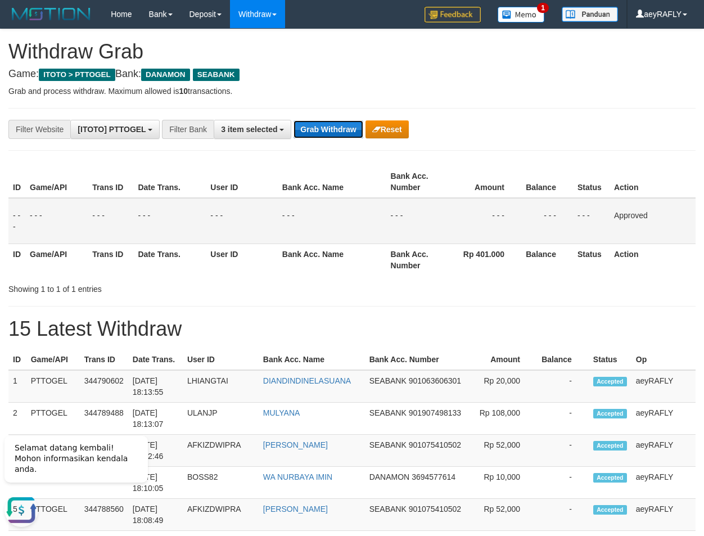
click at [332, 124] on button "Grab Withdraw" at bounding box center [328, 129] width 69 height 18
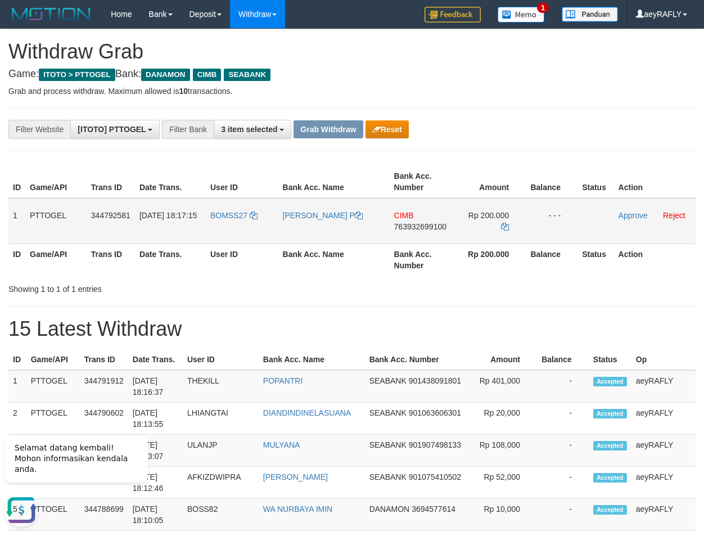
drag, startPoint x: 245, startPoint y: 231, endPoint x: 458, endPoint y: 237, distance: 213.2
click at [458, 237] on tr "1 PTTOGEL 344792581 [DATE] 18:17:15 BOMSS27 [PERSON_NAME] P CIMB 763932699100 R…" at bounding box center [351, 221] width 687 height 46
click at [558, 168] on th "Balance" at bounding box center [552, 182] width 52 height 32
click at [412, 226] on span "763932699100" at bounding box center [420, 226] width 52 height 9
click at [420, 227] on span "763932699100" at bounding box center [420, 226] width 52 height 9
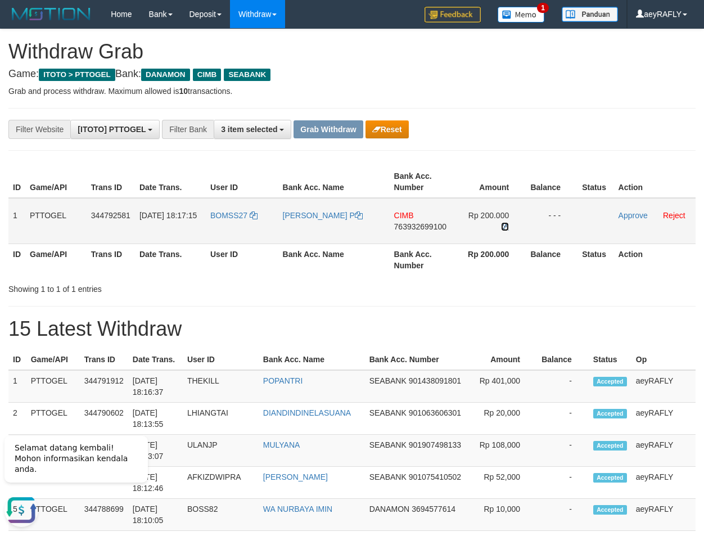
click at [502, 223] on icon at bounding box center [505, 227] width 8 height 8
click at [632, 216] on link "Approve" at bounding box center [633, 215] width 29 height 9
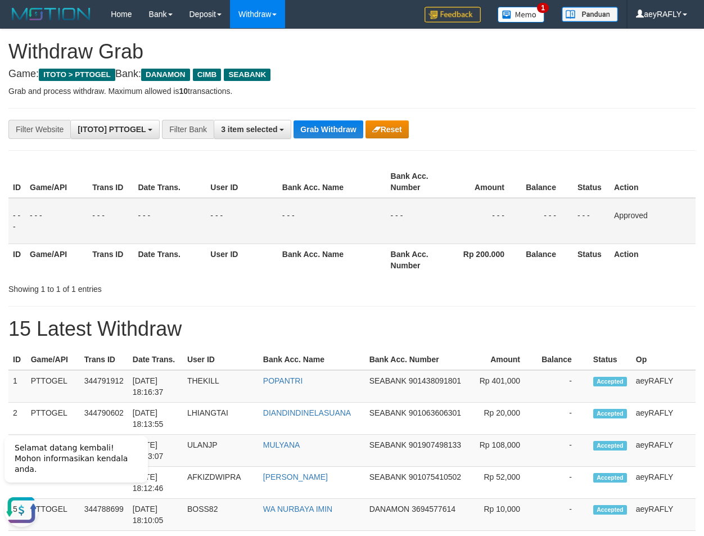
click at [592, 207] on td "- - -" at bounding box center [591, 221] width 37 height 46
click at [336, 121] on button "Grab Withdraw" at bounding box center [328, 129] width 69 height 18
click at [336, 124] on button "Grab Withdraw" at bounding box center [328, 129] width 69 height 18
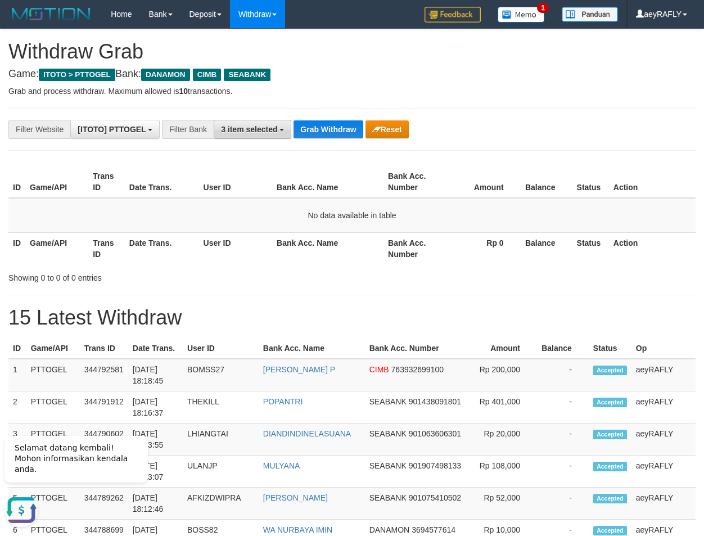
click at [245, 136] on button "3 item selected" at bounding box center [253, 129] width 78 height 19
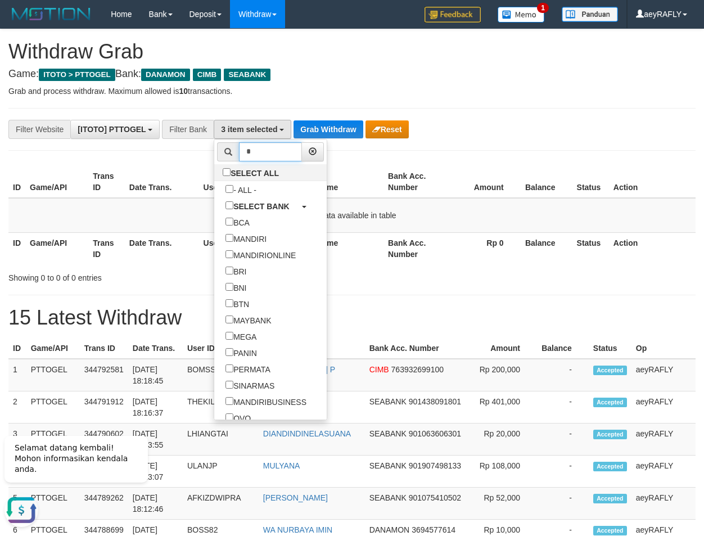
click at [239, 154] on input "*" at bounding box center [270, 151] width 63 height 19
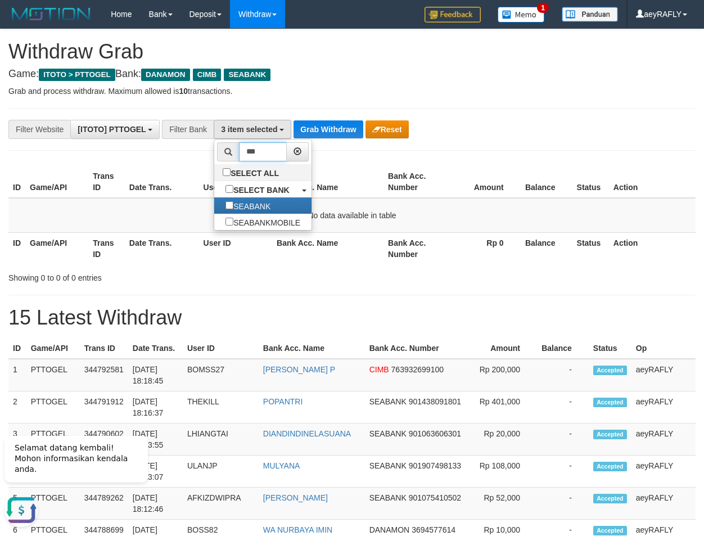
type input "***"
drag, startPoint x: 399, startPoint y: 170, endPoint x: 396, endPoint y: 164, distance: 6.3
click at [399, 169] on th "Bank Acc. Number" at bounding box center [415, 182] width 62 height 32
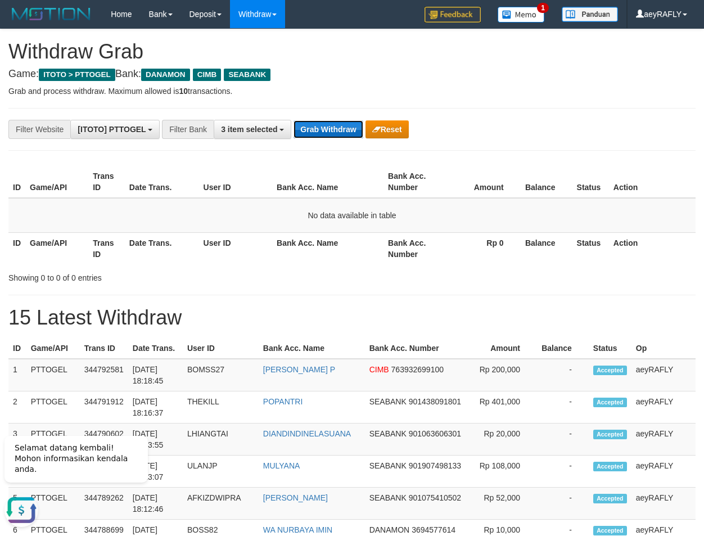
click at [343, 130] on button "Grab Withdraw" at bounding box center [328, 129] width 69 height 18
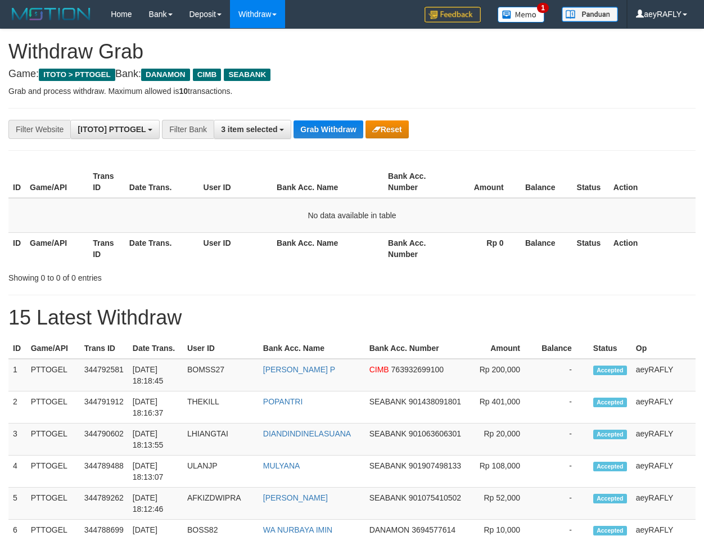
scroll to position [269, 0]
click at [343, 130] on button "Grab Withdraw" at bounding box center [328, 129] width 69 height 18
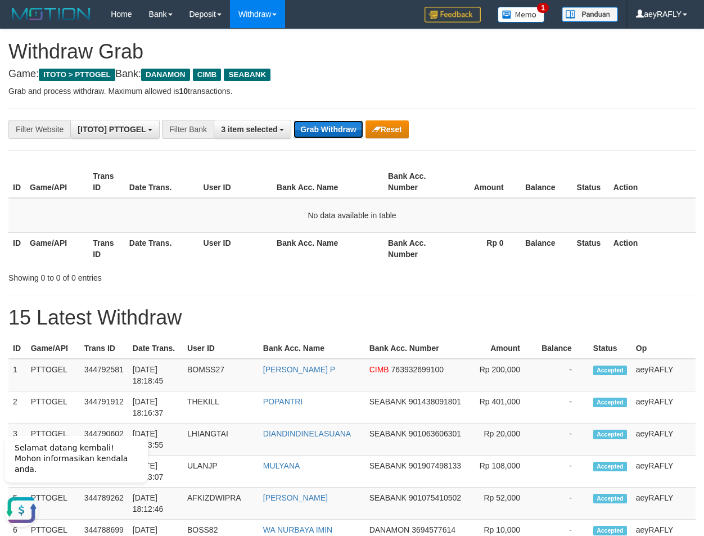
click at [322, 127] on button "Grab Withdraw" at bounding box center [328, 129] width 69 height 18
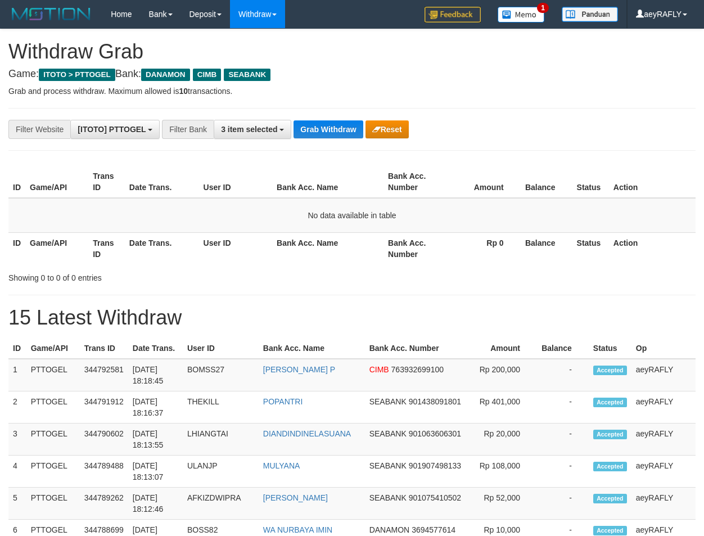
scroll to position [269, 0]
click at [323, 127] on button "Grab Withdraw" at bounding box center [328, 129] width 69 height 18
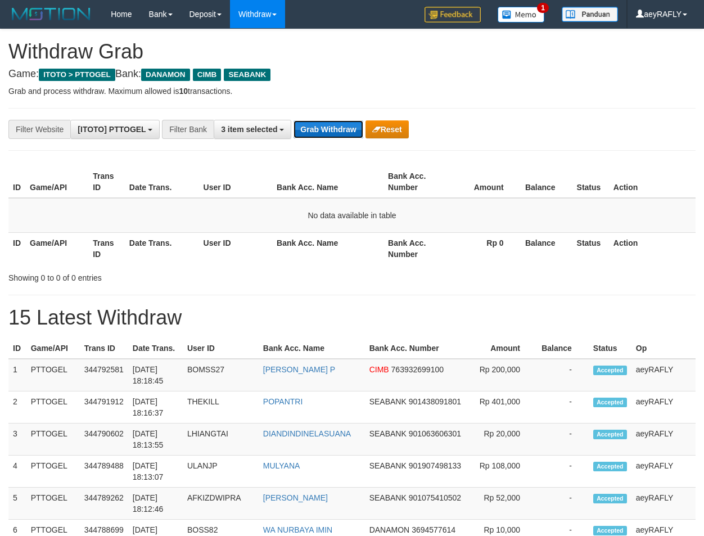
scroll to position [269, 0]
click at [305, 123] on button "Grab Withdraw" at bounding box center [328, 129] width 69 height 18
click at [311, 128] on button "Grab Withdraw" at bounding box center [328, 129] width 69 height 18
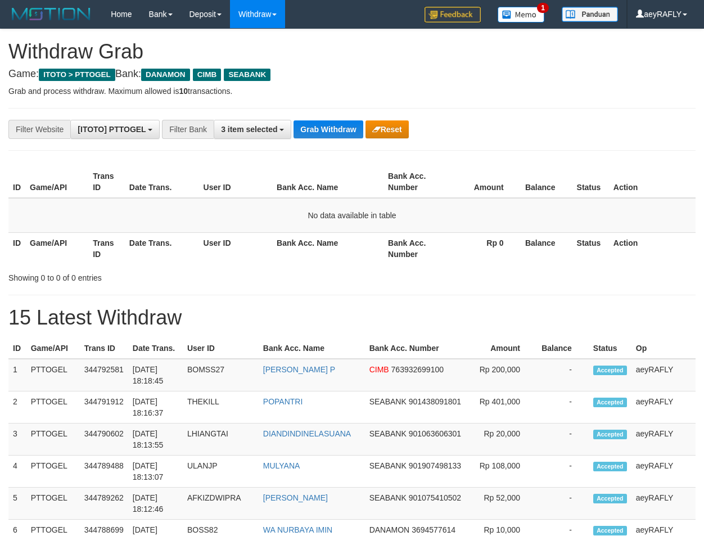
click at [490, 214] on td "No data available in table" at bounding box center [351, 215] width 687 height 35
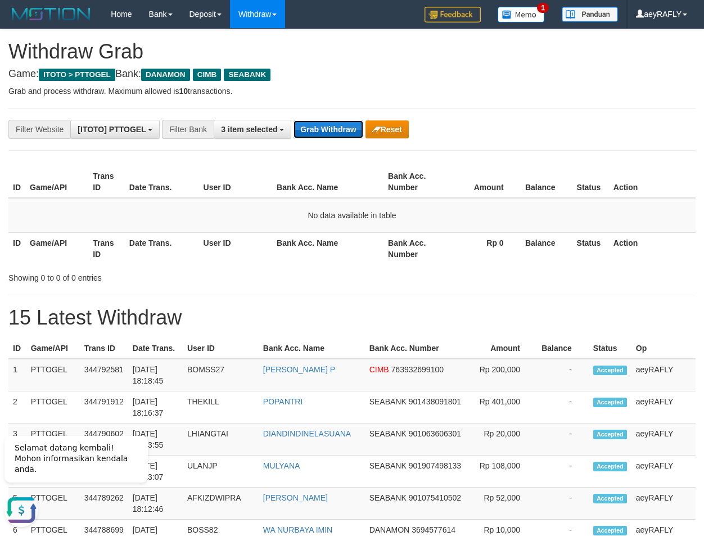
click at [331, 124] on button "Grab Withdraw" at bounding box center [328, 129] width 69 height 18
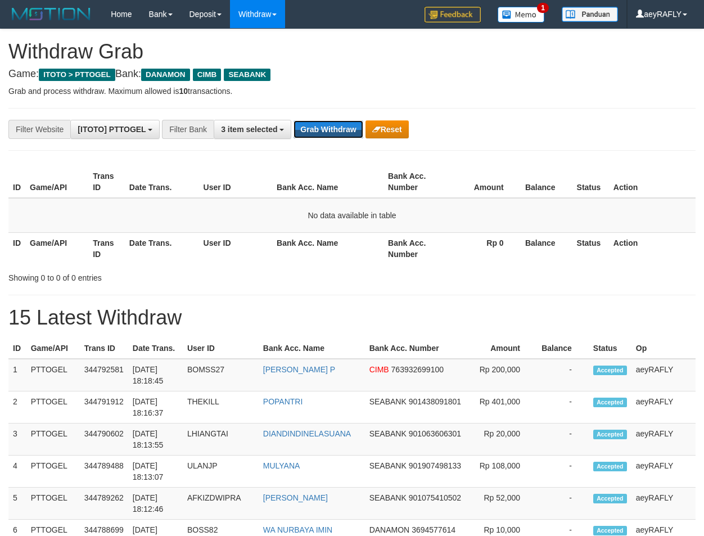
scroll to position [269, 0]
click at [331, 124] on button "Grab Withdraw" at bounding box center [328, 129] width 69 height 18
